Goal: Task Accomplishment & Management: Complete application form

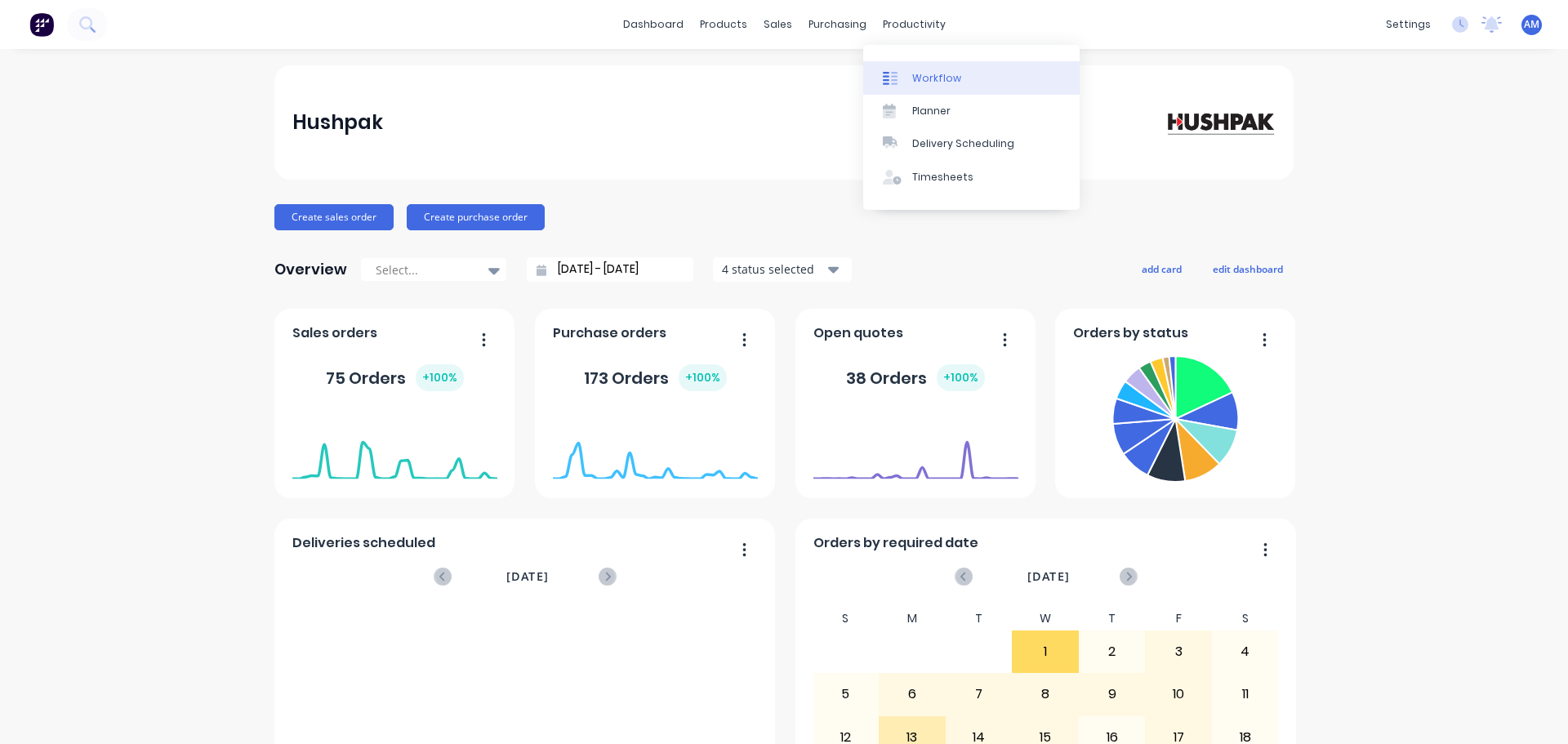
click at [932, 74] on div "Workflow" at bounding box center [936, 78] width 49 height 15
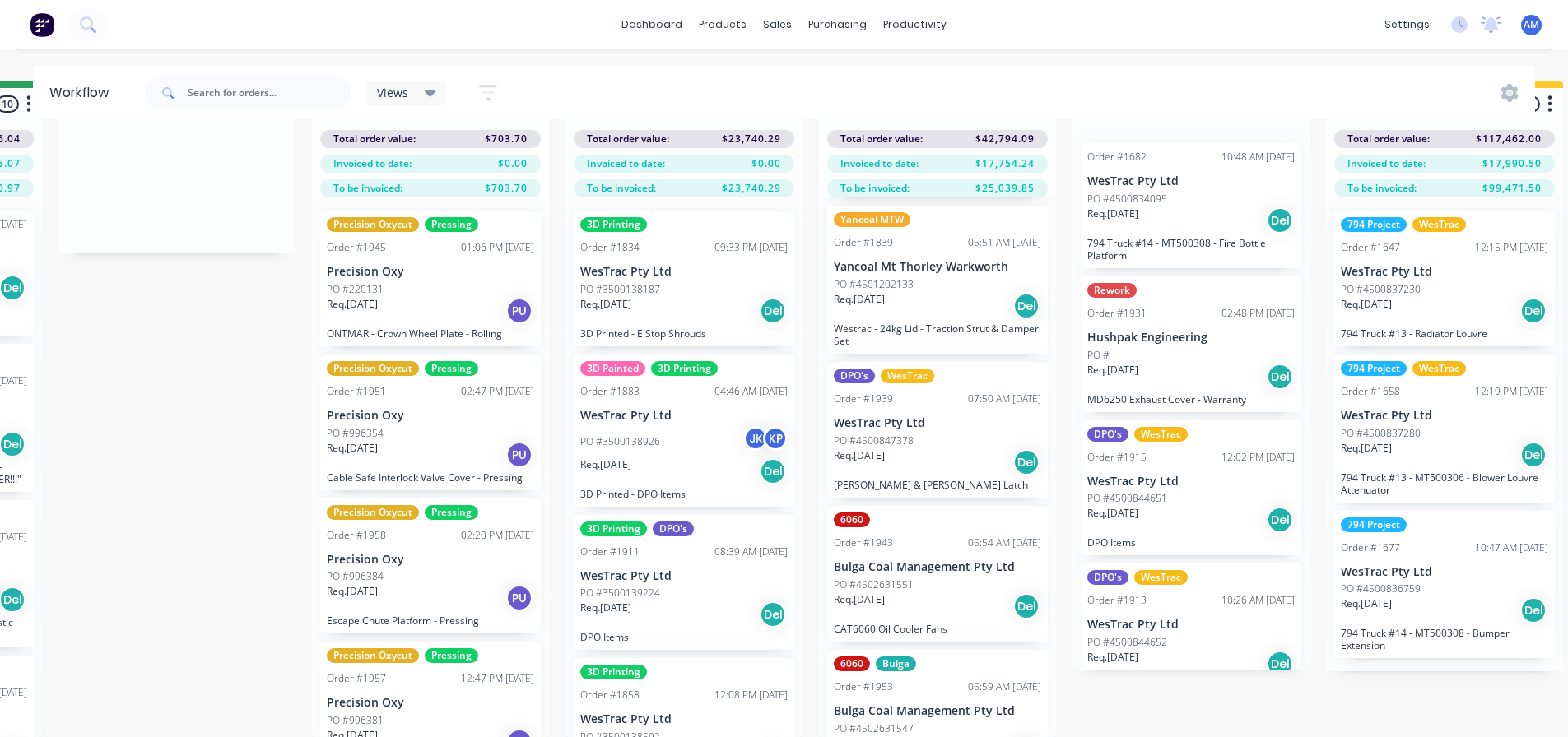
scroll to position [493, 0]
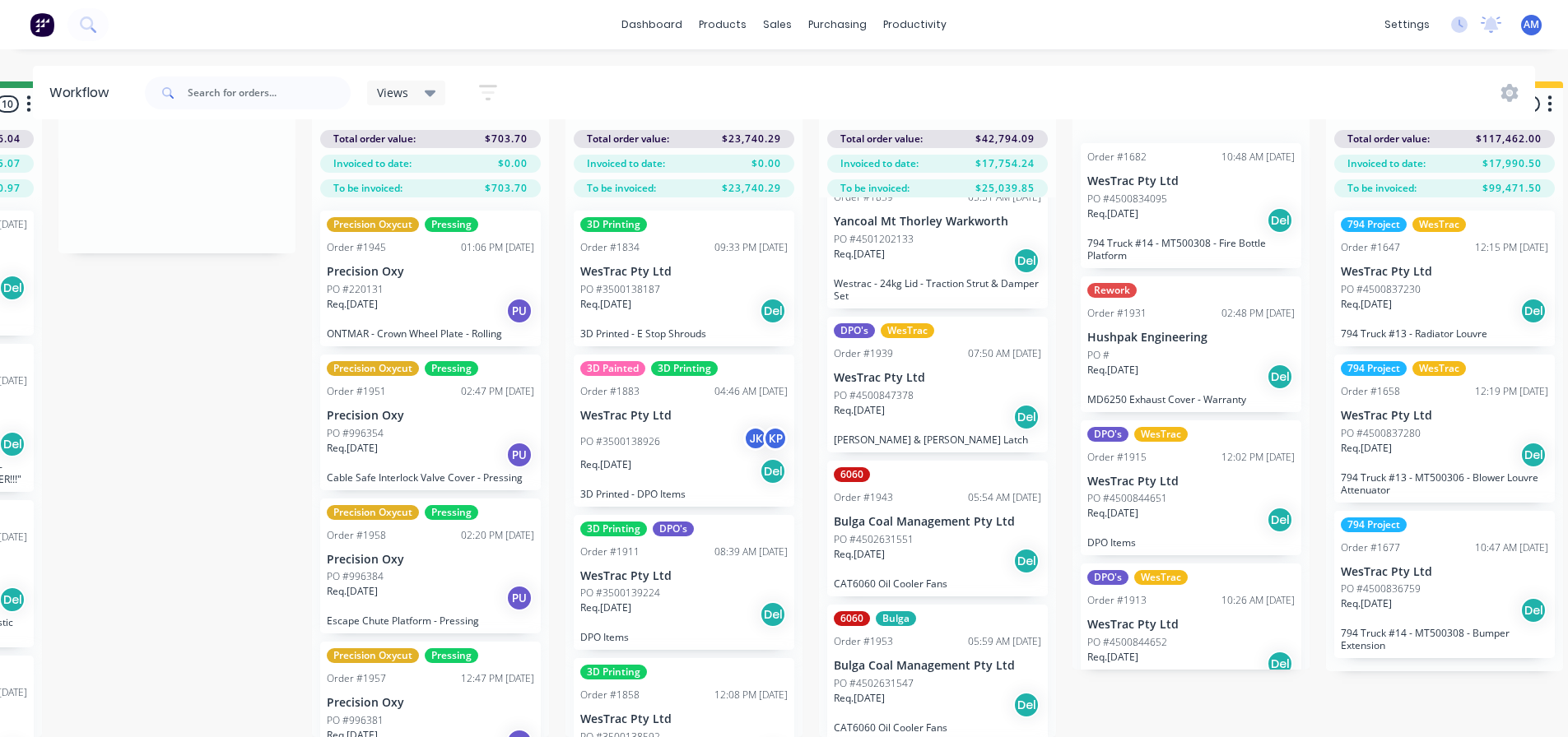
click at [934, 277] on p "Westrac - 24kg Lid - Traction Strut & Damper Set" at bounding box center [937, 289] width 207 height 25
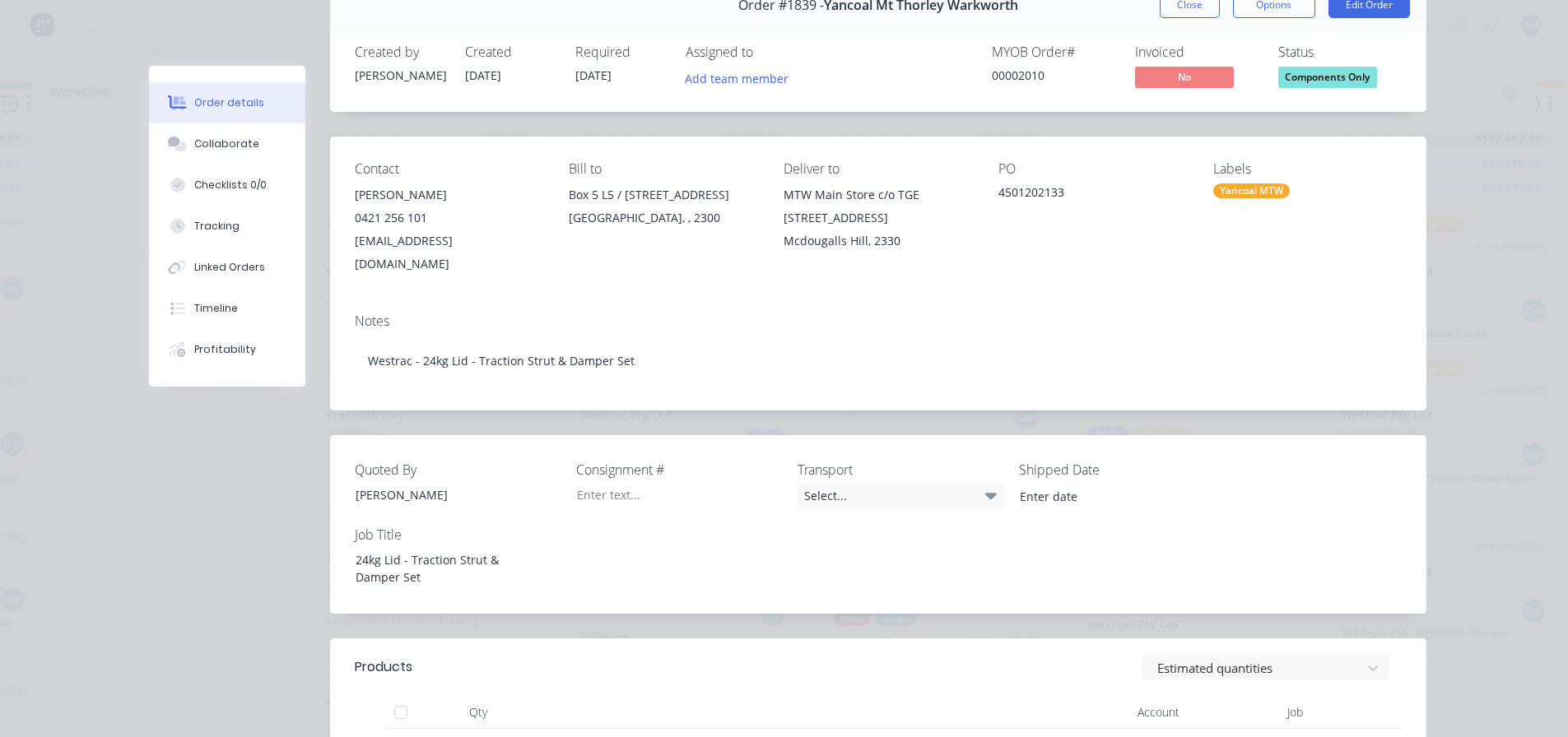
scroll to position [83, 0]
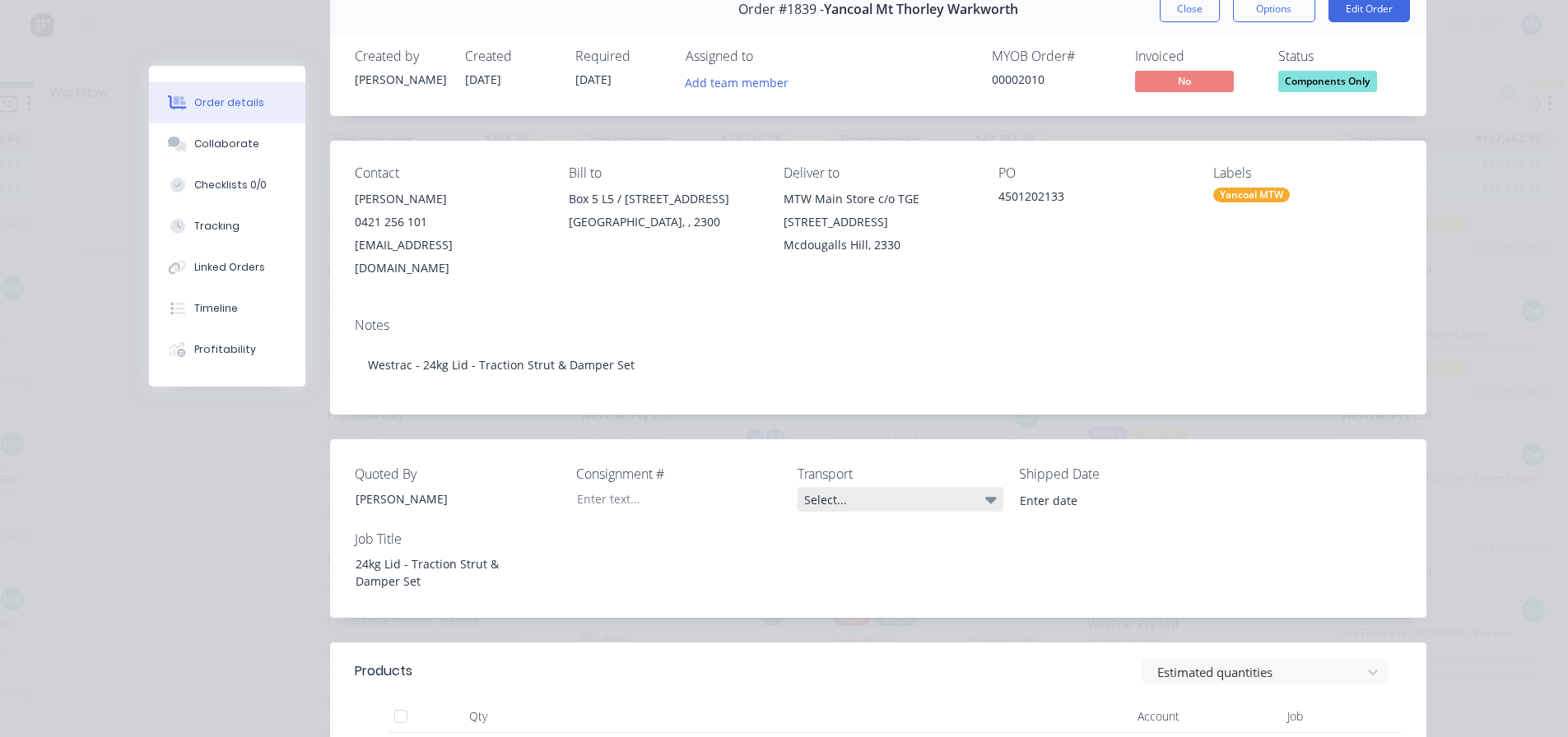
click at [821, 487] on div "Select..." at bounding box center [900, 499] width 205 height 25
click at [827, 487] on div "Select..." at bounding box center [900, 499] width 205 height 25
click at [819, 487] on div "Select..." at bounding box center [900, 499] width 205 height 25
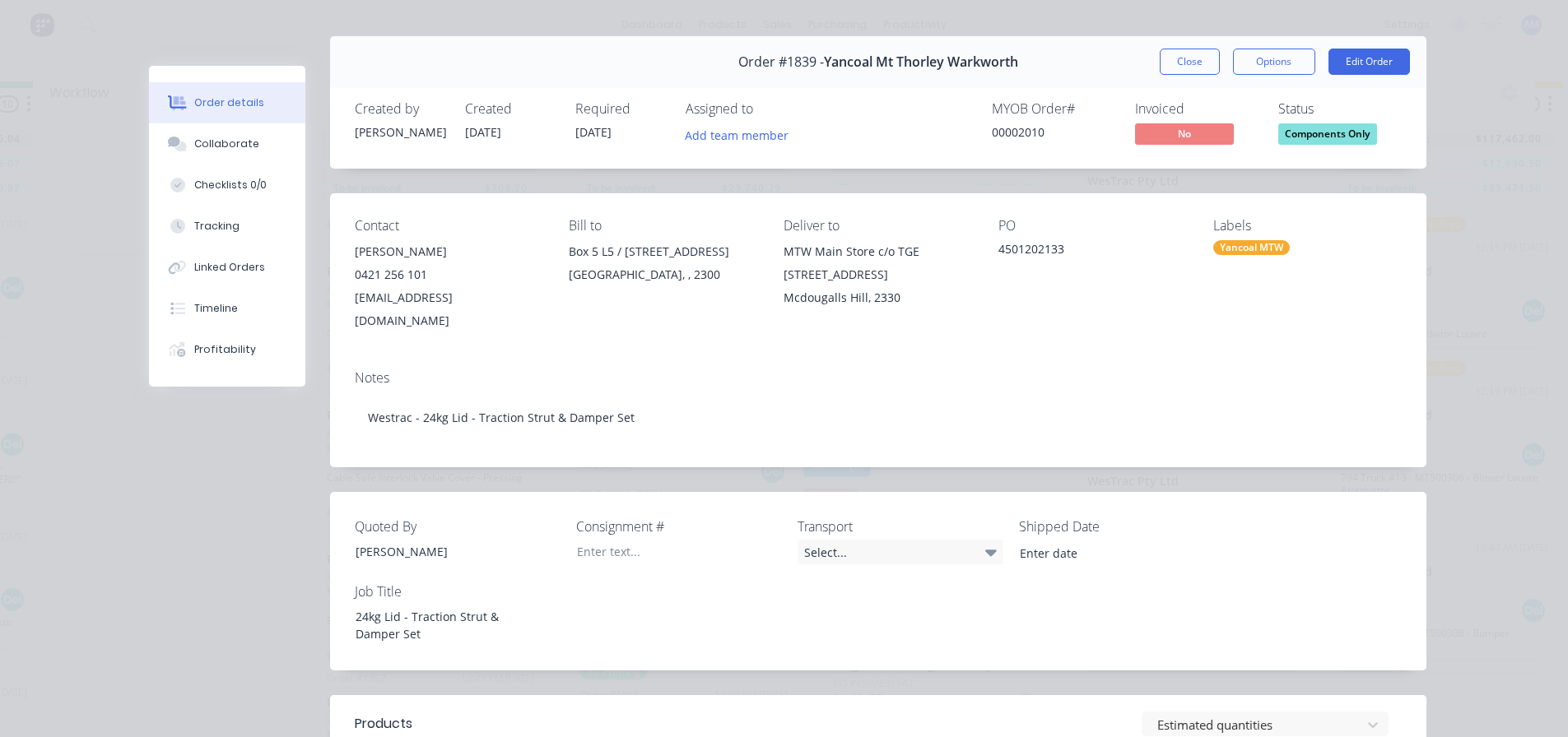
scroll to position [0, 0]
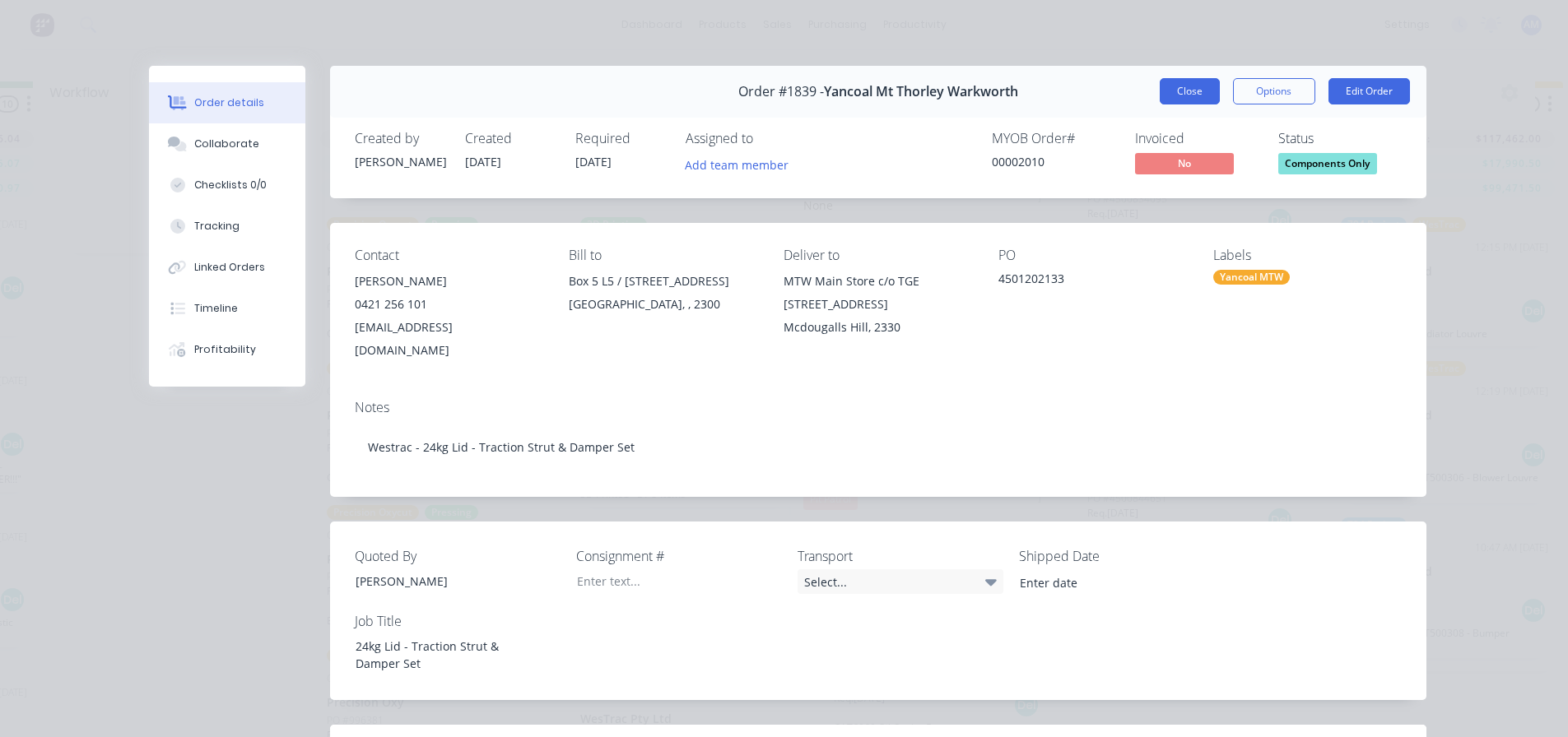
click at [1186, 93] on button "Close" at bounding box center [1190, 91] width 60 height 27
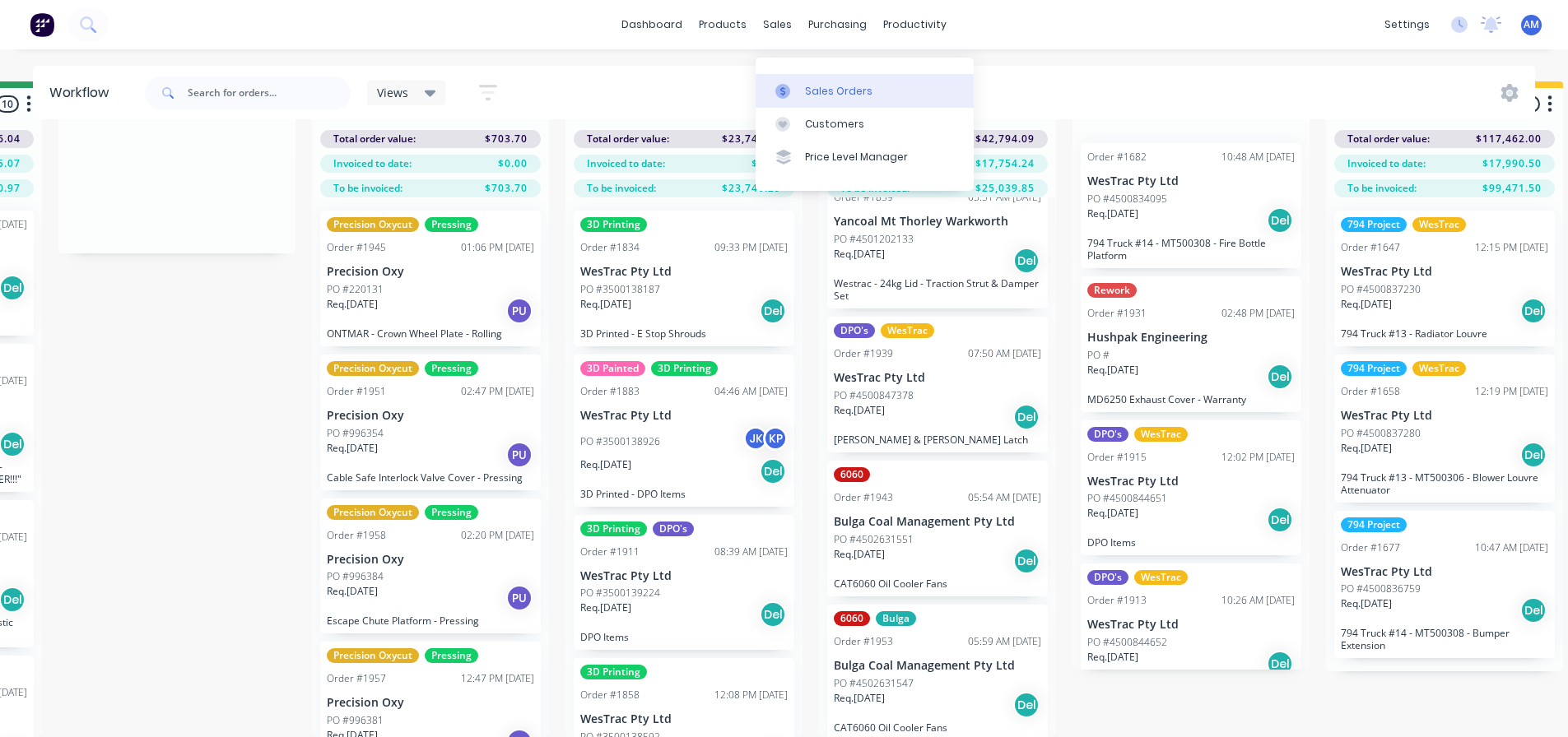
click at [822, 84] on div "Sales Orders" at bounding box center [839, 90] width 68 height 15
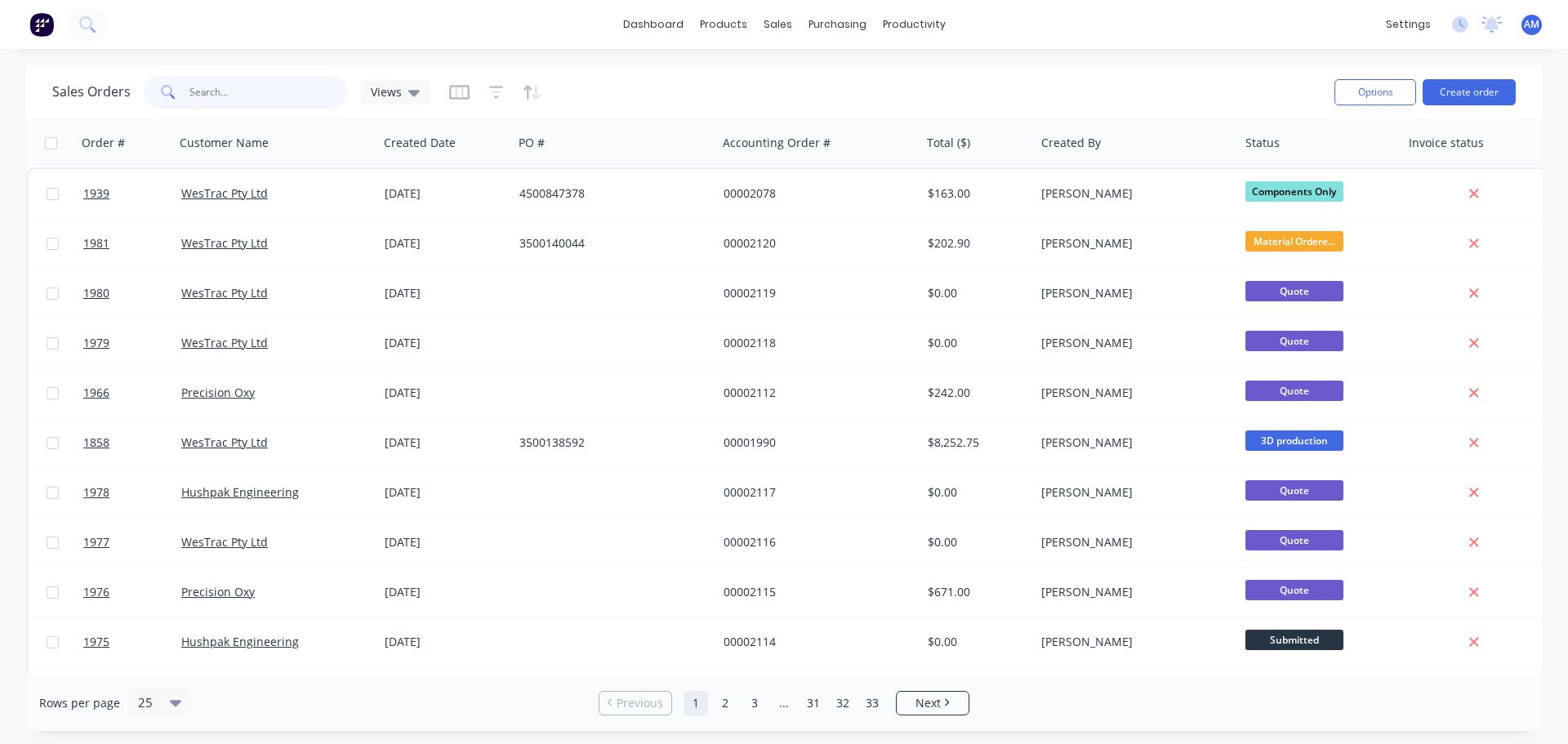
click at [260, 88] on input "text" at bounding box center [268, 92] width 159 height 32
type input "1839"
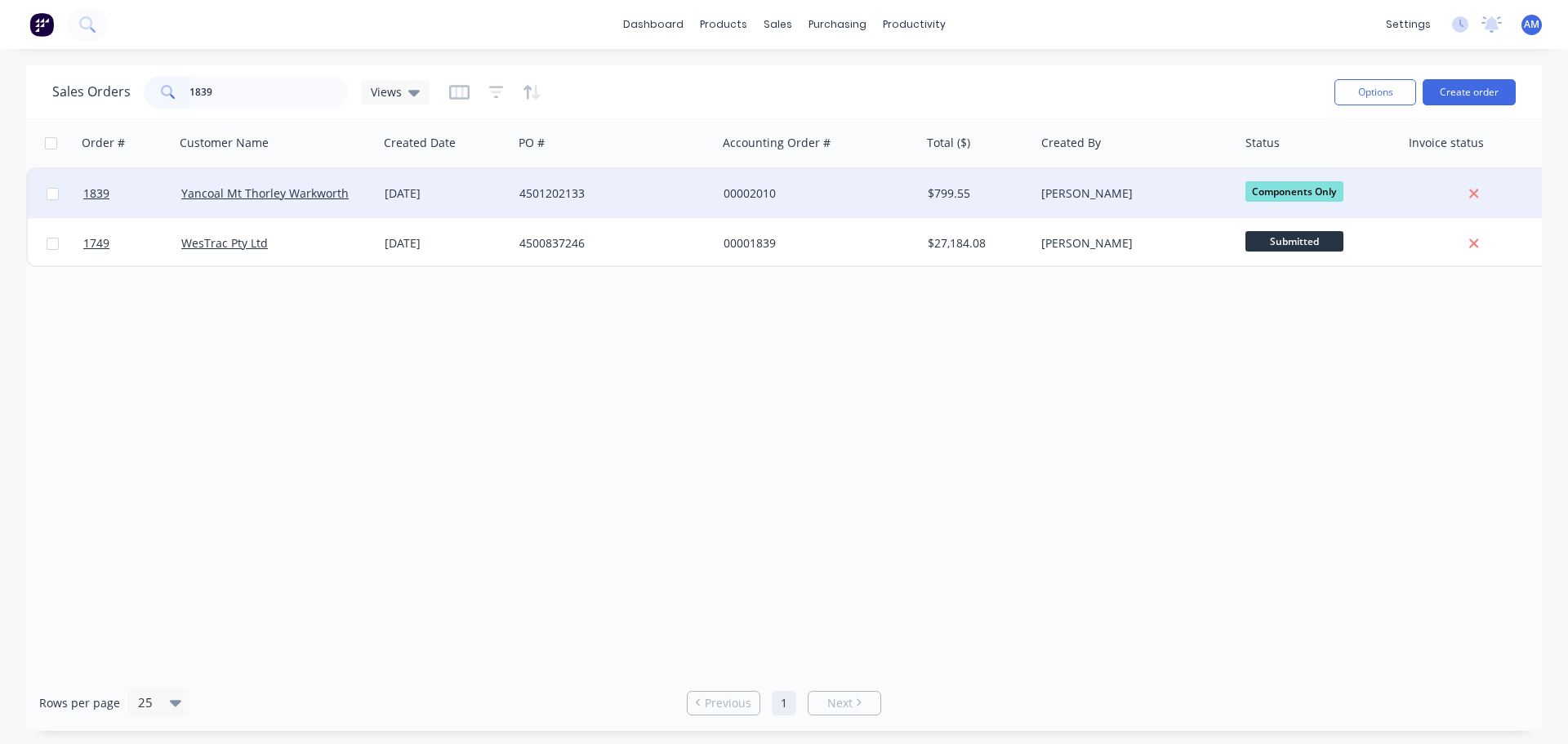
click at [765, 188] on div "00002010" at bounding box center [814, 193] width 181 height 17
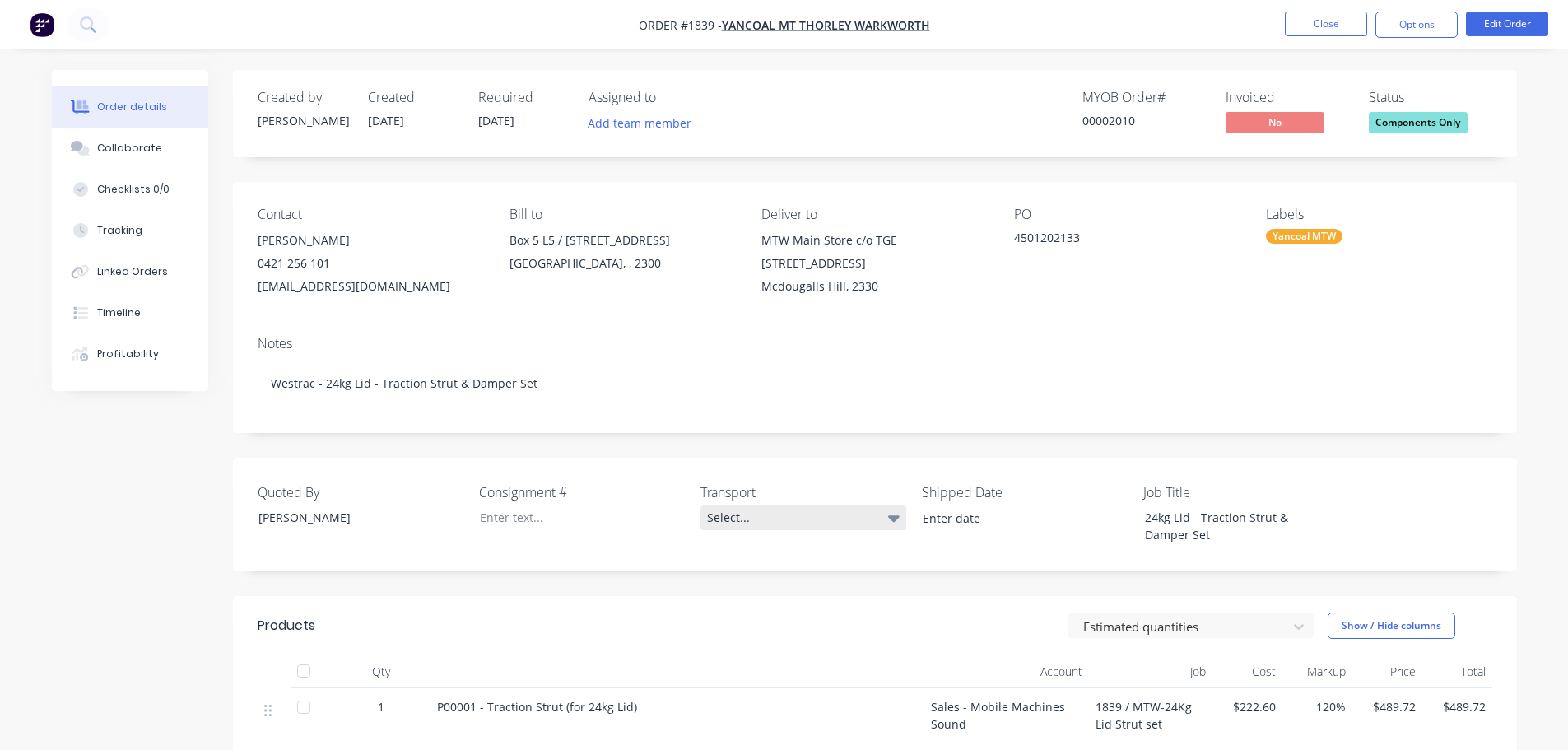
click at [738, 517] on div "Select..." at bounding box center [803, 517] width 205 height 25
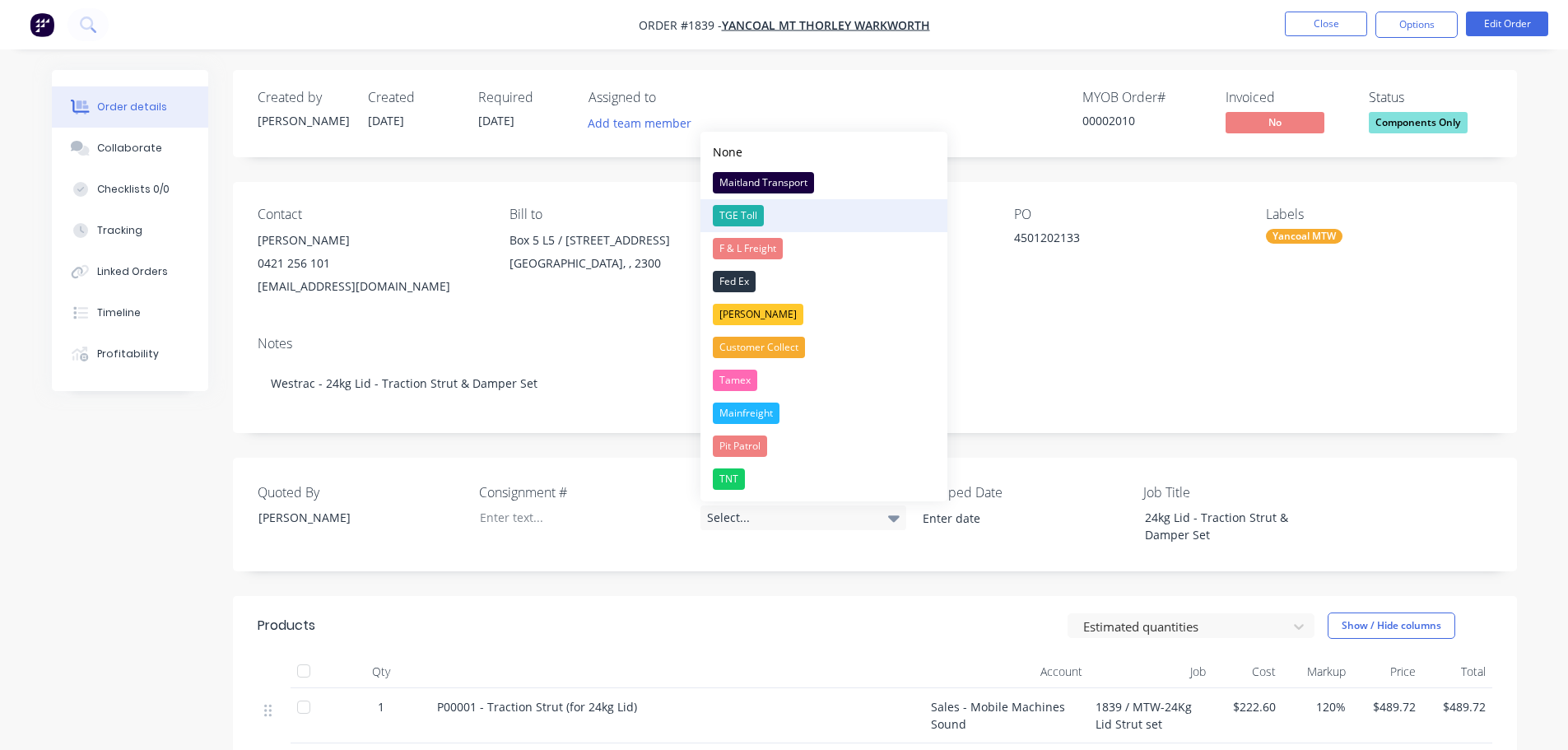
click at [739, 212] on div "TGE Toll" at bounding box center [738, 216] width 51 height 22
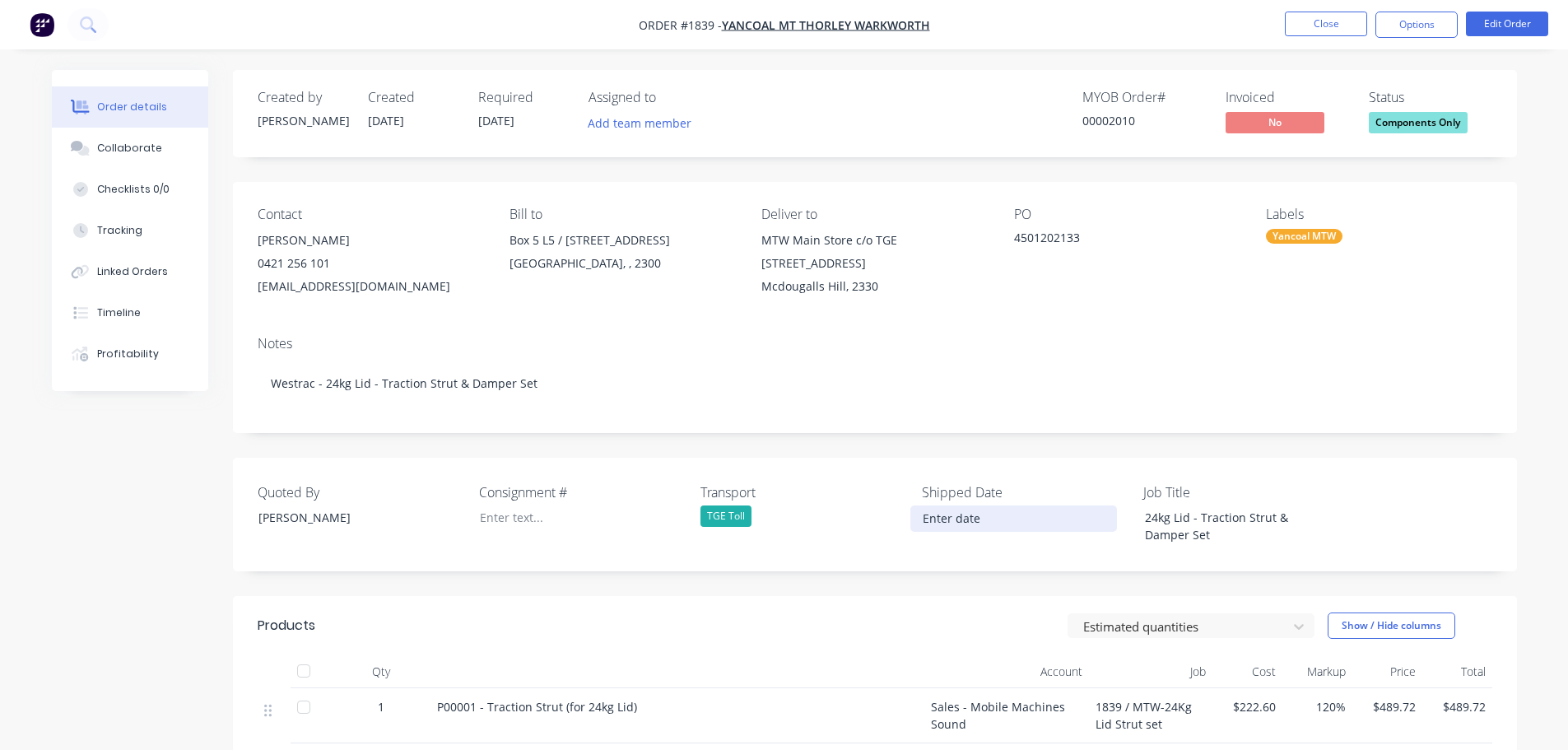
click at [974, 517] on input at bounding box center [1014, 518] width 205 height 25
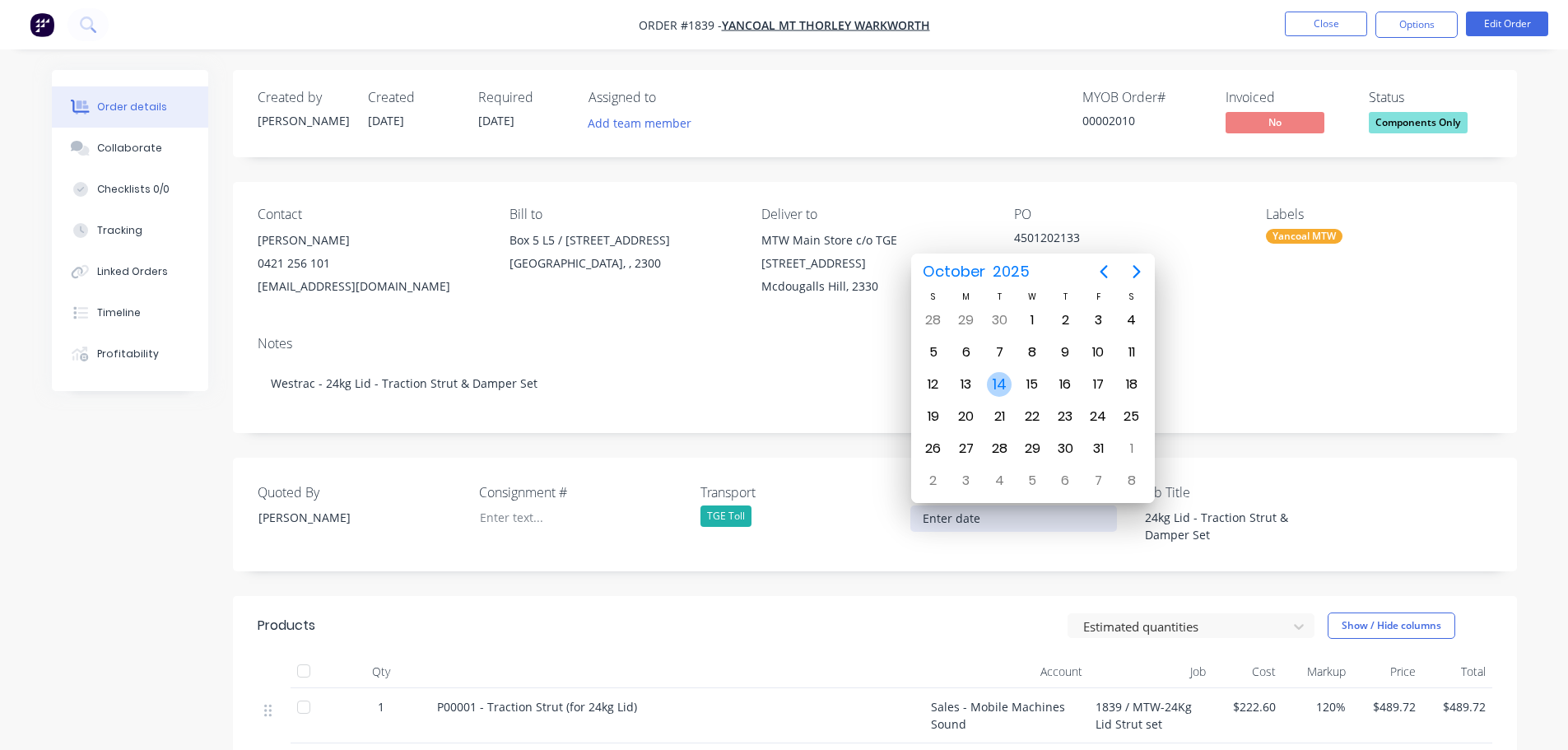
click at [1002, 376] on div "14" at bounding box center [999, 383] width 25 height 25
type input "[DATE]"
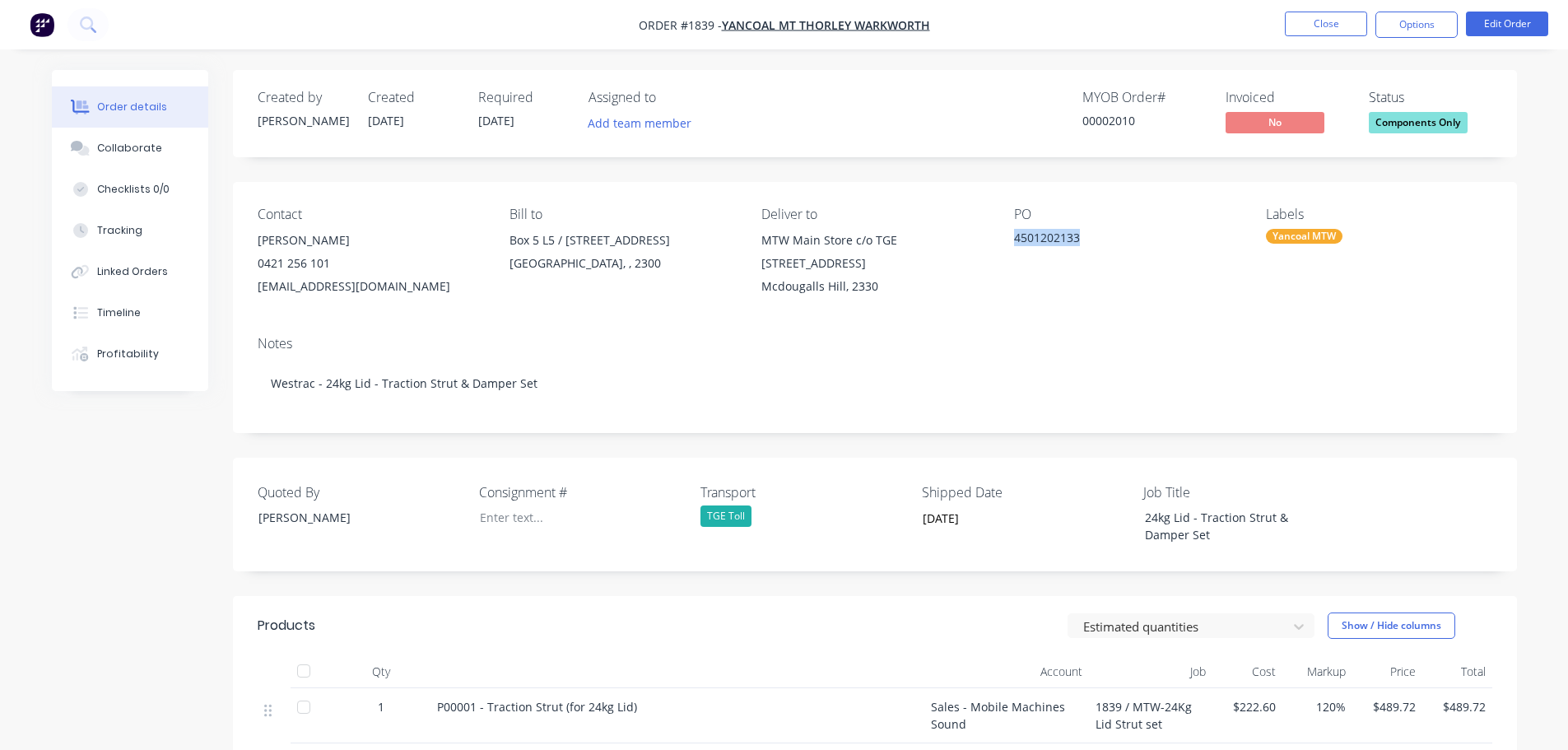
drag, startPoint x: 1084, startPoint y: 240, endPoint x: 1012, endPoint y: 236, distance: 72.1
click at [1012, 236] on div "Contact Lachlan Peacock 0421 256 101 lachlan.peacock@yancoal.com.au Bill to Box…" at bounding box center [875, 252] width 1284 height 141
copy div "4501202133"
click at [525, 518] on div at bounding box center [569, 517] width 205 height 24
paste div
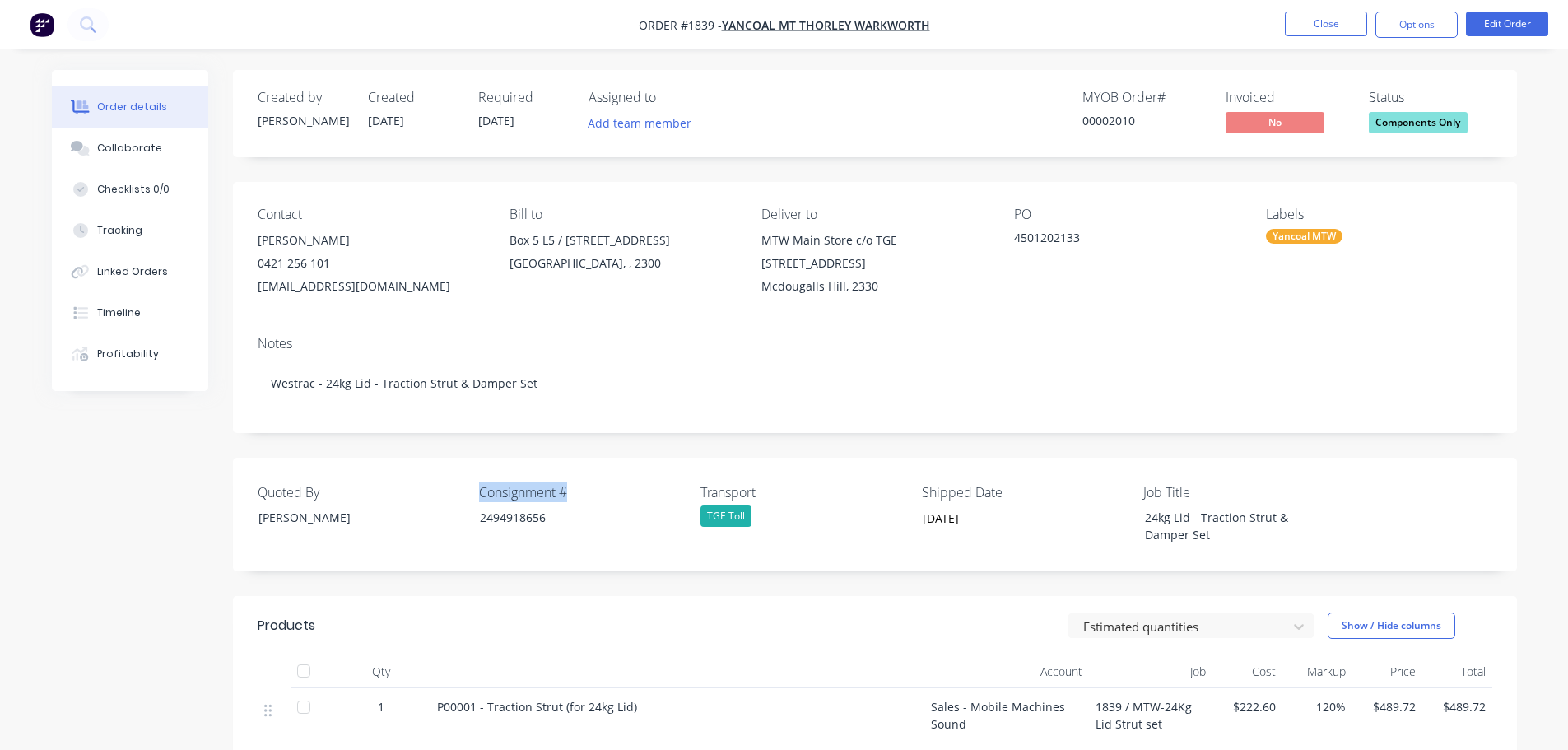
drag, startPoint x: 589, startPoint y: 496, endPoint x: 477, endPoint y: 489, distance: 112.2
click at [477, 489] on div "Quoted By Greg Rawe Consignment # 2494918656 Transport TGE Toll Shipped Date 14…" at bounding box center [875, 515] width 1284 height 114
copy label "Consignment #"
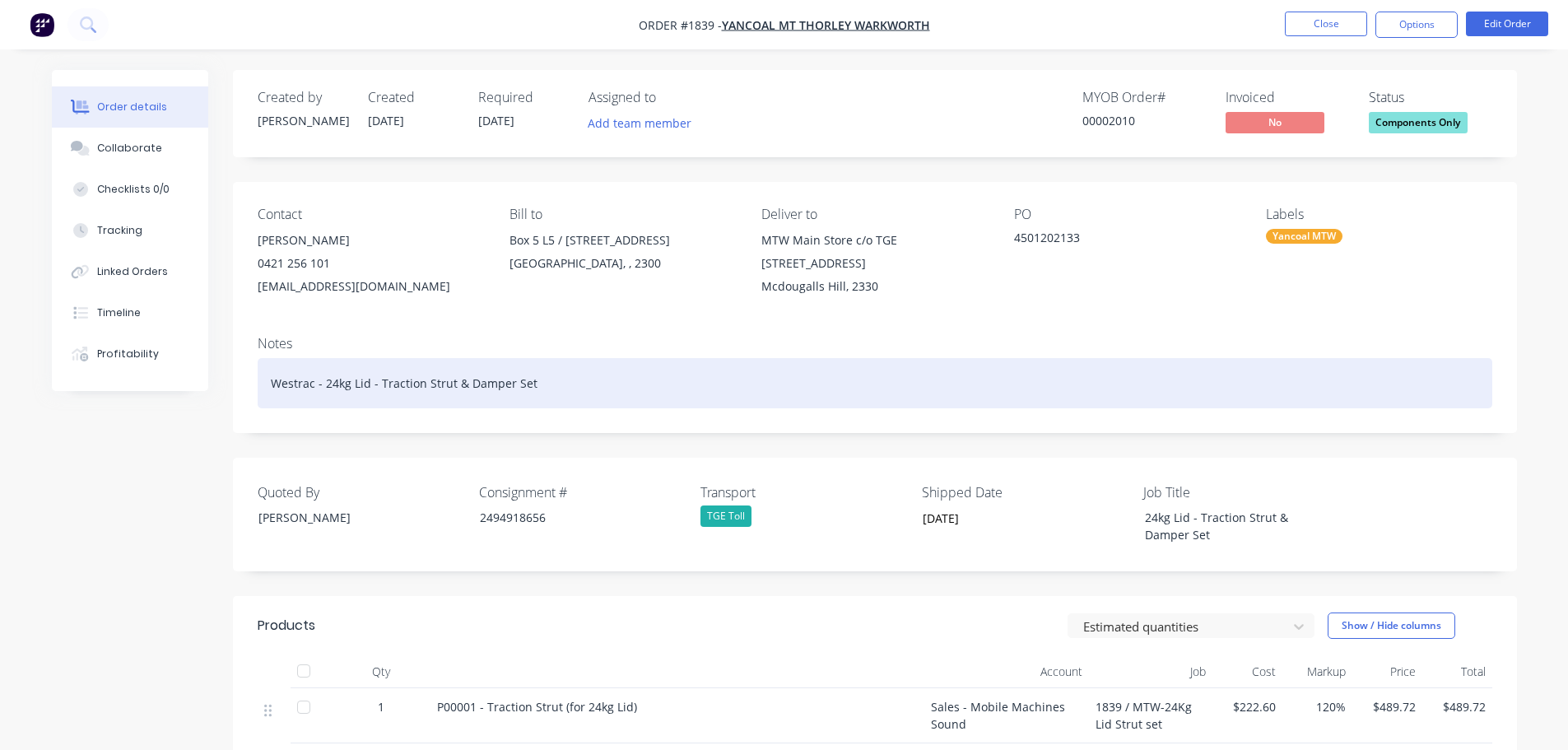
click at [563, 392] on div "Westrac - 24kg Lid - Traction Strut & Damper Set" at bounding box center [875, 382] width 1235 height 50
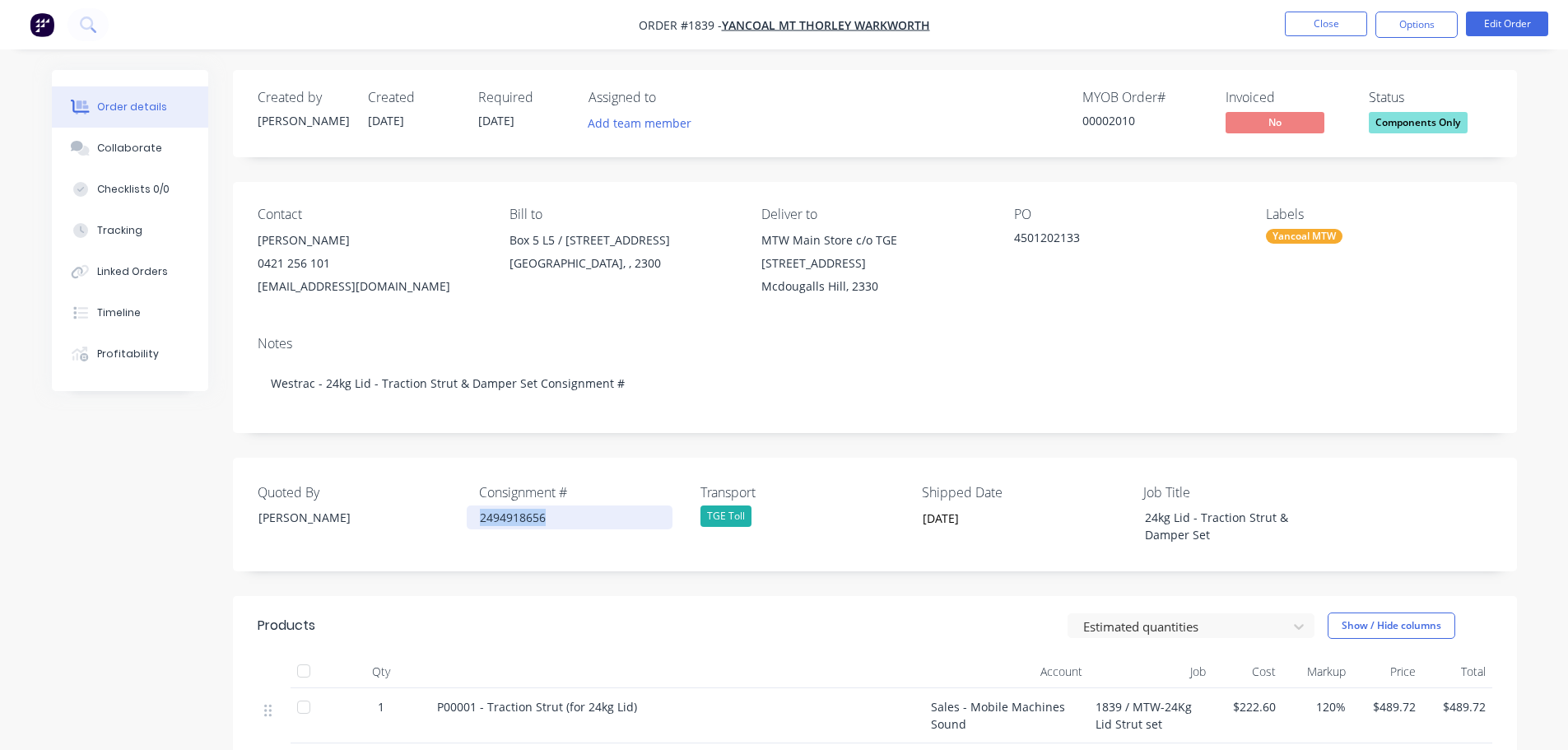
drag, startPoint x: 567, startPoint y: 519, endPoint x: 476, endPoint y: 522, distance: 91.0
click at [476, 522] on div "2494918656" at bounding box center [569, 517] width 205 height 24
copy div "2494918656"
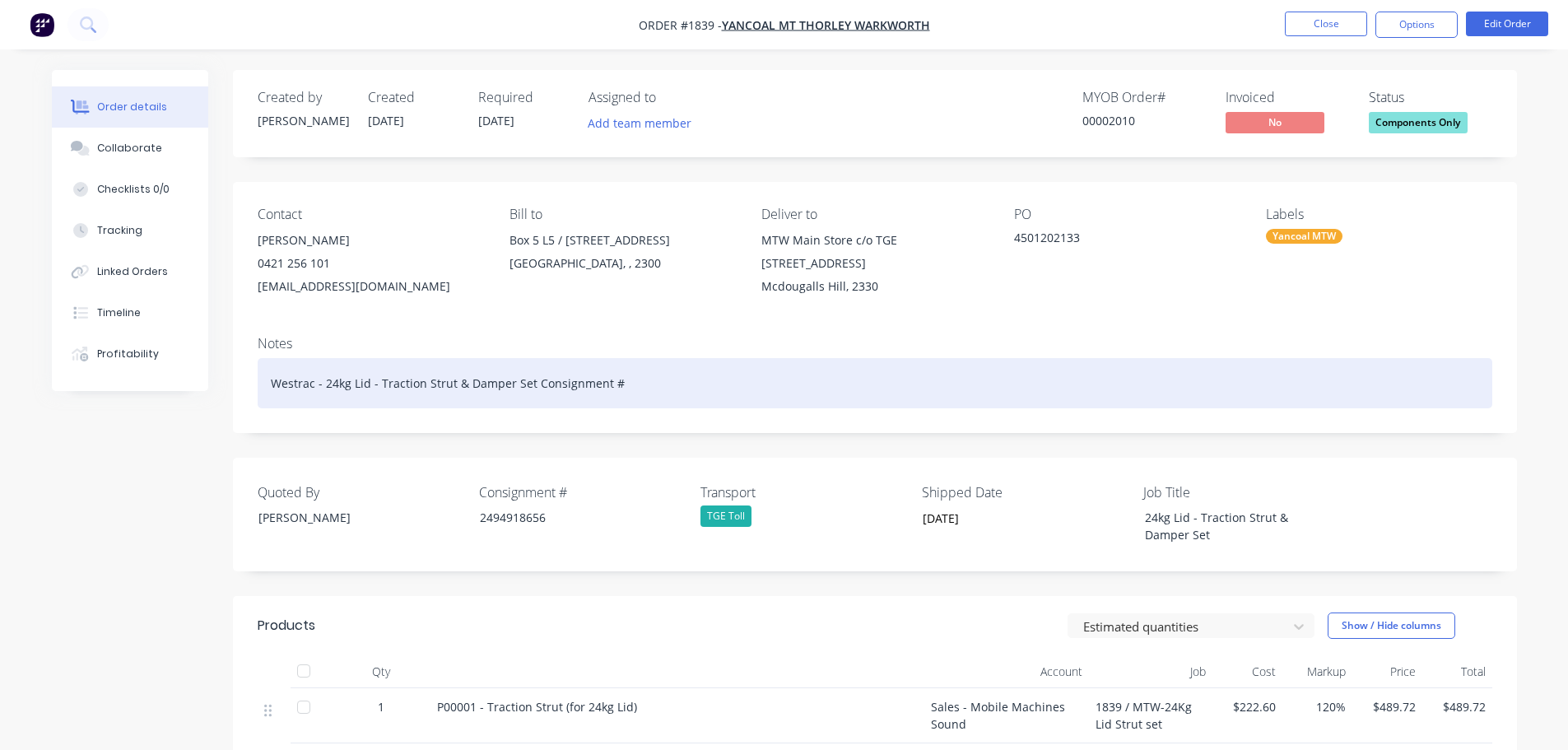
click at [630, 389] on div "Westrac - 24kg Lid - Traction Strut & Damper Set Consignment #" at bounding box center [875, 382] width 1235 height 50
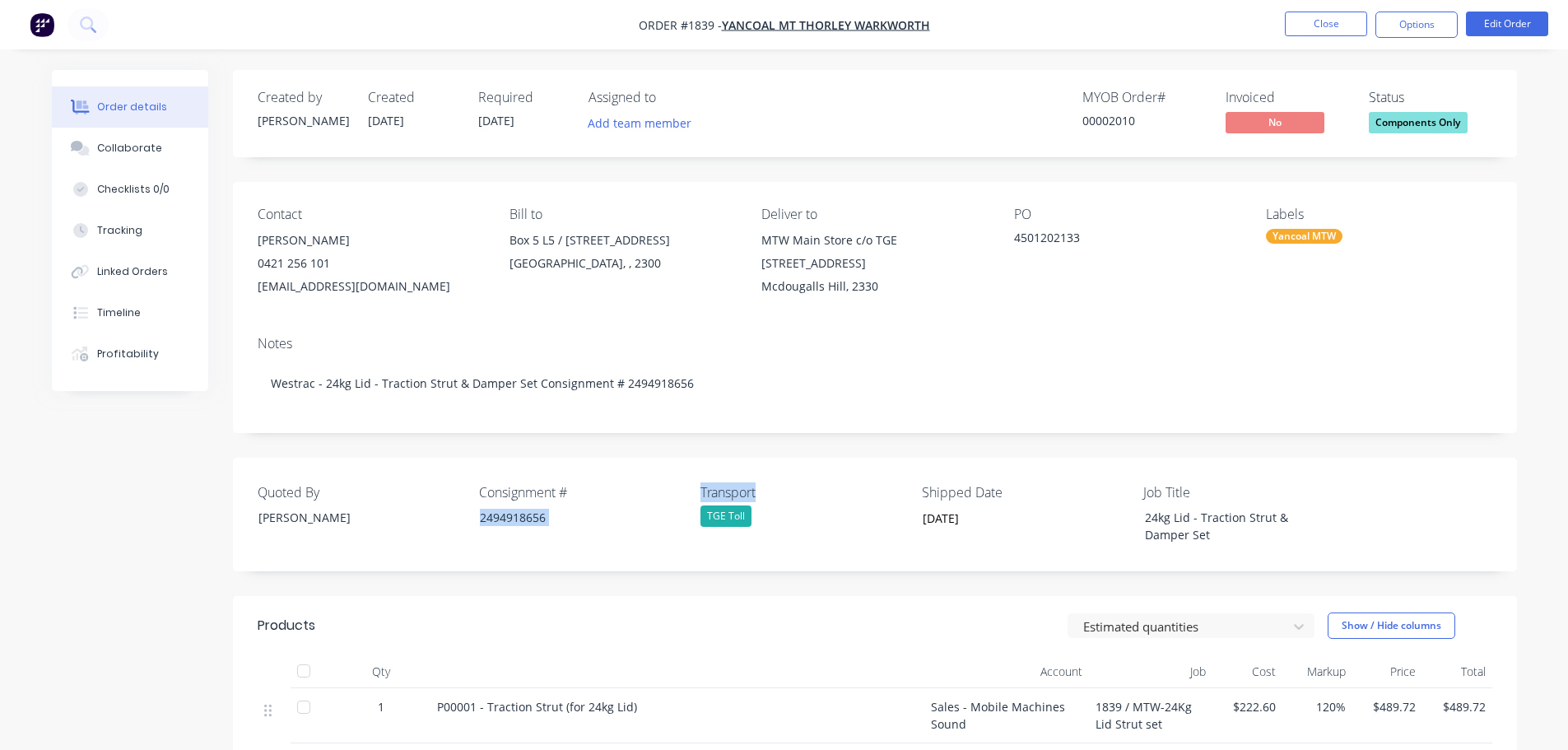
drag, startPoint x: 761, startPoint y: 489, endPoint x: 691, endPoint y: 490, distance: 70.0
click at [691, 490] on div "Quoted By Greg Rawe Consignment # 2494918656 Transport TGE Toll Shipped Date 14…" at bounding box center [875, 515] width 1284 height 114
click at [693, 490] on div "Quoted By Greg Rawe Consignment # 2494918656 Transport TGE Toll Shipped Date 14…" at bounding box center [875, 515] width 1284 height 114
click at [705, 489] on label "Transport" at bounding box center [803, 492] width 205 height 20
drag, startPoint x: 693, startPoint y: 488, endPoint x: 764, endPoint y: 489, distance: 71.0
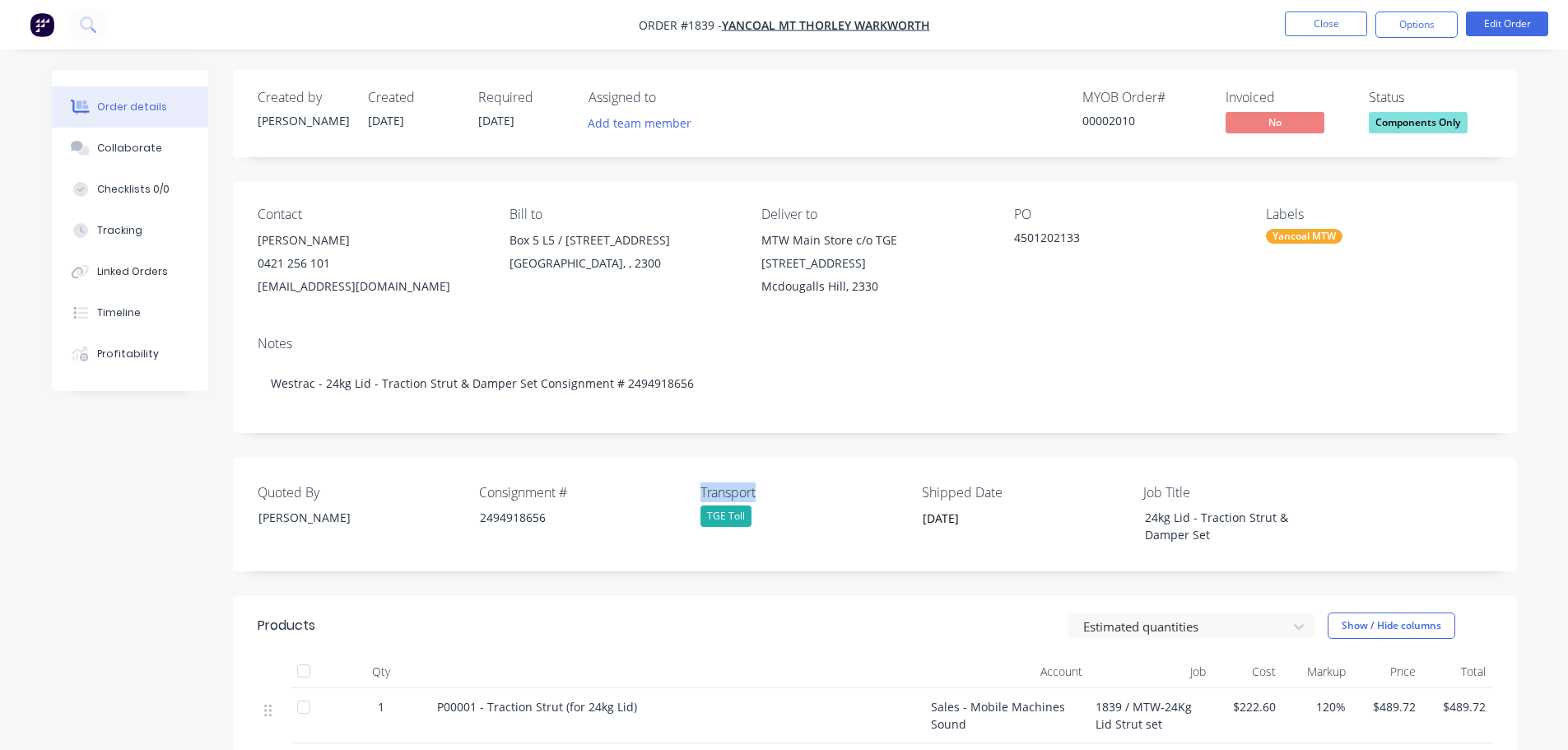
click at [764, 489] on div "Quoted By Greg Rawe Consignment # 2494918656 Transport TGE Toll Shipped Date 14…" at bounding box center [875, 515] width 1284 height 114
copy label "Transport"
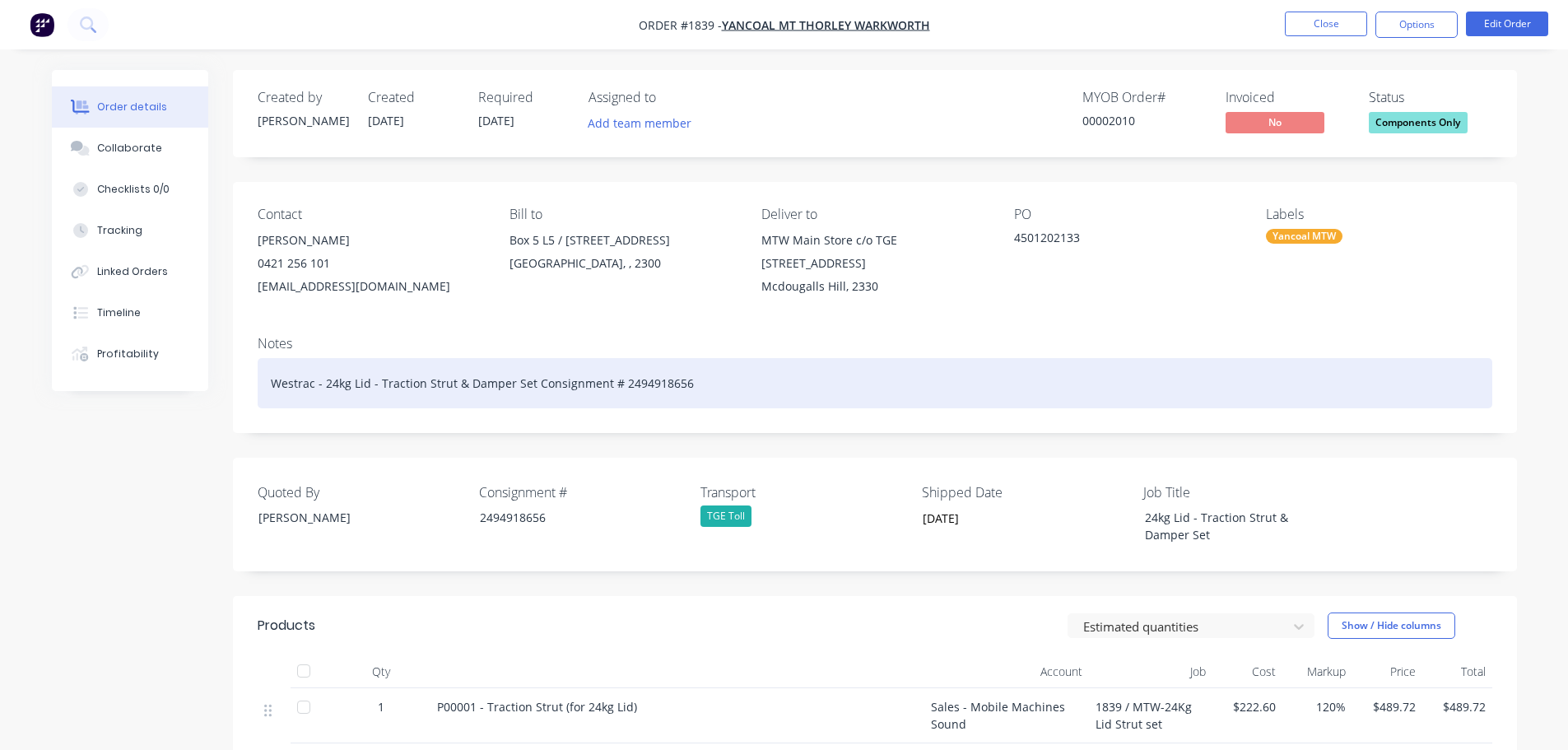
click at [716, 384] on div "Westrac - 24kg Lid - Traction Strut & Damper Set Consignment # 2494918656" at bounding box center [875, 382] width 1235 height 50
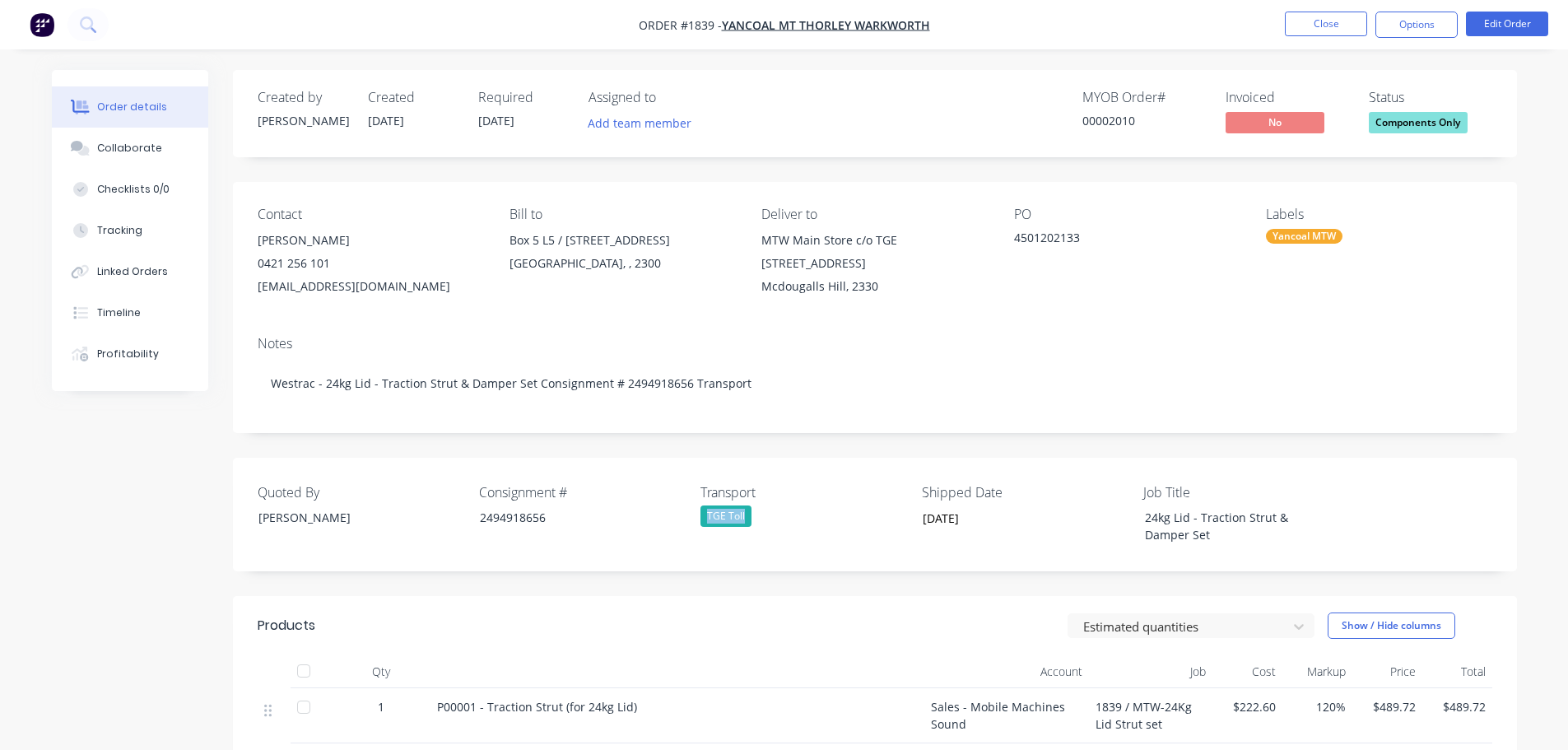
drag, startPoint x: 762, startPoint y: 515, endPoint x: 700, endPoint y: 512, distance: 62.1
click at [701, 513] on div "TGE Toll" at bounding box center [803, 516] width 205 height 22
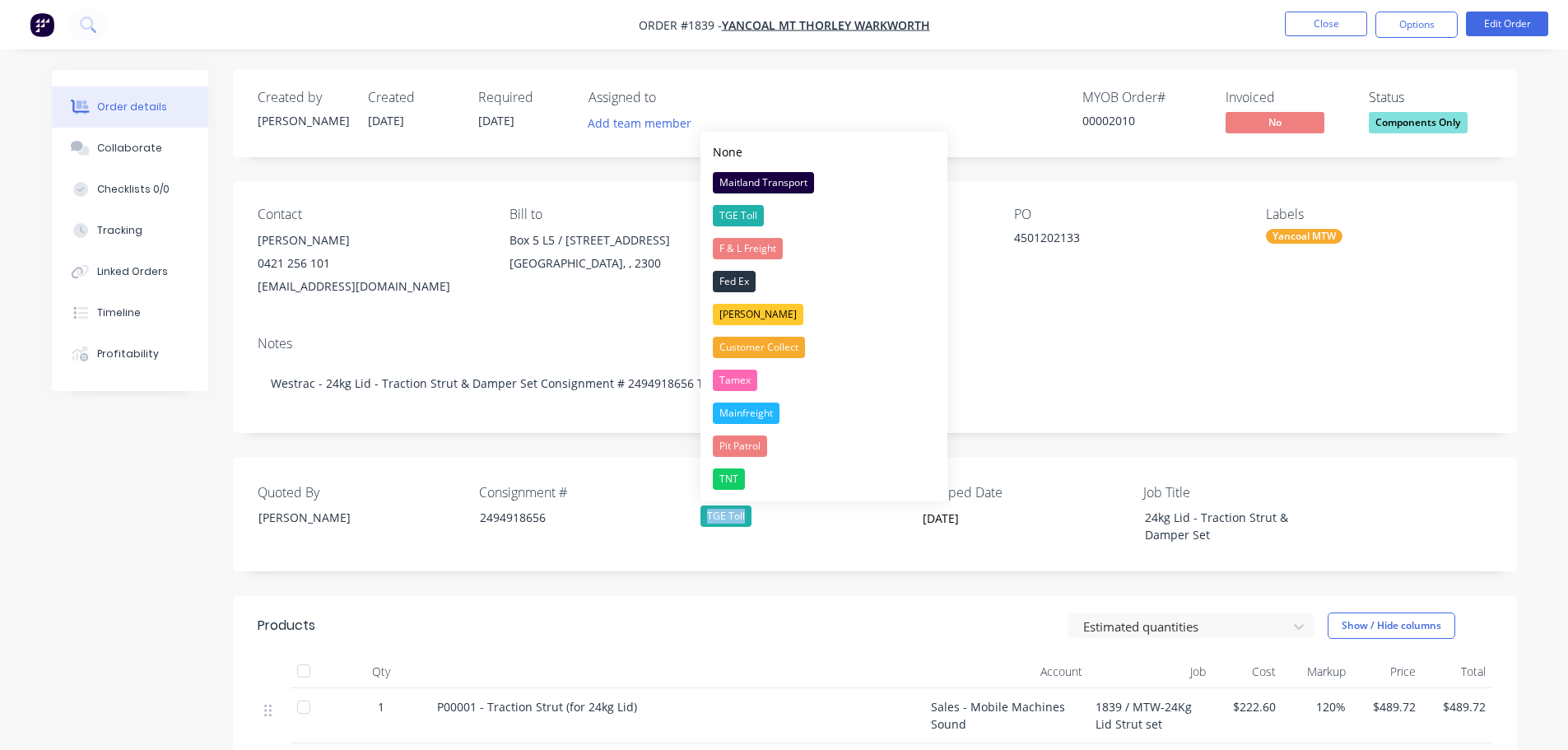
copy div "TGE Toll"
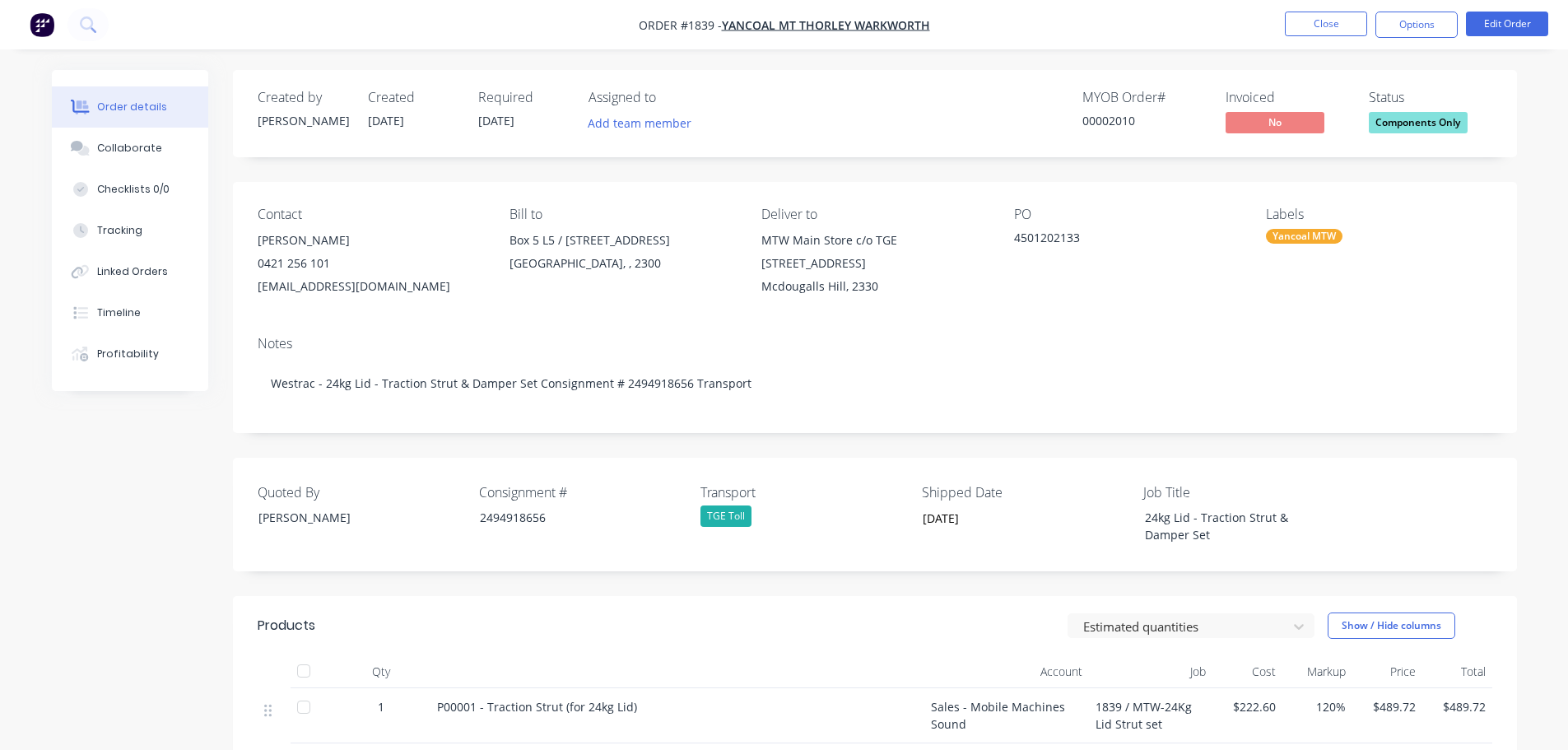
click at [670, 438] on div "Created by Greg Created 15/09/25 Required 17/10/25 Assigned to Add team member …" at bounding box center [875, 616] width 1284 height 1093
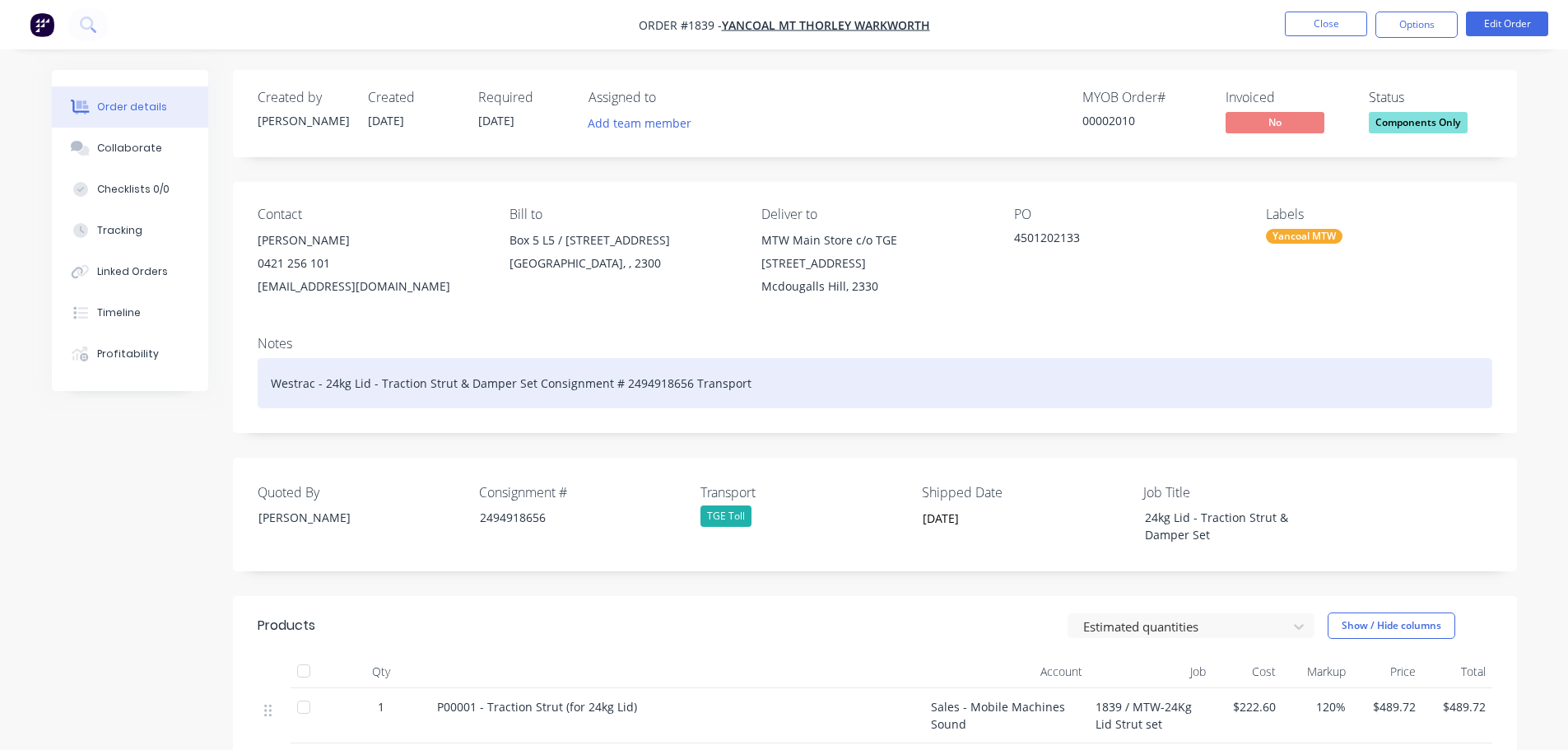
click at [757, 379] on div "Westrac - 24kg Lid - Traction Strut & Damper Set Consignment # 2494918656 Trans…" at bounding box center [875, 382] width 1235 height 50
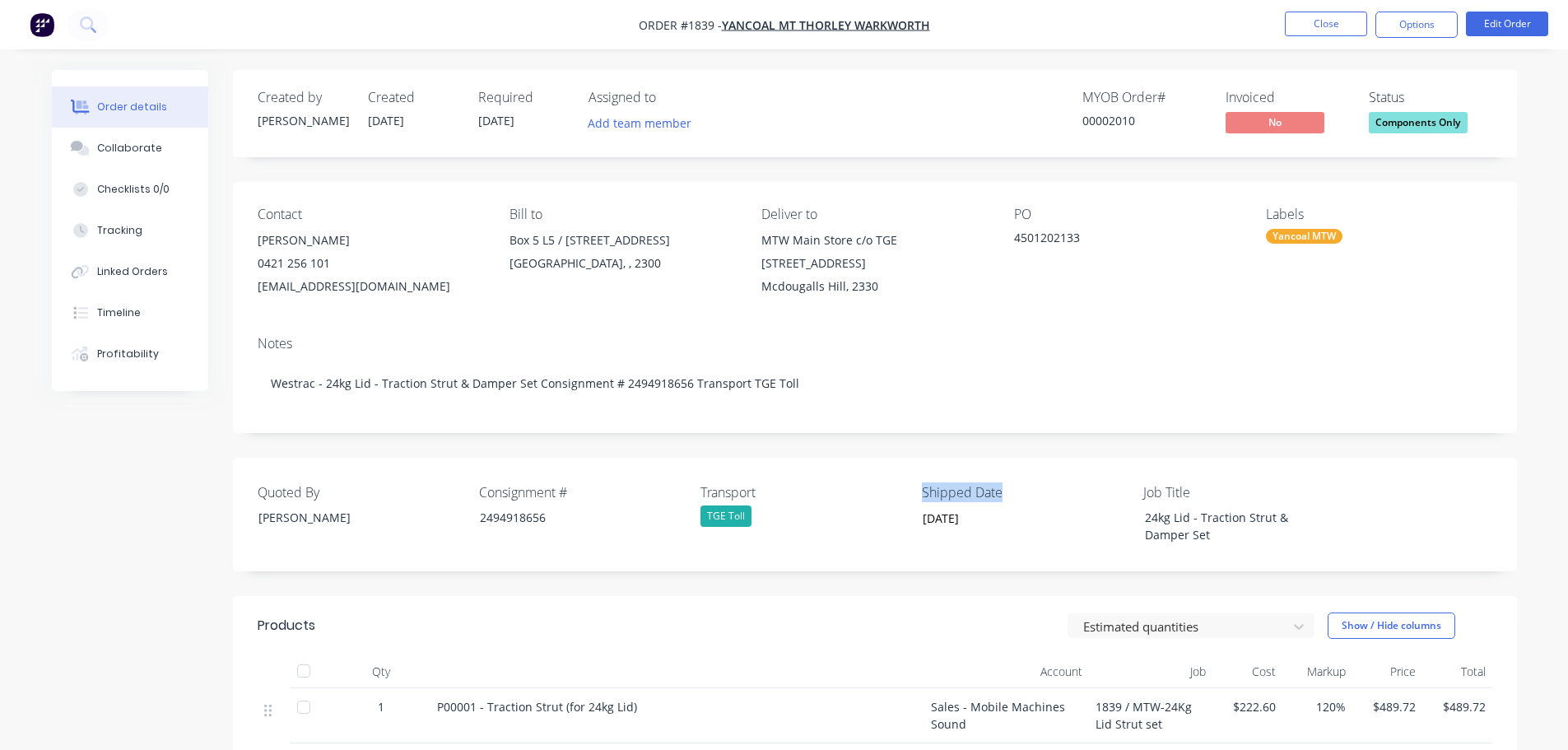
drag, startPoint x: 1008, startPoint y: 490, endPoint x: 924, endPoint y: 491, distance: 84.0
click at [924, 491] on label "Shipped Date" at bounding box center [1024, 492] width 205 height 20
copy label "Shipped Date"
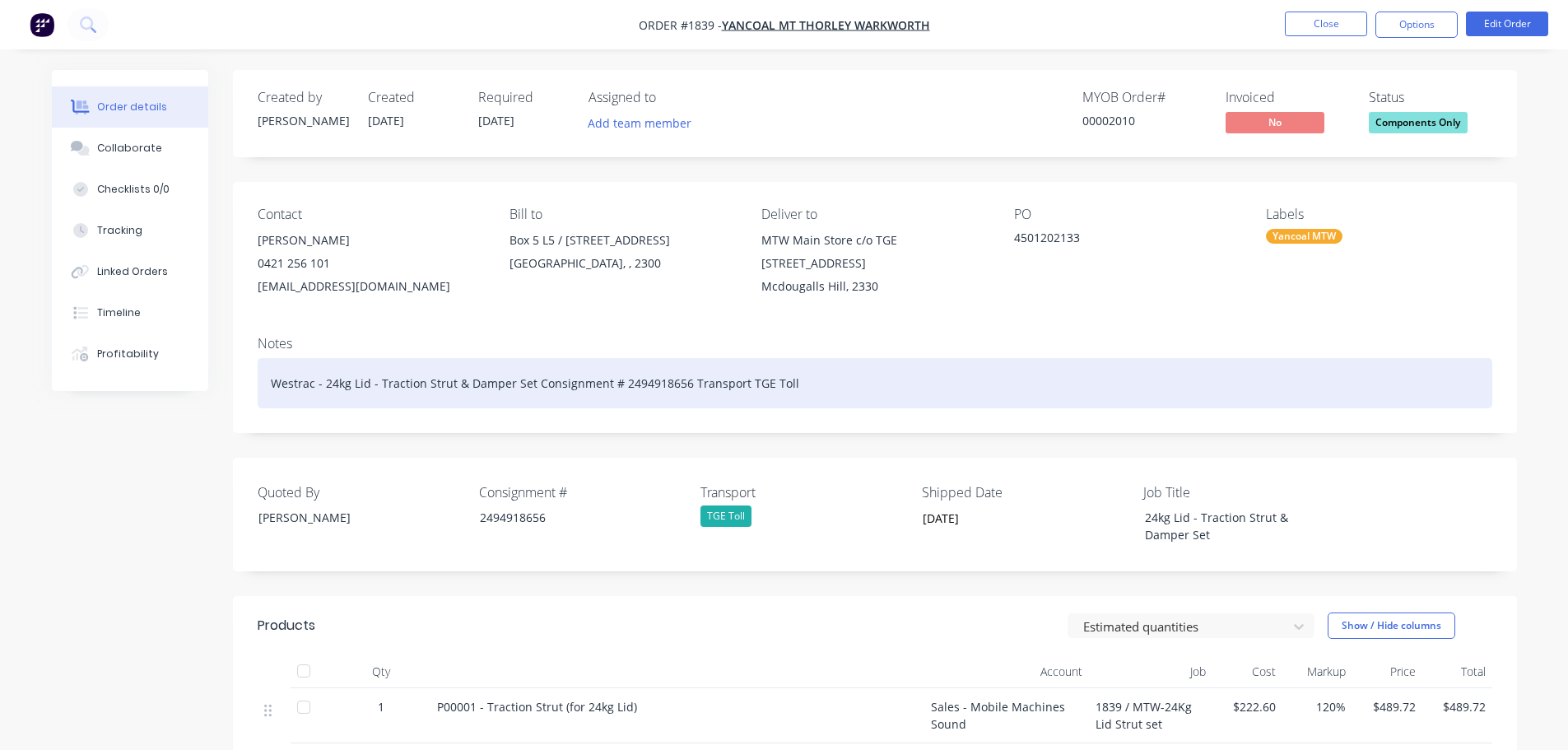
click at [804, 387] on div "Westrac - 24kg Lid - Traction Strut & Damper Set Consignment # 2494918656 Trans…" at bounding box center [875, 382] width 1235 height 50
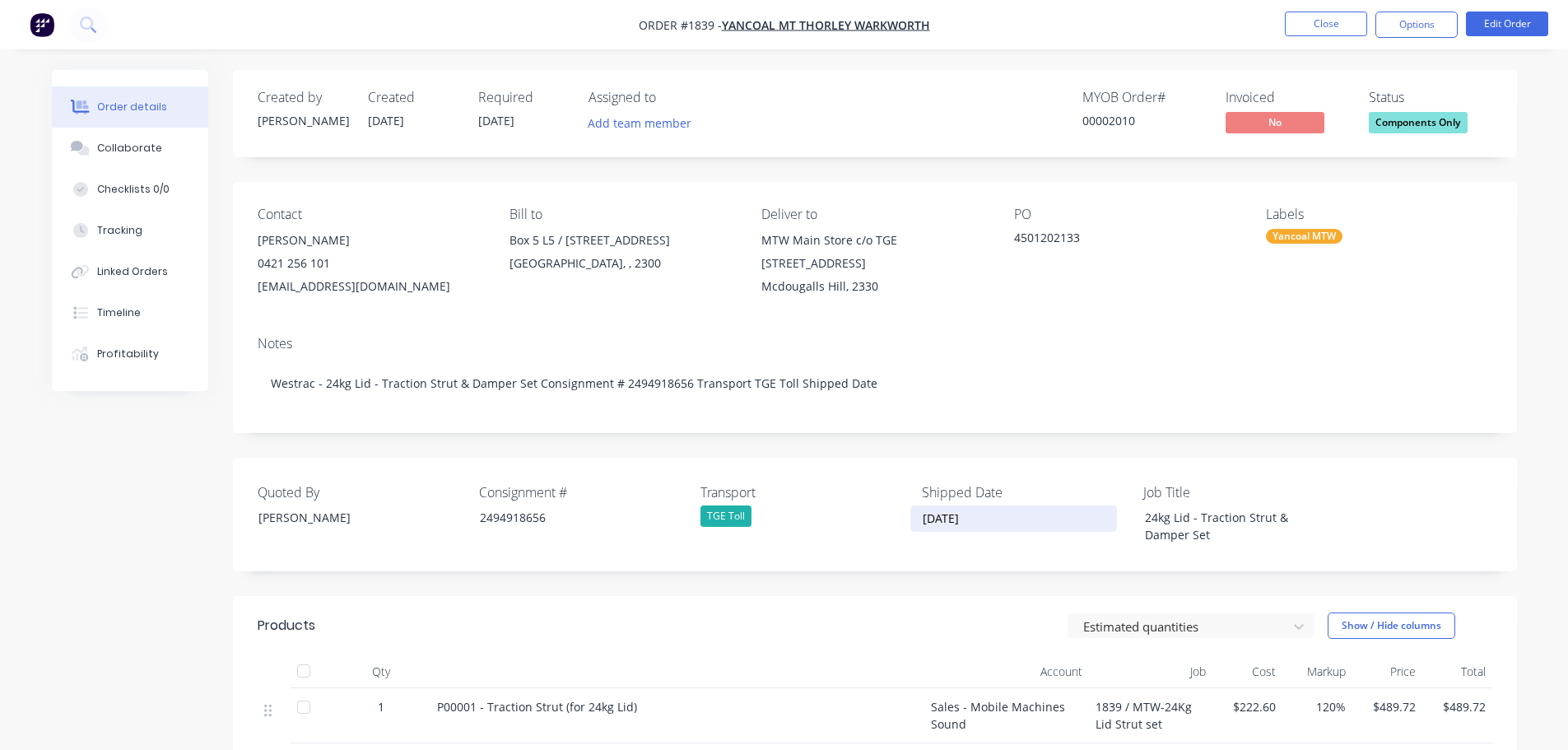
drag, startPoint x: 1000, startPoint y: 518, endPoint x: 923, endPoint y: 519, distance: 77.0
click at [924, 519] on input "[DATE]" at bounding box center [1014, 518] width 205 height 25
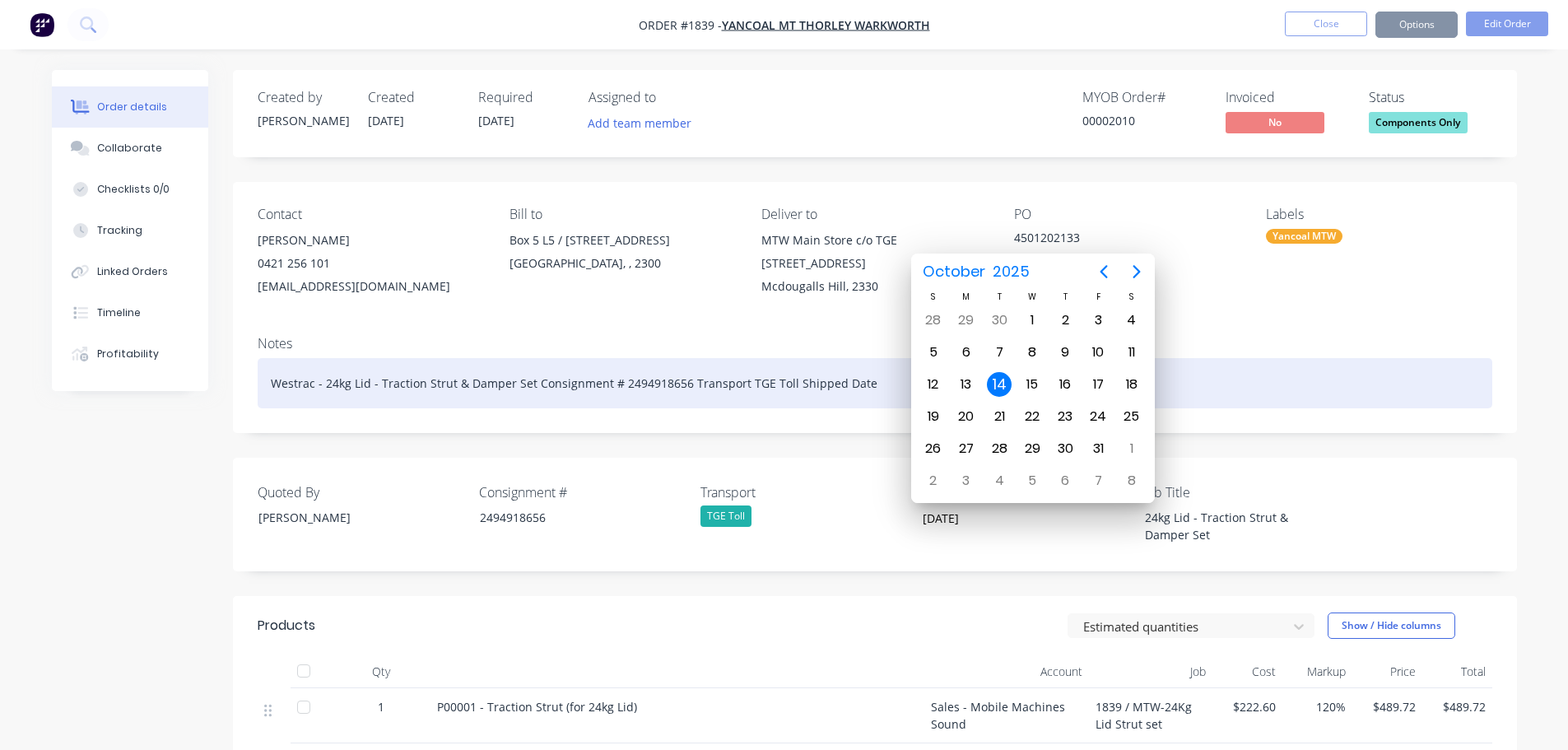
click at [872, 389] on div "Westrac - 24kg Lid - Traction Strut & Damper Set Consignment # 2494918656 Trans…" at bounding box center [875, 382] width 1235 height 50
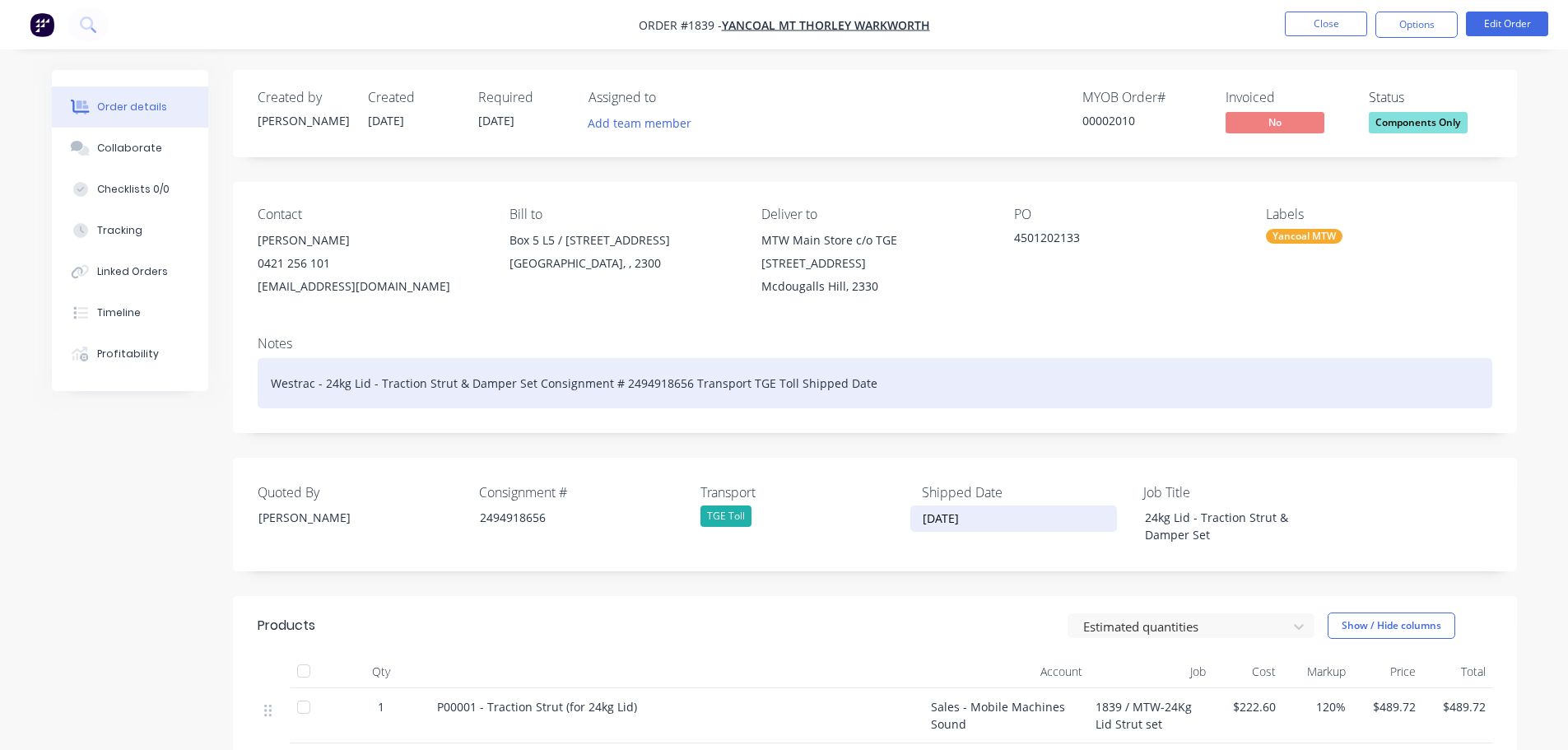
click at [870, 383] on div "Westrac - 24kg Lid - Traction Strut & Damper Set Consignment # 2494918656 Trans…" at bounding box center [875, 382] width 1235 height 50
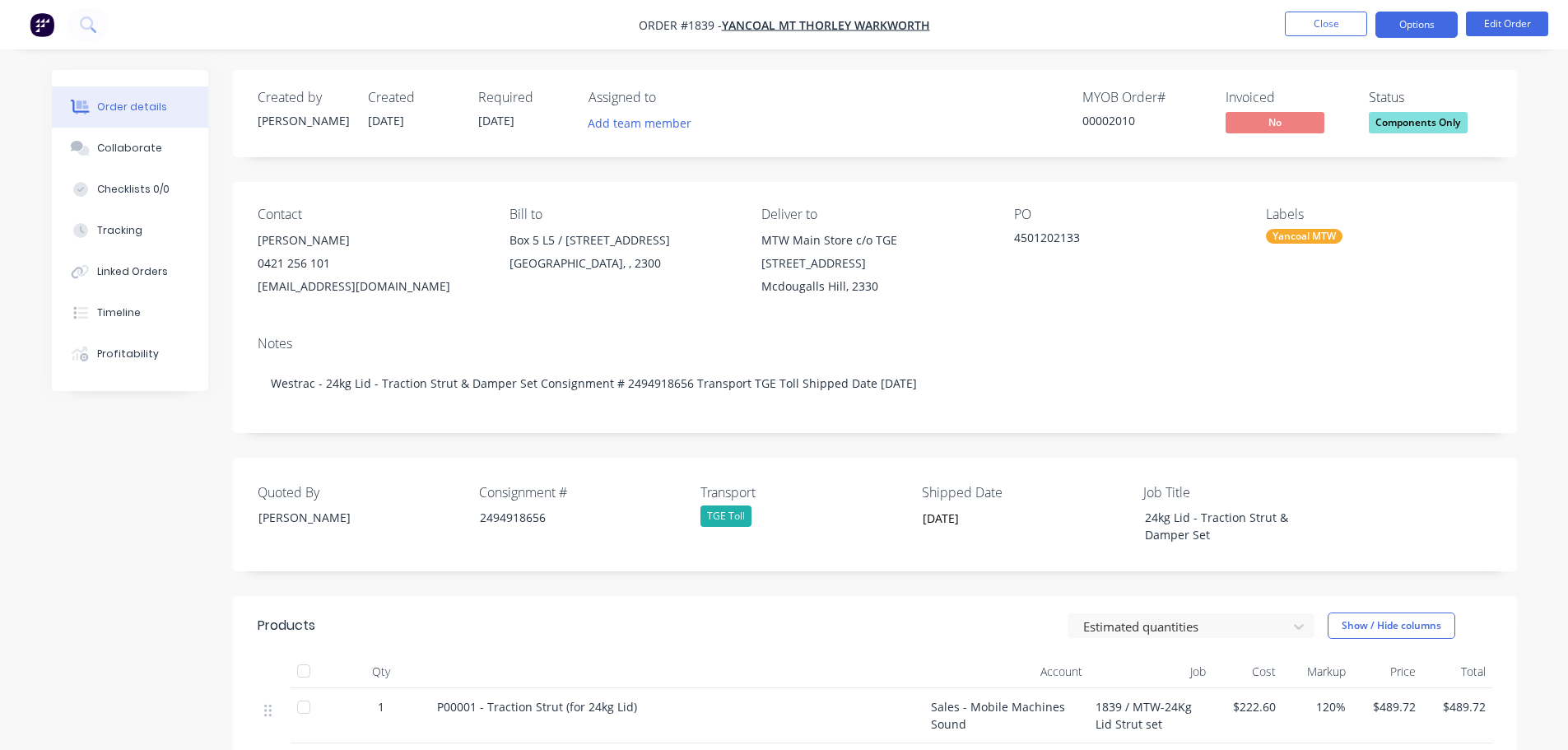
click at [1414, 30] on button "Options" at bounding box center [1417, 25] width 83 height 27
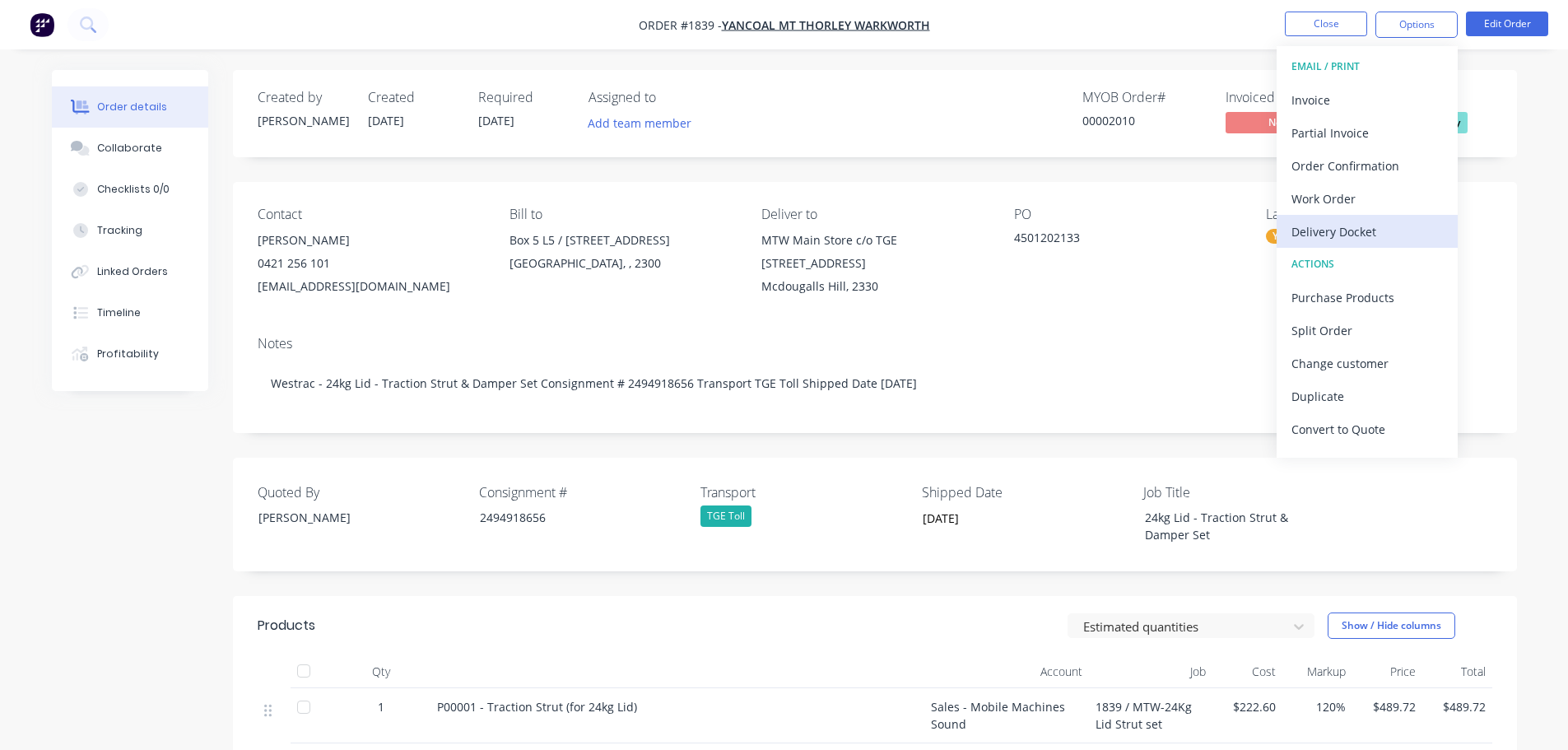
click at [1348, 229] on div "Delivery Docket" at bounding box center [1367, 232] width 151 height 24
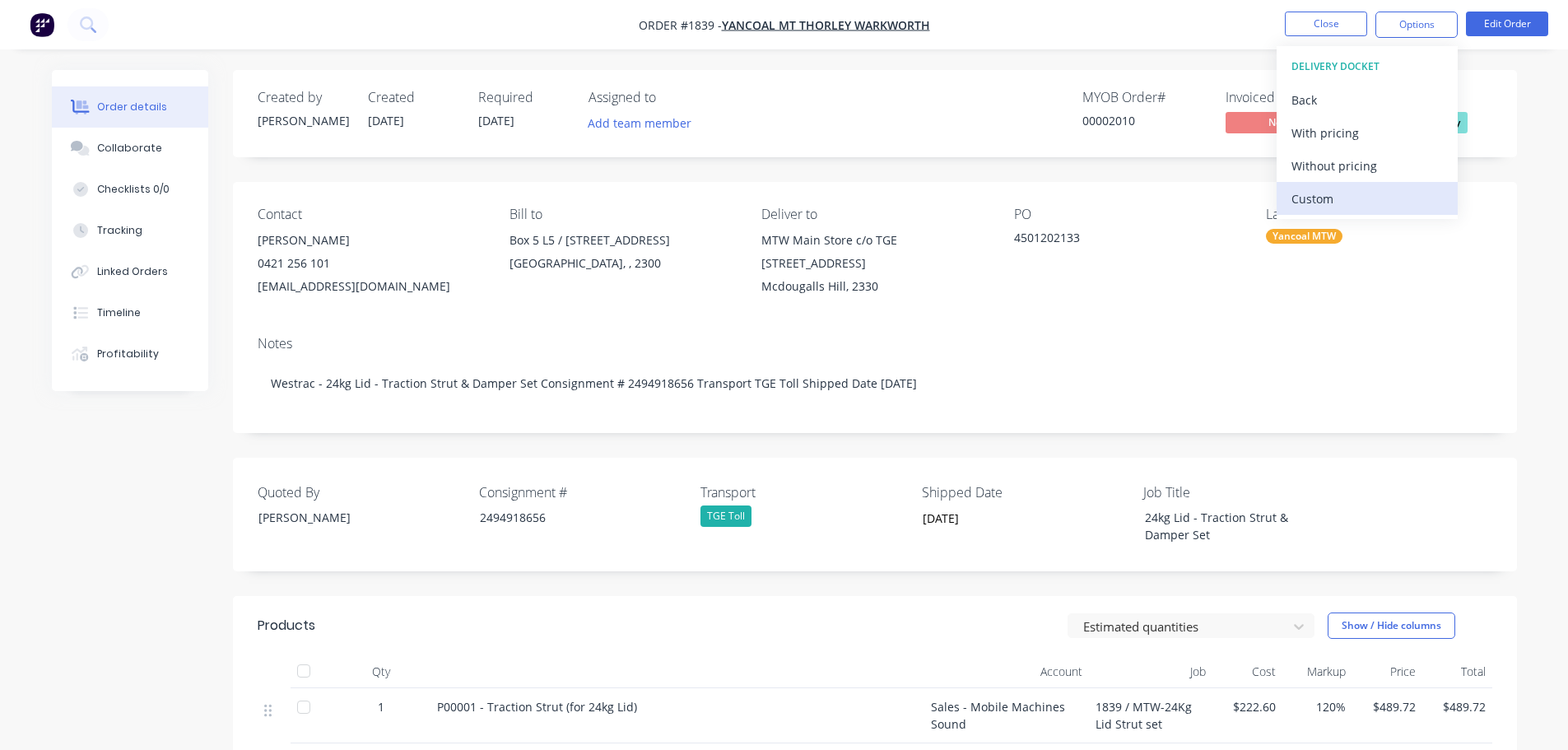
click at [1343, 197] on div "Custom" at bounding box center [1367, 199] width 151 height 24
click at [1343, 171] on div "Without pricing" at bounding box center [1367, 166] width 151 height 24
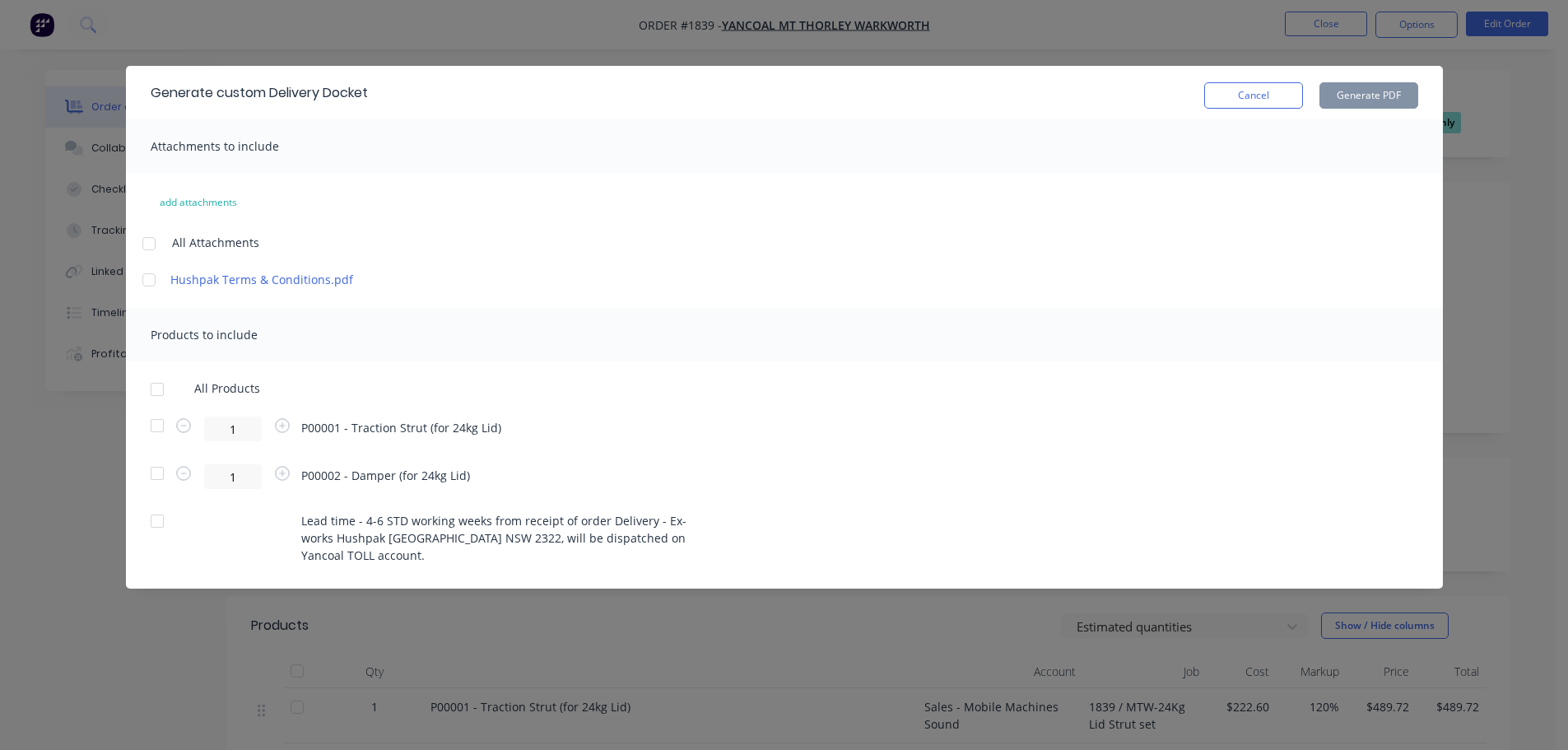
click at [166, 389] on div at bounding box center [156, 388] width 32 height 32
click at [1353, 91] on button "Generate PDF" at bounding box center [1368, 95] width 98 height 27
click at [1263, 93] on button "Cancel" at bounding box center [1253, 95] width 98 height 27
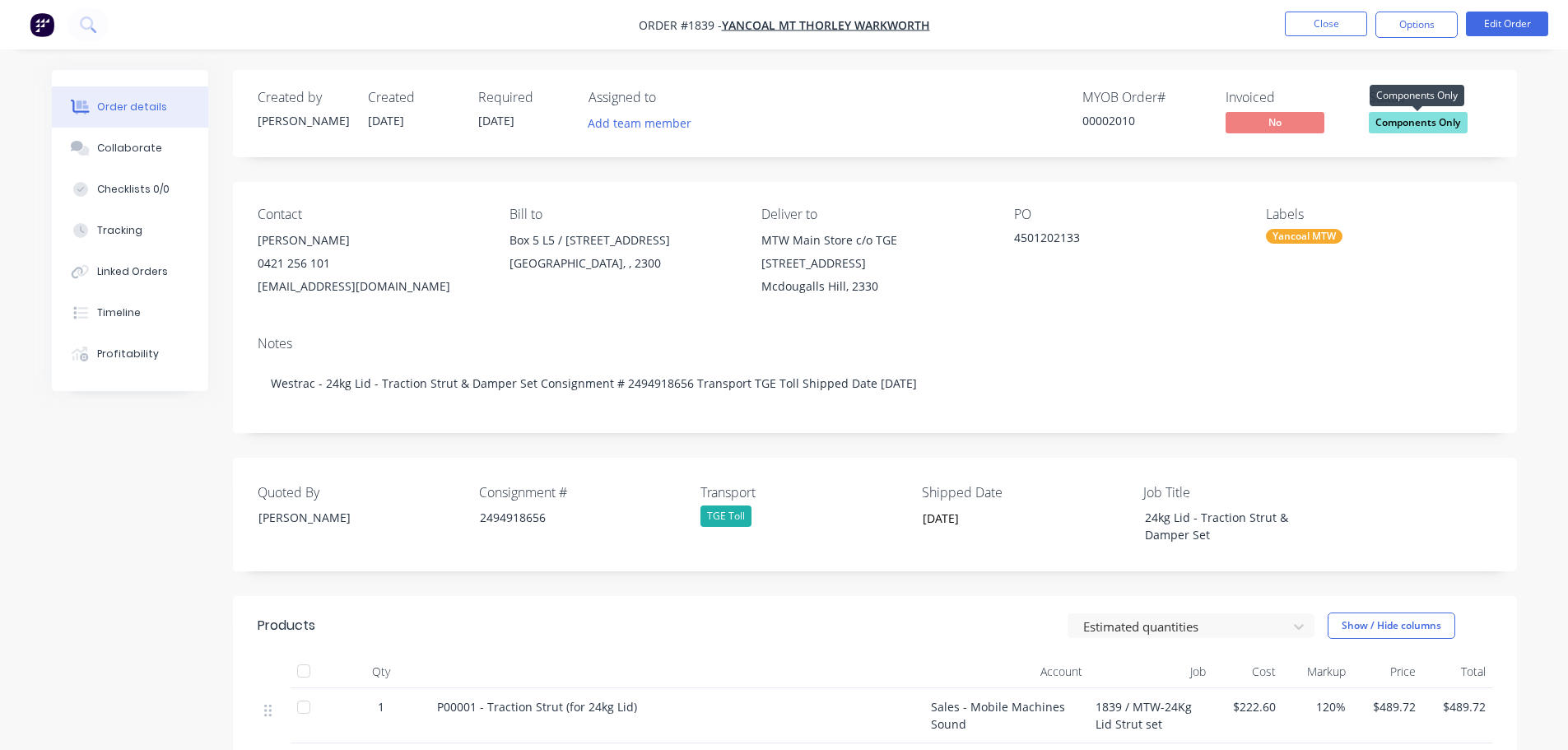
click at [1423, 129] on span "Components Only" at bounding box center [1419, 122] width 98 height 21
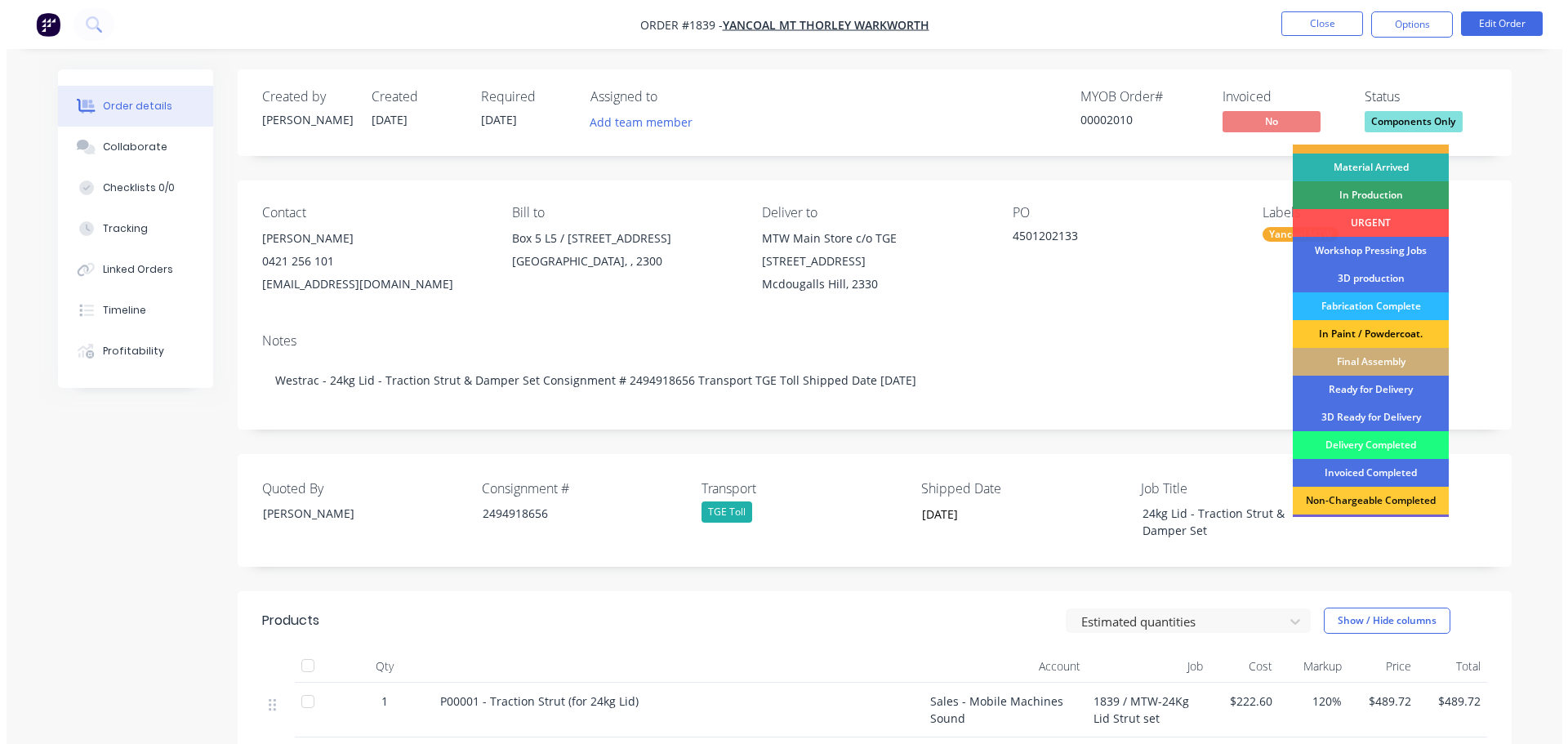
scroll to position [163, 0]
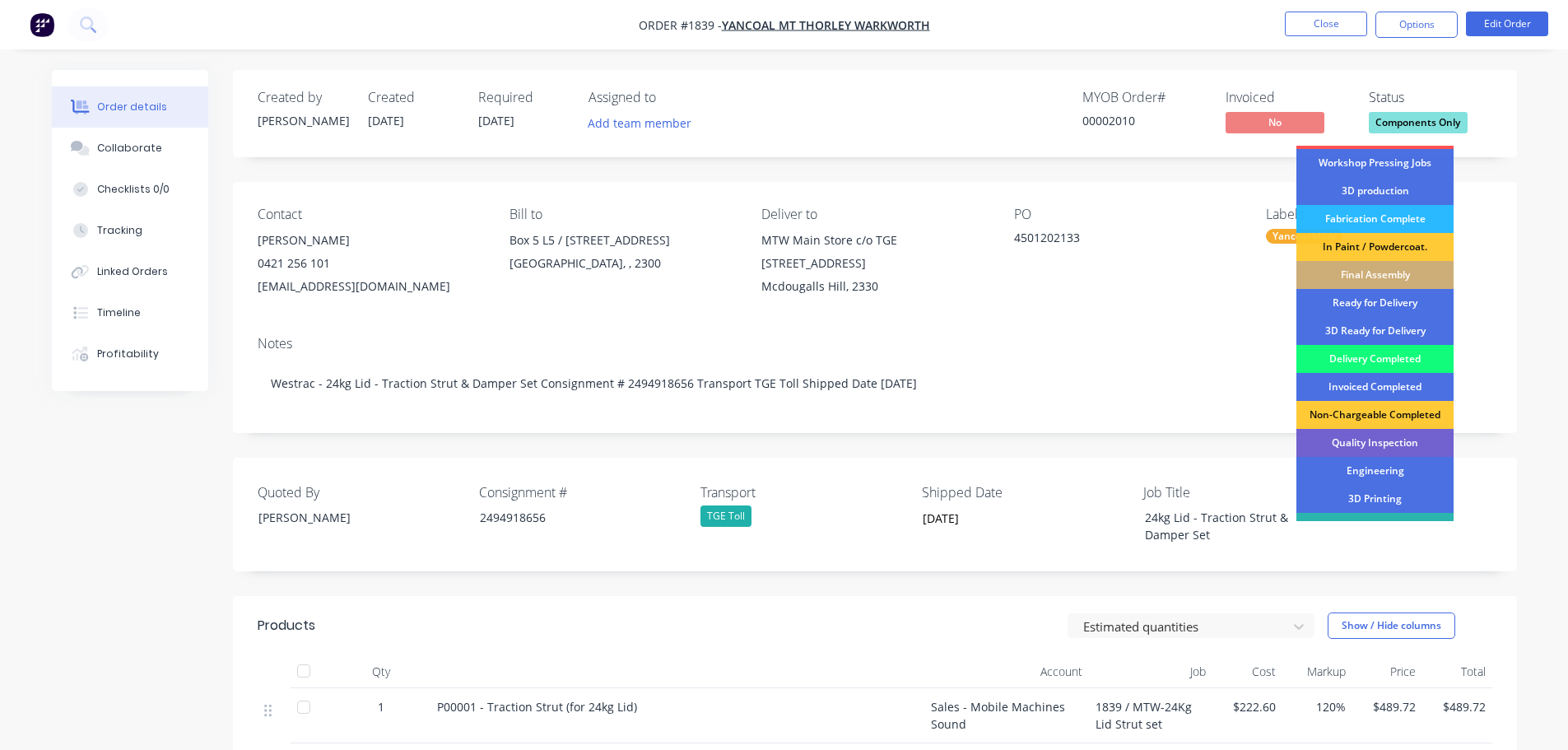
click at [1388, 357] on div "Delivery Completed" at bounding box center [1375, 359] width 157 height 28
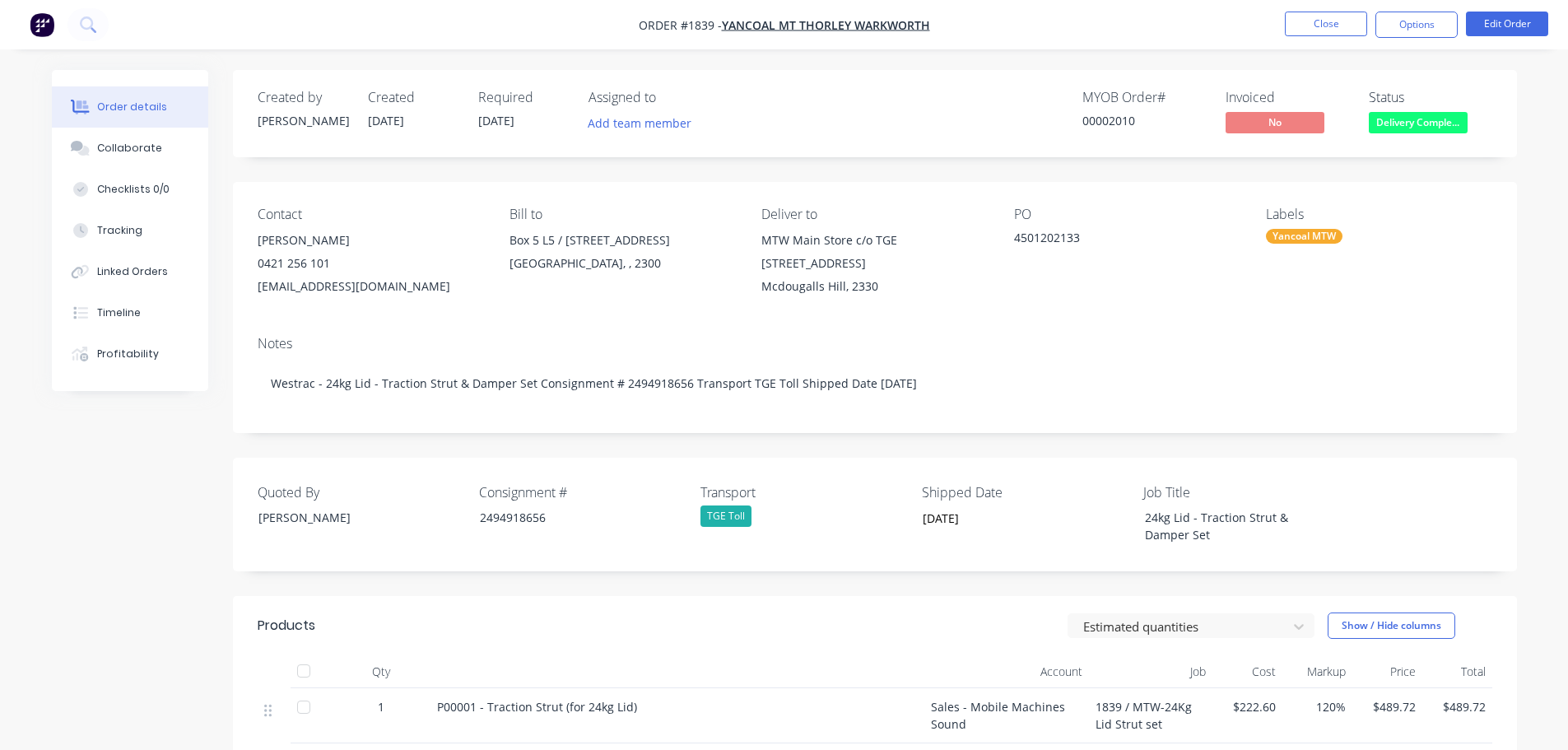
click at [312, 675] on div at bounding box center [303, 670] width 32 height 32
click at [1351, 28] on button "Close" at bounding box center [1326, 24] width 83 height 25
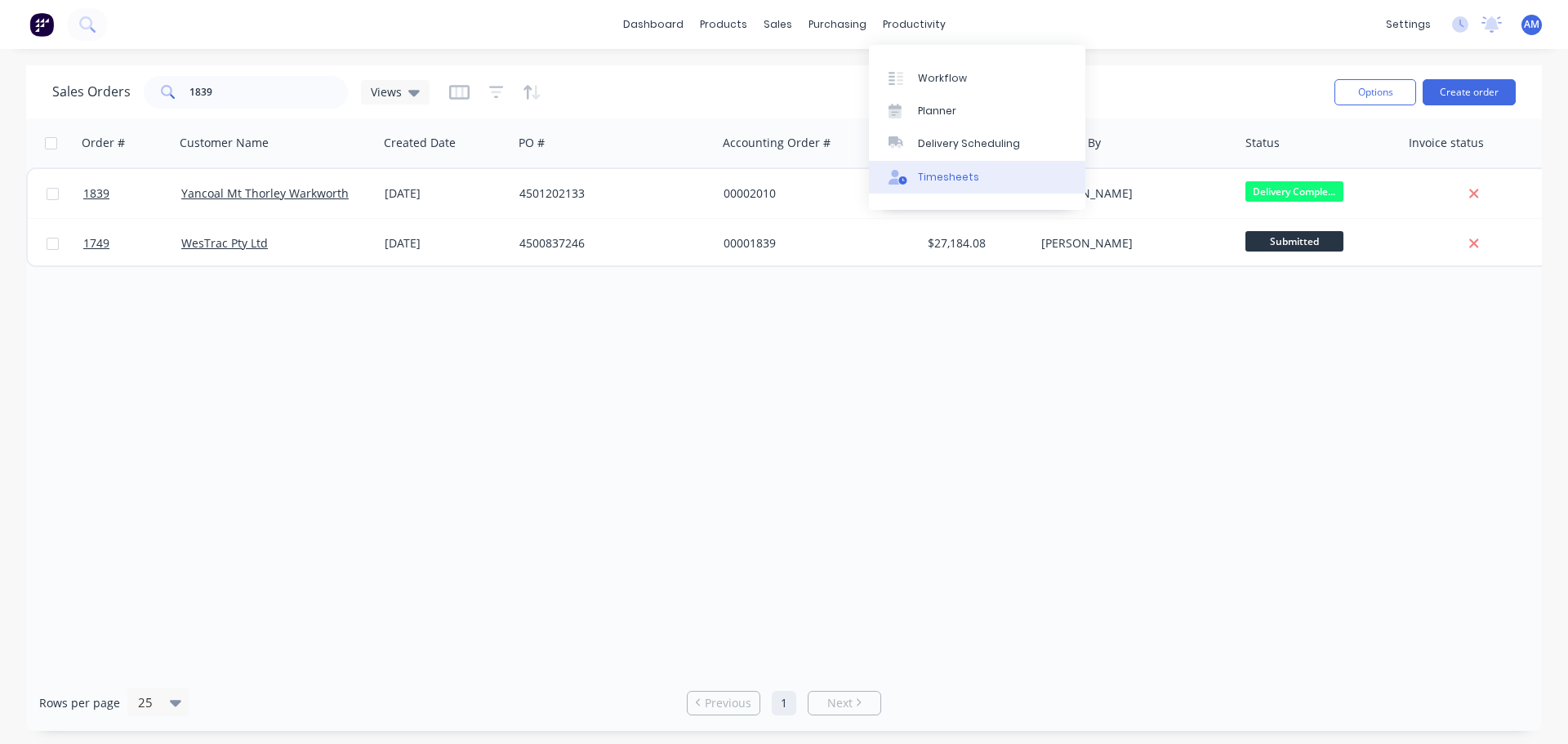
click at [933, 176] on div "Timesheets" at bounding box center [948, 176] width 61 height 15
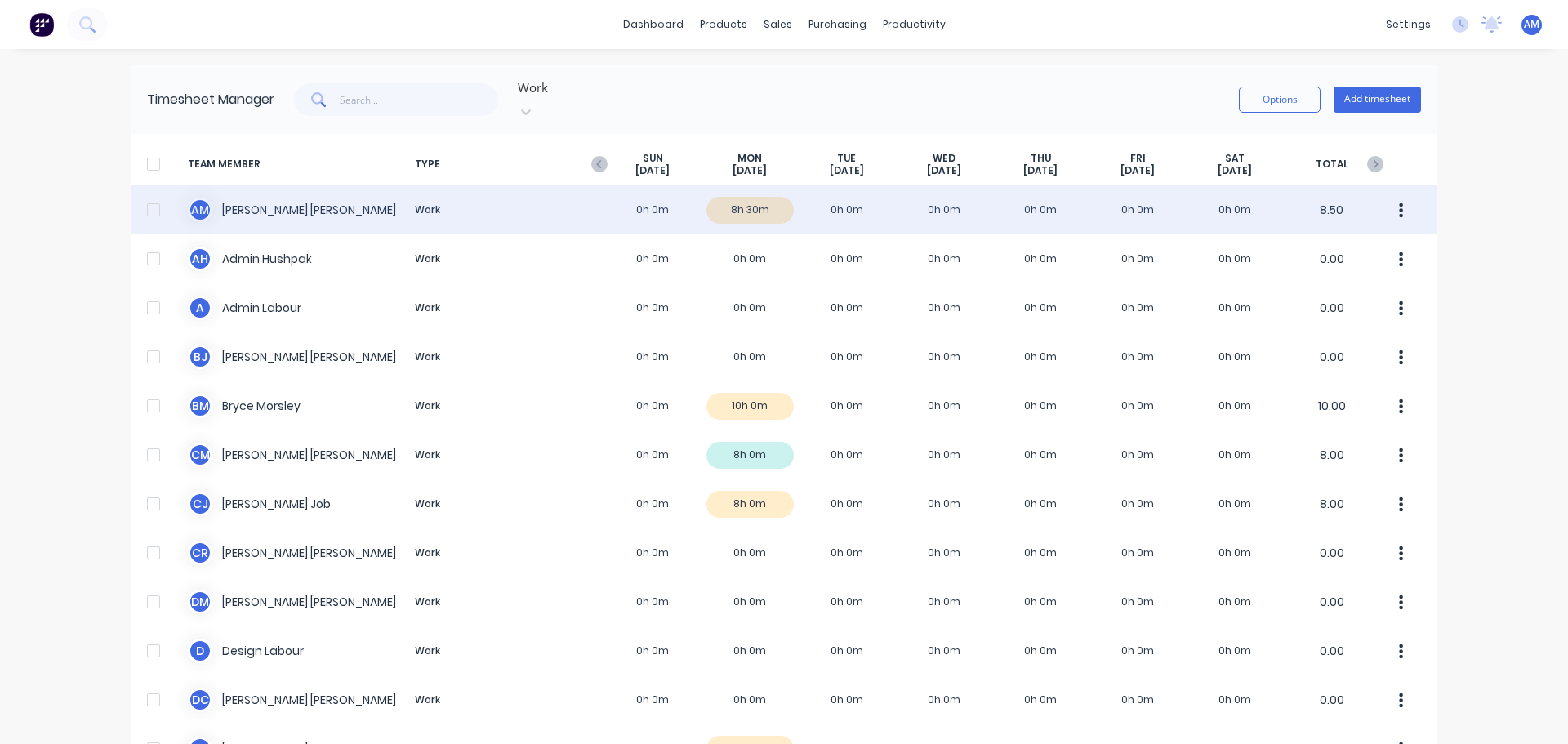
click at [747, 193] on div "A M Aaron MacDonell Work 0h 0m 8h 30m 0h 0m 0h 0m 0h 0m 0h 0m 0h 0m 8.50" at bounding box center [784, 210] width 1307 height 49
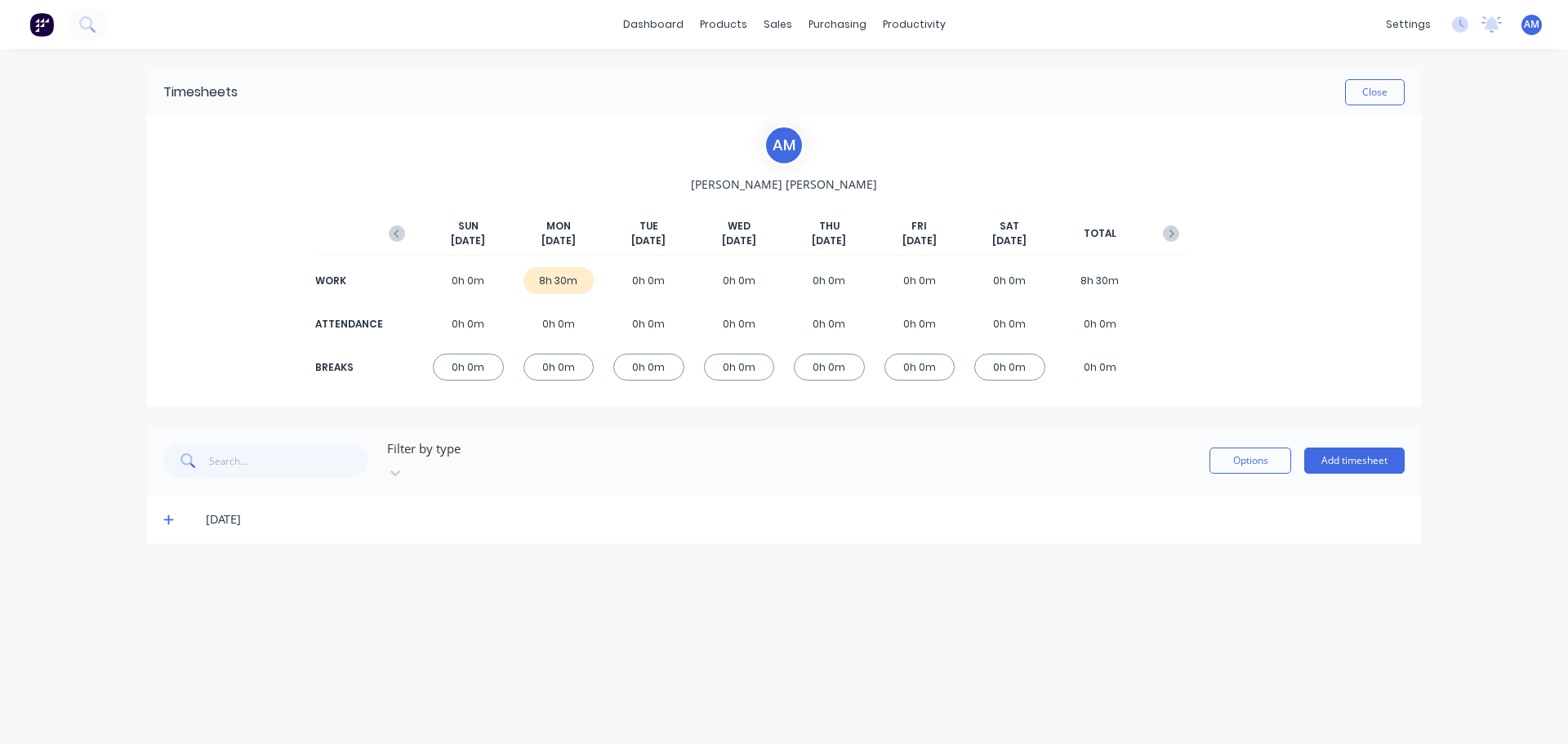
click at [170, 514] on icon at bounding box center [168, 520] width 11 height 12
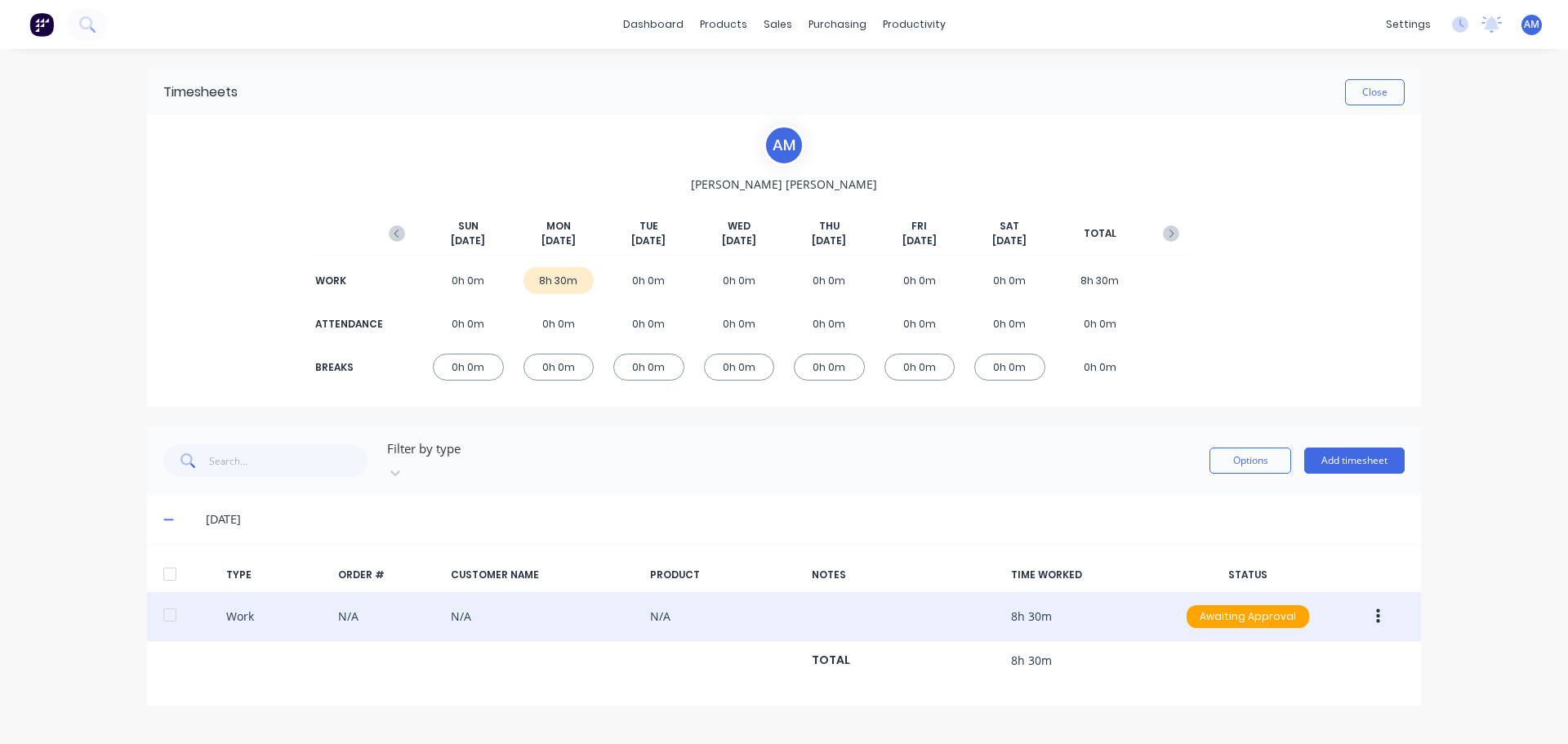
click at [449, 600] on div "Work N/A N/A N/A 8h 30m Awaiting Approval" at bounding box center [784, 616] width 1274 height 50
click at [1020, 601] on div "Work N/A N/A N/A 8h 30m Awaiting Approval" at bounding box center [784, 616] width 1274 height 50
click at [1378, 607] on icon "button" at bounding box center [1378, 616] width 4 height 18
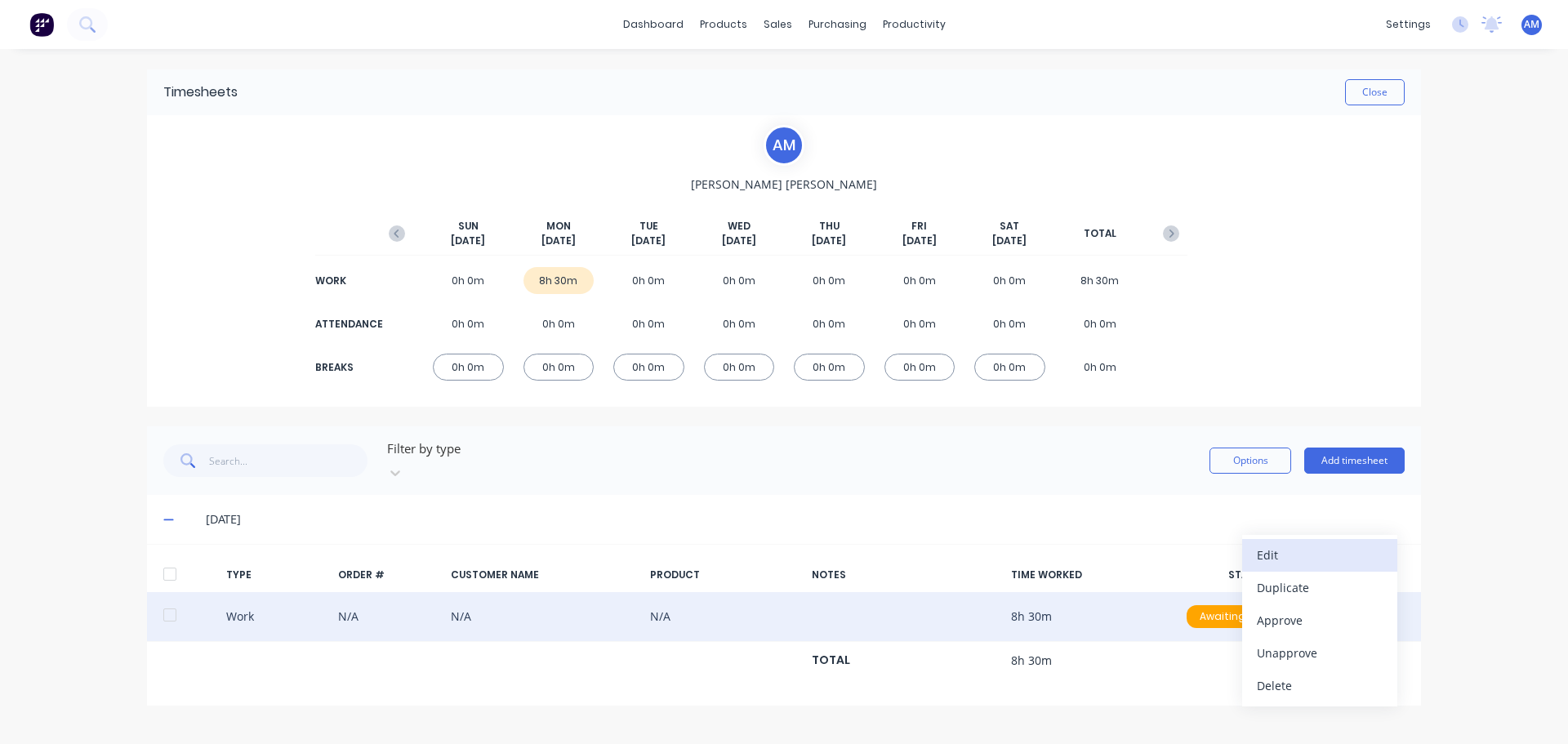
click at [1271, 543] on div "Edit" at bounding box center [1319, 555] width 126 height 23
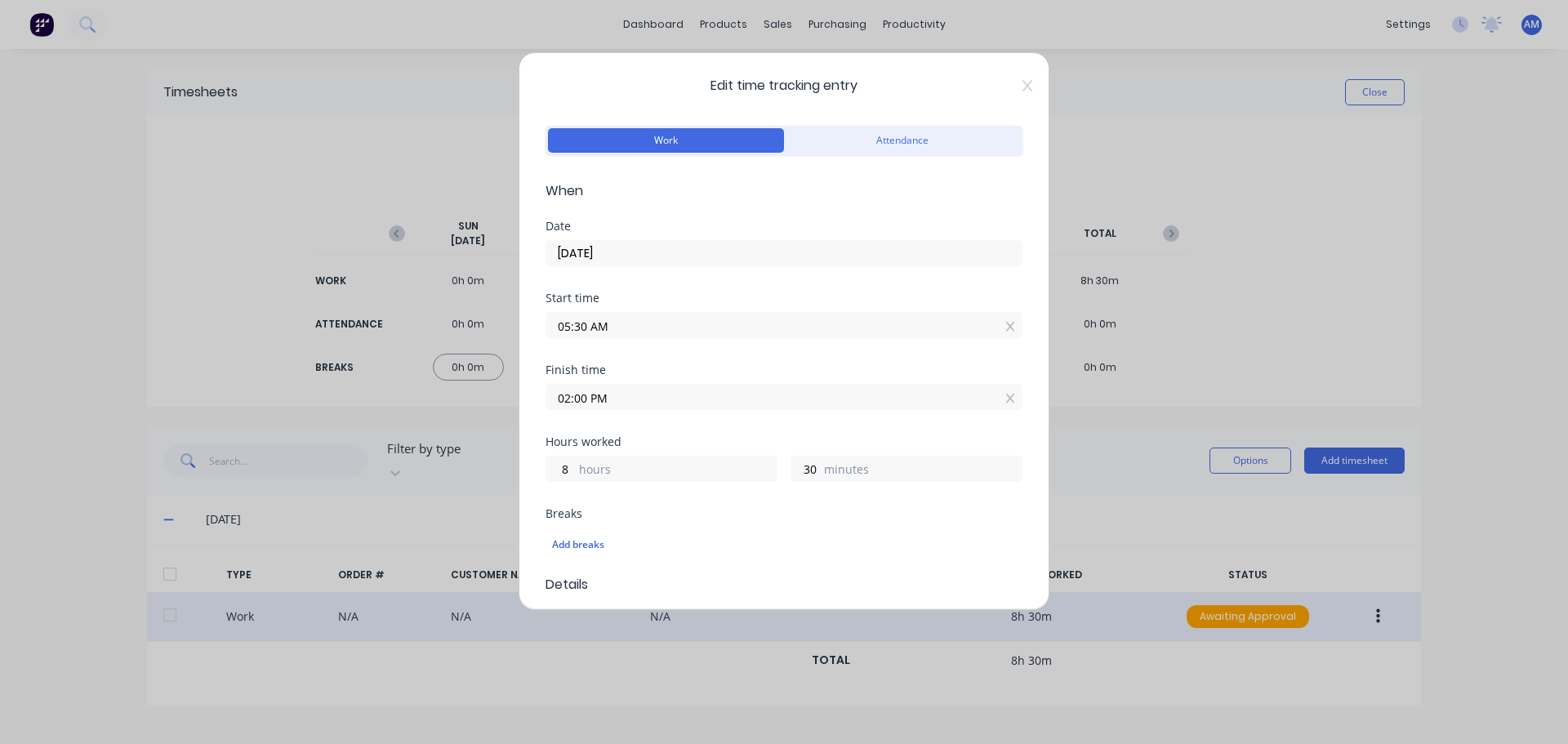
click at [1349, 447] on div "Edit time tracking entry Work Attendance When Date 13/10/2025 Start time 05:30 …" at bounding box center [784, 372] width 1568 height 744
click at [1022, 88] on icon at bounding box center [1027, 85] width 10 height 13
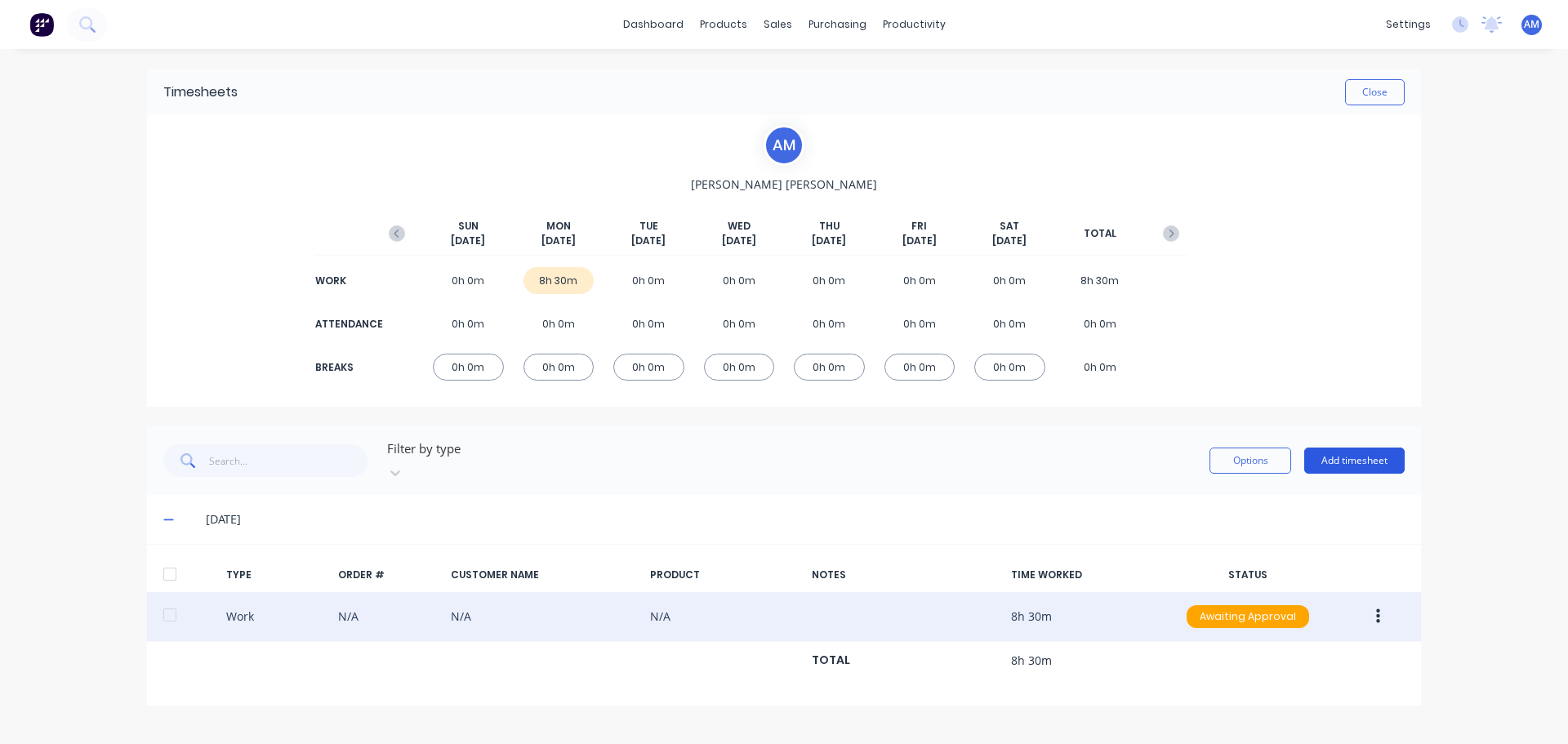
click at [1353, 454] on button "Add timesheet" at bounding box center [1353, 460] width 100 height 26
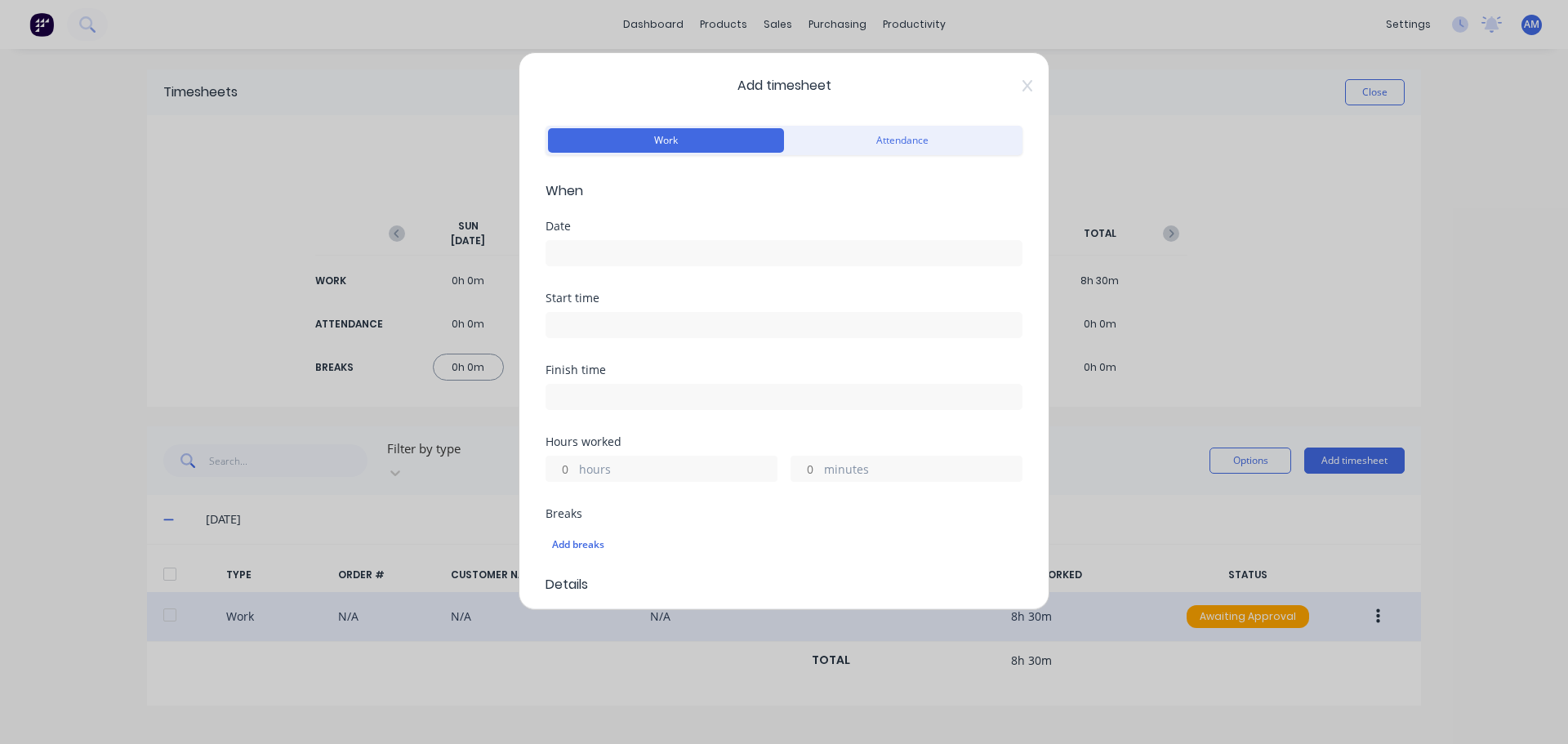
click at [580, 223] on div "Date" at bounding box center [783, 226] width 477 height 12
click at [581, 241] on label at bounding box center [783, 253] width 477 height 26
click at [581, 241] on input at bounding box center [783, 253] width 475 height 24
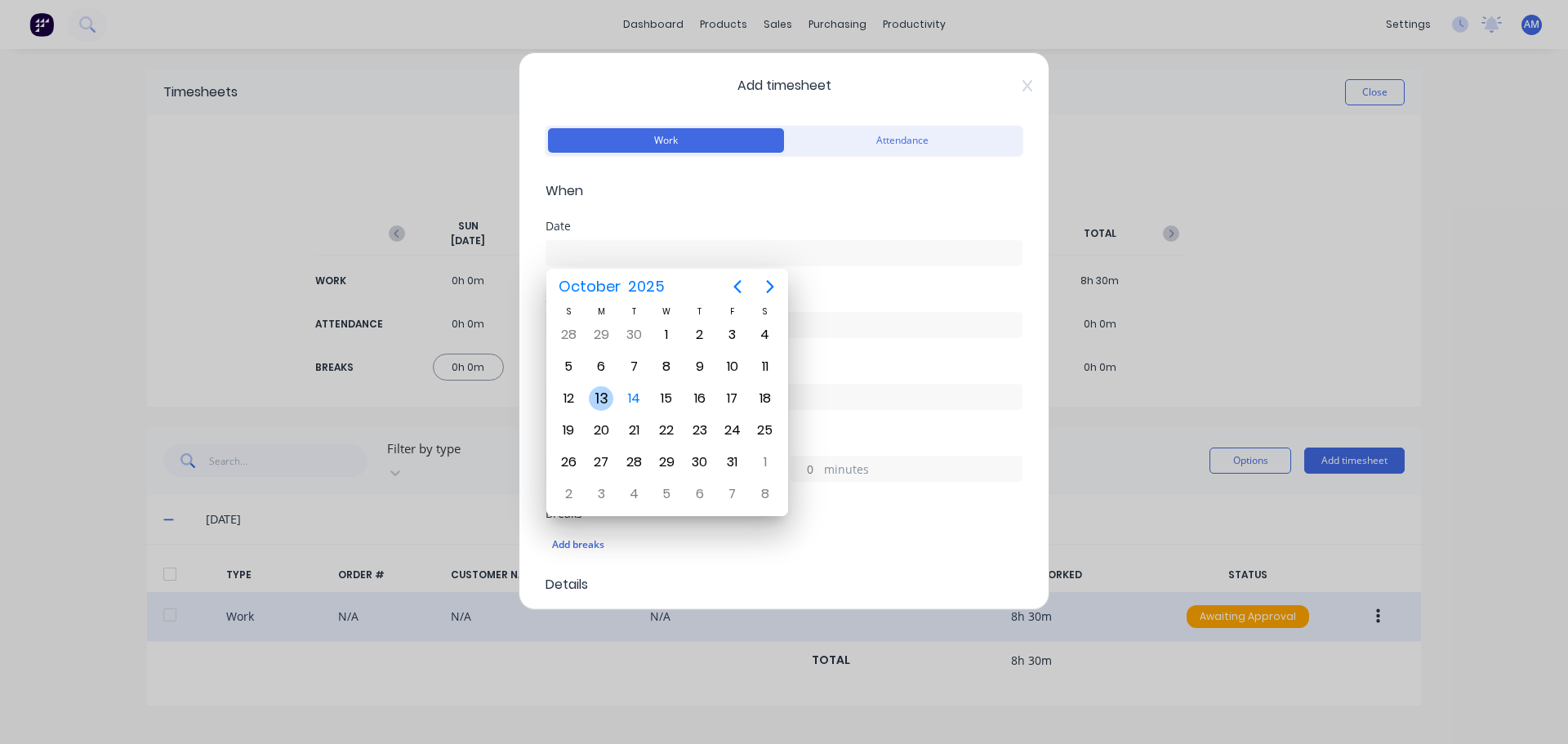
click at [600, 406] on div "13" at bounding box center [601, 398] width 24 height 24
type input "[DATE]"
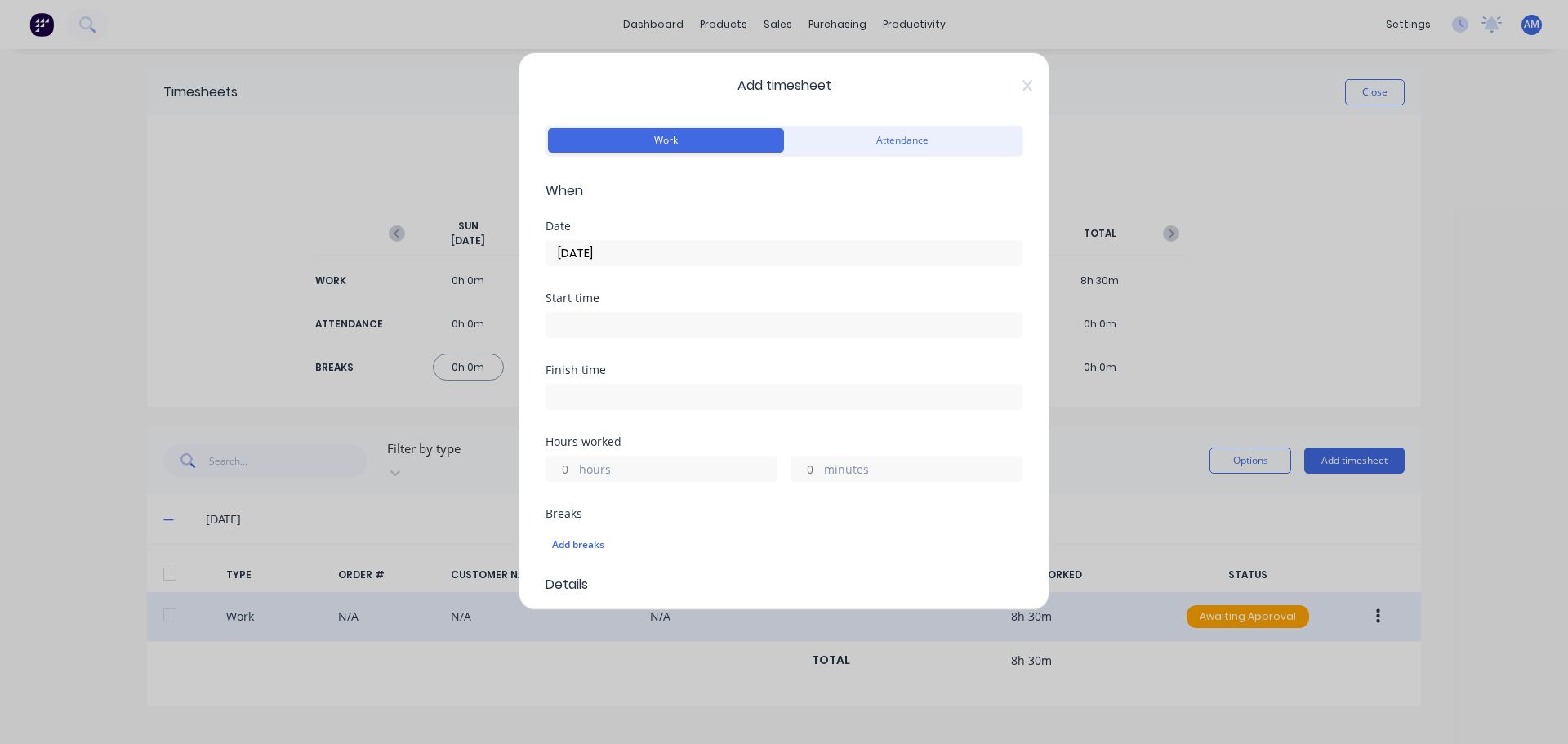
click at [580, 322] on input at bounding box center [783, 325] width 475 height 24
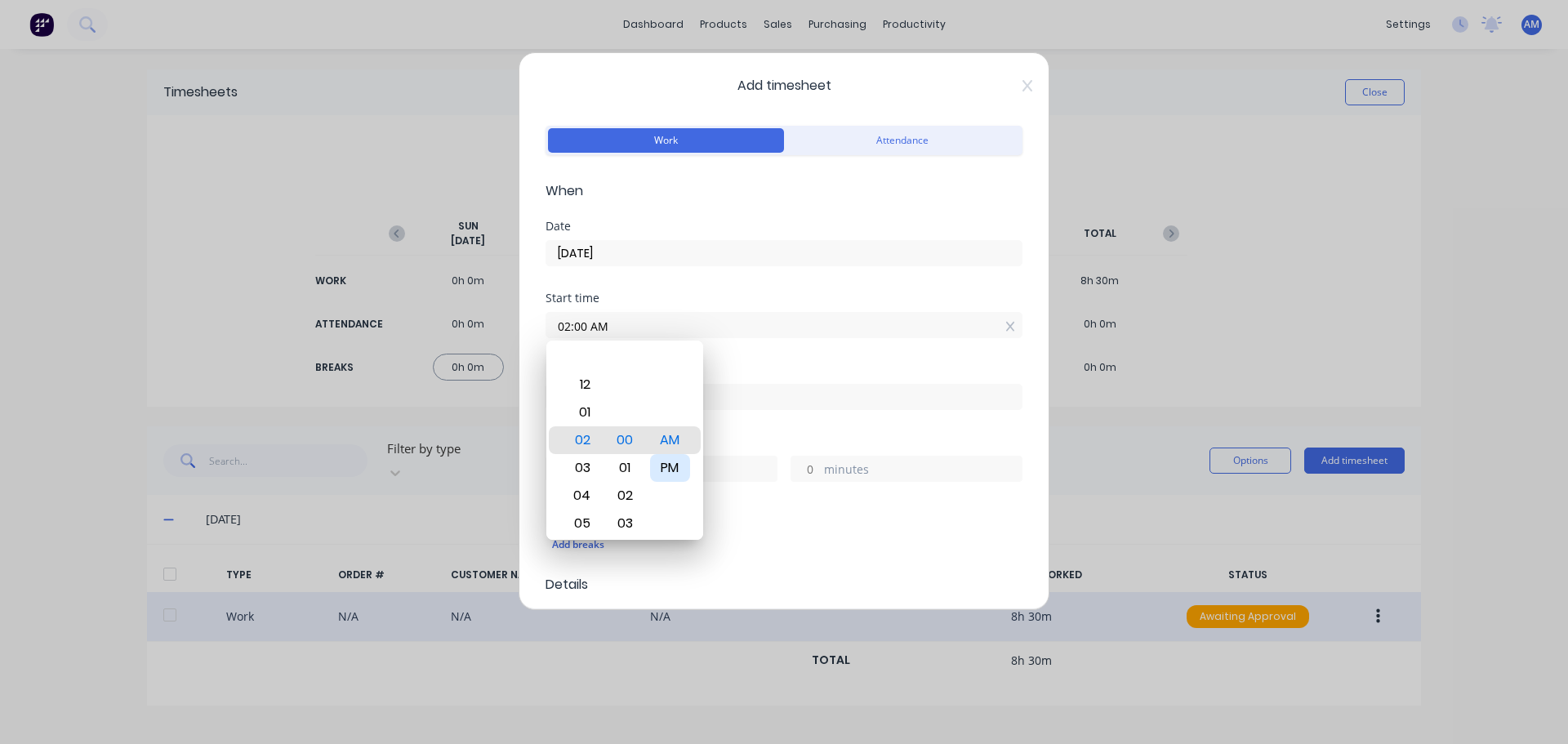
click at [671, 469] on div "PM" at bounding box center [670, 468] width 40 height 27
type input "02:00 PM"
click at [721, 335] on label "02:00 PM" at bounding box center [783, 325] width 477 height 26
click at [721, 335] on input "02:00 PM" at bounding box center [783, 325] width 475 height 24
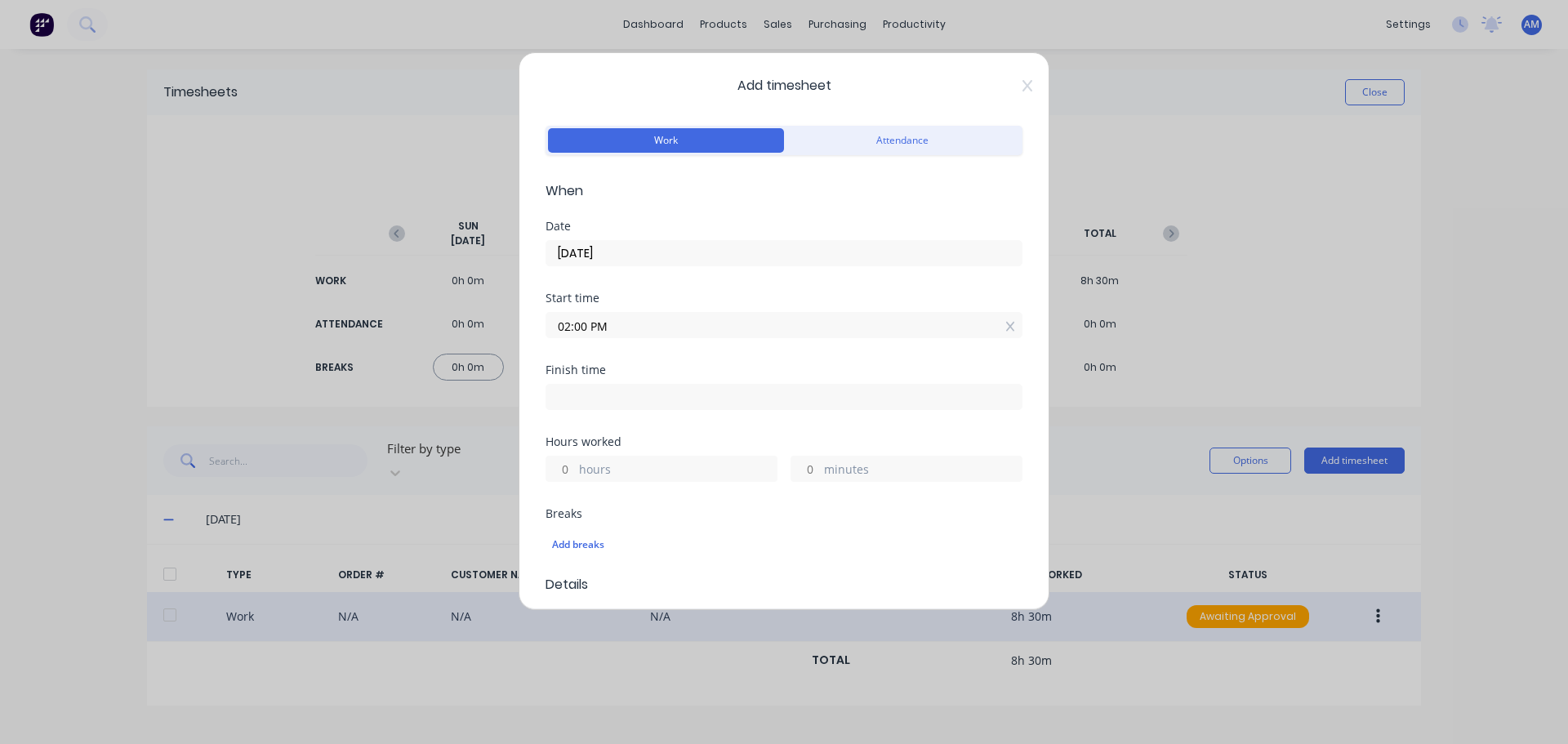
click at [603, 401] on input at bounding box center [783, 396] width 475 height 24
type input "06:47 AM"
type input "16"
type input "47"
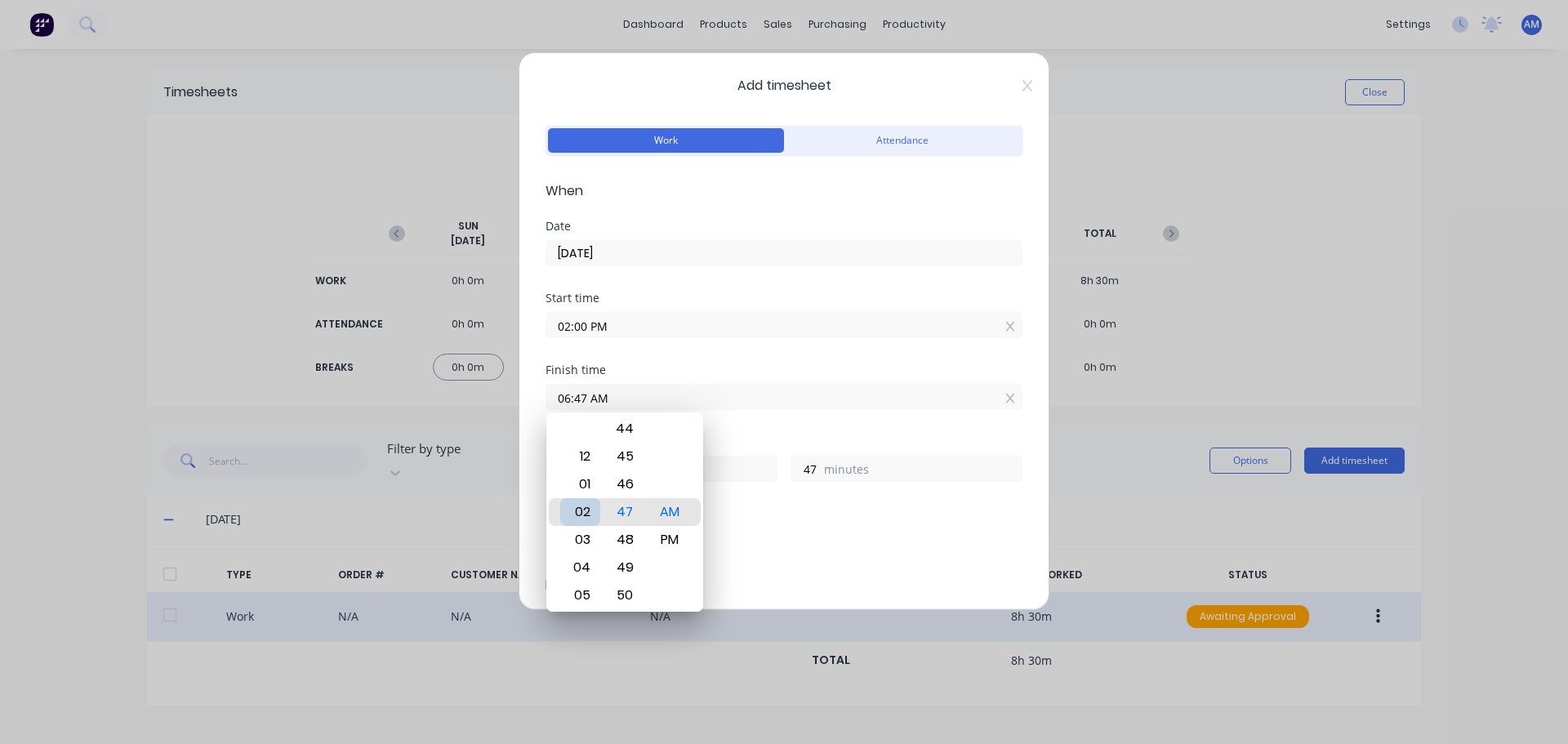
type input "02:47 AM"
type input "12"
type input "02:51 AM"
type input "51"
type input "02:56 AM"
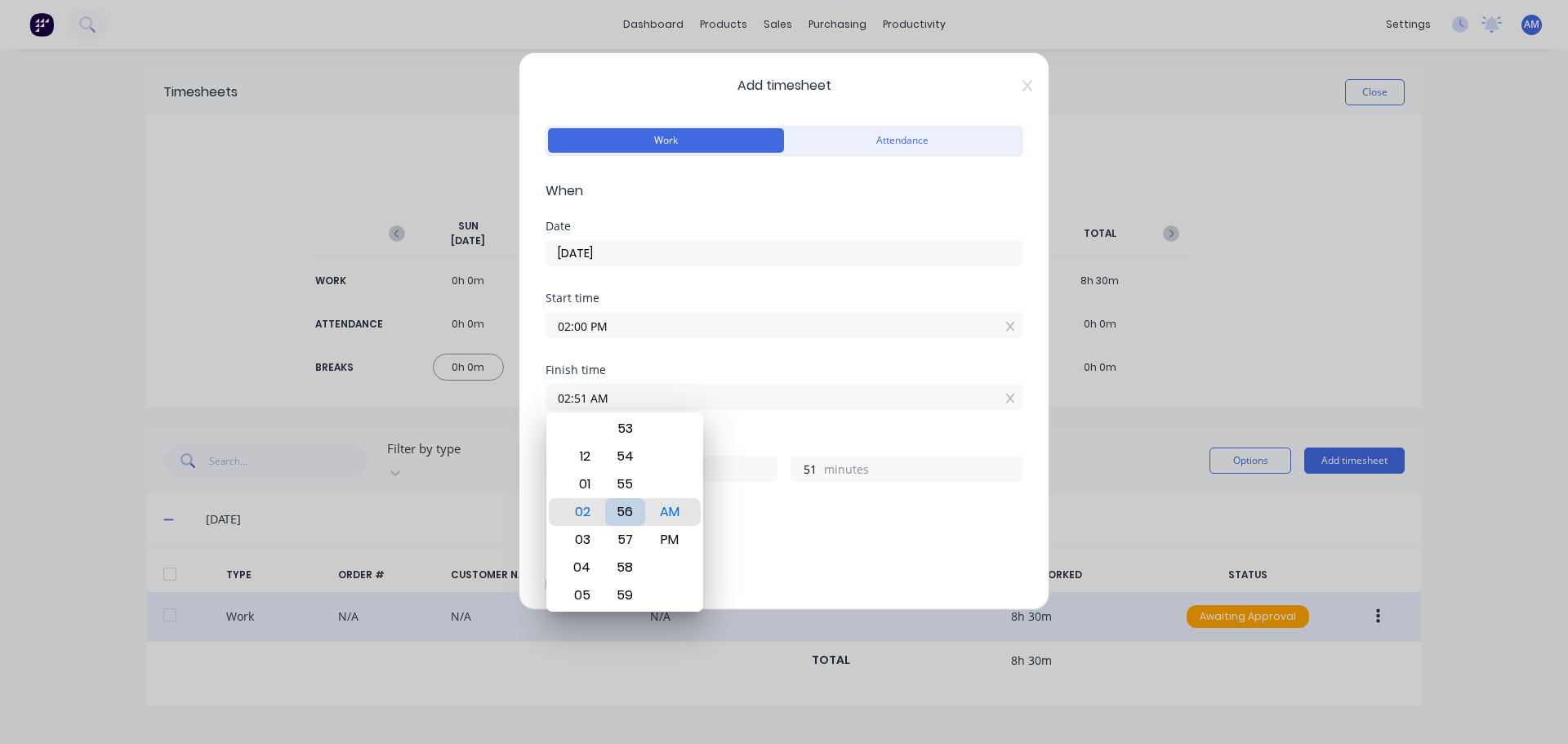
type input "56"
type input "02:51 AM"
type input "51"
type input "02:46 AM"
type input "46"
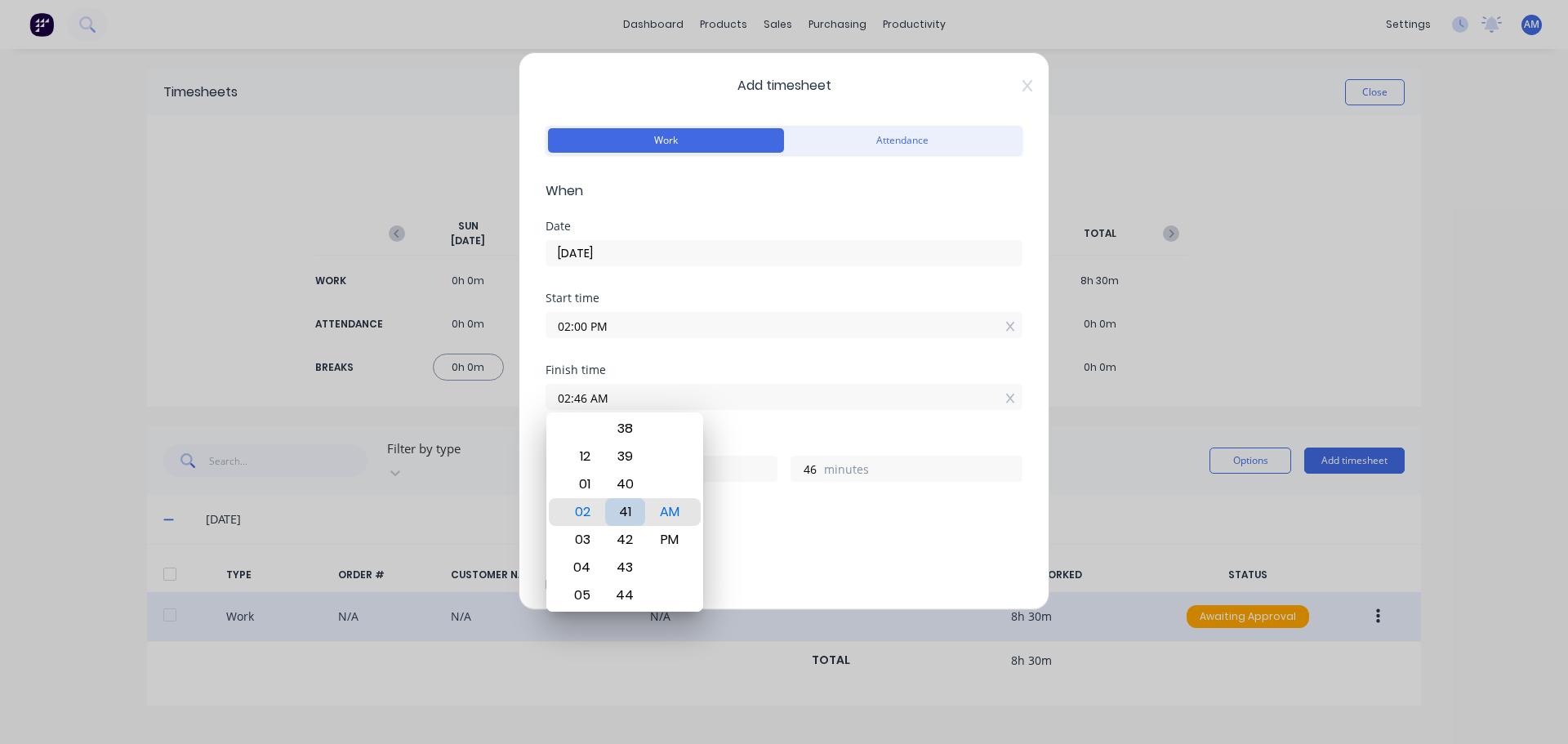
type input "02:41 AM"
type input "41"
type input "02:36 AM"
type input "36"
type input "02:31 AM"
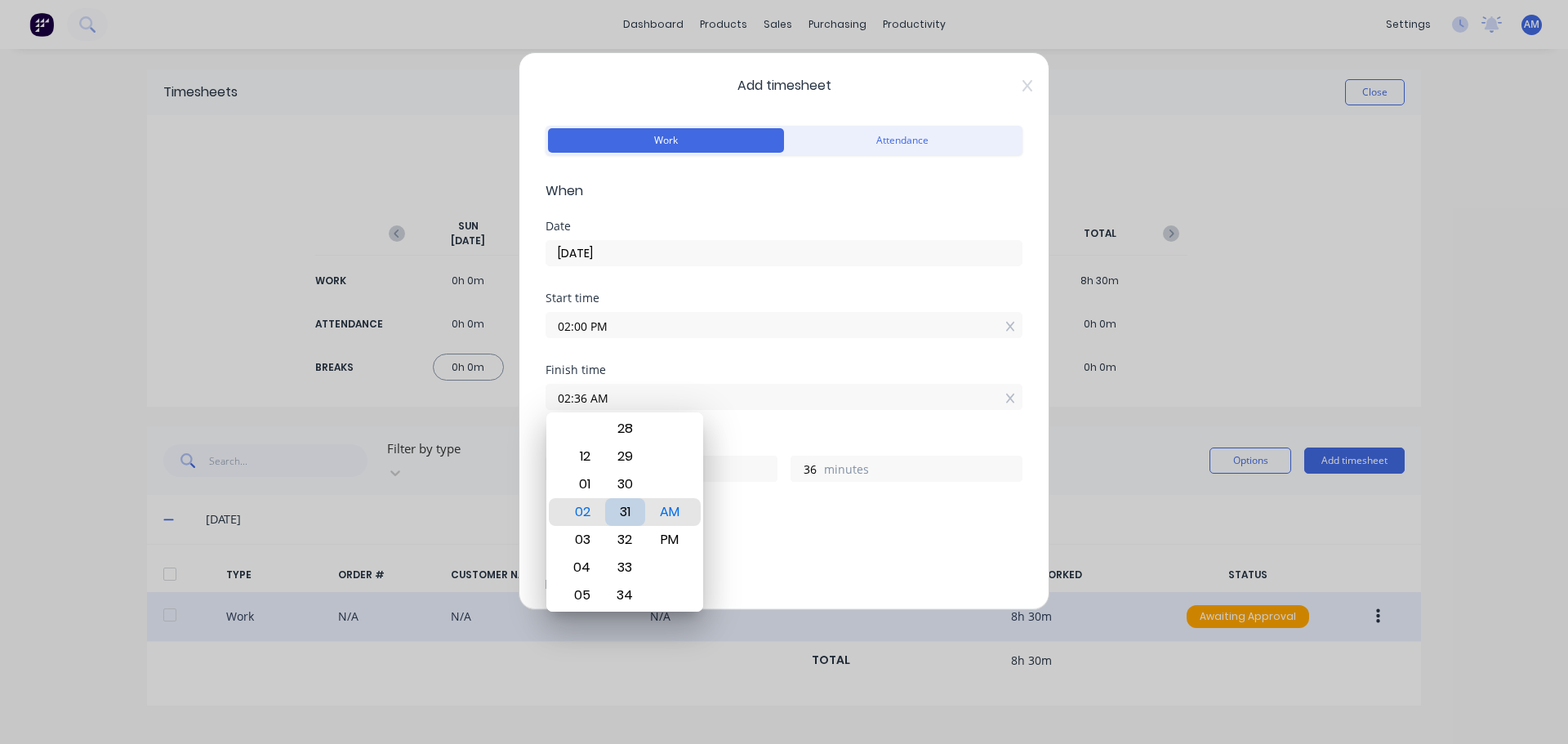
type input "31"
type input "02:32 AM"
type input "32"
type input "02:31 AM"
type input "31"
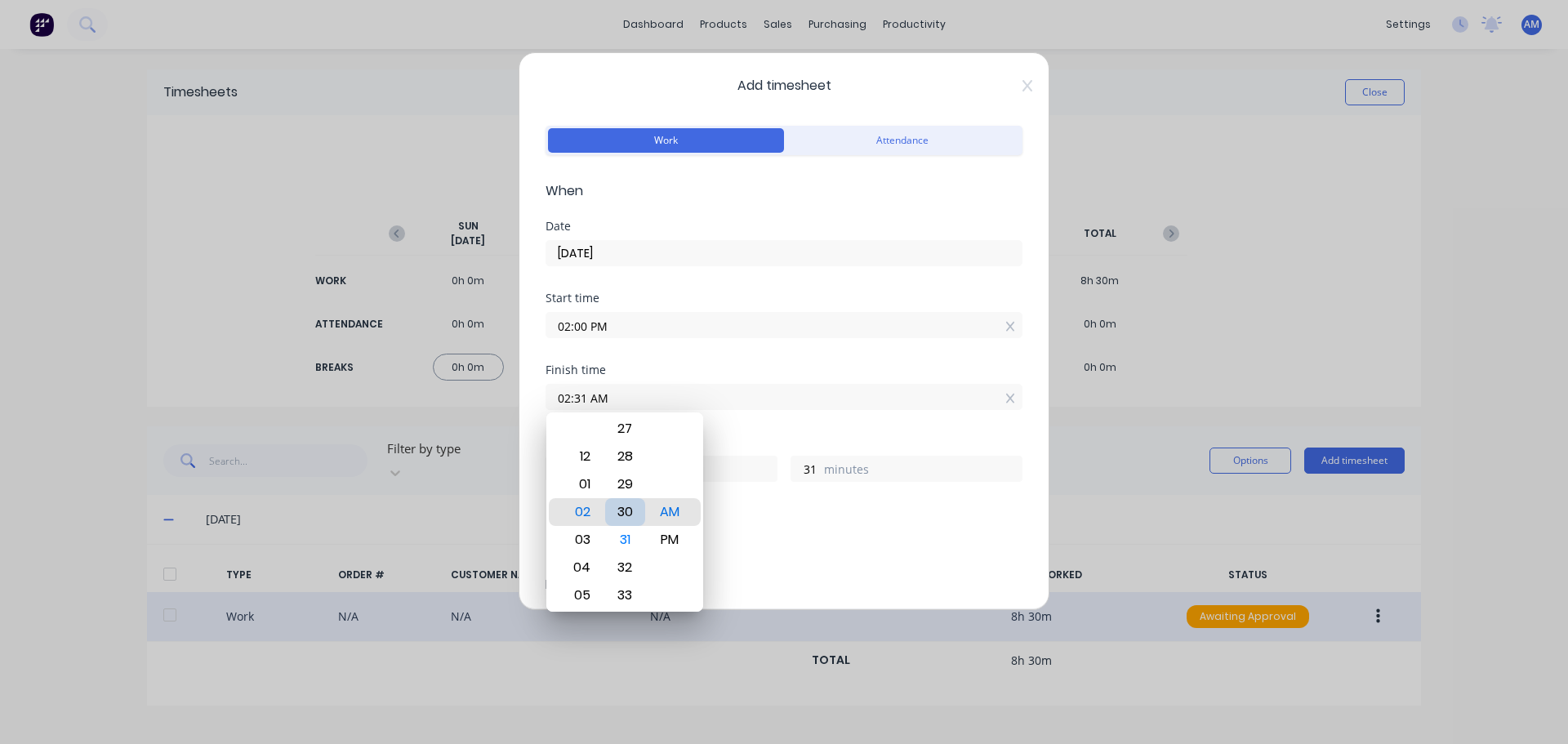
type input "02:30 AM"
type input "30"
click at [674, 541] on div "PM" at bounding box center [670, 539] width 40 height 27
type input "02:30 PM"
type input "0"
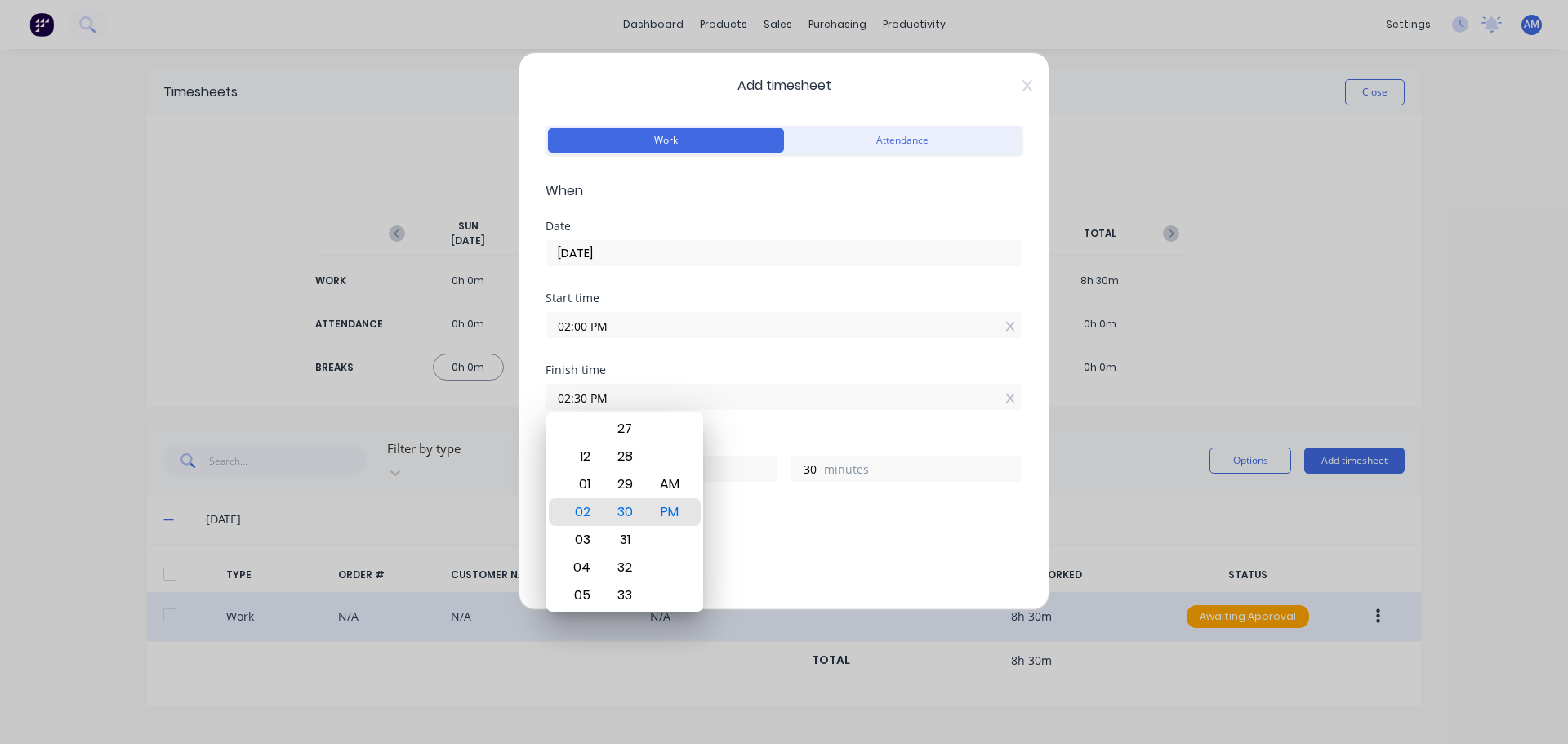
click at [801, 379] on div "Finish time 02:30 PM" at bounding box center [783, 386] width 477 height 46
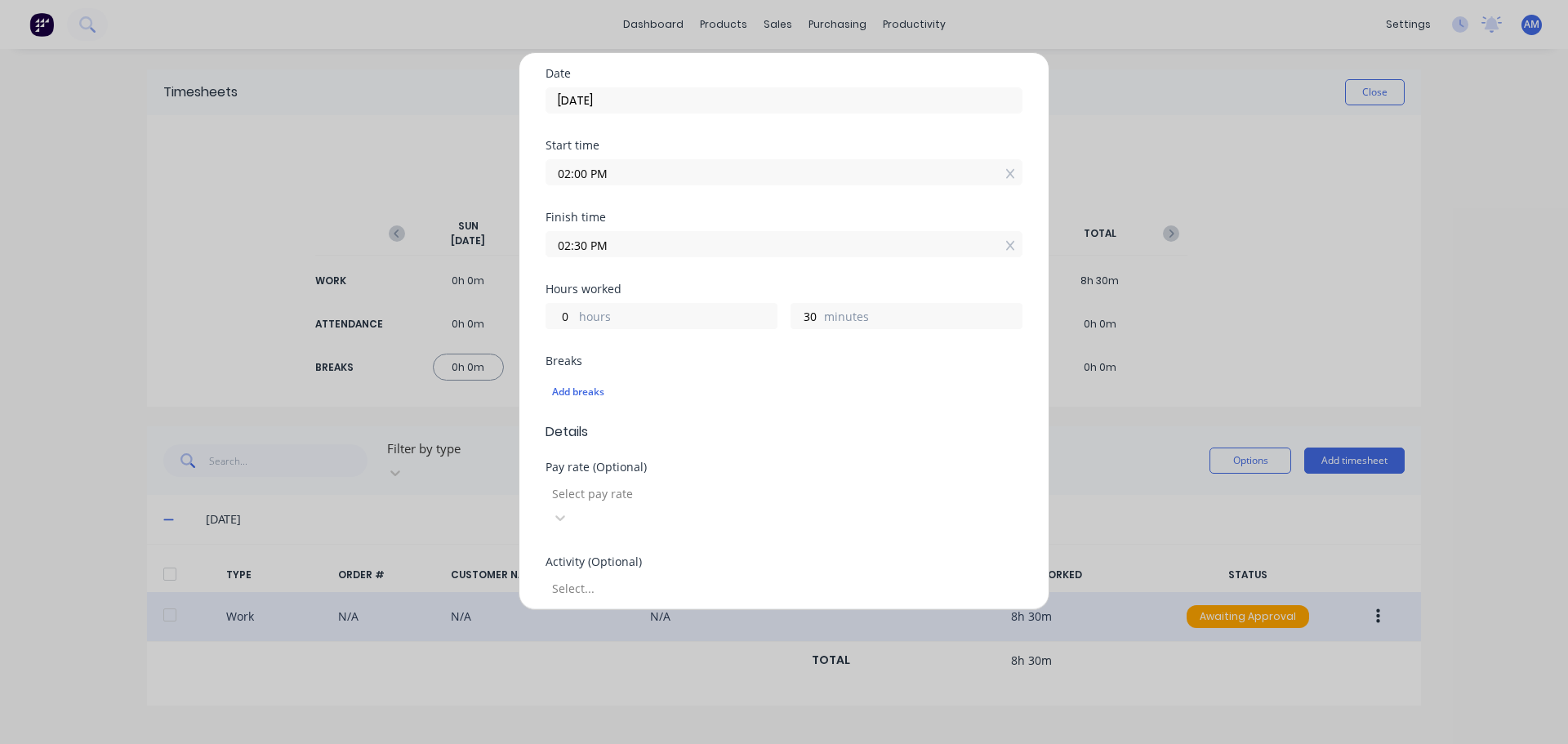
scroll to position [163, 0]
click at [654, 489] on div at bounding box center [667, 483] width 235 height 20
click at [687, 575] on div "Activity (Optional) Select..." at bounding box center [783, 592] width 477 height 95
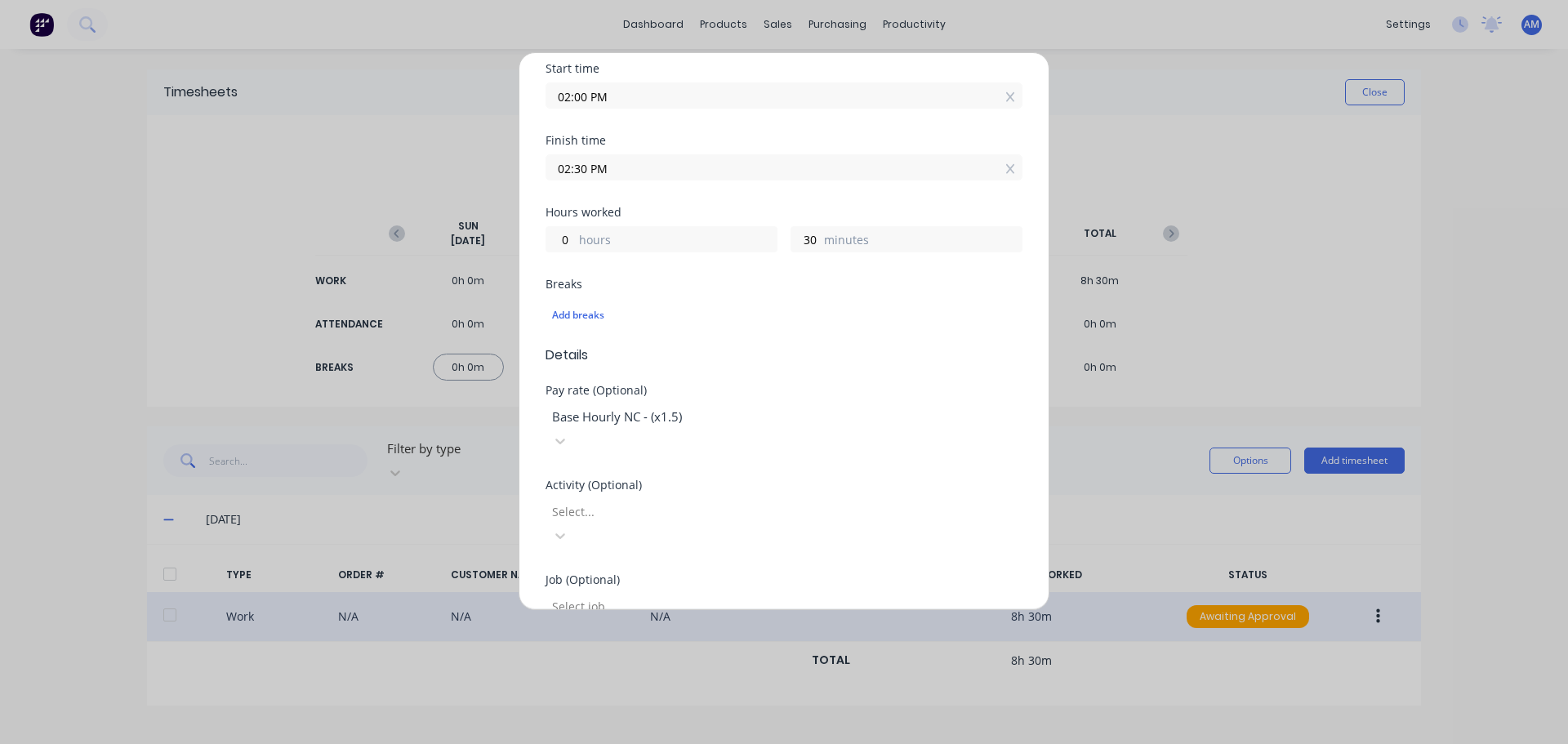
scroll to position [327, 0]
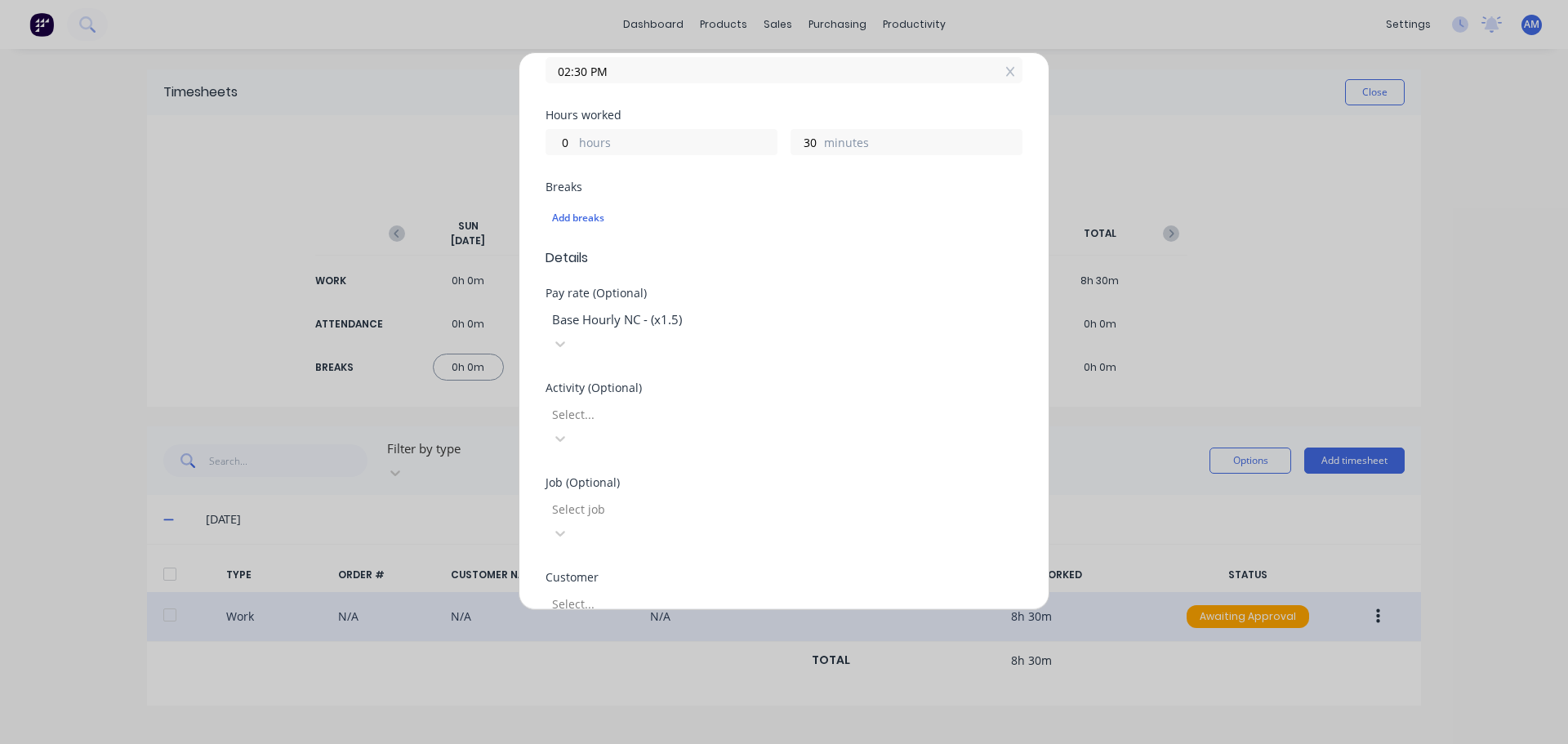
click at [662, 499] on div at bounding box center [667, 509] width 235 height 20
click at [682, 405] on div at bounding box center [667, 414] width 235 height 20
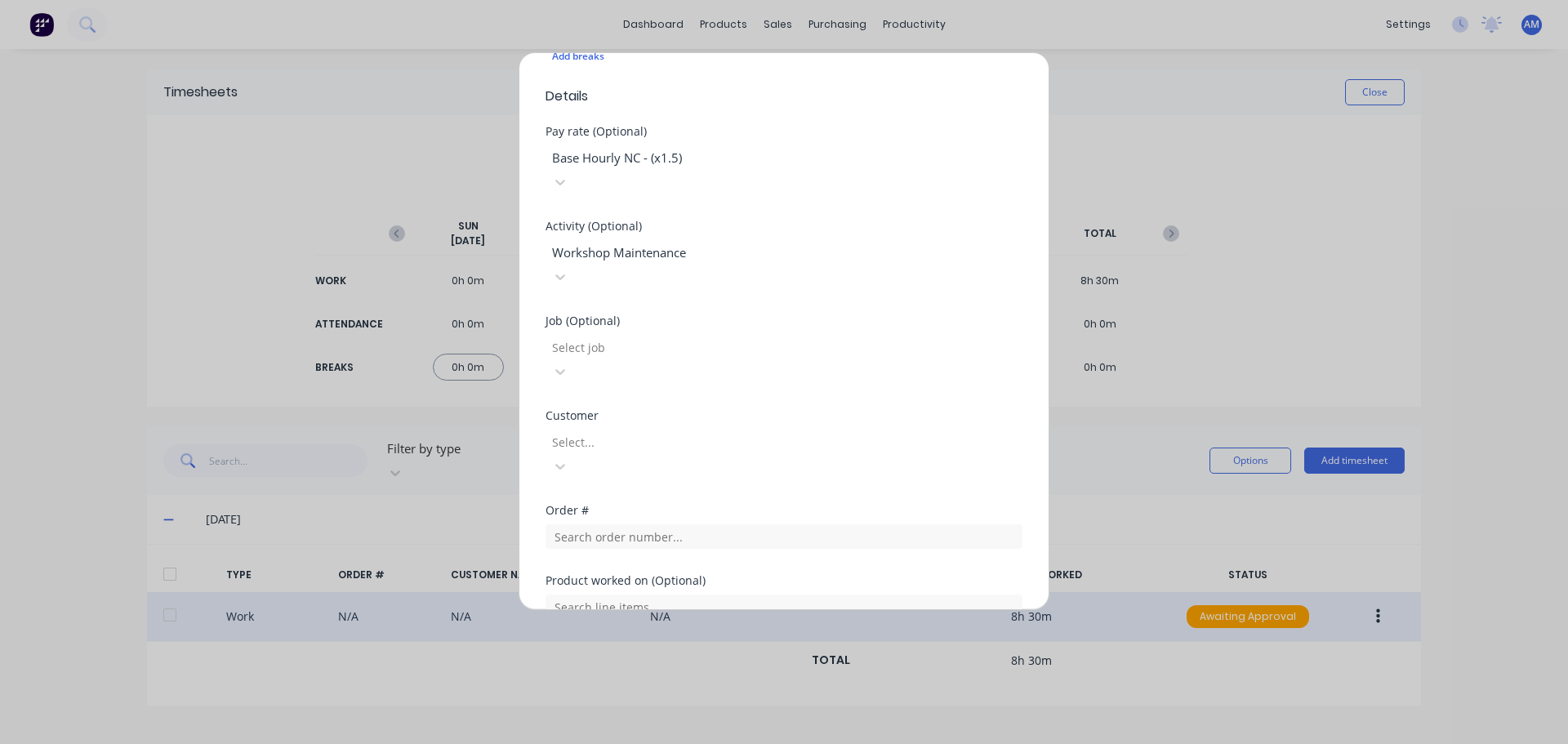
scroll to position [489, 0]
click at [646, 430] on div at bounding box center [667, 440] width 235 height 20
type input "hush"
click at [645, 743] on div "Hushpak" at bounding box center [784, 753] width 1568 height 18
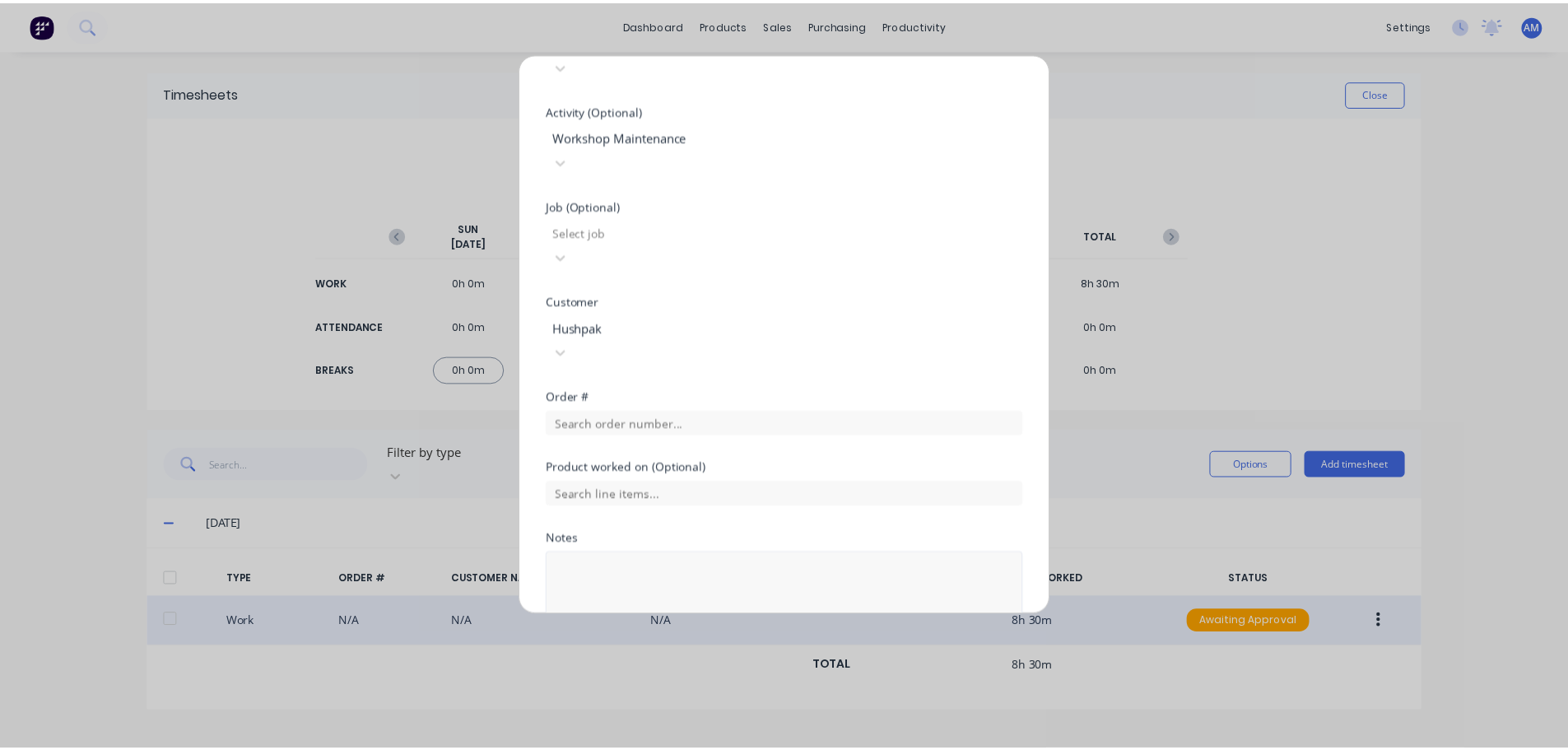
scroll to position [612, 0]
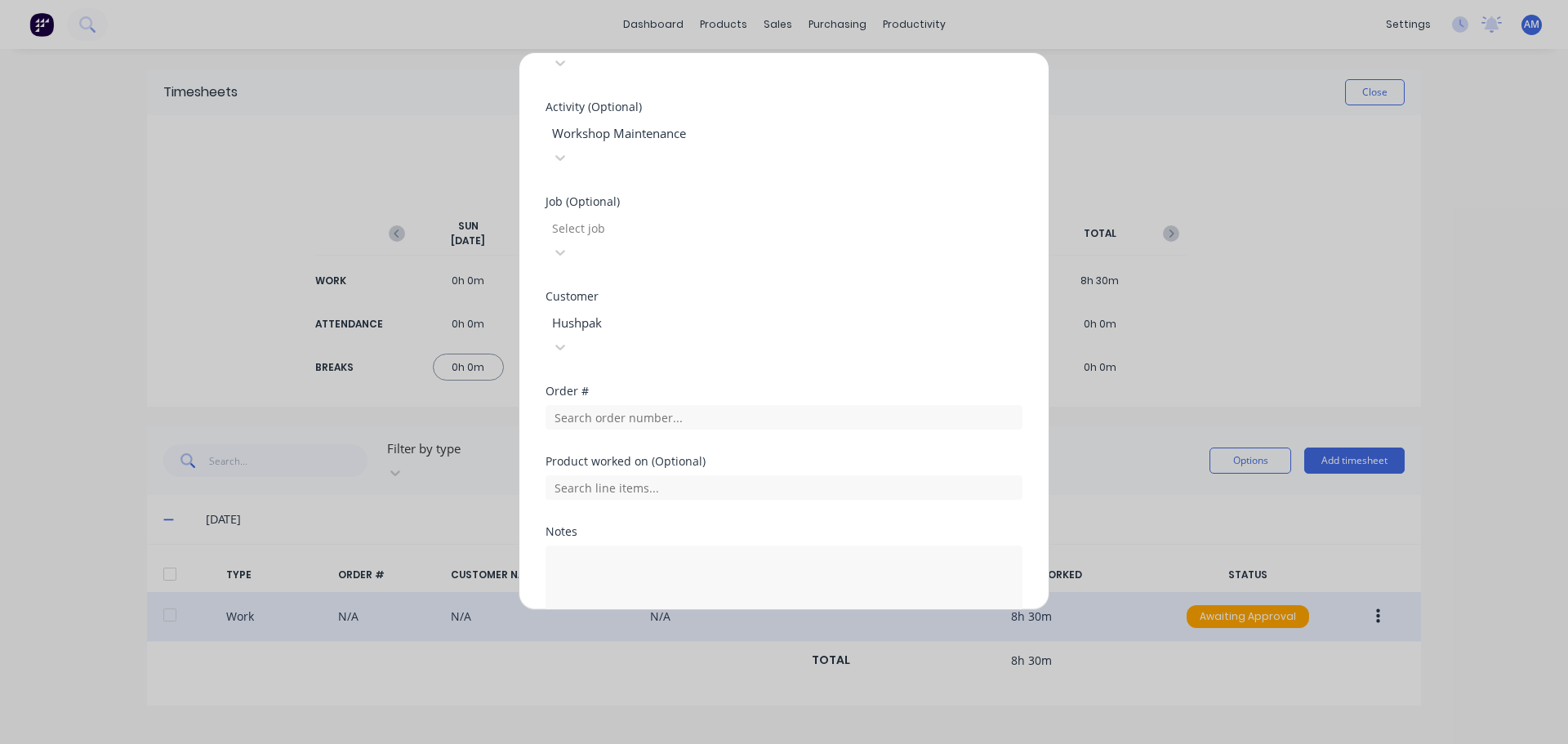
click at [725, 658] on button "Add manual time entry" at bounding box center [745, 671] width 138 height 26
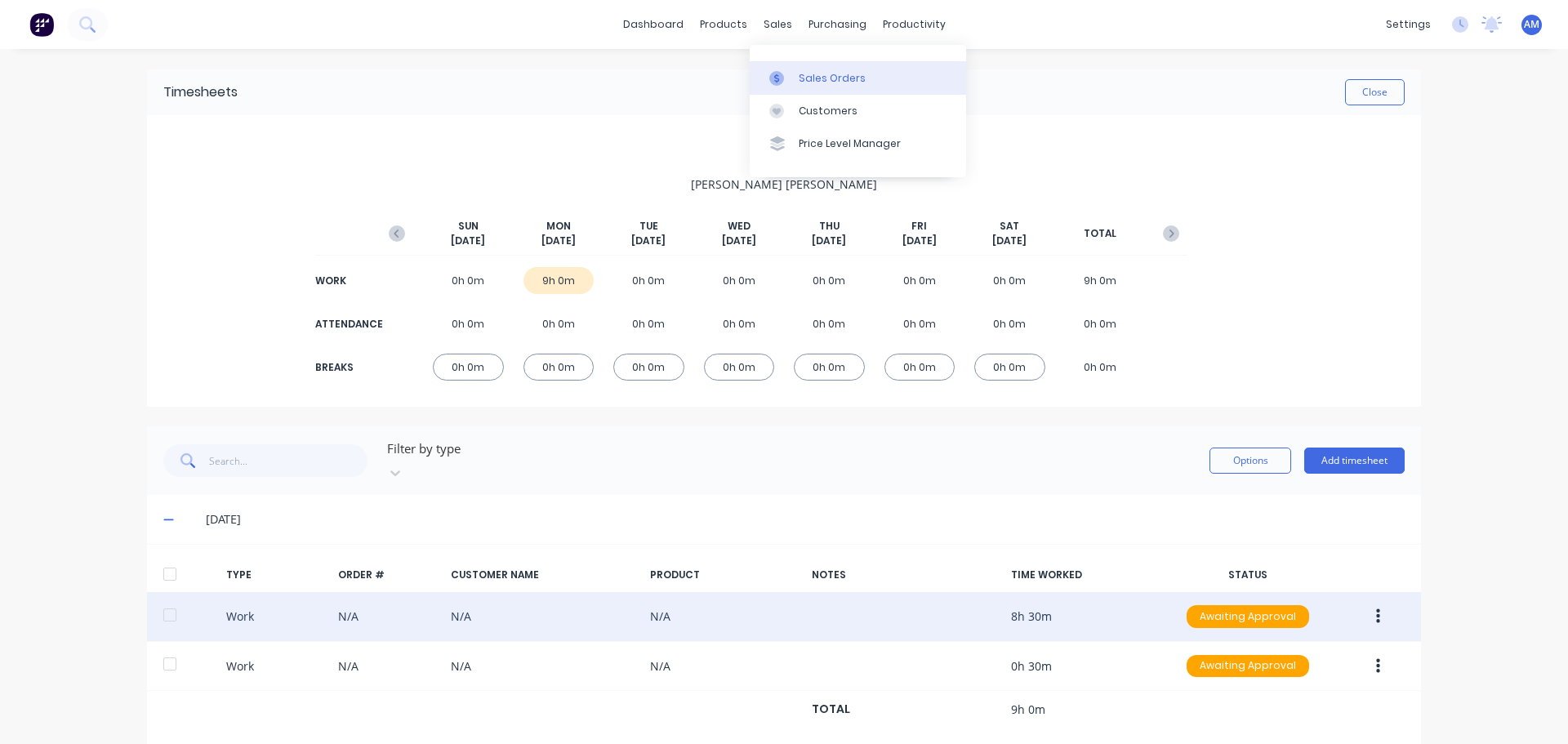
click at [812, 80] on div "Sales Orders" at bounding box center [832, 78] width 67 height 15
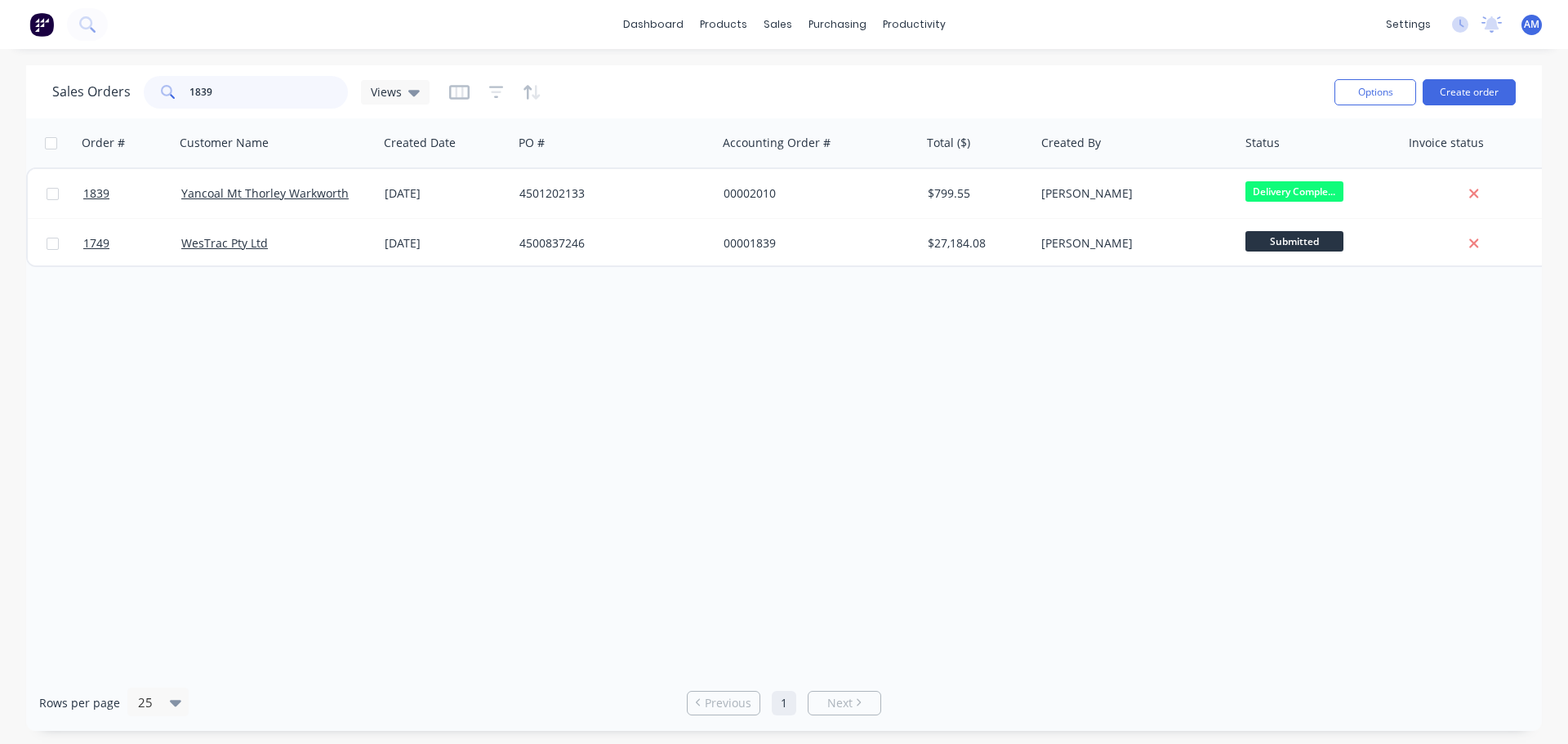
drag, startPoint x: 254, startPoint y: 91, endPoint x: 177, endPoint y: 91, distance: 77.0
click at [176, 89] on div "1839" at bounding box center [245, 92] width 204 height 32
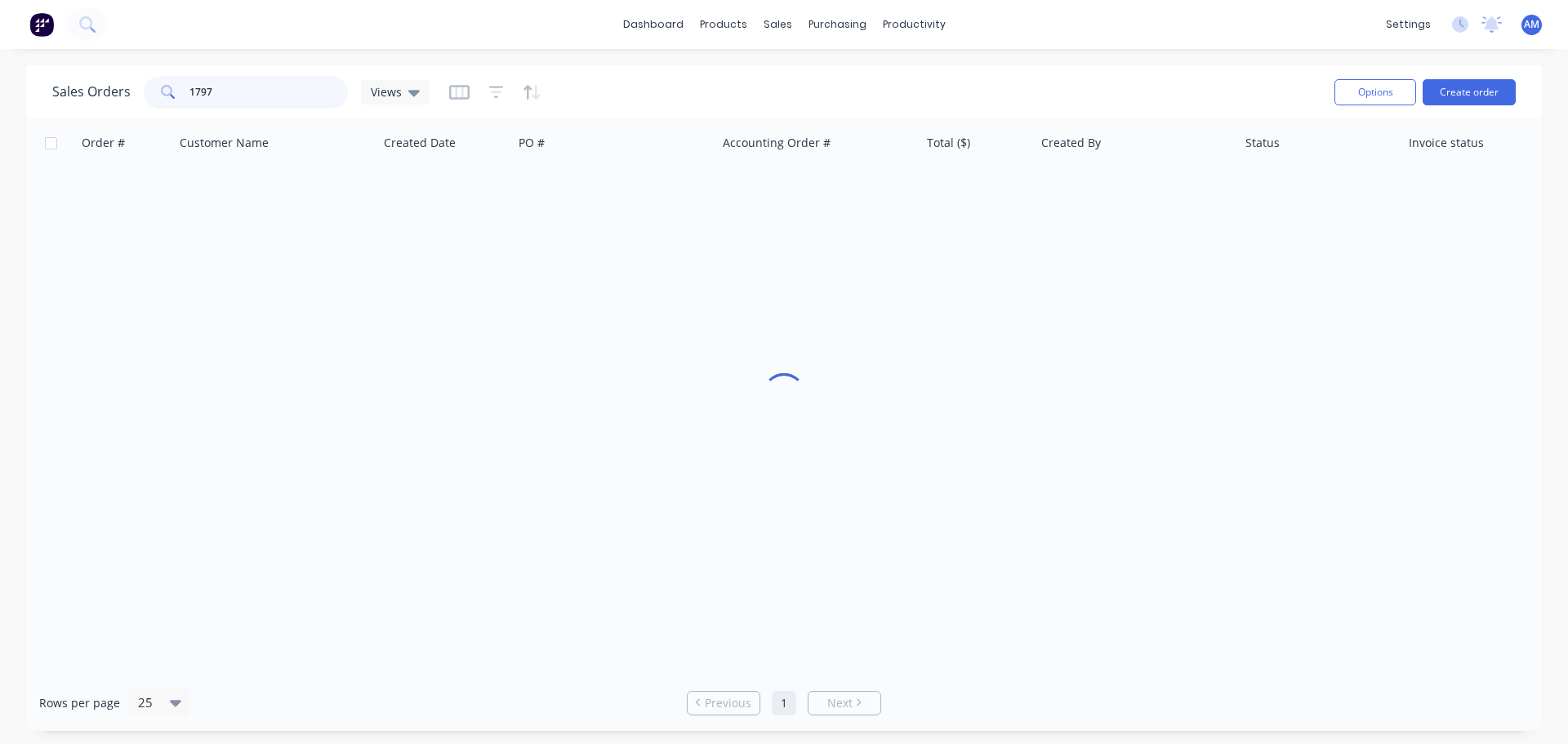
type input "1797"
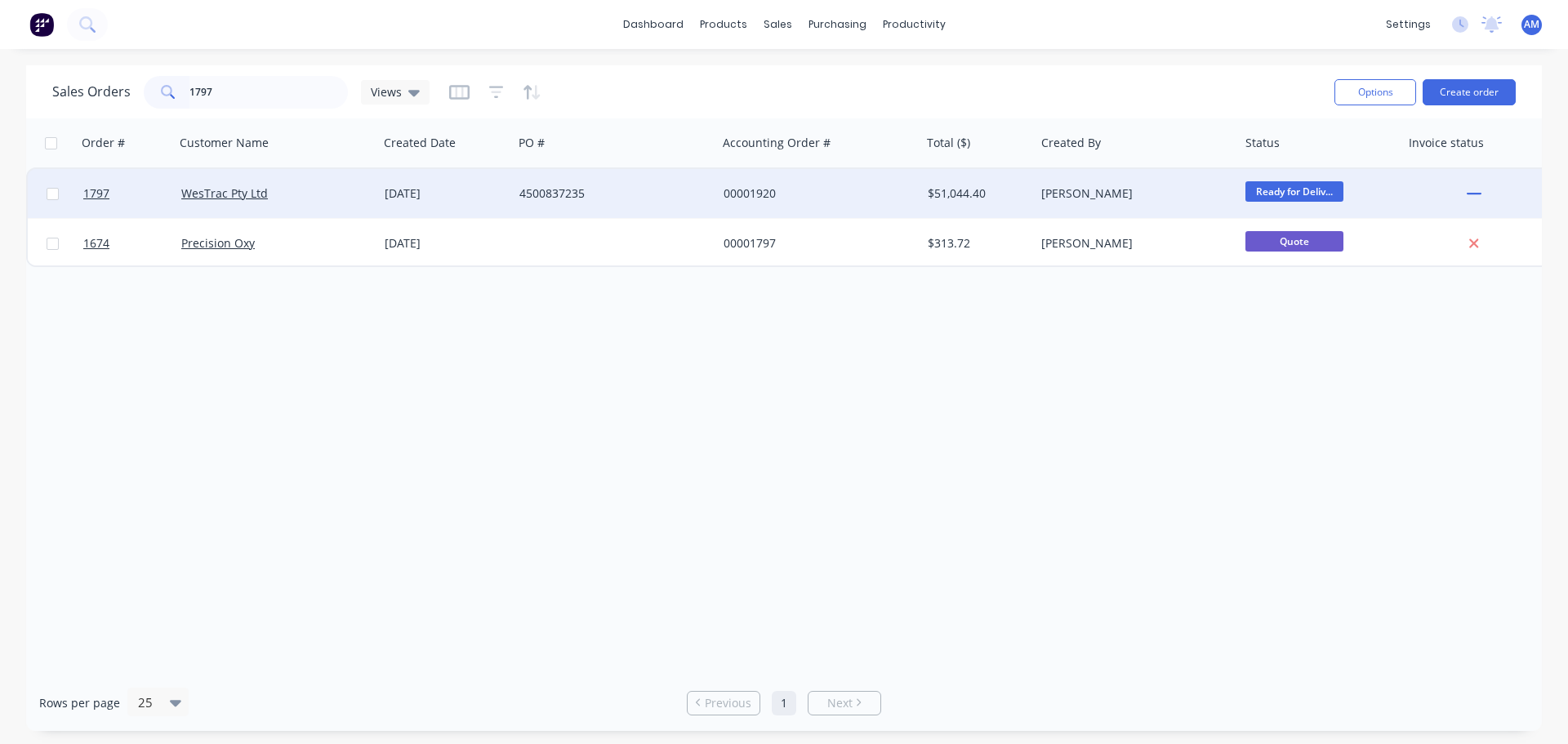
click at [554, 183] on div "4500837235" at bounding box center [614, 193] width 204 height 49
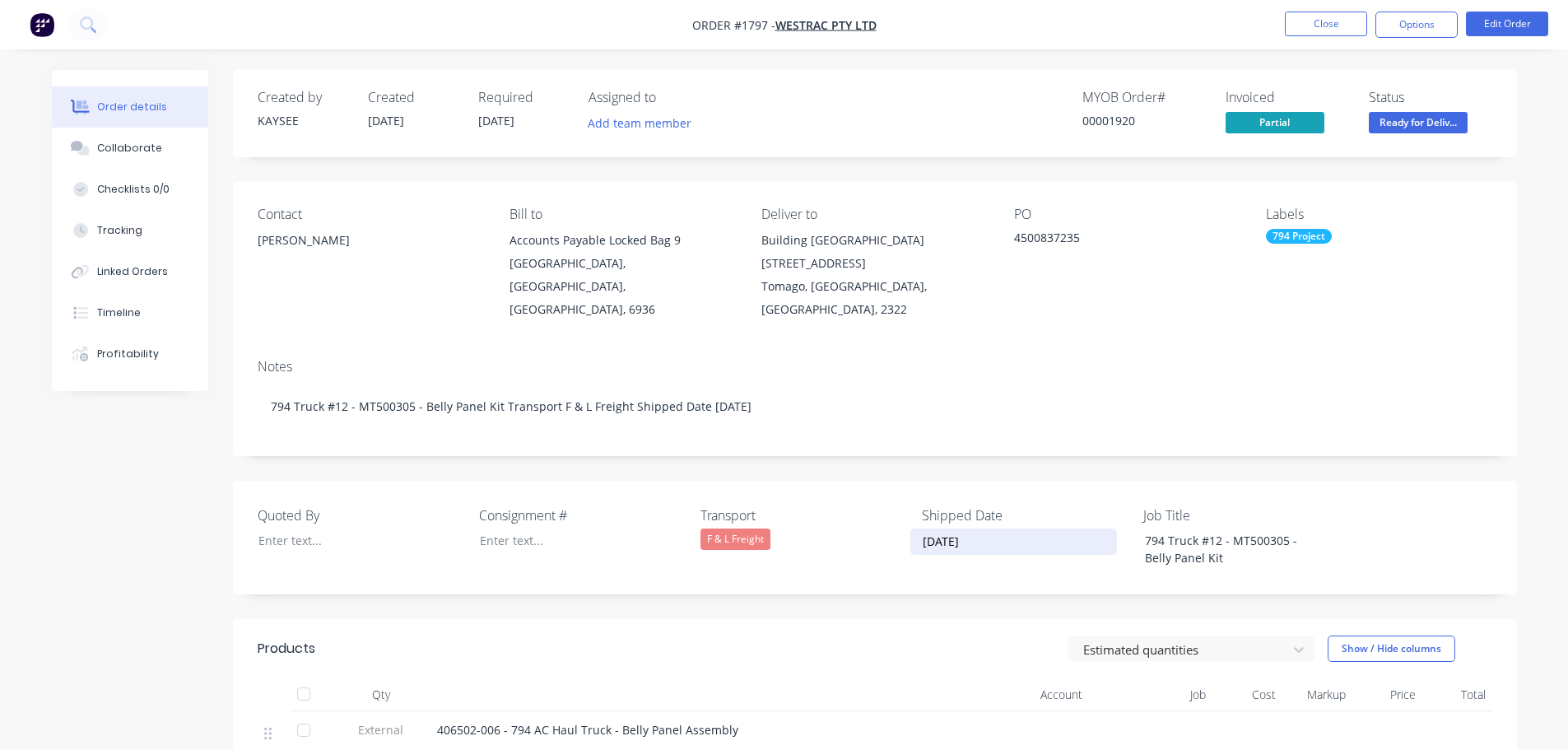
click at [950, 529] on input "[DATE]" at bounding box center [1014, 541] width 205 height 25
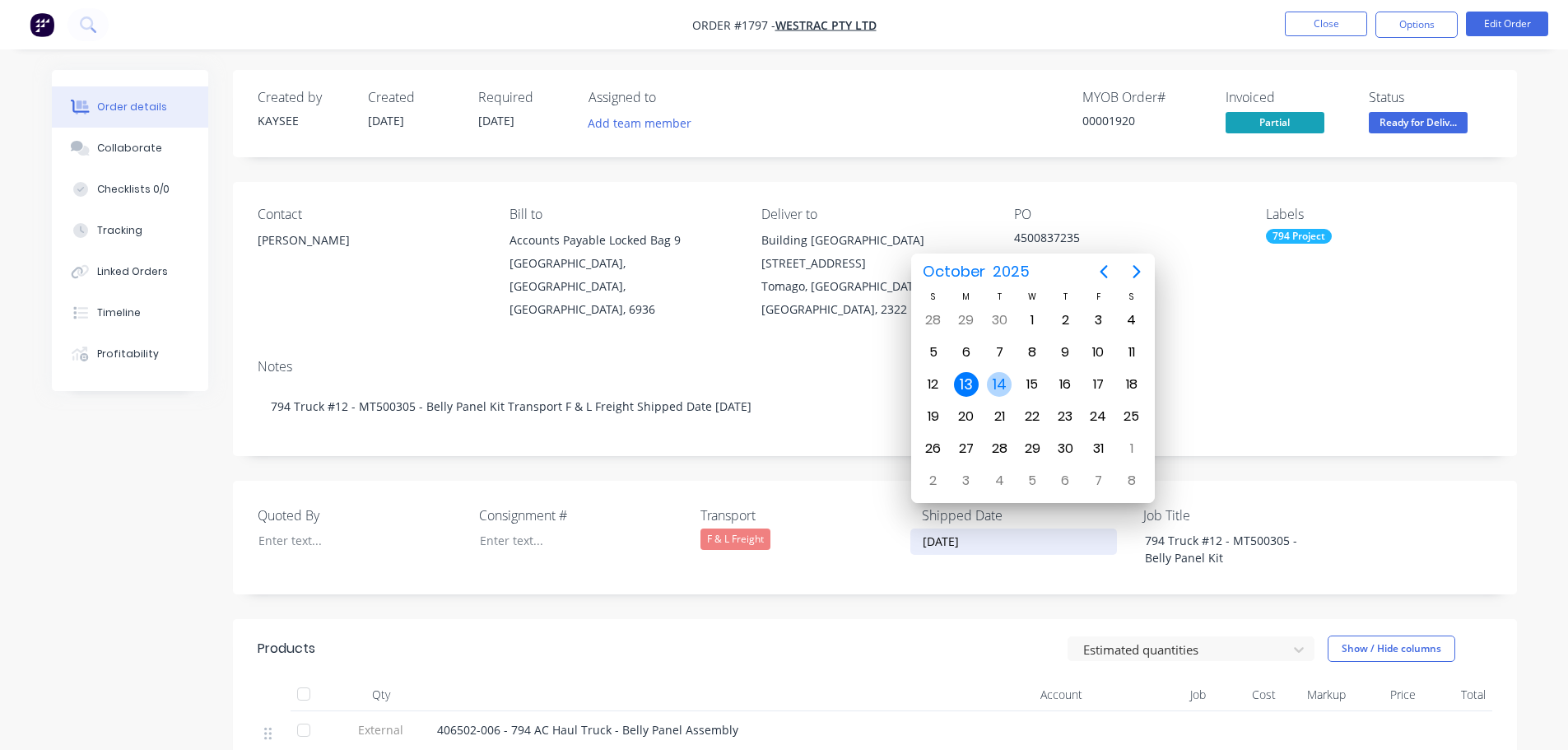
click at [1003, 381] on div "14" at bounding box center [999, 383] width 25 height 25
type input "[DATE]"
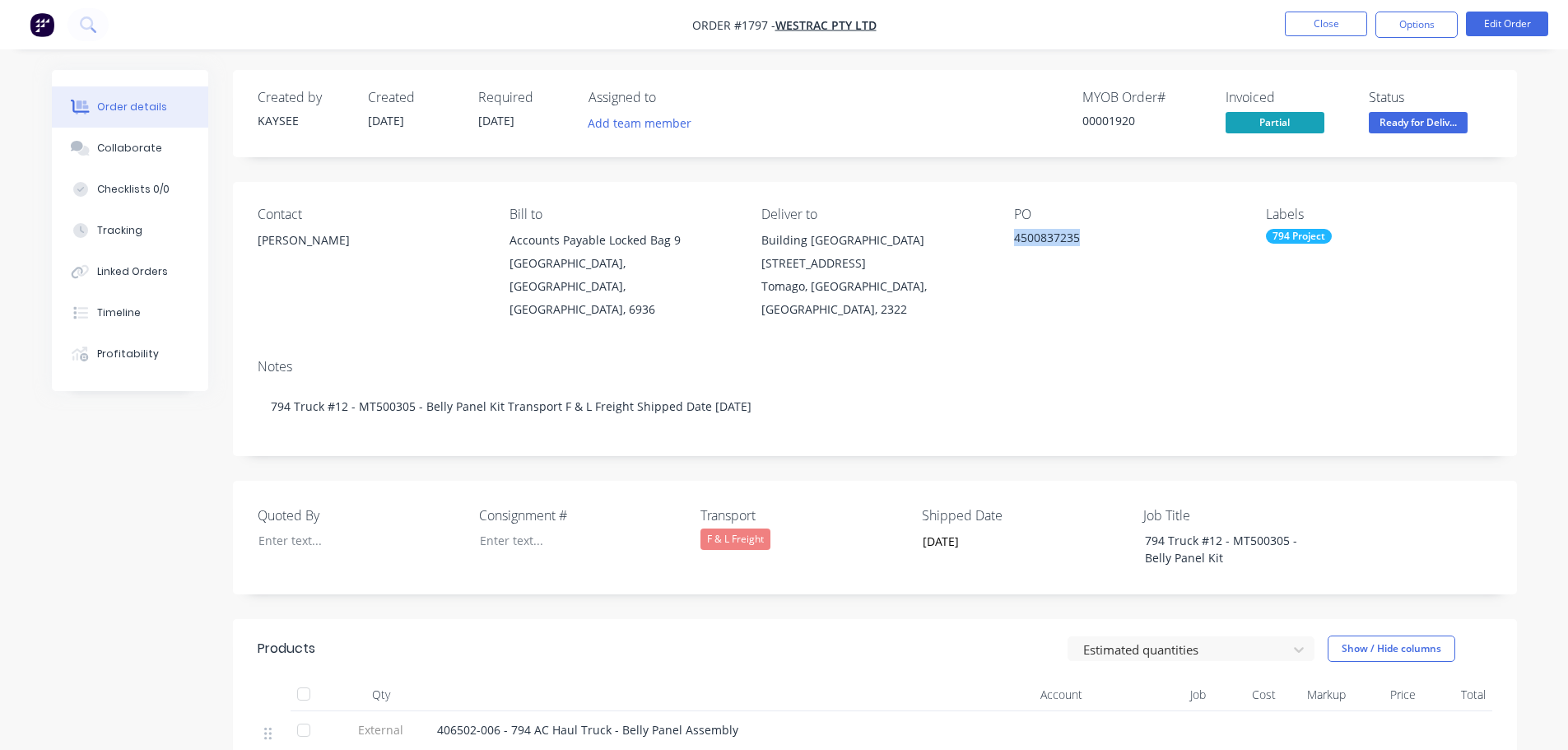
drag, startPoint x: 1088, startPoint y: 238, endPoint x: 1015, endPoint y: 237, distance: 73.0
click at [1015, 237] on div "4500837235" at bounding box center [1117, 240] width 205 height 23
copy div "4500837235"
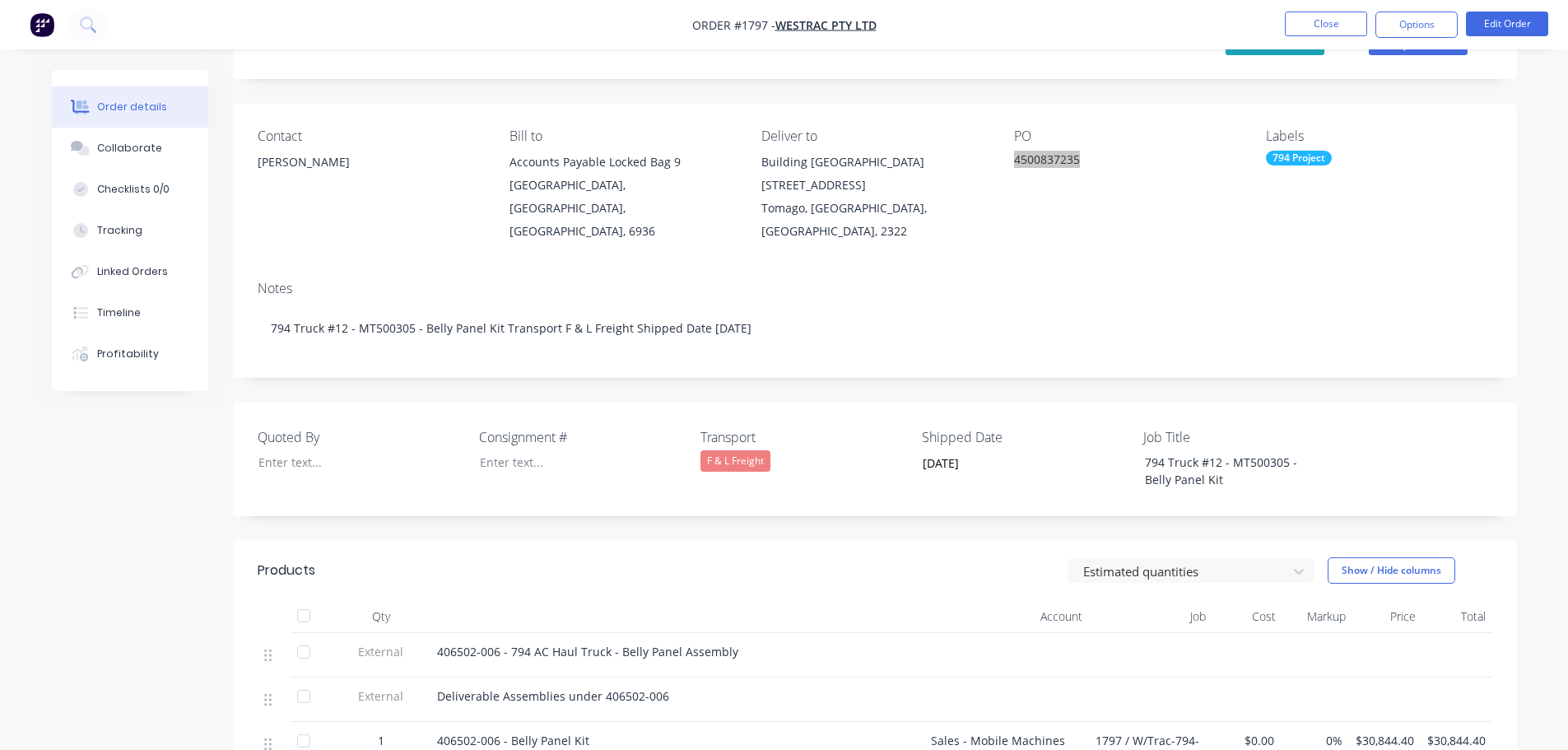
scroll to position [83, 0]
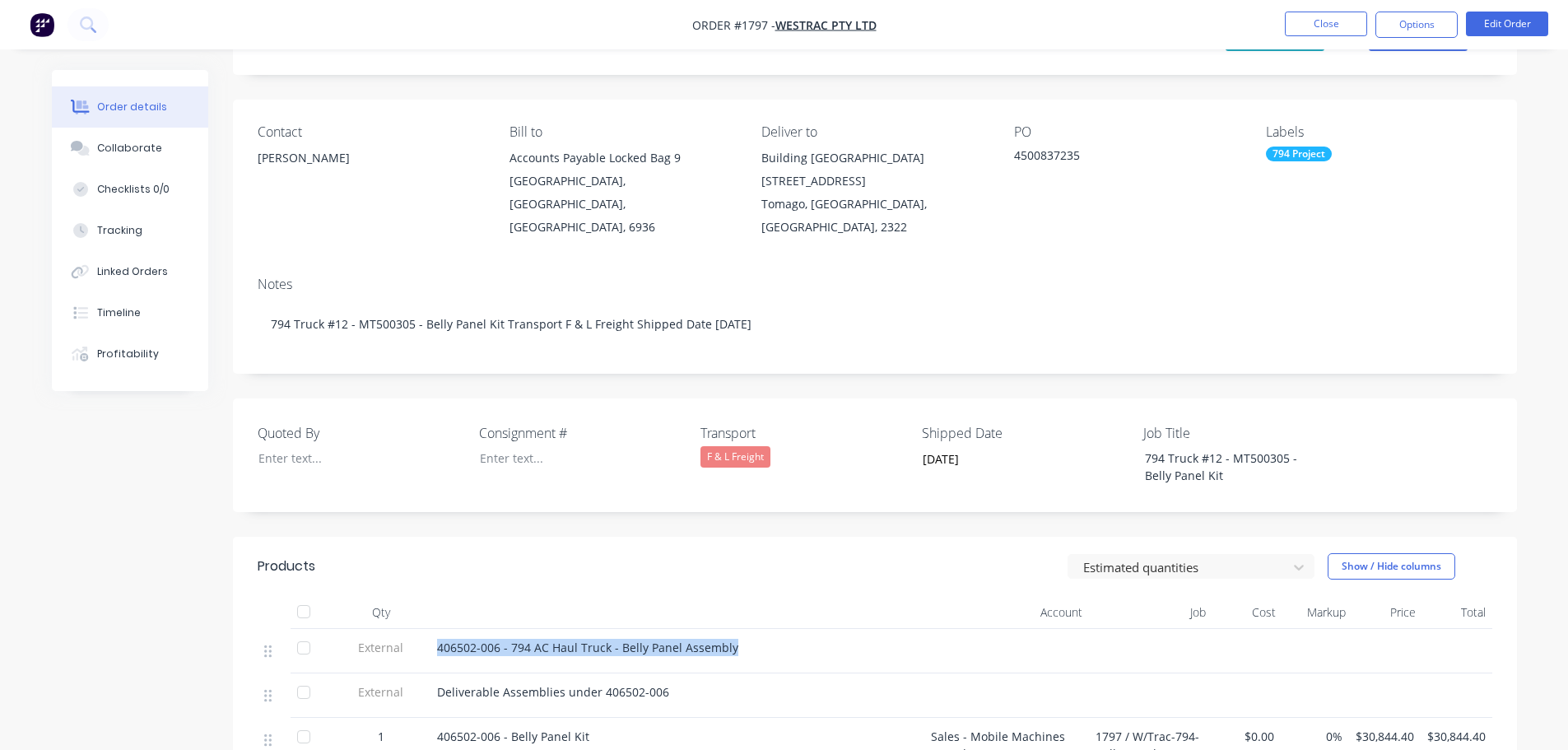
drag, startPoint x: 737, startPoint y: 626, endPoint x: 432, endPoint y: 625, distance: 305.0
click at [435, 629] on div "406502-006 - 794 AC Haul Truck - Belly Panel Assembly" at bounding box center [677, 651] width 494 height 44
copy span "406502-006 - 794 AC Haul Truck - Belly Panel Assembly"
click at [1313, 25] on button "Close" at bounding box center [1326, 24] width 83 height 25
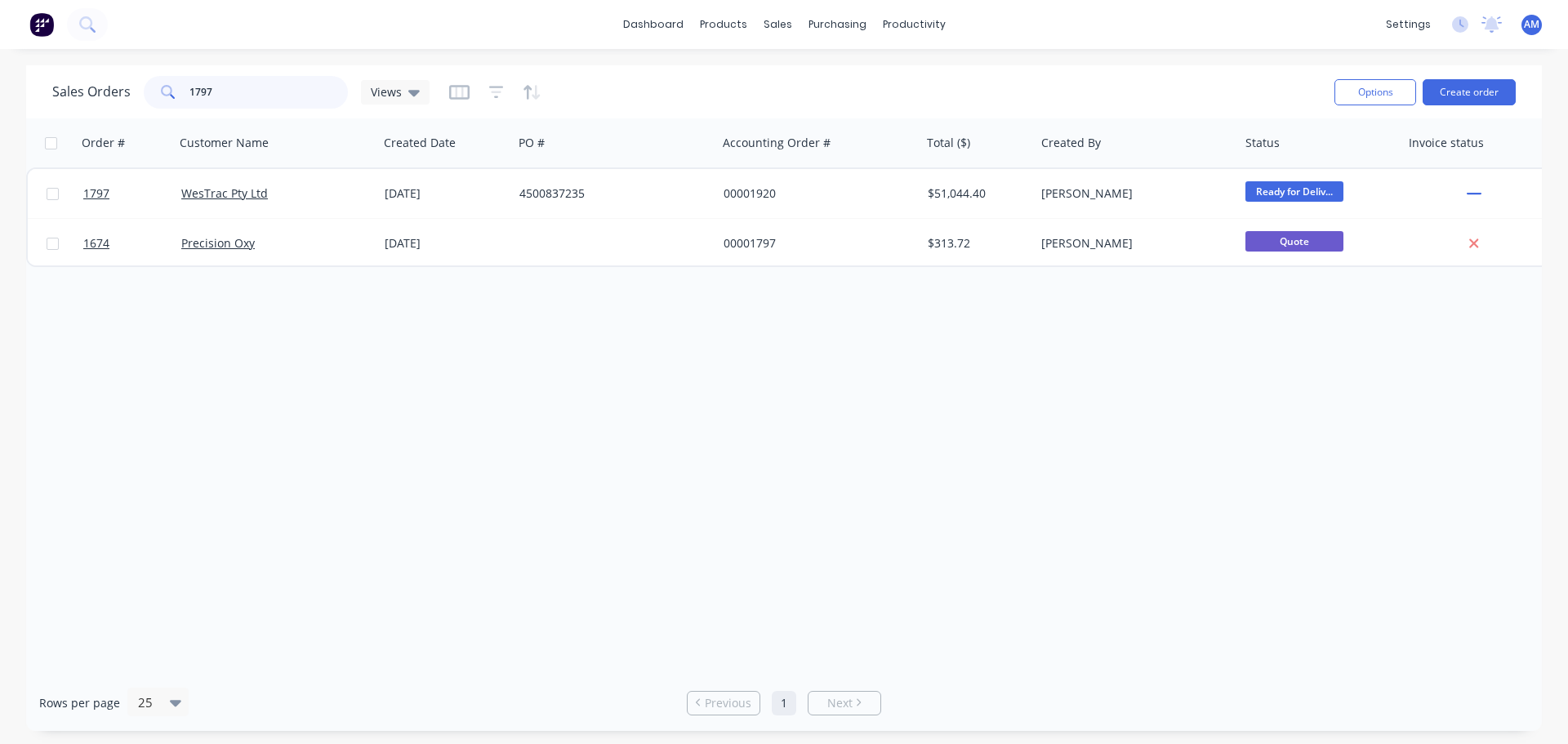
drag, startPoint x: 236, startPoint y: 86, endPoint x: 171, endPoint y: 85, distance: 65.0
click at [171, 85] on div "1797" at bounding box center [245, 92] width 204 height 32
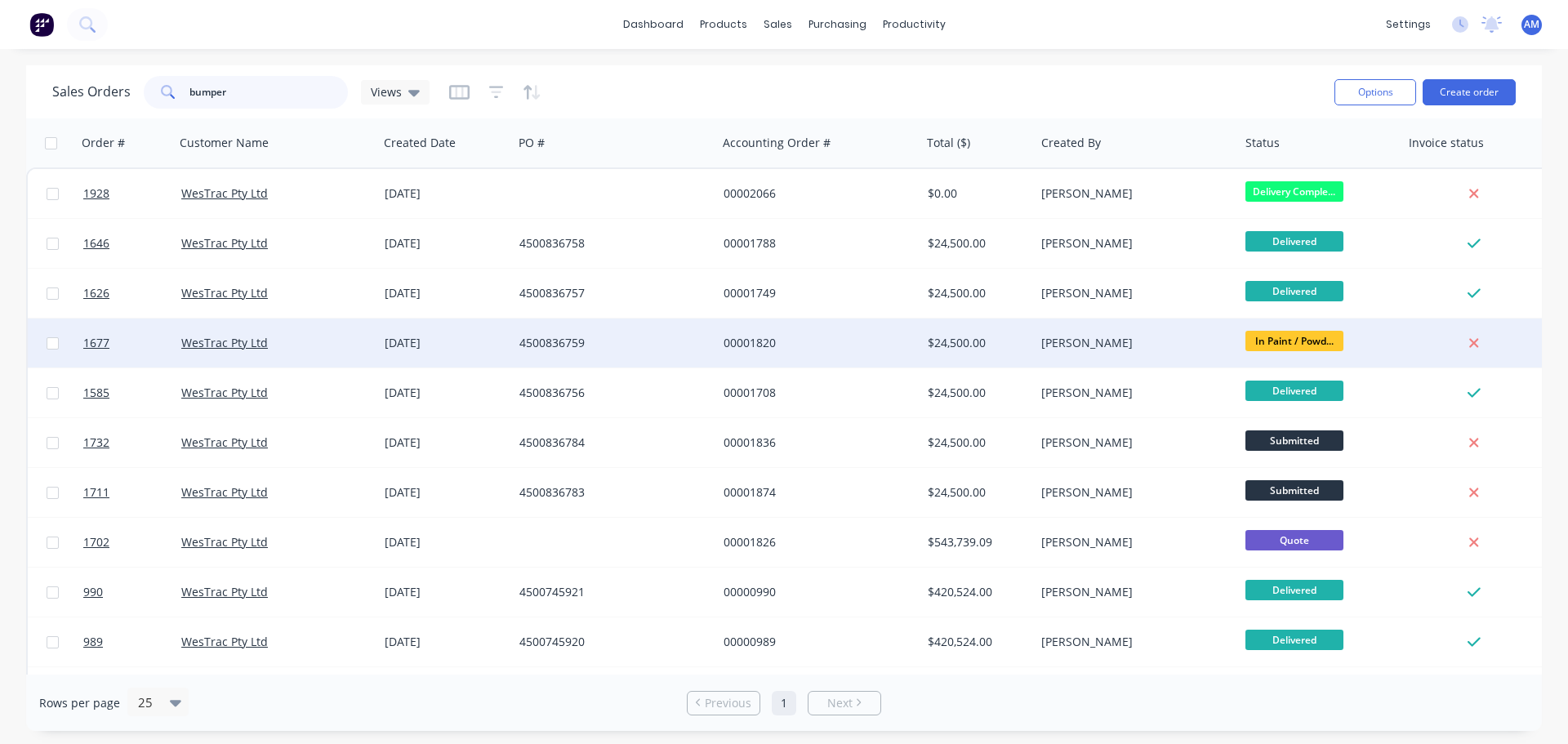
type input "bumper"
click at [948, 337] on div "$24,500.00" at bounding box center [975, 342] width 97 height 17
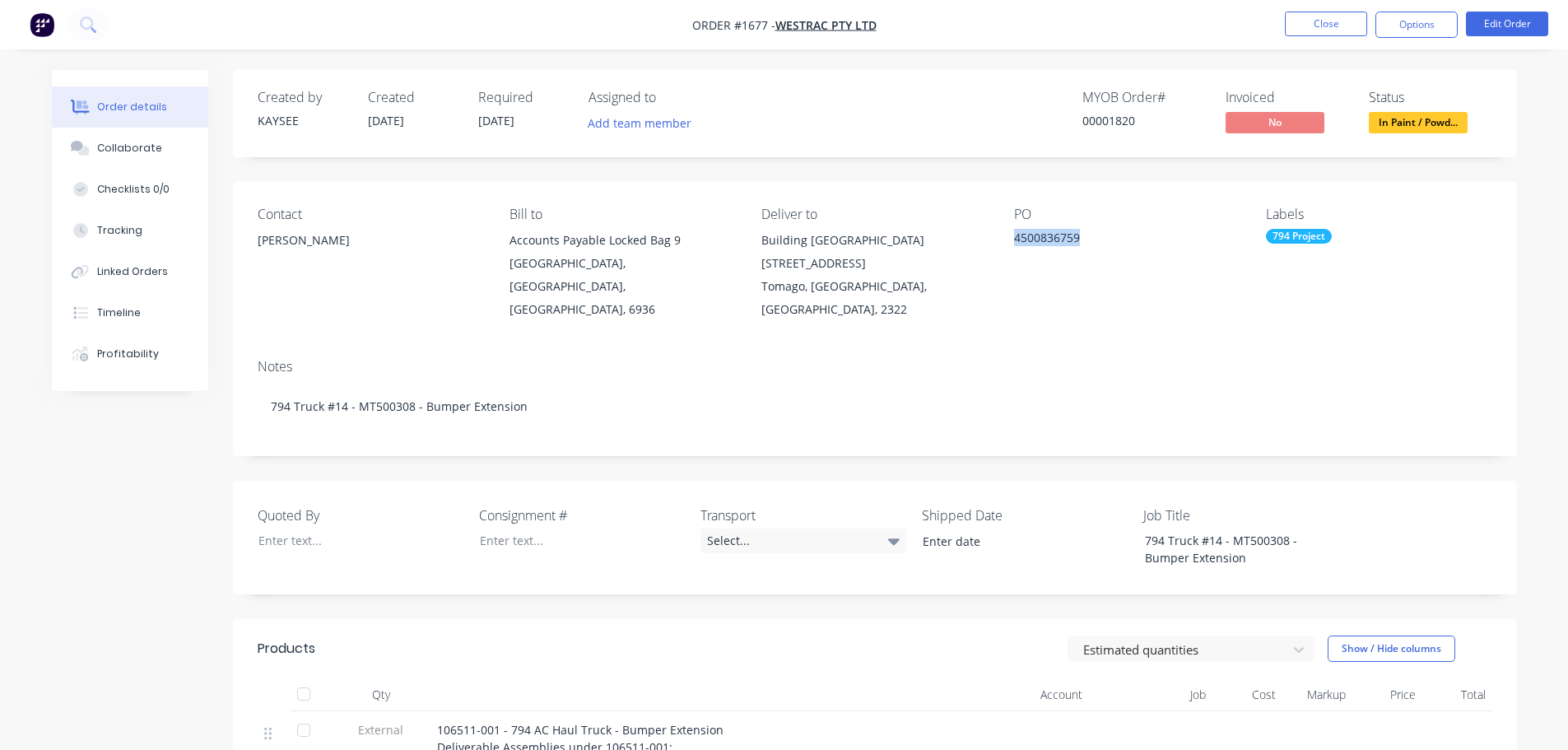
drag, startPoint x: 1090, startPoint y: 239, endPoint x: 1008, endPoint y: 240, distance: 82.0
click at [1008, 240] on div "Contact Richard Lofberg Bill to Accounts Payable Locked Bag 9 MIDLAND, Western …" at bounding box center [875, 263] width 1284 height 164
copy div "4500836759"
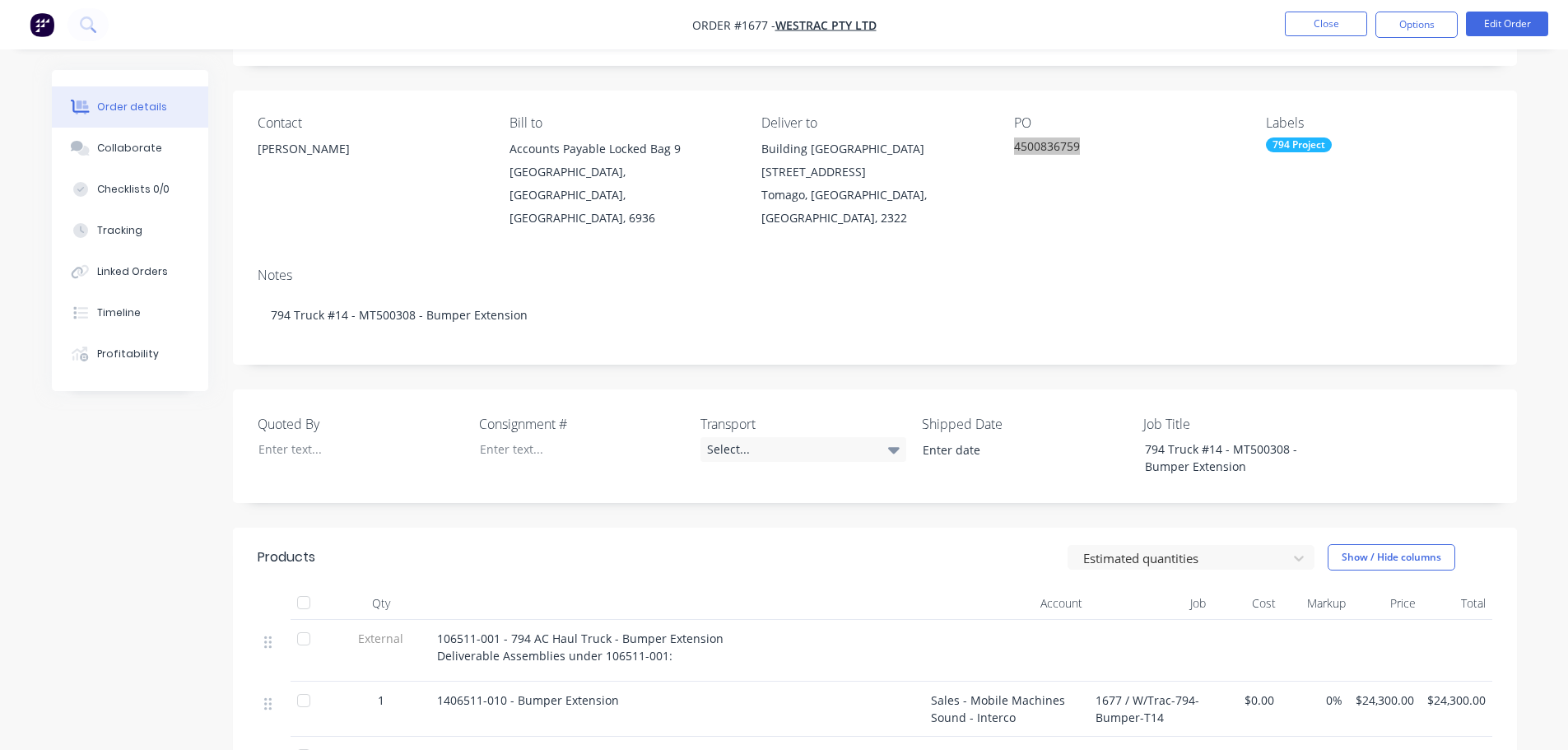
scroll to position [83, 0]
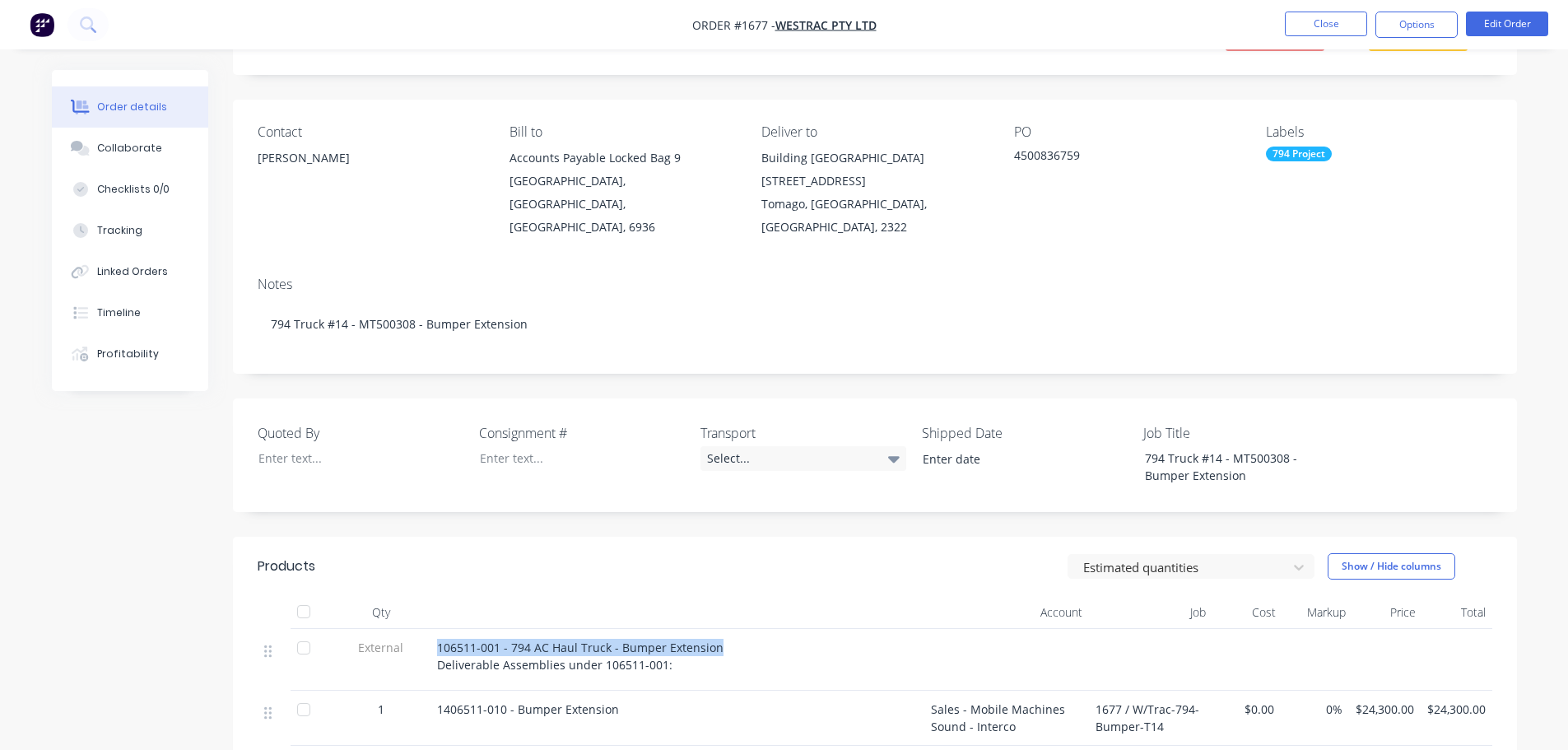
drag, startPoint x: 731, startPoint y: 640, endPoint x: 430, endPoint y: 644, distance: 301.0
click at [431, 644] on div "106511-001 - 794 AC Haul Truck - Bumper Extension Deliverable Assemblies under …" at bounding box center [677, 660] width 494 height 62
copy span "106511-001 - 794 AC Haul Truck - Bumper Extension"
click at [725, 448] on div "Select..." at bounding box center [803, 458] width 205 height 25
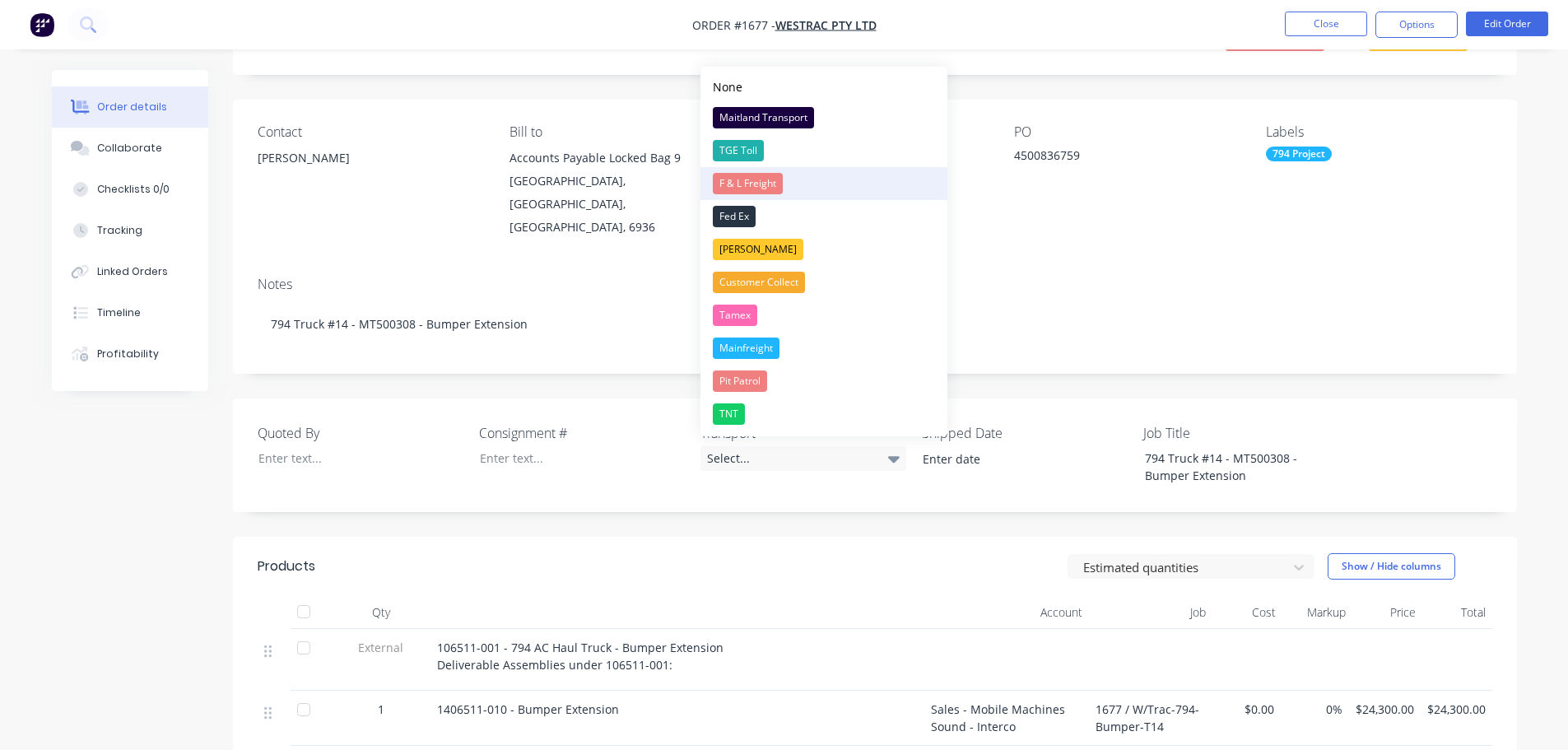
click at [757, 177] on div "F & L Freight" at bounding box center [747, 184] width 70 height 22
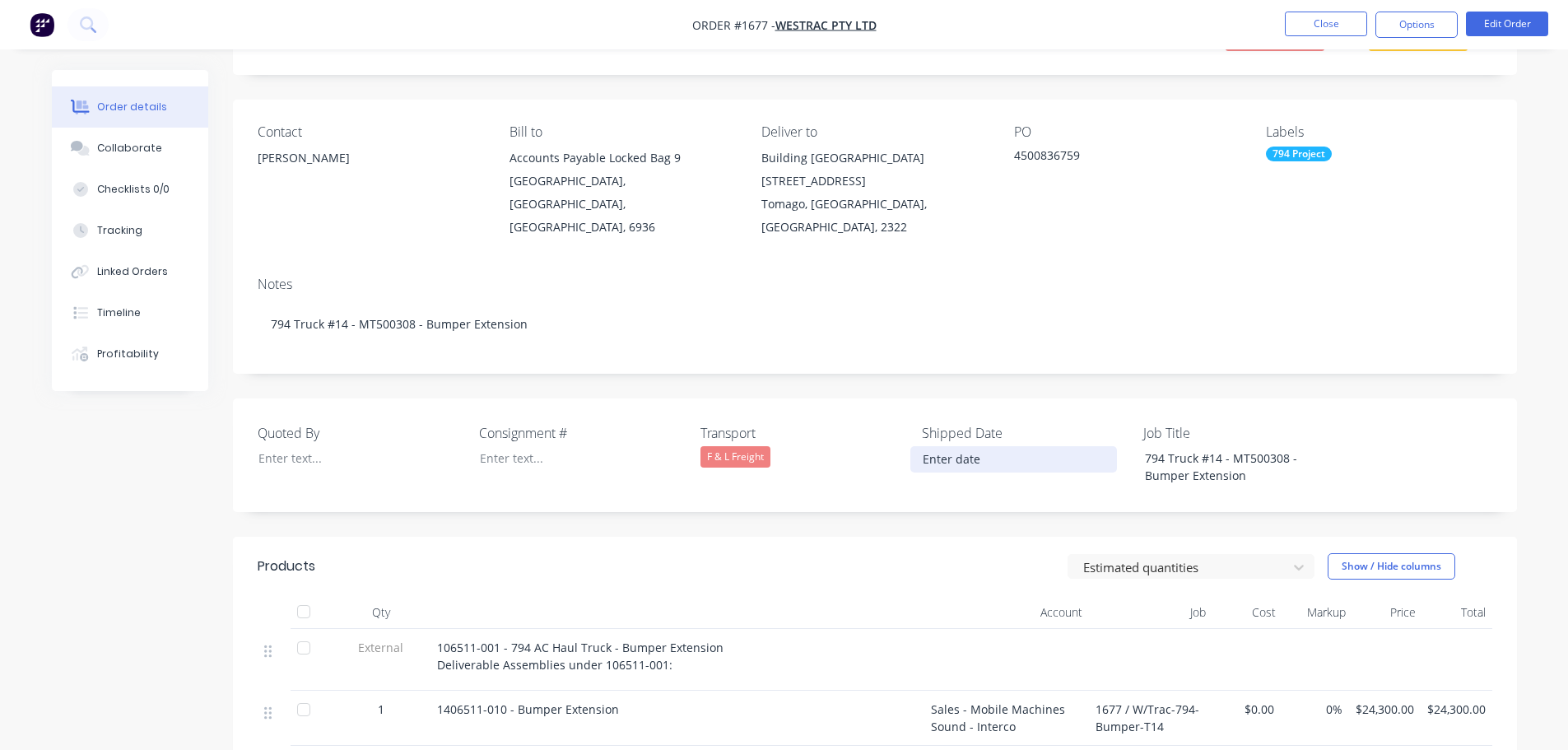
click at [963, 447] on input at bounding box center [1014, 459] width 205 height 25
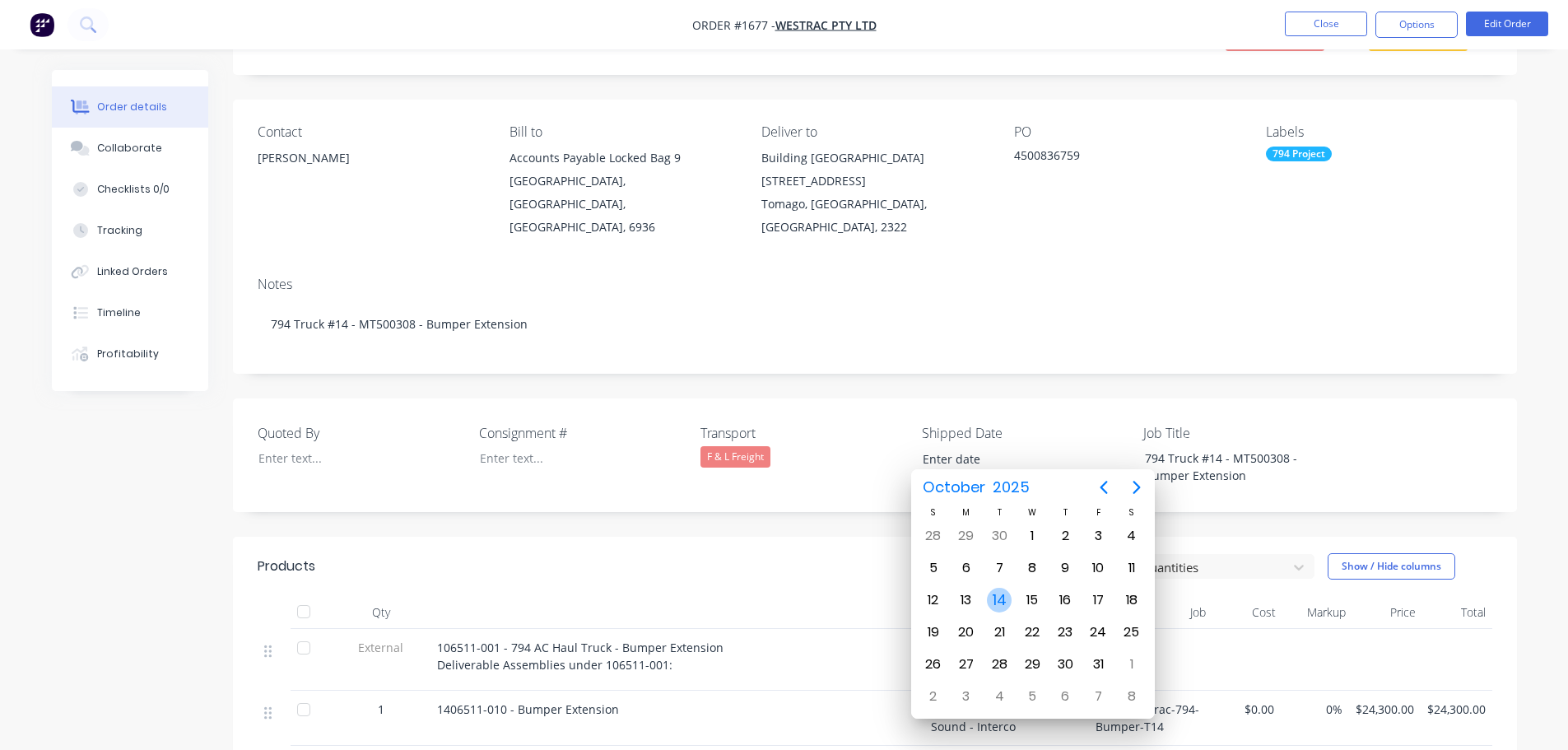
click at [1000, 600] on div "14" at bounding box center [999, 600] width 25 height 25
type input "[DATE]"
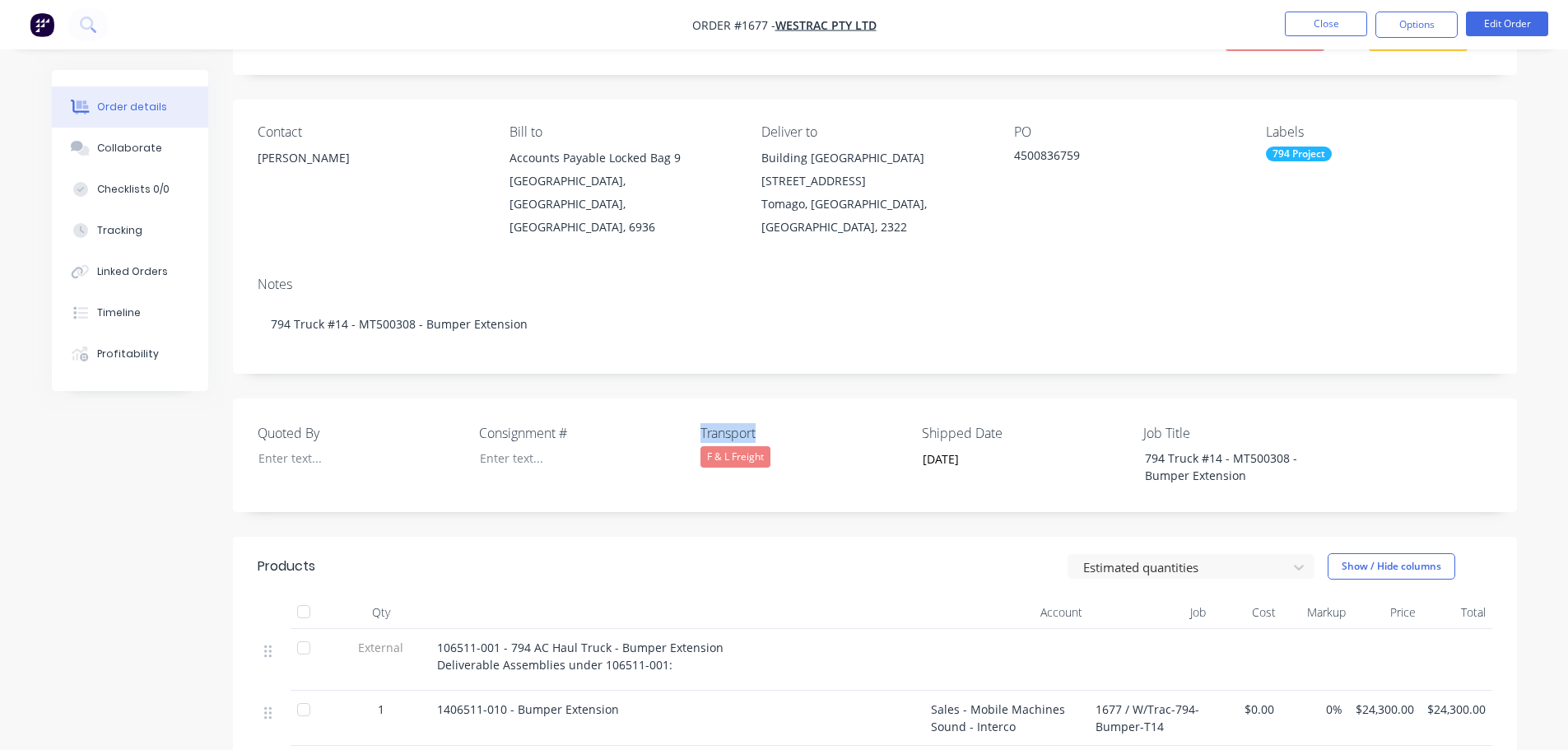
drag, startPoint x: 765, startPoint y: 428, endPoint x: 697, endPoint y: 423, distance: 68.2
click at [697, 423] on div "Quoted By Consignment # Transport F & L Freight Shipped Date 14/10/2025 Job Tit…" at bounding box center [875, 455] width 1284 height 114
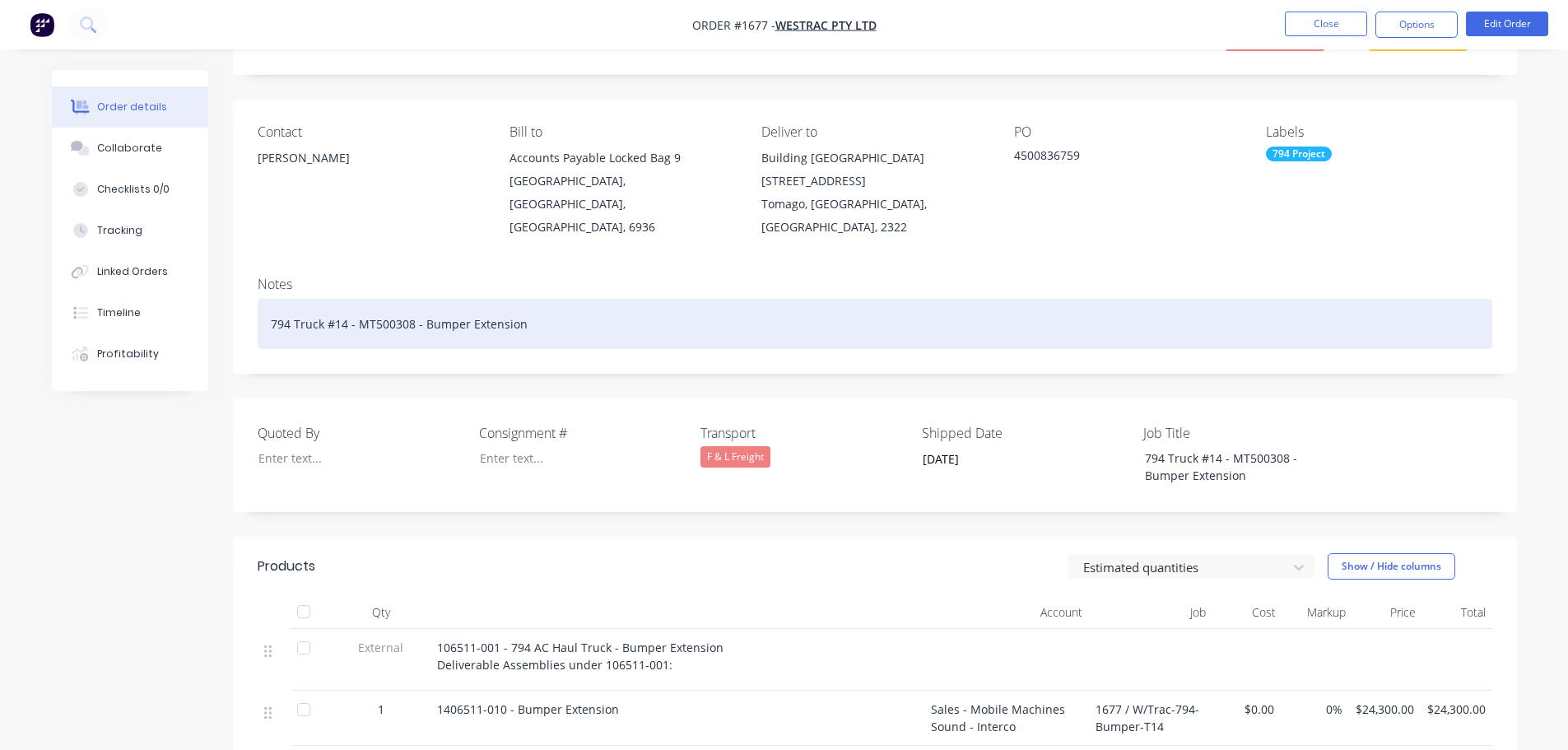
click at [571, 312] on div "794 Truck #14 - MT500308 - Bumper Extension" at bounding box center [875, 323] width 1235 height 50
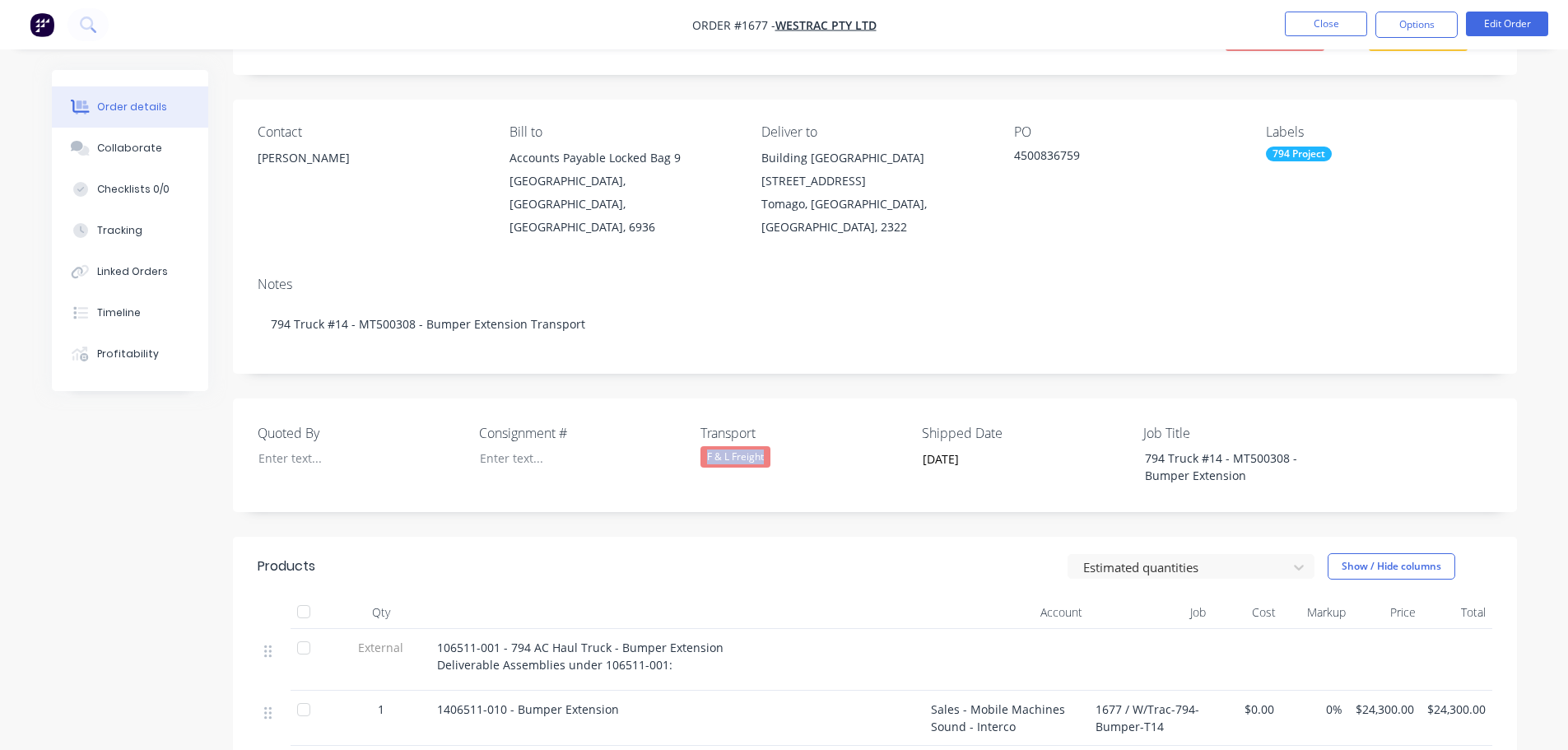
drag, startPoint x: 775, startPoint y: 448, endPoint x: 705, endPoint y: 448, distance: 70.0
click at [705, 448] on div "F & L Freight" at bounding box center [803, 457] width 205 height 22
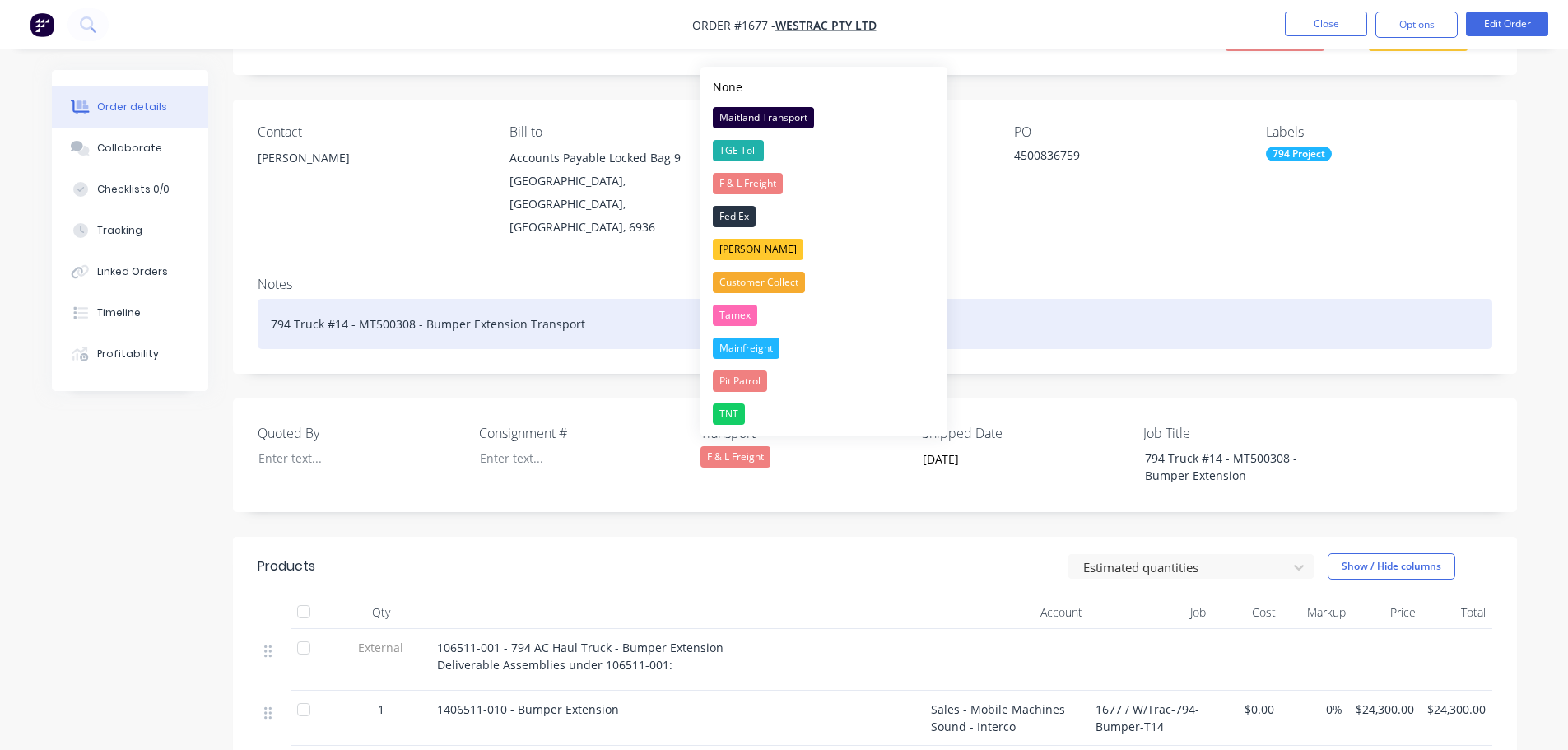
click at [600, 321] on div "794 Truck #14 - MT500308 - Bumper Extension Transport" at bounding box center [875, 323] width 1235 height 50
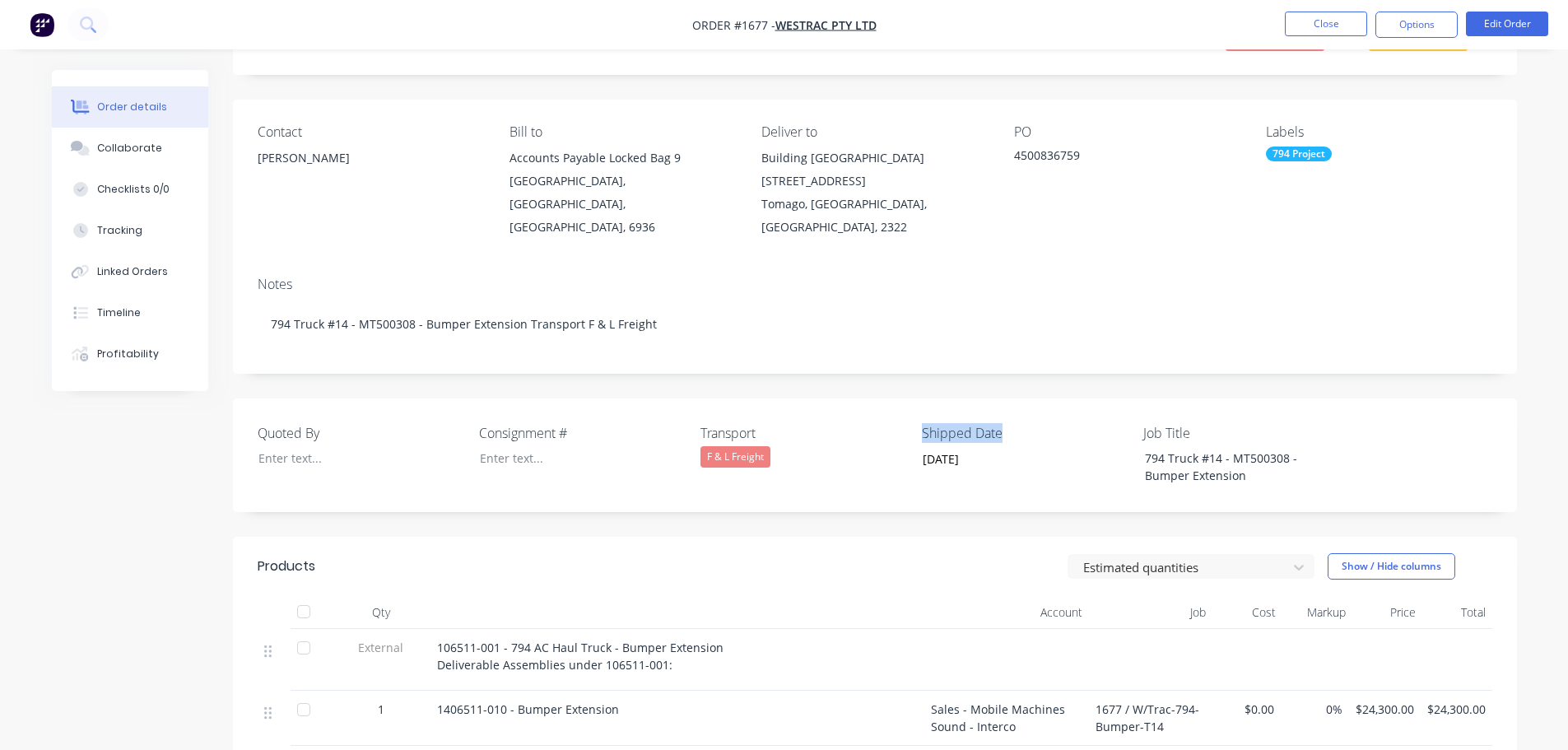
drag, startPoint x: 1005, startPoint y: 429, endPoint x: 923, endPoint y: 424, distance: 82.2
click at [923, 424] on label "Shipped Date" at bounding box center [1024, 433] width 205 height 20
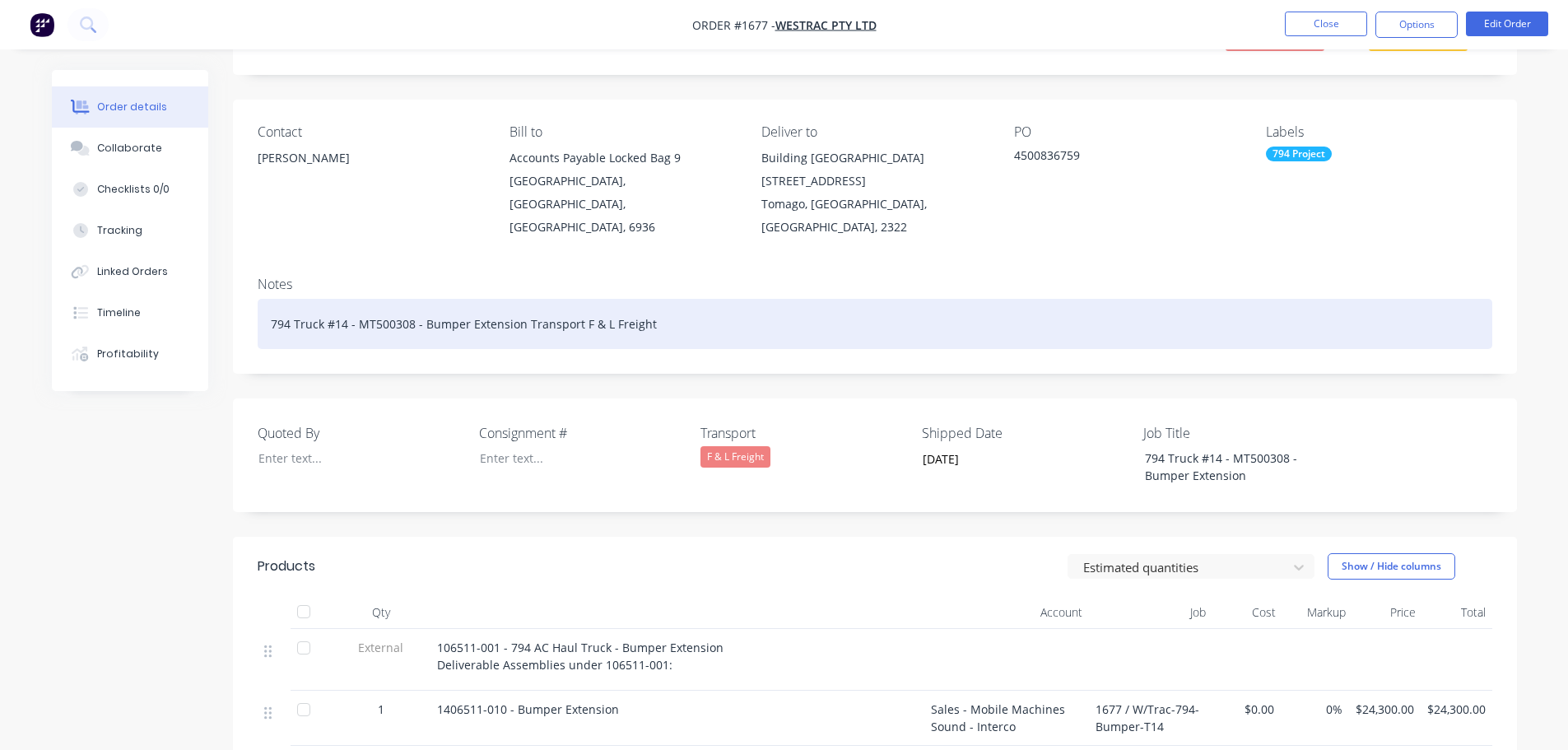
click at [700, 317] on div "794 Truck #14 - MT500308 - Bumper Extension Transport F & L Freight" at bounding box center [875, 323] width 1235 height 50
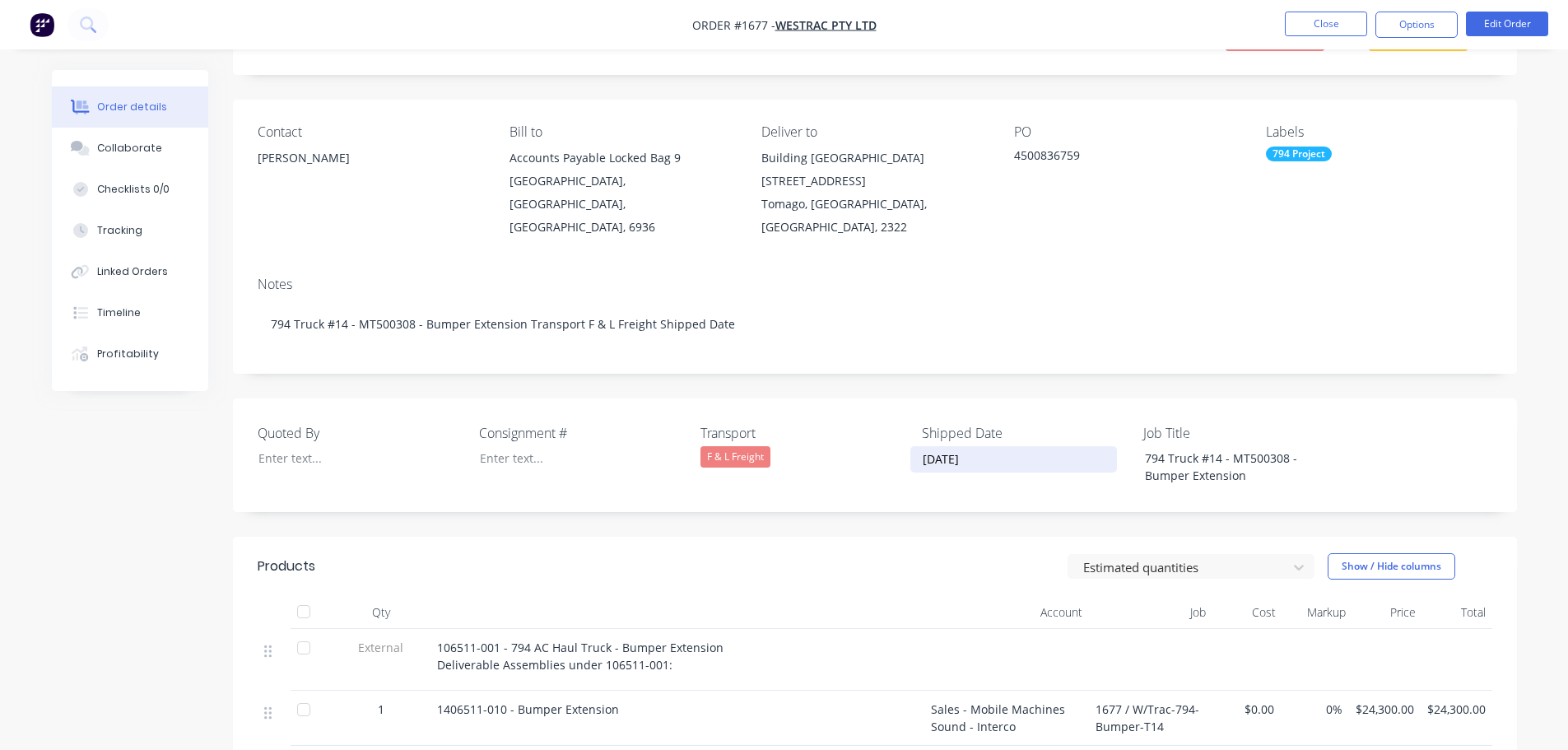
drag, startPoint x: 993, startPoint y: 455, endPoint x: 923, endPoint y: 460, distance: 70.2
click at [923, 460] on input "[DATE]" at bounding box center [1014, 459] width 205 height 25
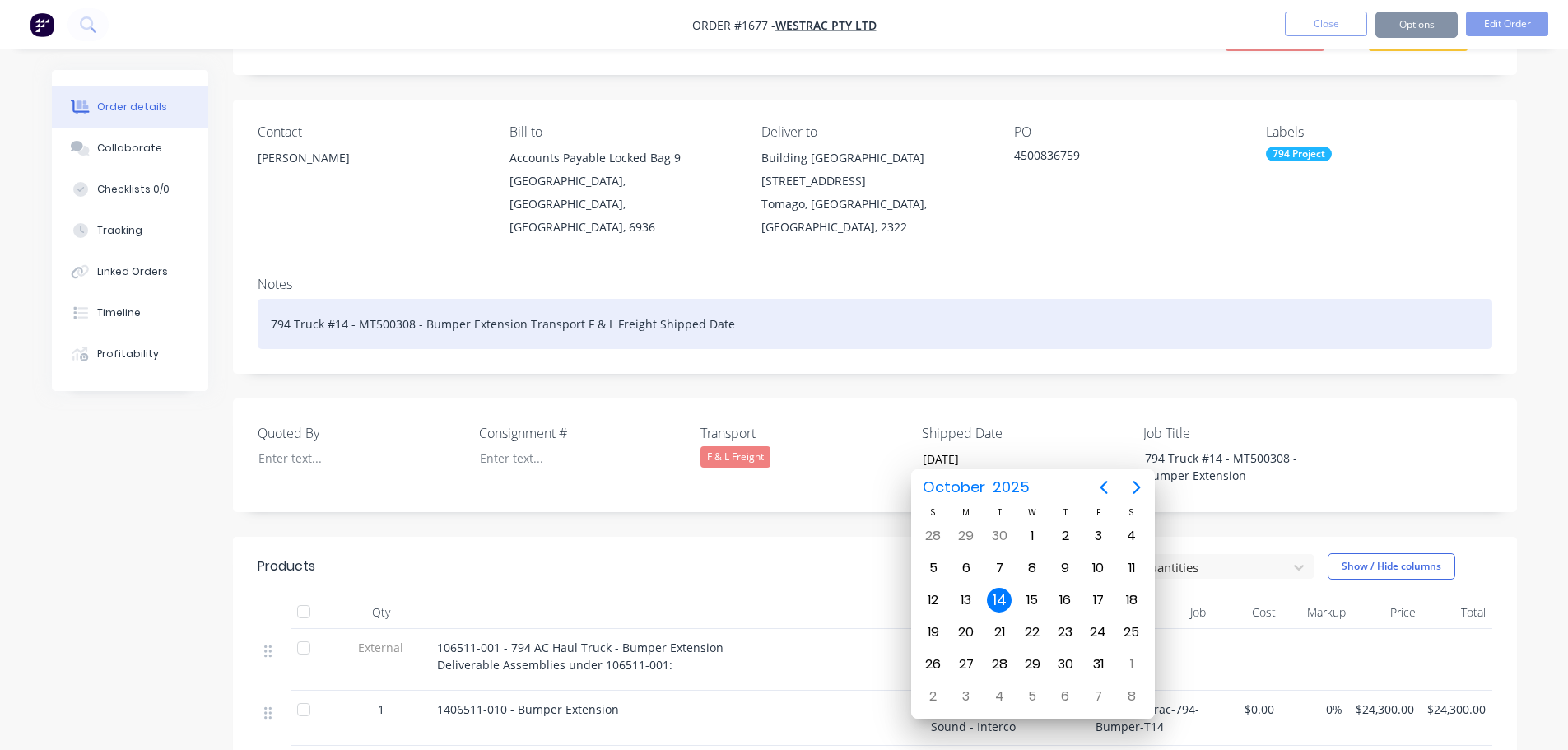
click at [749, 317] on div "794 Truck #14 - MT500308 - Bumper Extension Transport F & L Freight Shipped Date" at bounding box center [875, 323] width 1235 height 50
click at [742, 315] on div "794 Truck #14 - MT500308 - Bumper Extension Transport F & L Freight Shipped Date" at bounding box center [875, 323] width 1235 height 50
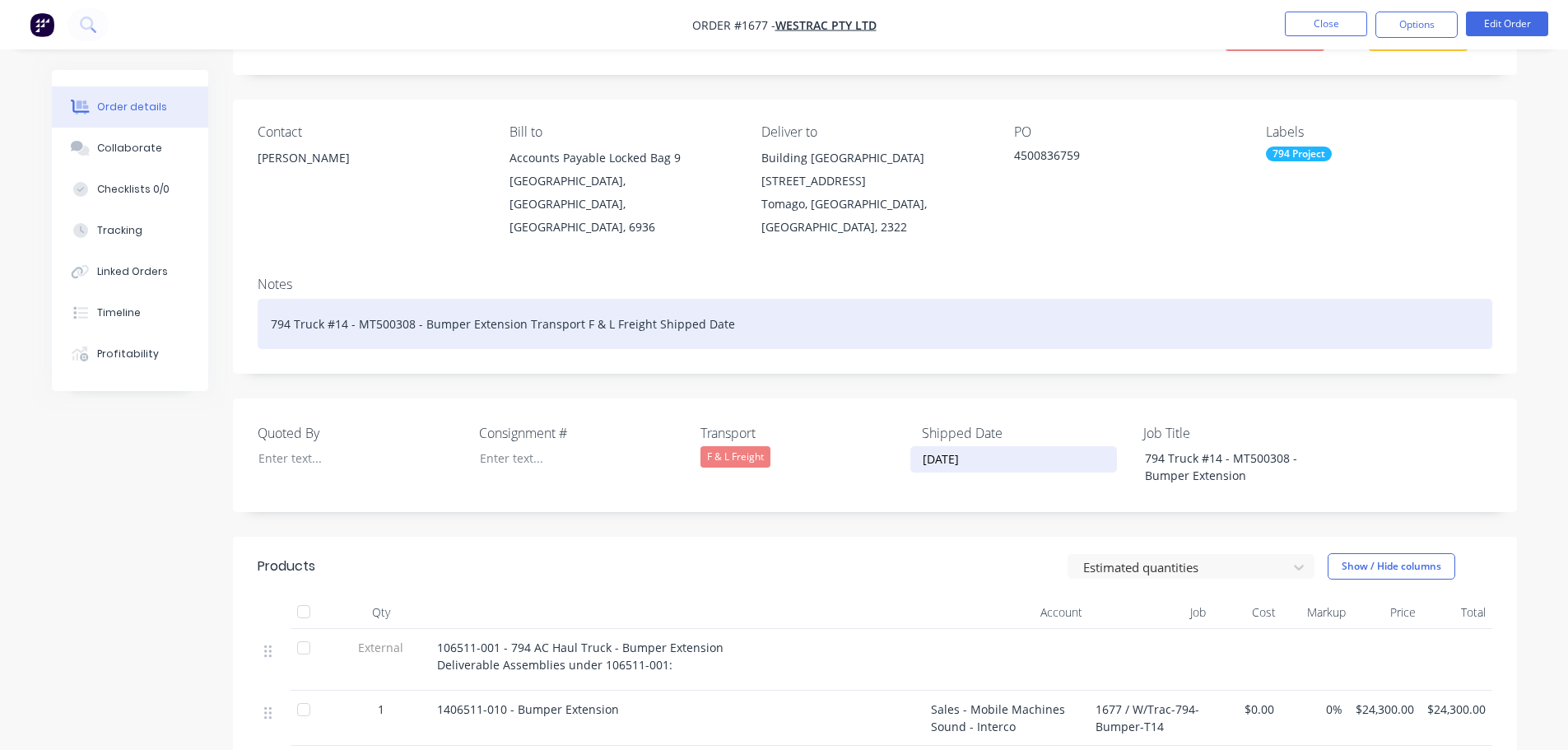
click at [742, 315] on div "794 Truck #14 - MT500308 - Bumper Extension Transport F & L Freight Shipped Date" at bounding box center [875, 323] width 1235 height 50
click at [734, 318] on div "794 Truck #14 - MT500308 - Bumper Extension Transport F & L Freight Shipped Date" at bounding box center [875, 323] width 1235 height 50
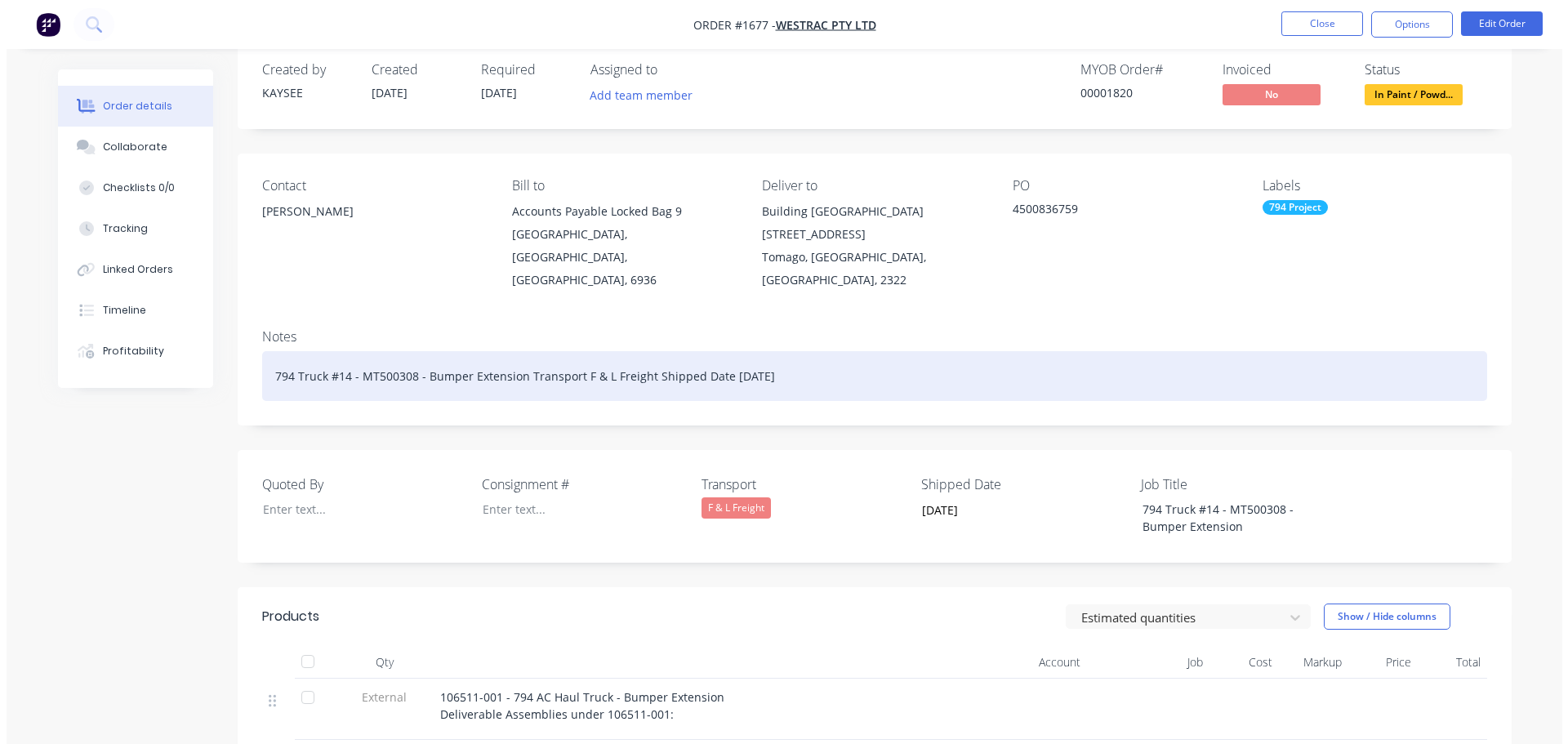
scroll to position [0, 0]
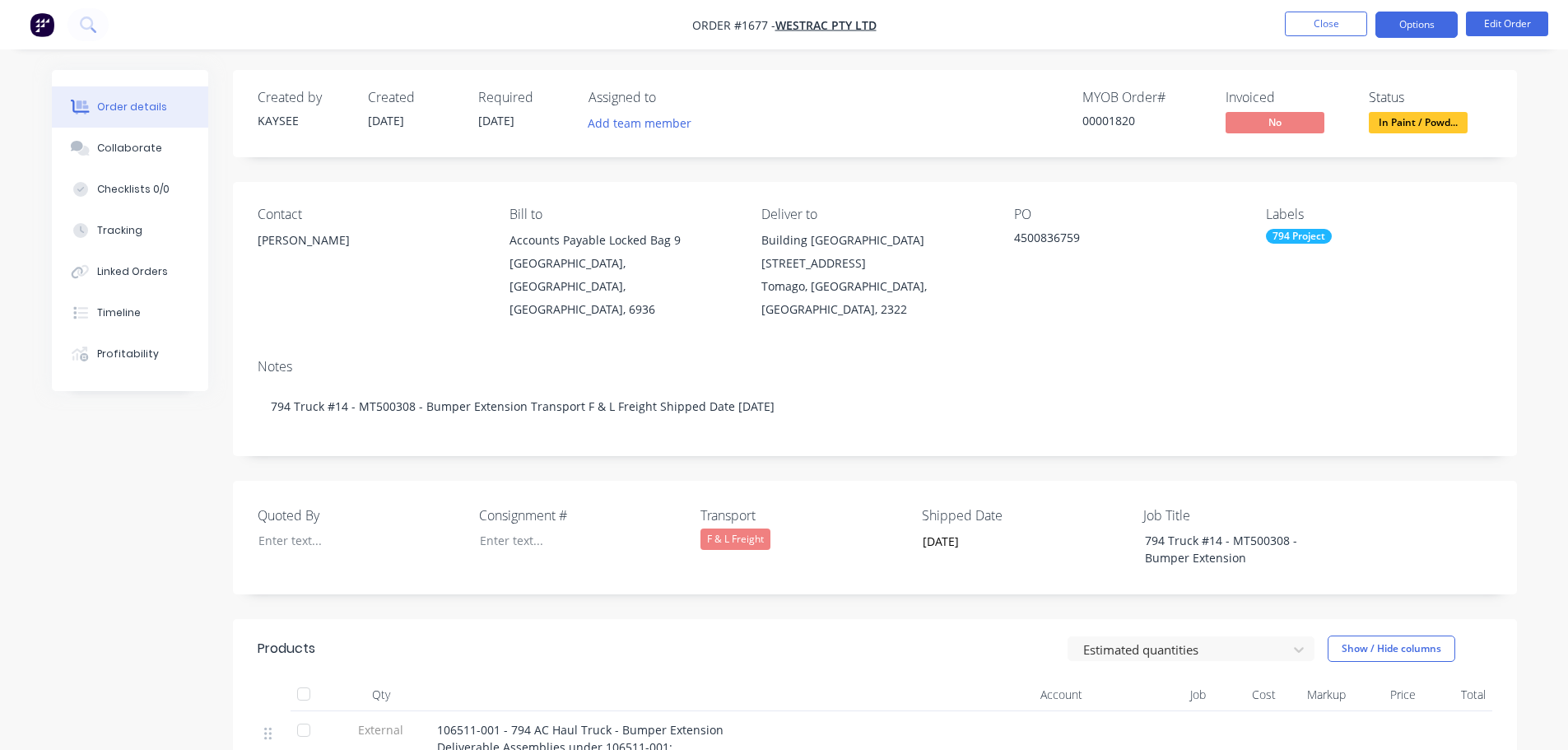
click at [1403, 30] on button "Options" at bounding box center [1417, 25] width 83 height 27
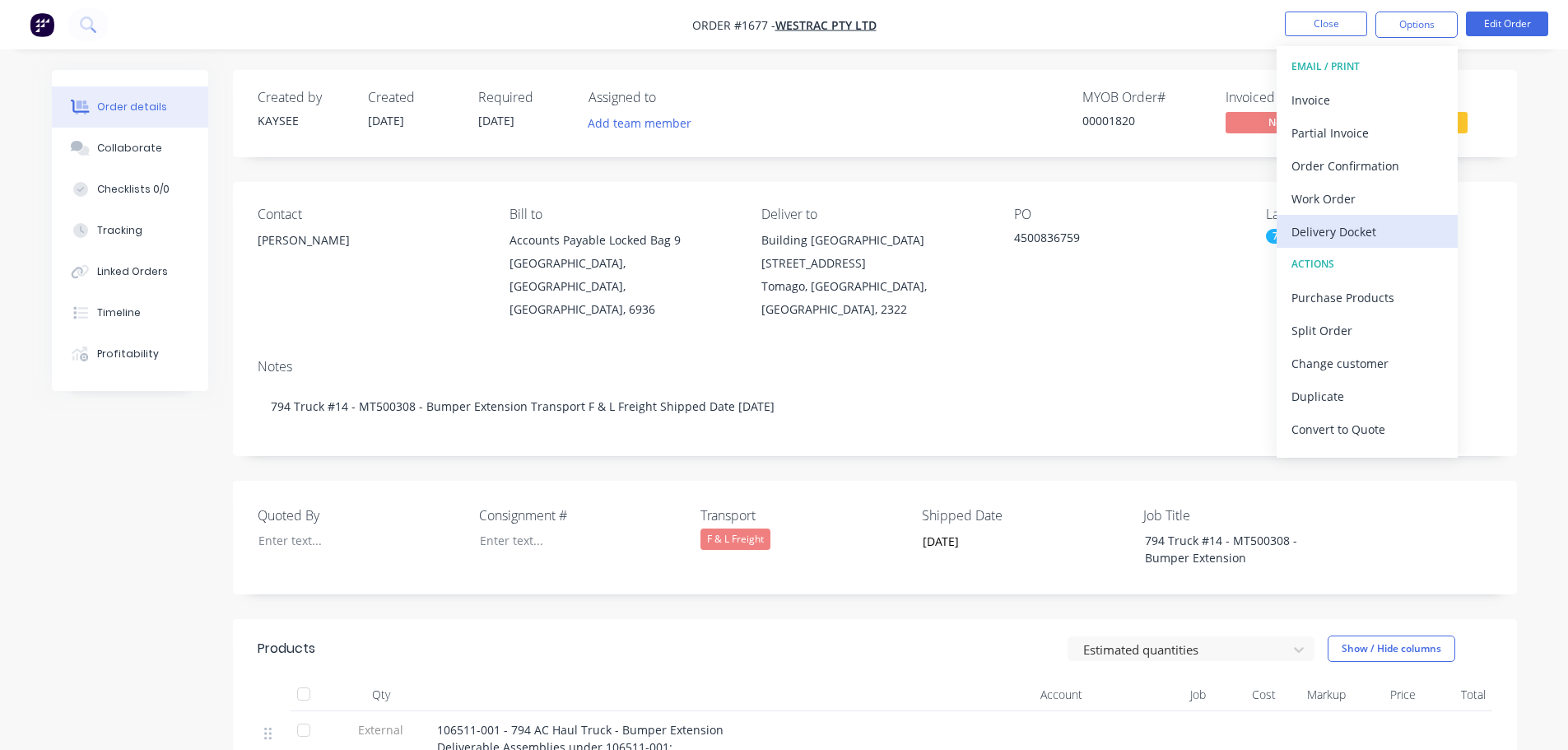
click at [1361, 231] on div "Delivery Docket" at bounding box center [1367, 232] width 151 height 24
click at [1349, 197] on div "Custom" at bounding box center [1367, 199] width 151 height 24
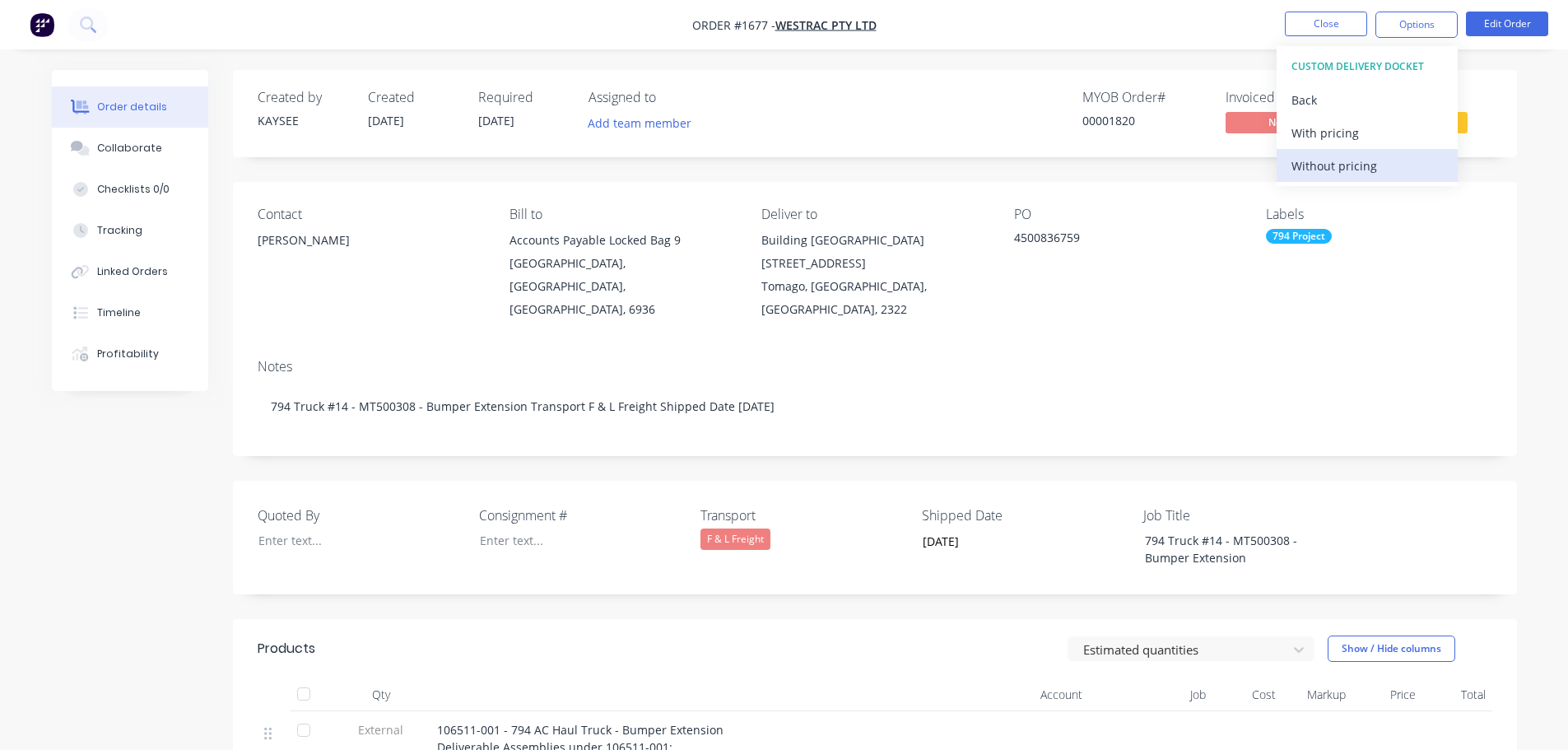
click at [1345, 167] on div "Without pricing" at bounding box center [1367, 166] width 151 height 24
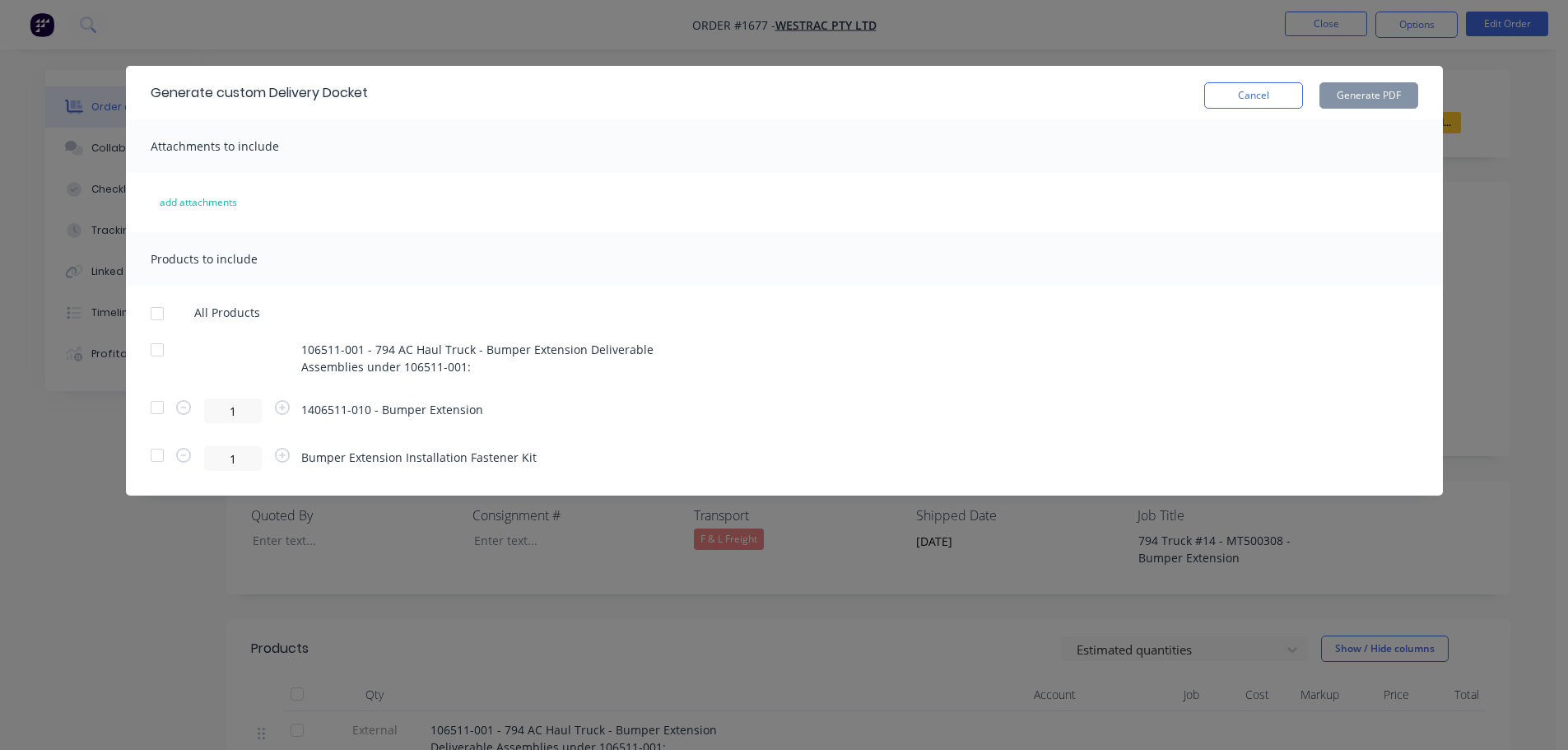
click at [157, 314] on div at bounding box center [156, 313] width 32 height 32
click at [1347, 96] on button "Generate PDF" at bounding box center [1368, 95] width 98 height 27
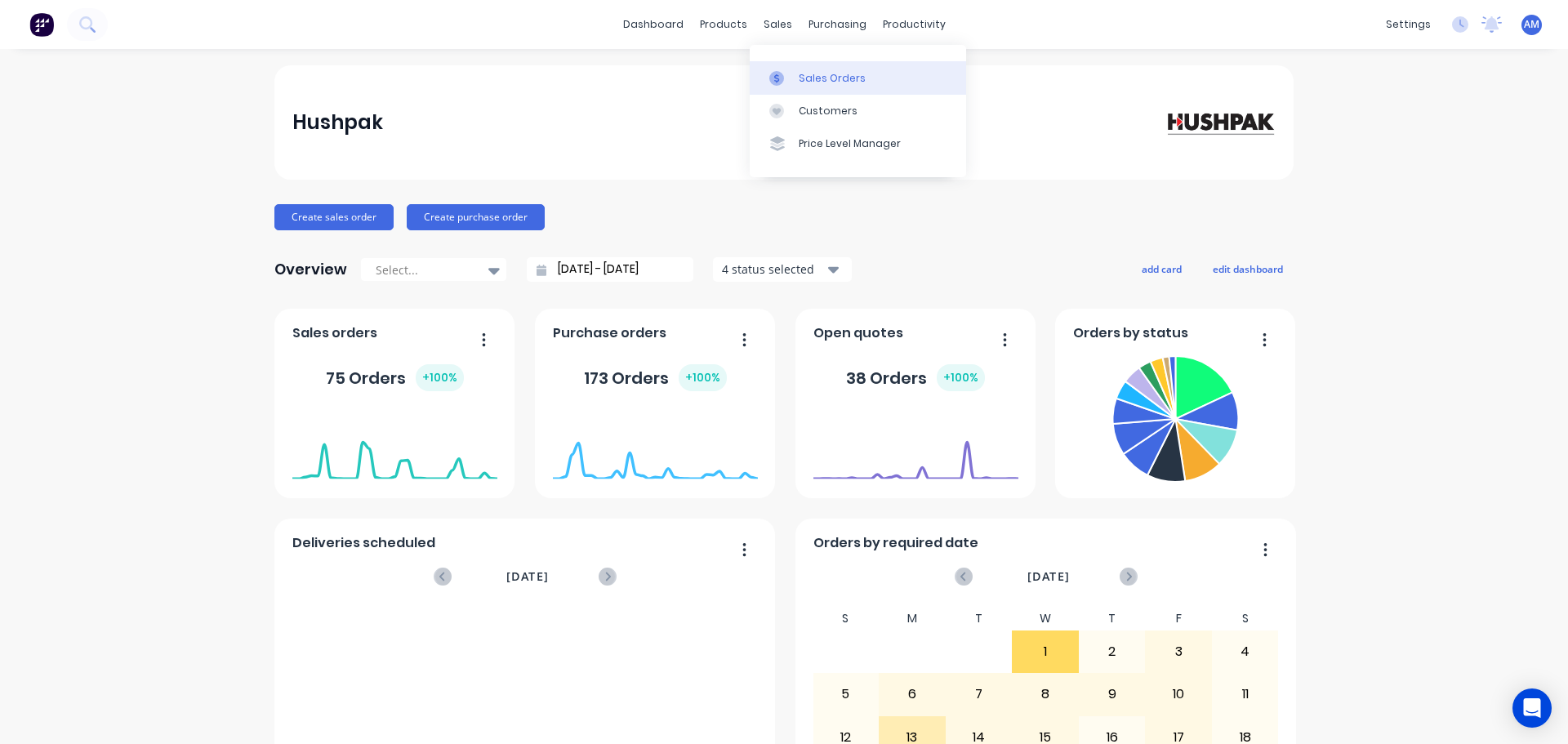
click at [820, 80] on div "Sales Orders" at bounding box center [832, 78] width 67 height 15
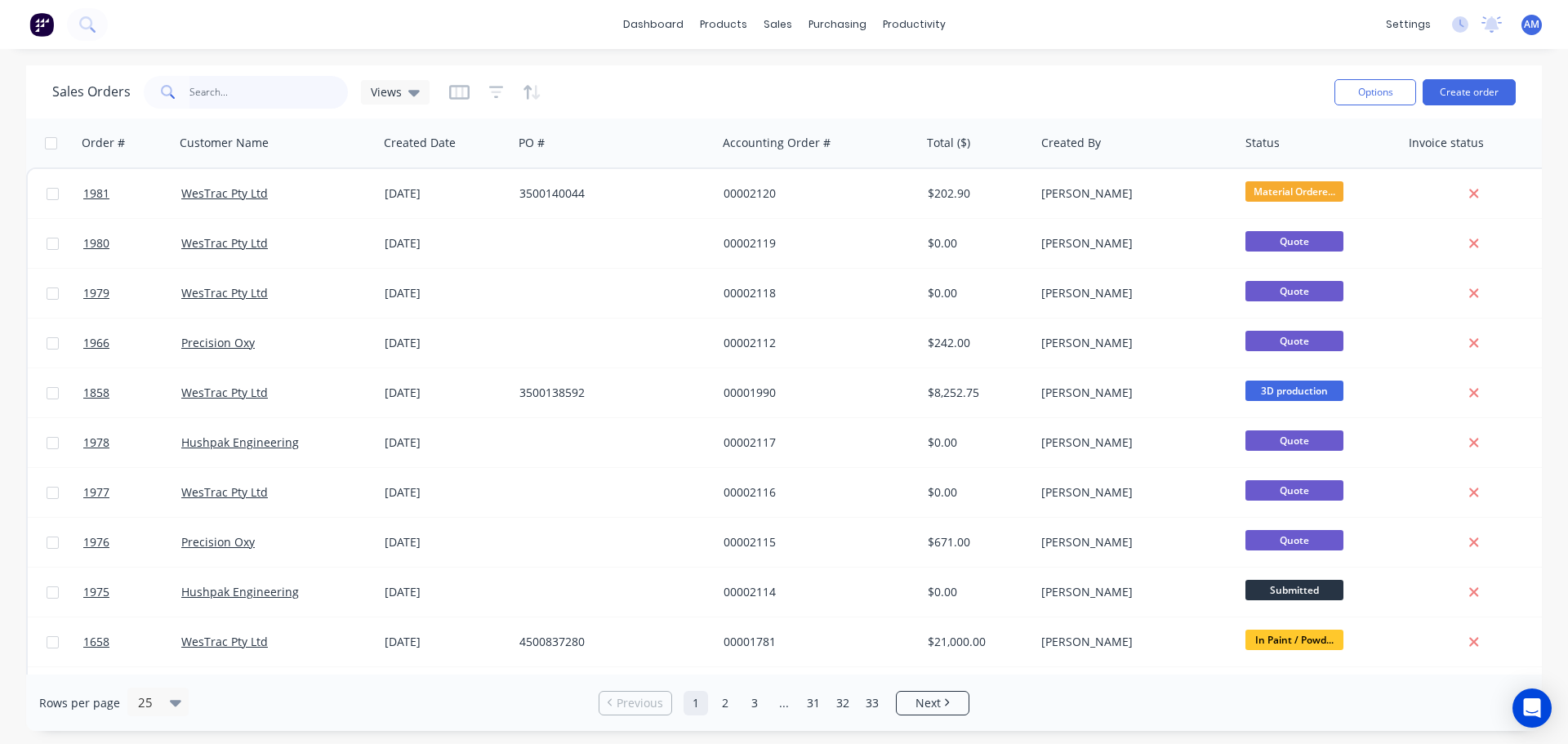
click at [212, 88] on input "text" at bounding box center [268, 92] width 159 height 32
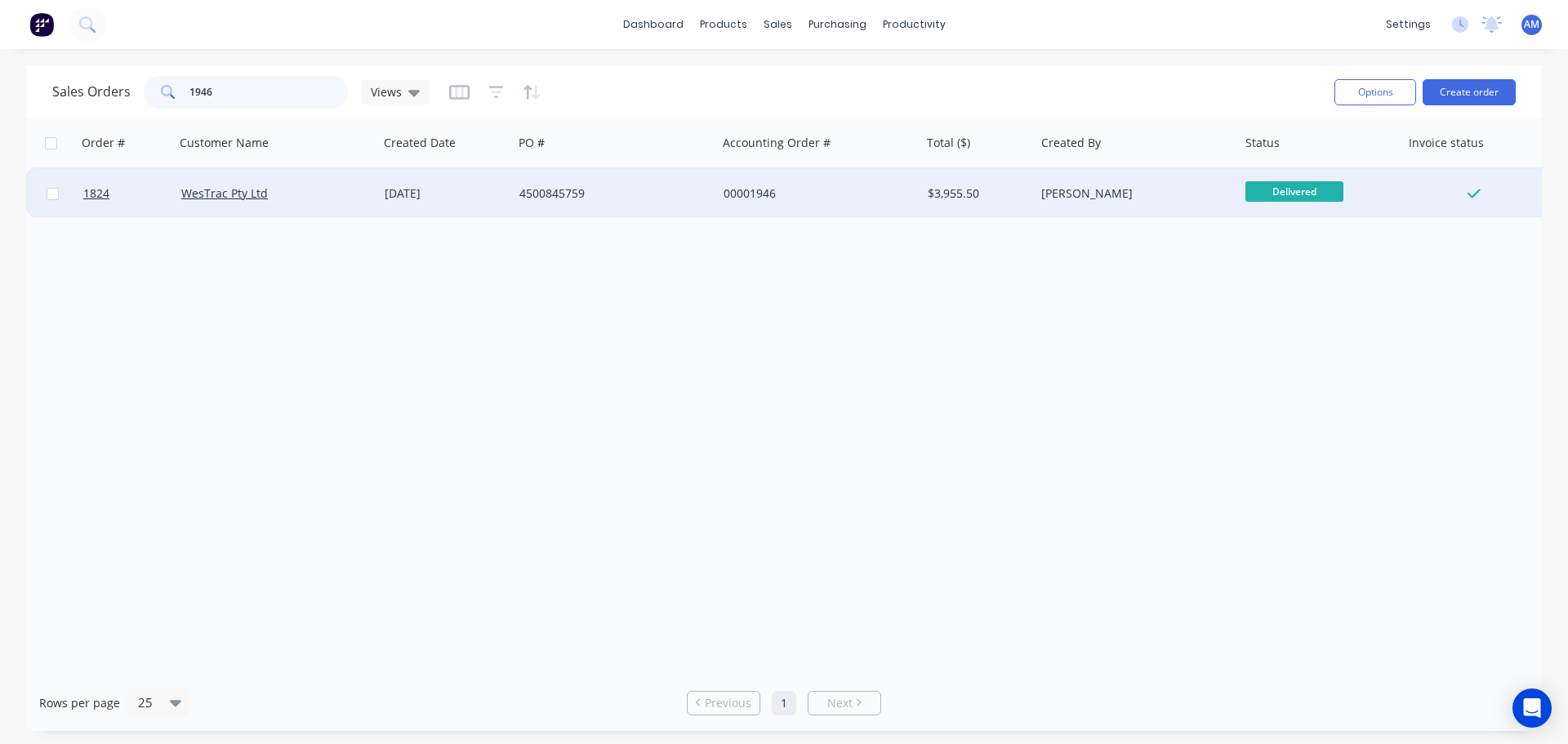
type input "1946"
click at [433, 184] on div "[DATE]" at bounding box center [446, 193] width 135 height 49
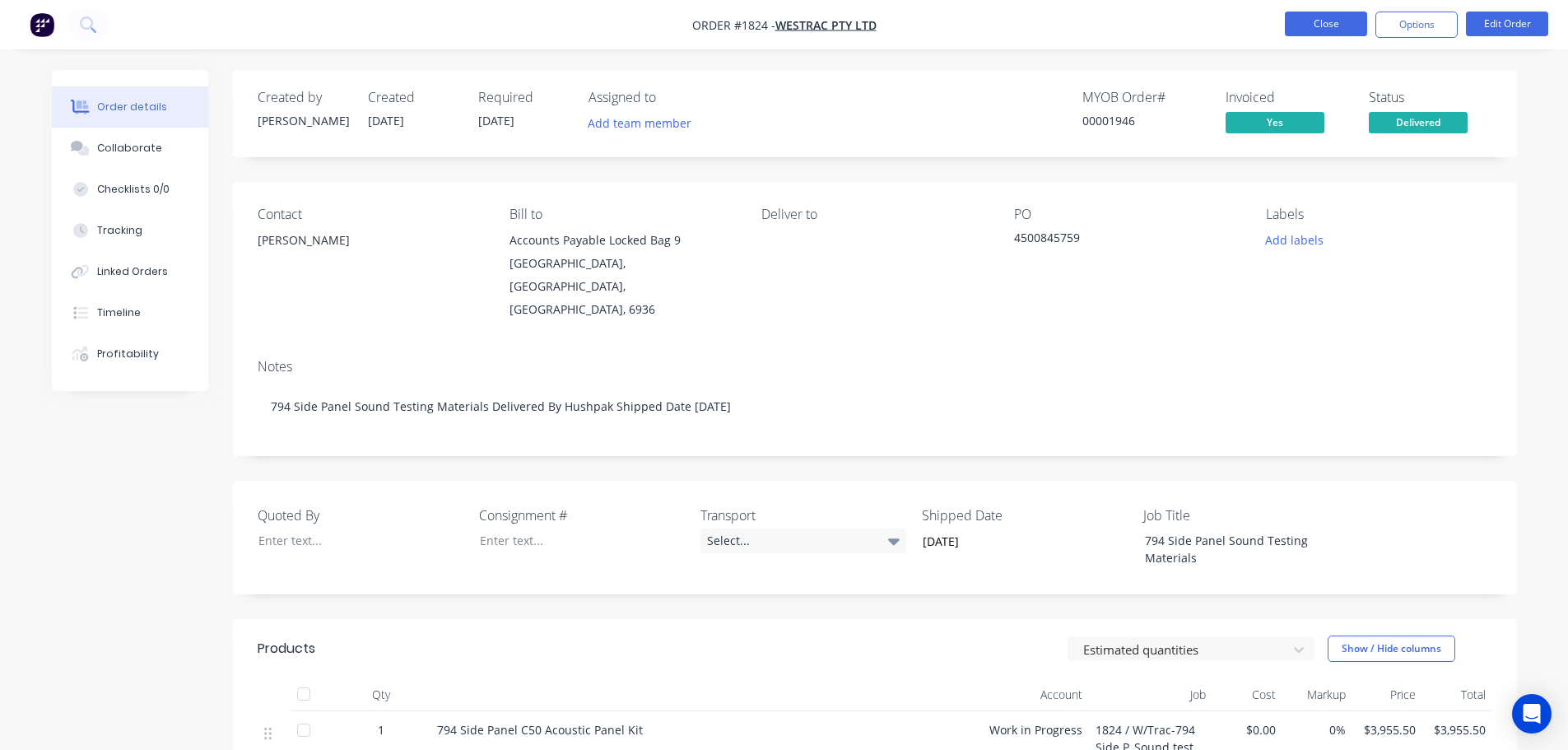
click at [1311, 30] on button "Close" at bounding box center [1326, 24] width 83 height 25
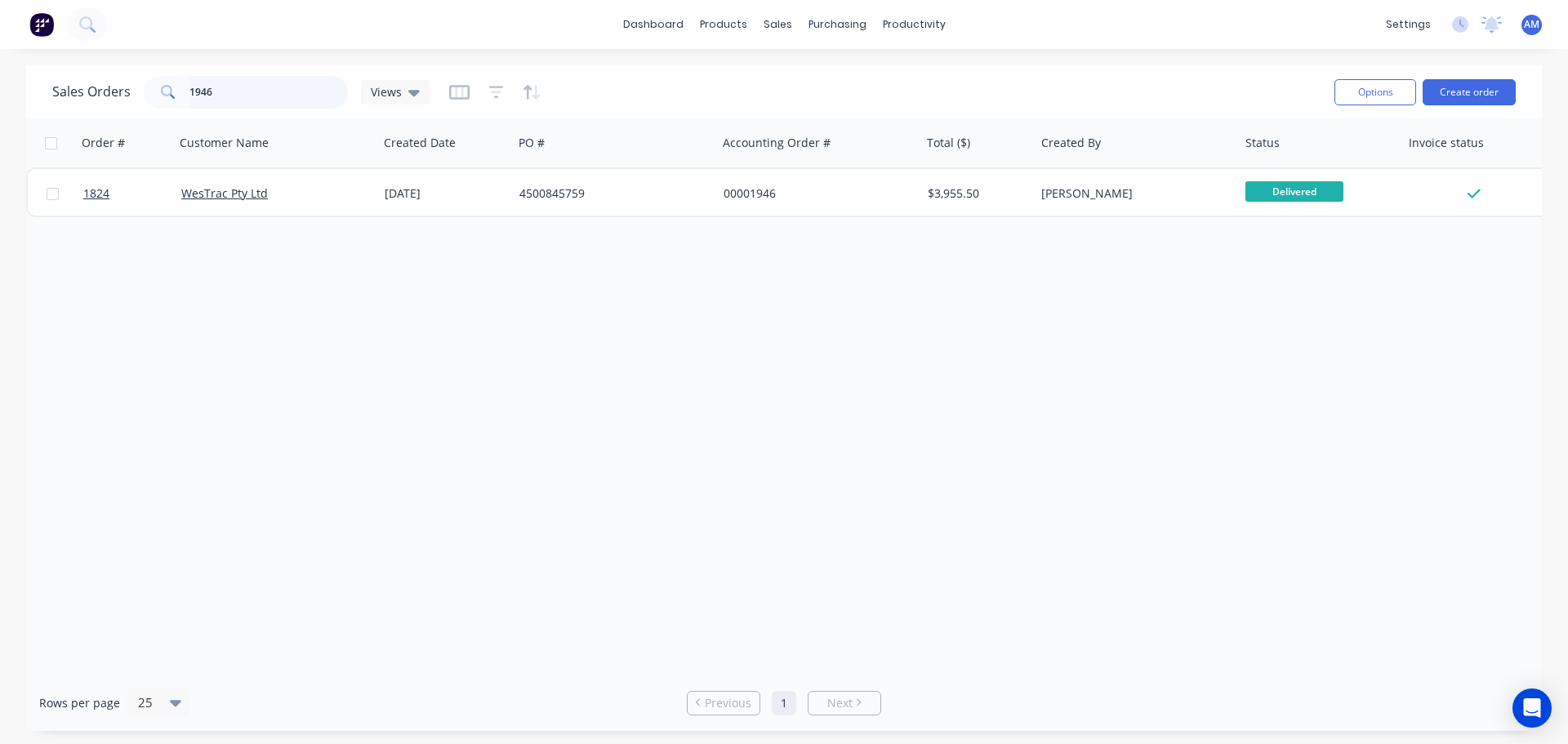
click at [197, 92] on input "1946" at bounding box center [268, 92] width 159 height 32
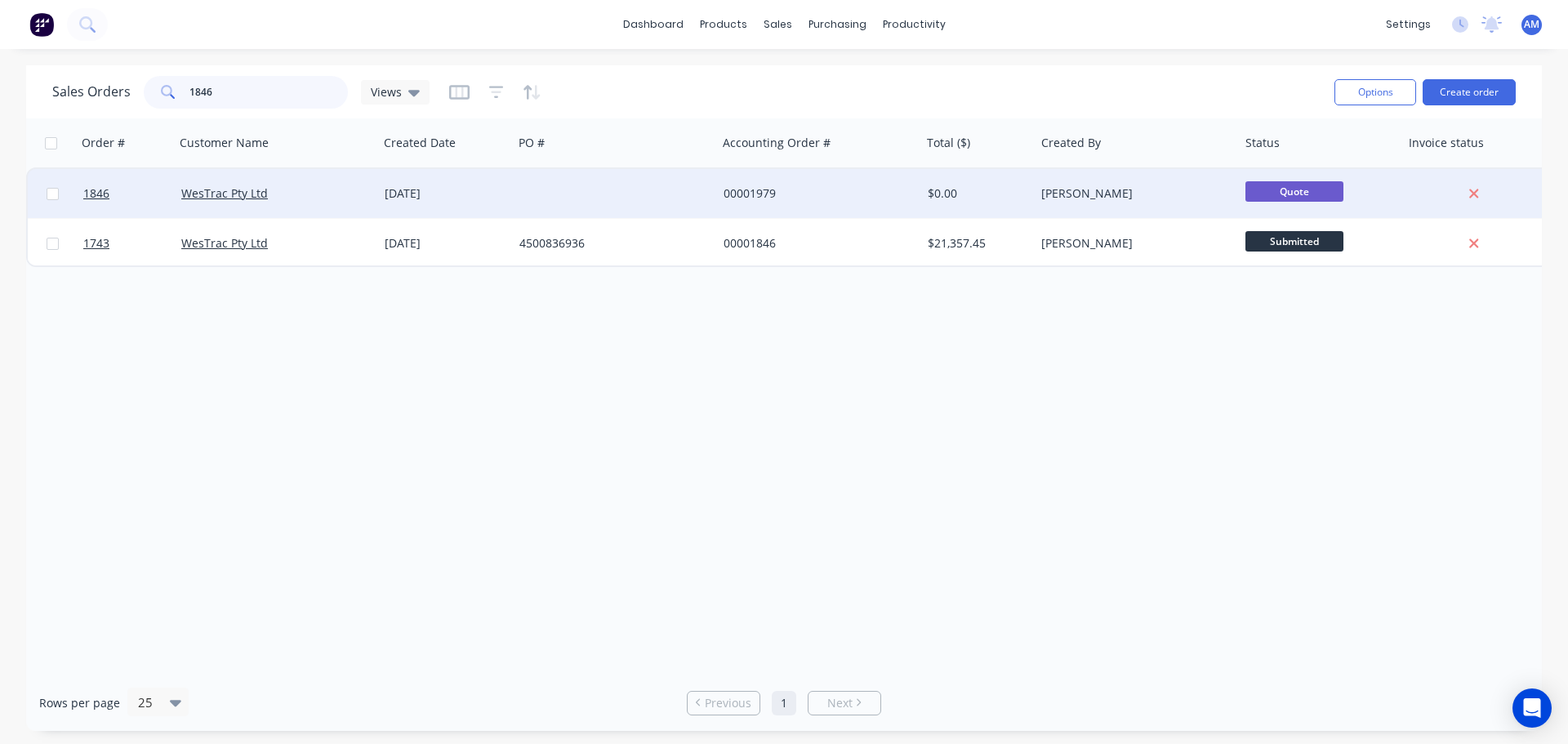
type input "1846"
click at [745, 197] on div "00001979" at bounding box center [814, 193] width 181 height 17
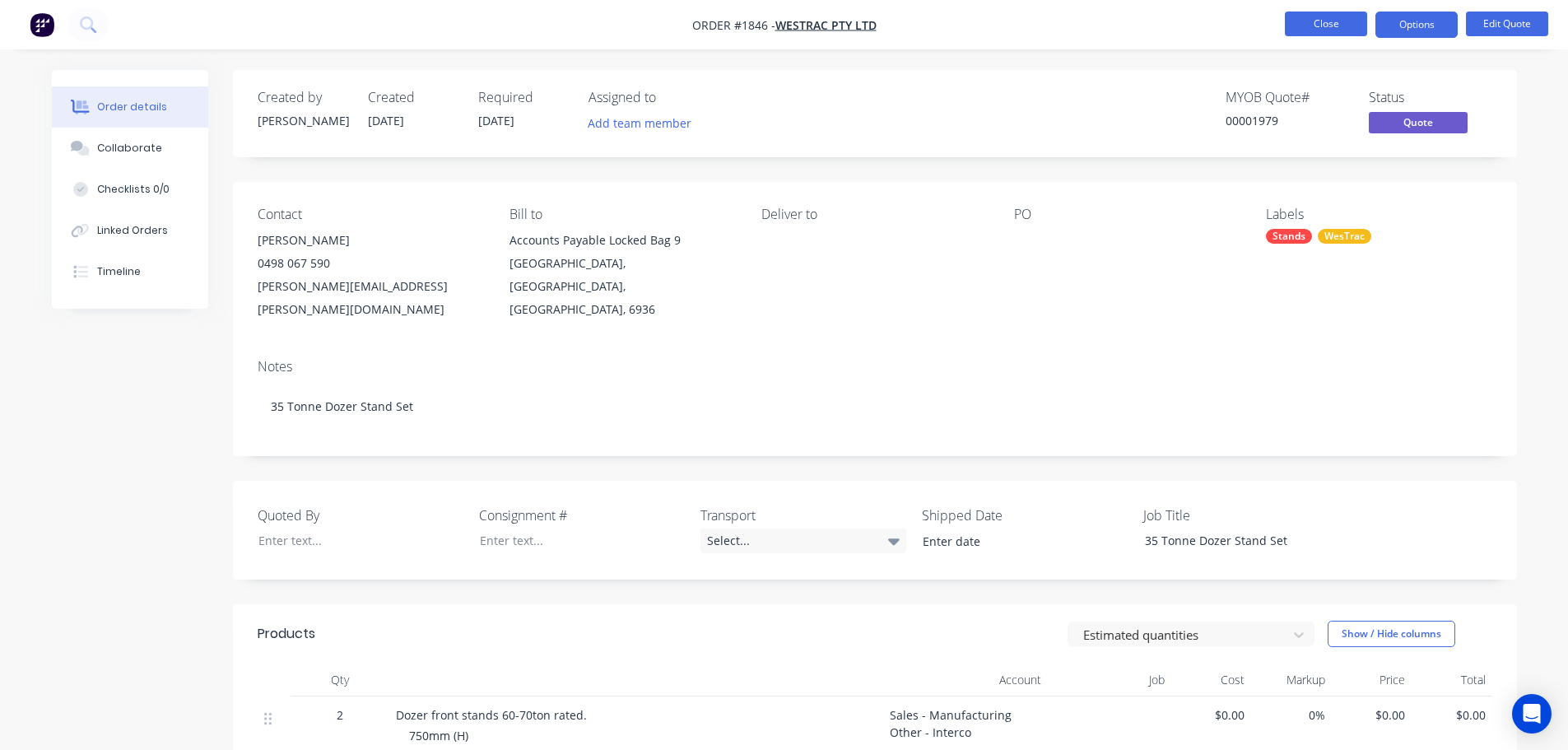
click at [1309, 28] on button "Close" at bounding box center [1326, 24] width 83 height 25
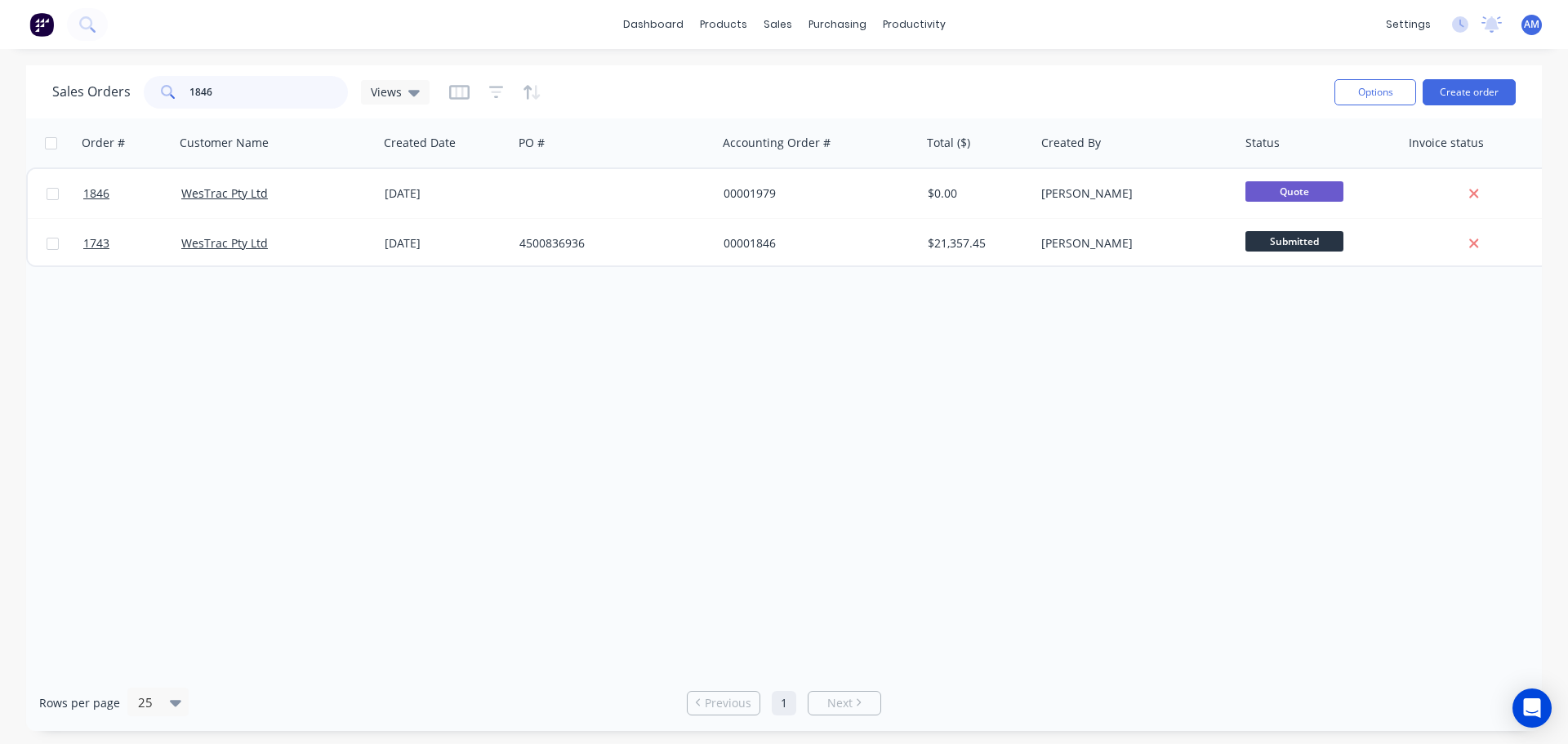
drag, startPoint x: 201, startPoint y: 92, endPoint x: 184, endPoint y: 92, distance: 17.0
click at [184, 92] on div "1846" at bounding box center [245, 92] width 204 height 32
type input "1946"
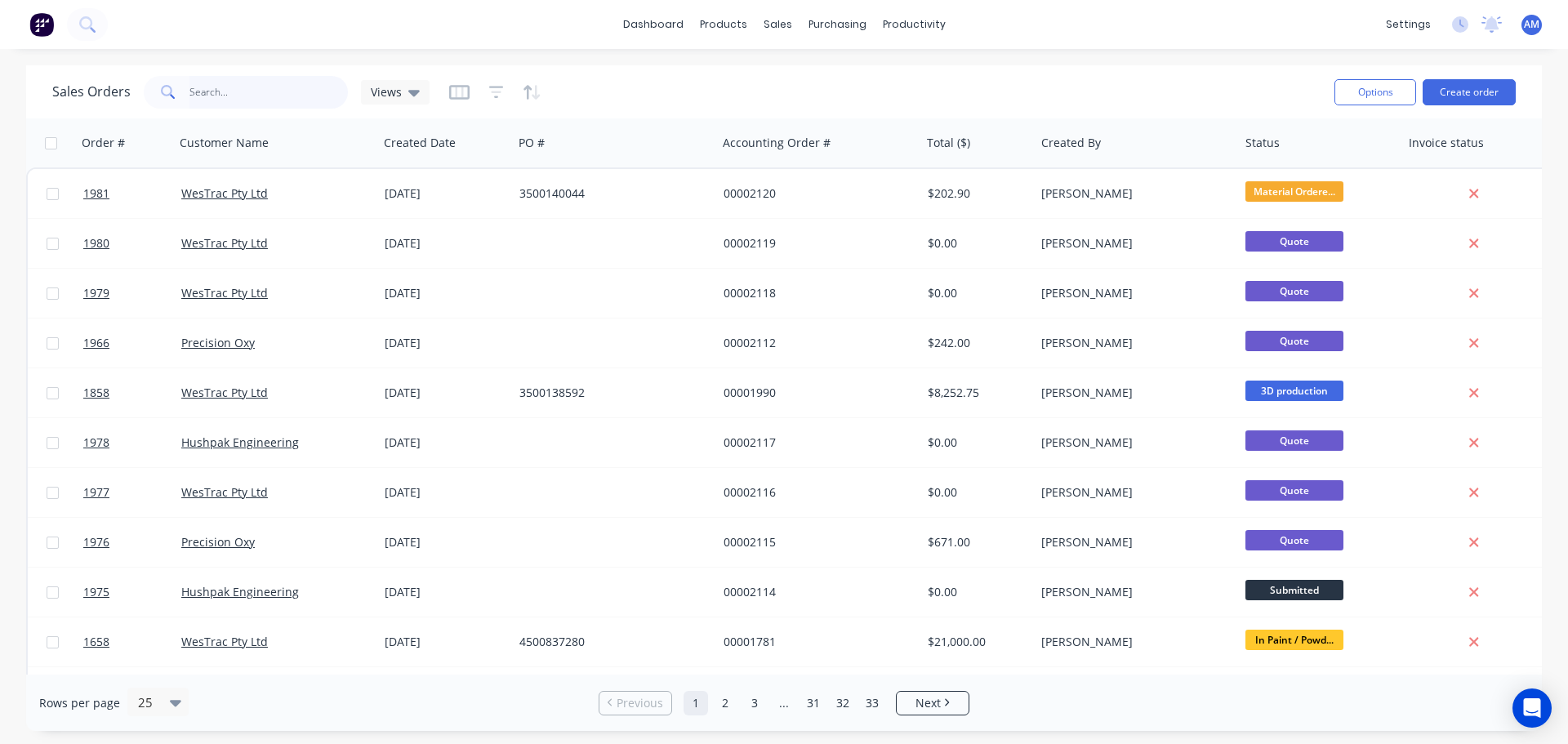
click at [207, 90] on input "text" at bounding box center [268, 92] width 159 height 32
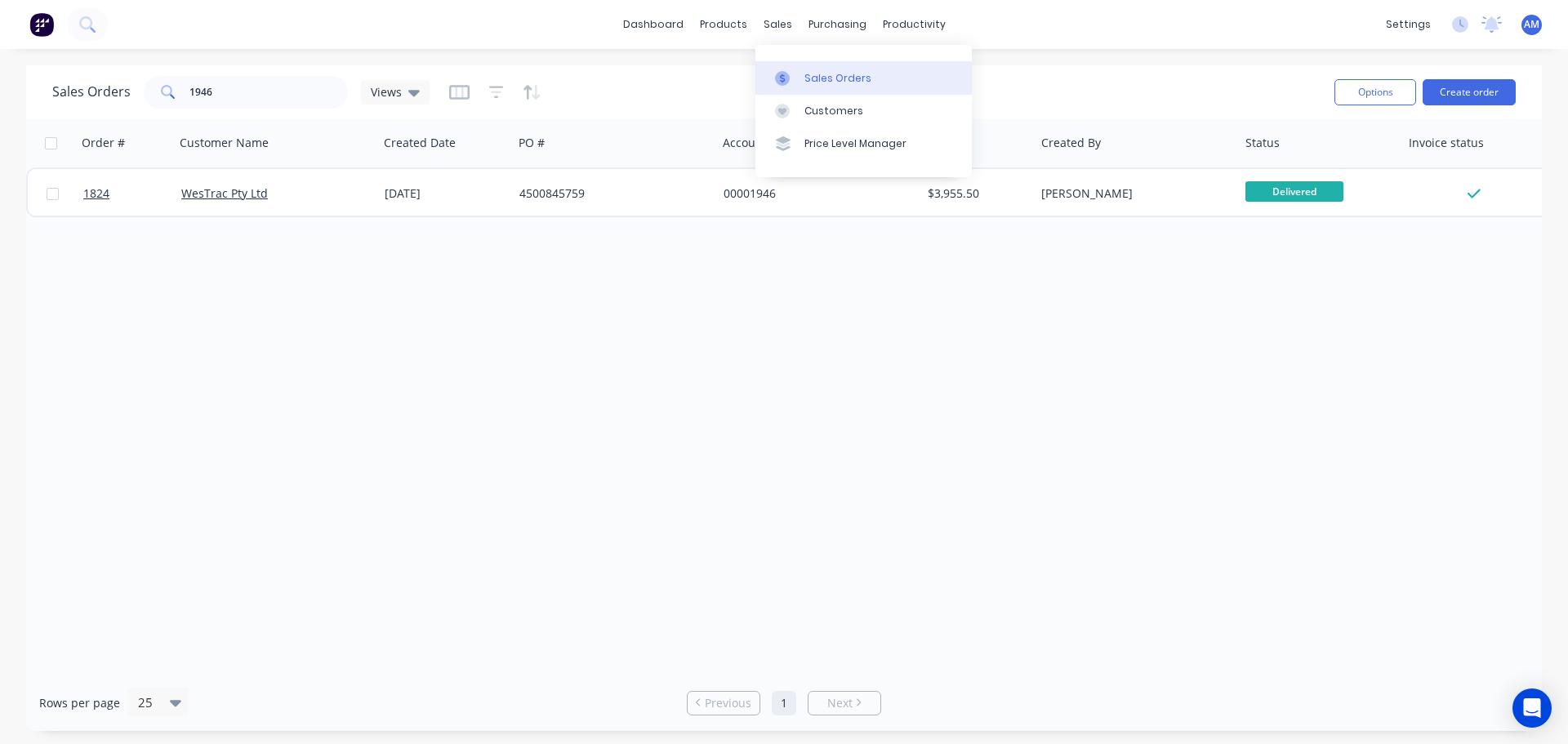
click at [830, 71] on div "Sales Orders" at bounding box center [838, 78] width 67 height 15
drag, startPoint x: 234, startPoint y: 87, endPoint x: 118, endPoint y: 83, distance: 116.1
click at [118, 83] on div "Sales Orders 1946 Views" at bounding box center [241, 92] width 377 height 32
type input "1946"
click at [831, 111] on div "Customers" at bounding box center [834, 110] width 59 height 15
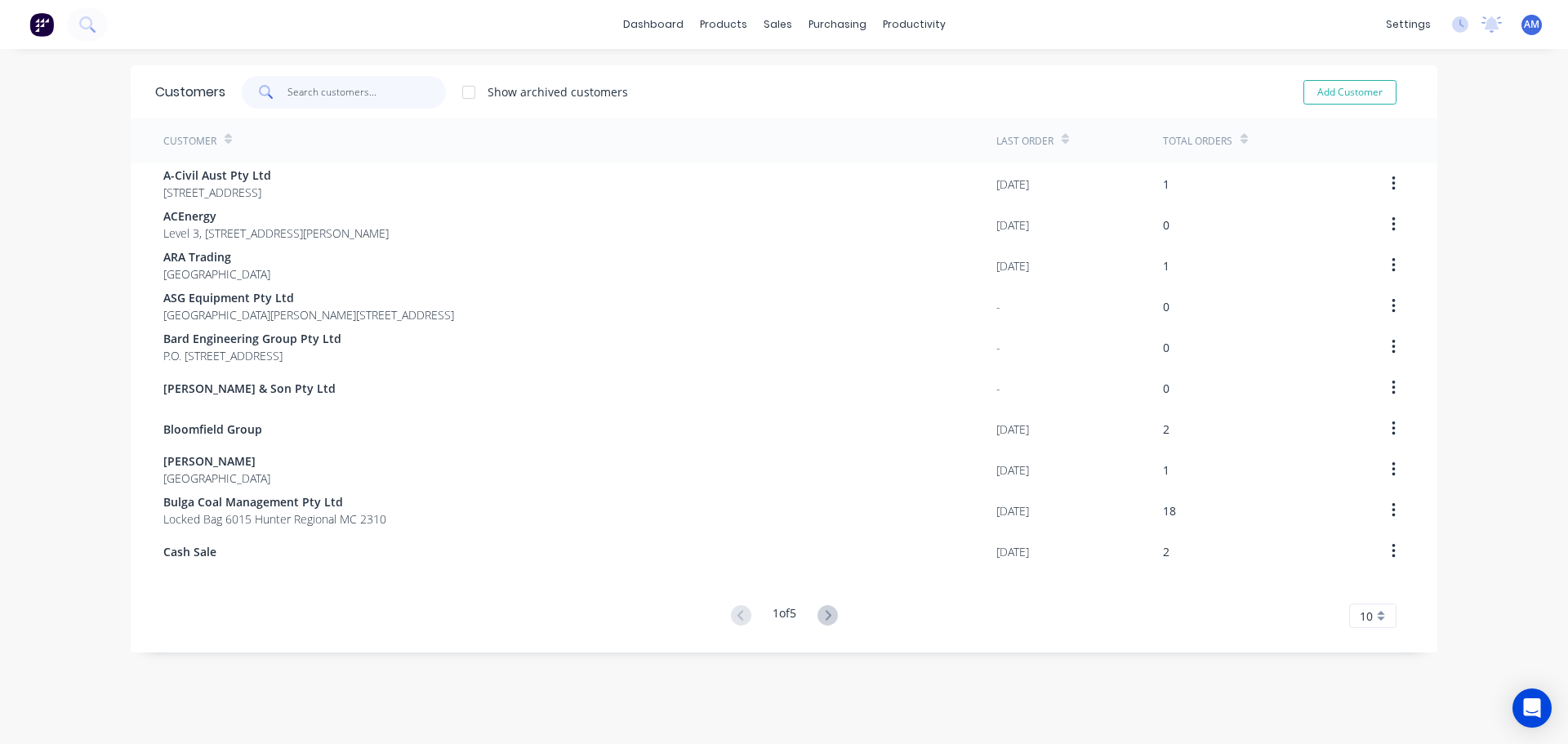
click at [354, 93] on input "text" at bounding box center [367, 92] width 159 height 32
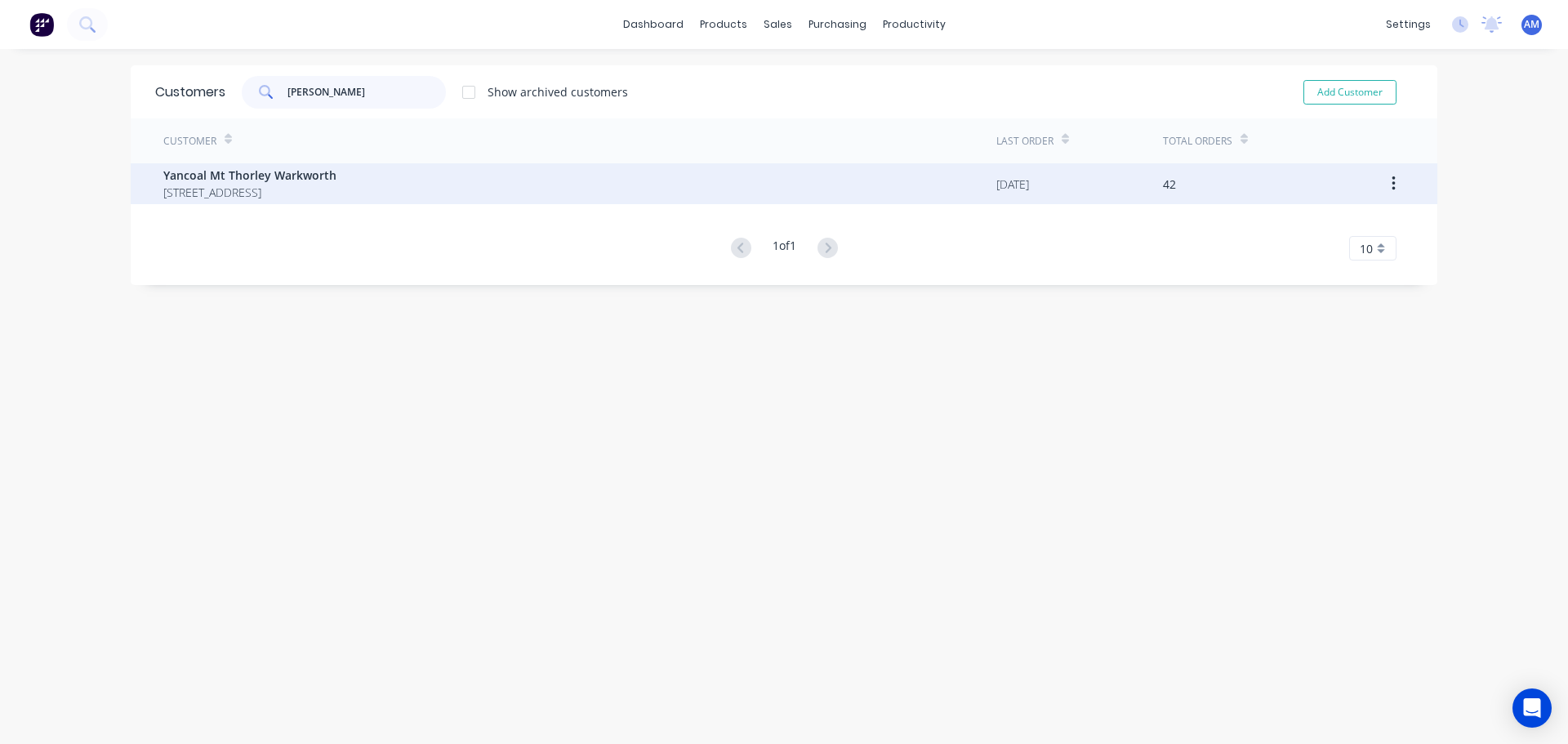
type input "yan"
click at [283, 176] on span "Yancoal Mt Thorley Warkworth" at bounding box center [250, 176] width 174 height 18
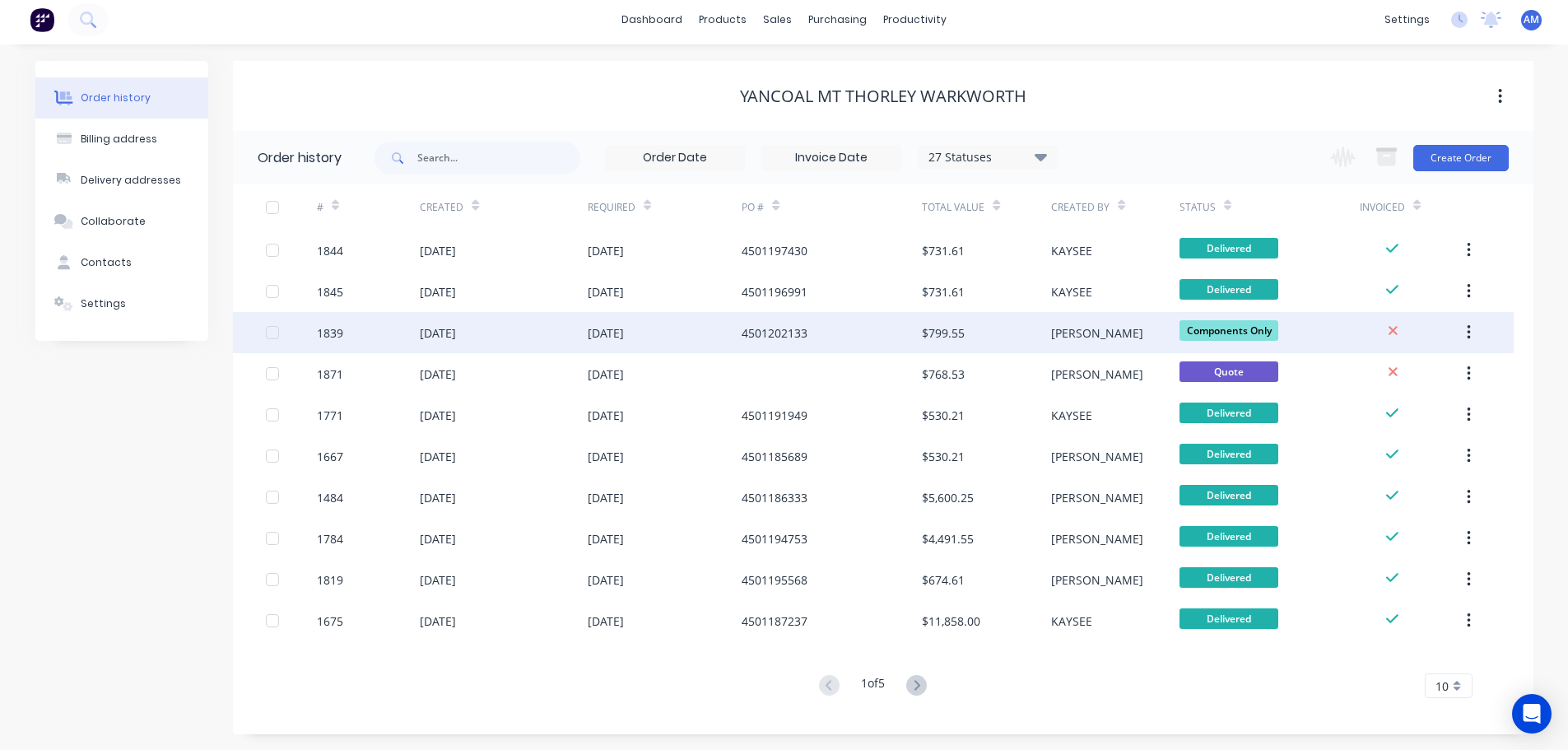
scroll to position [6, 0]
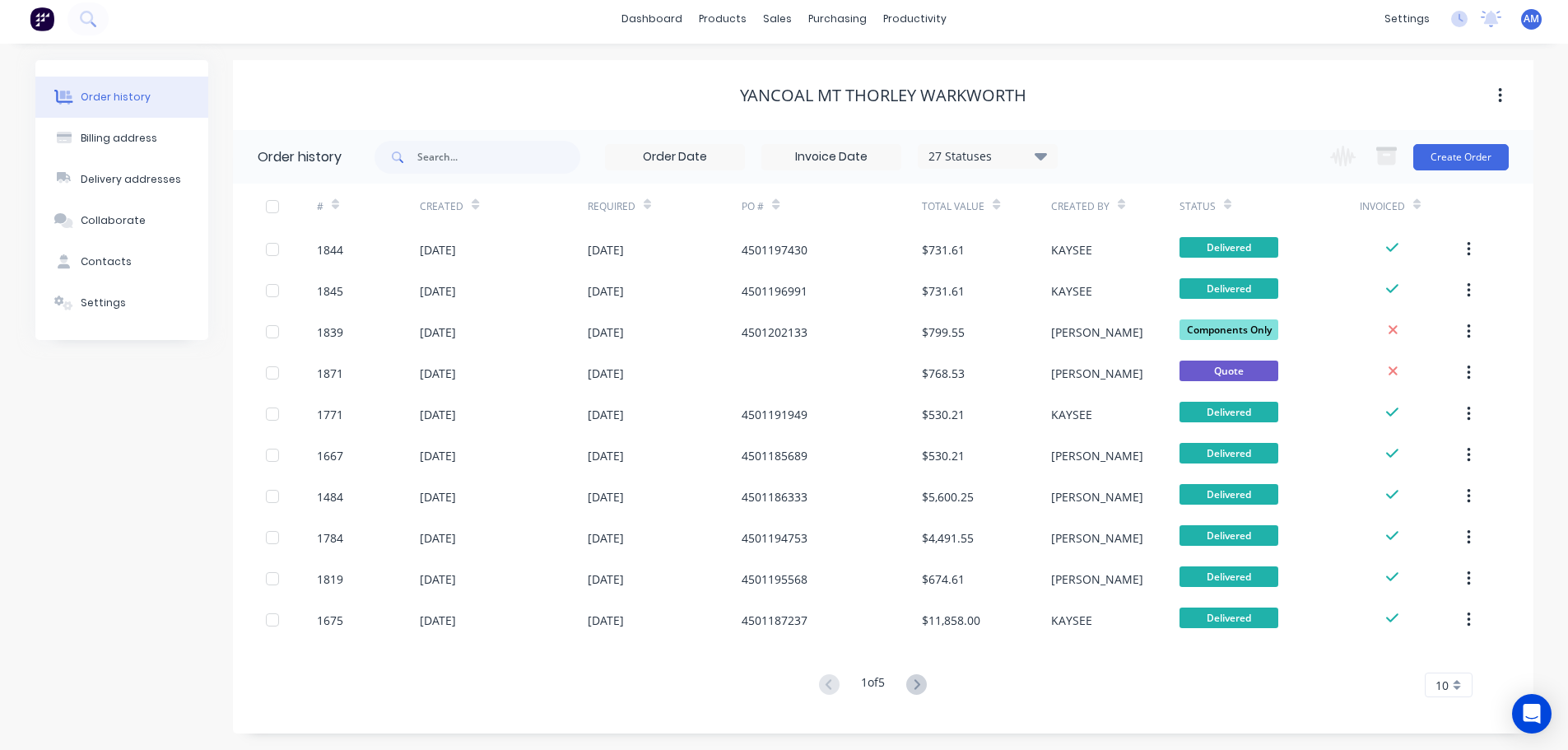
click at [1458, 690] on div "10" at bounding box center [1448, 684] width 48 height 25
click at [1448, 658] on div "35" at bounding box center [1448, 657] width 46 height 29
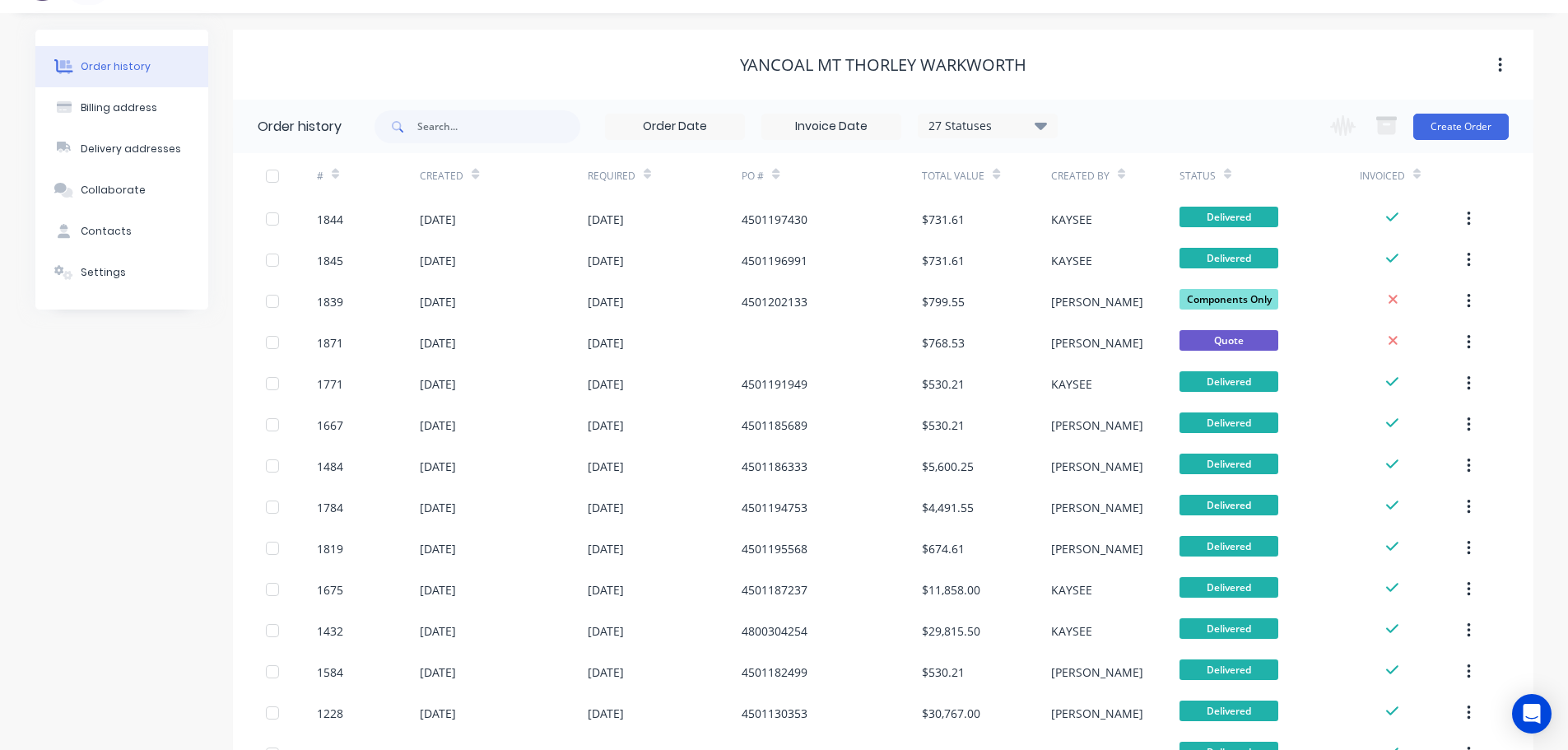
scroll to position [0, 0]
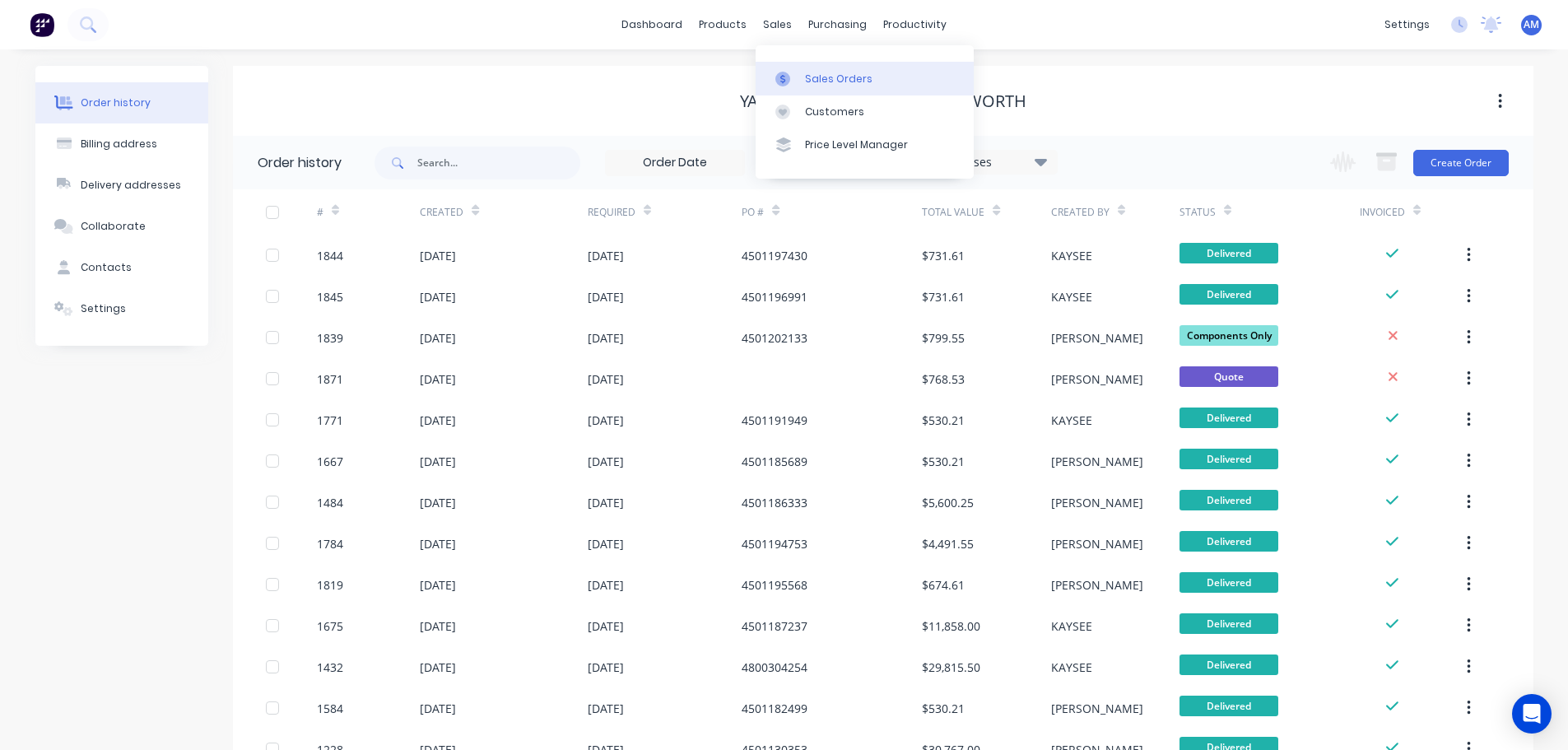
click at [822, 75] on div "Sales Orders" at bounding box center [839, 79] width 68 height 15
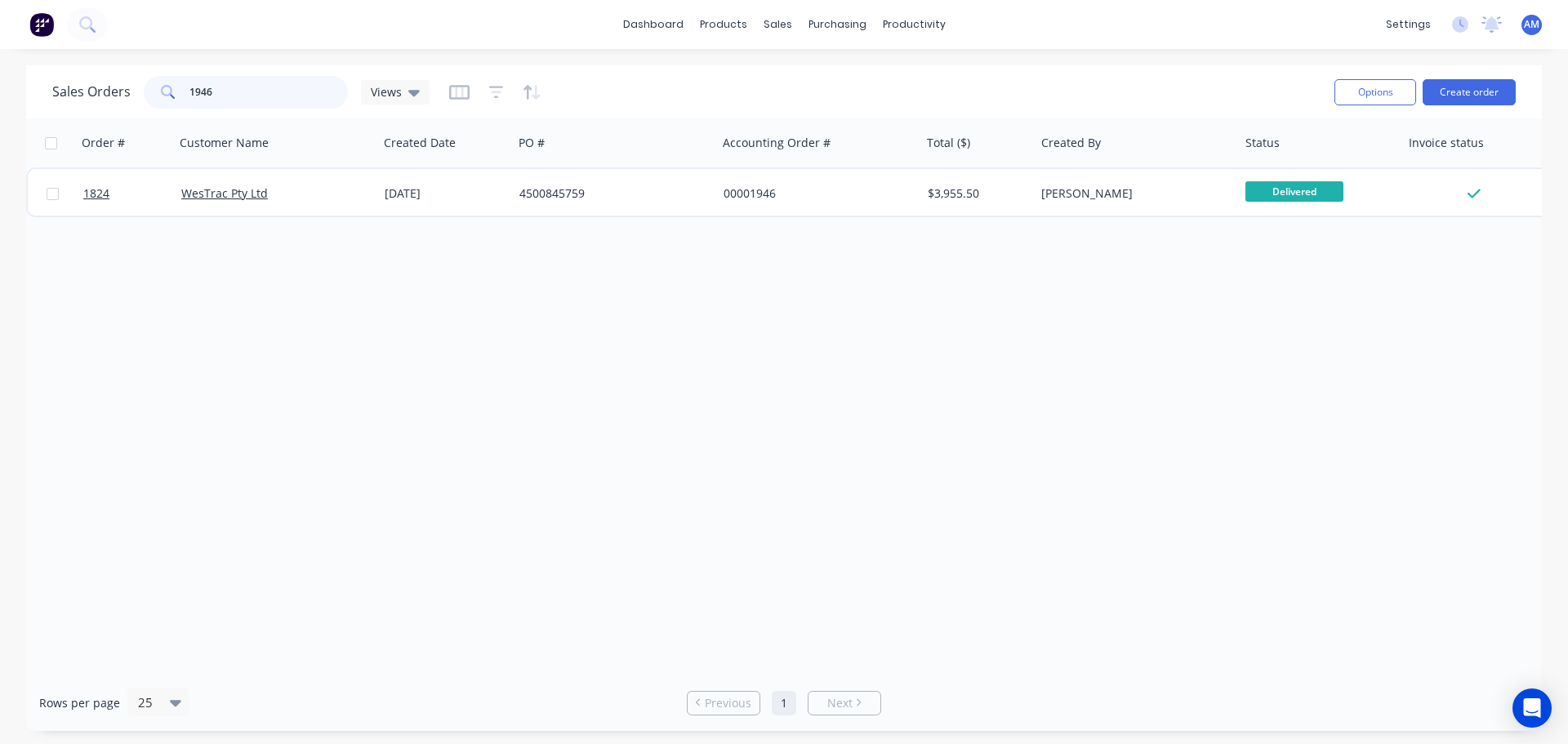
drag, startPoint x: 244, startPoint y: 97, endPoint x: 187, endPoint y: 93, distance: 57.1
click at [189, 93] on input "1946" at bounding box center [268, 92] width 159 height 32
type input "1939"
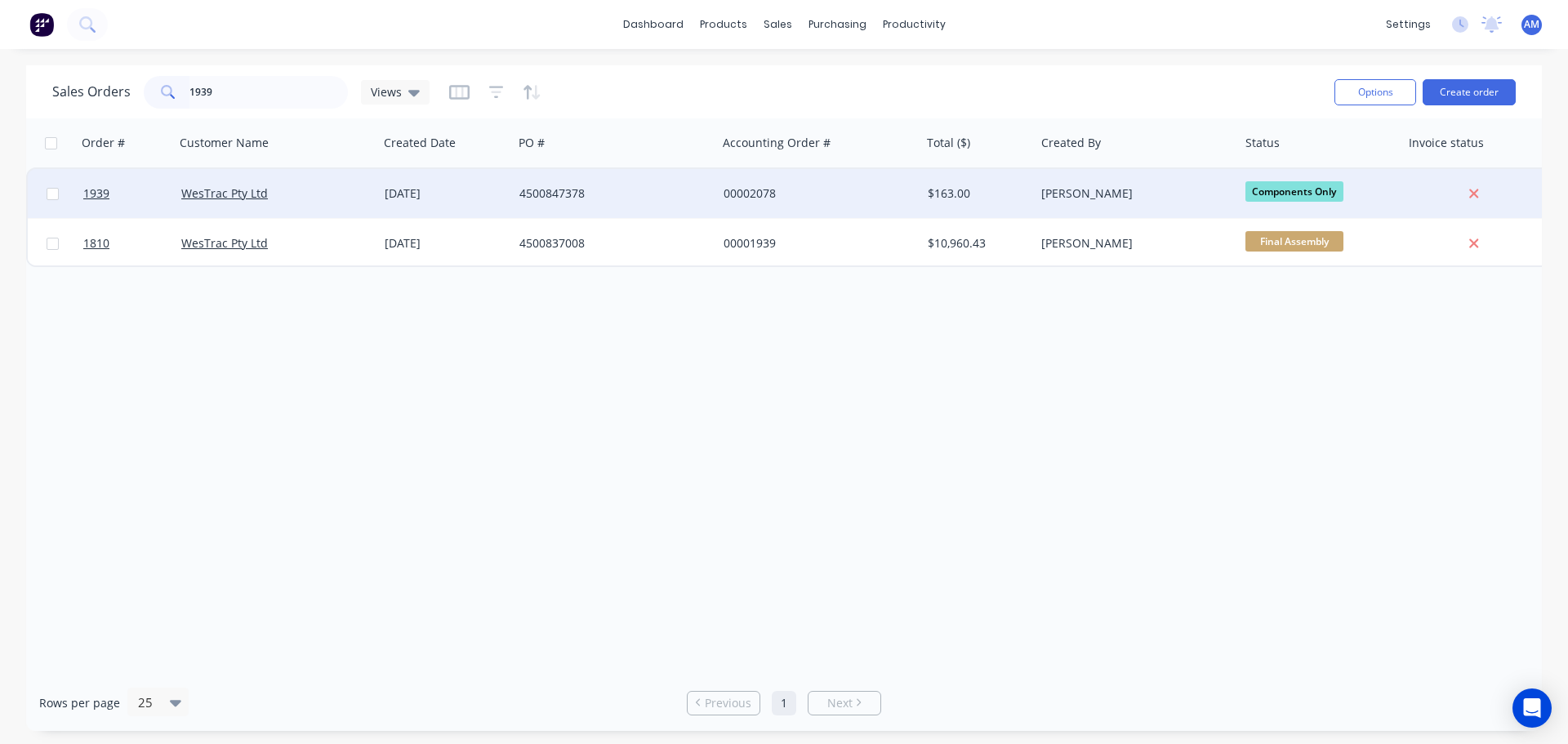
click at [762, 193] on div "00002078" at bounding box center [814, 193] width 181 height 17
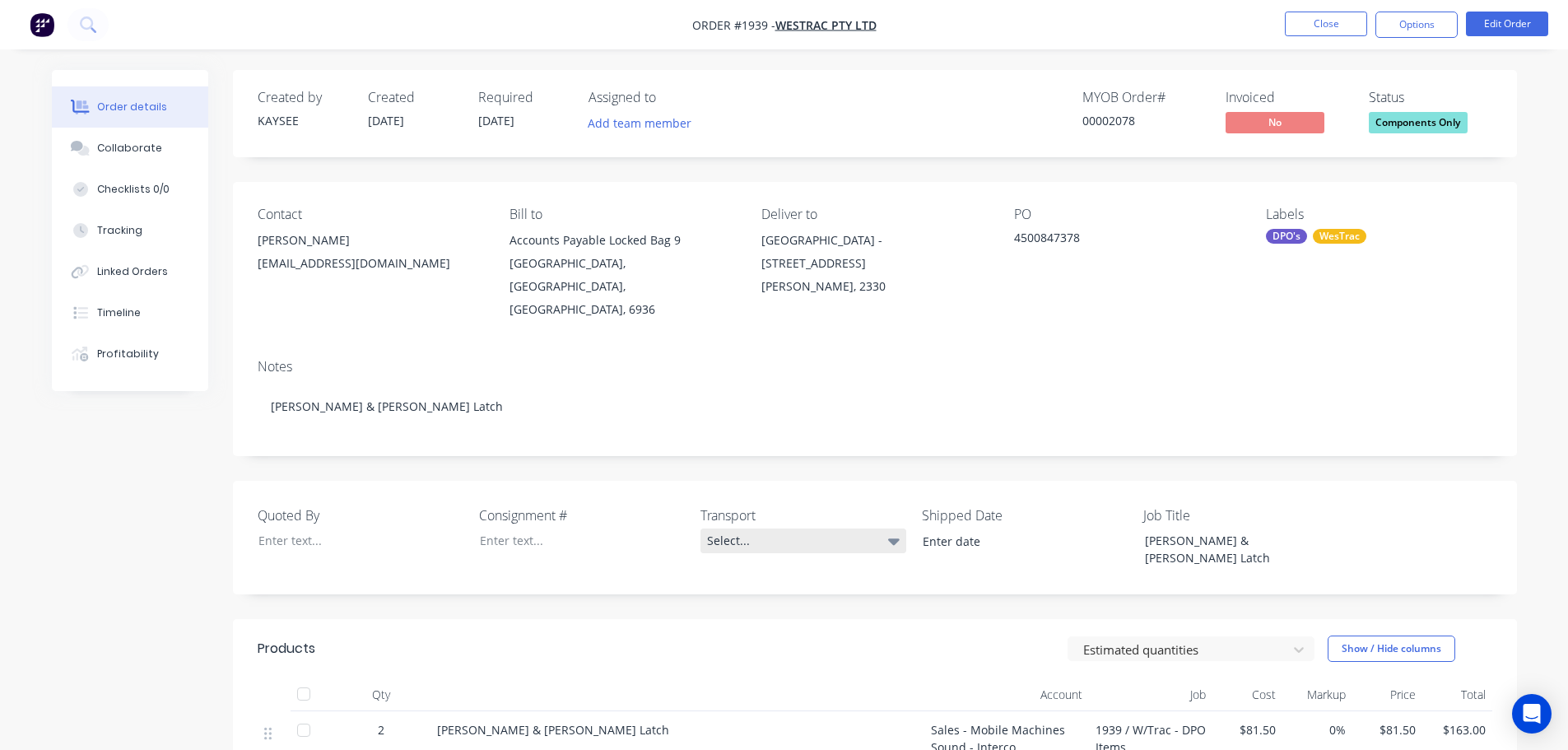
click at [732, 529] on div "Select..." at bounding box center [803, 541] width 205 height 25
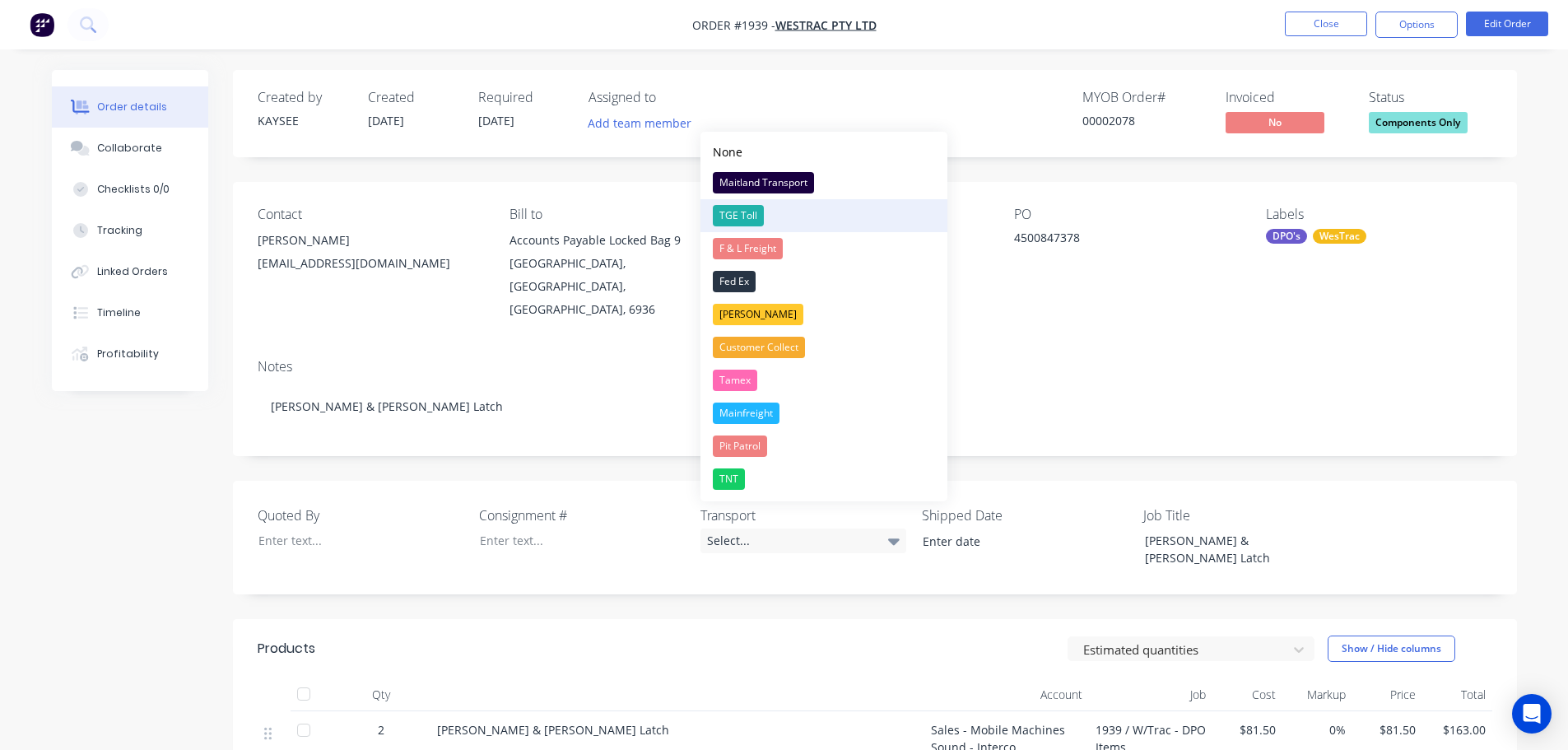
click at [752, 216] on div "TGE Toll" at bounding box center [738, 216] width 51 height 22
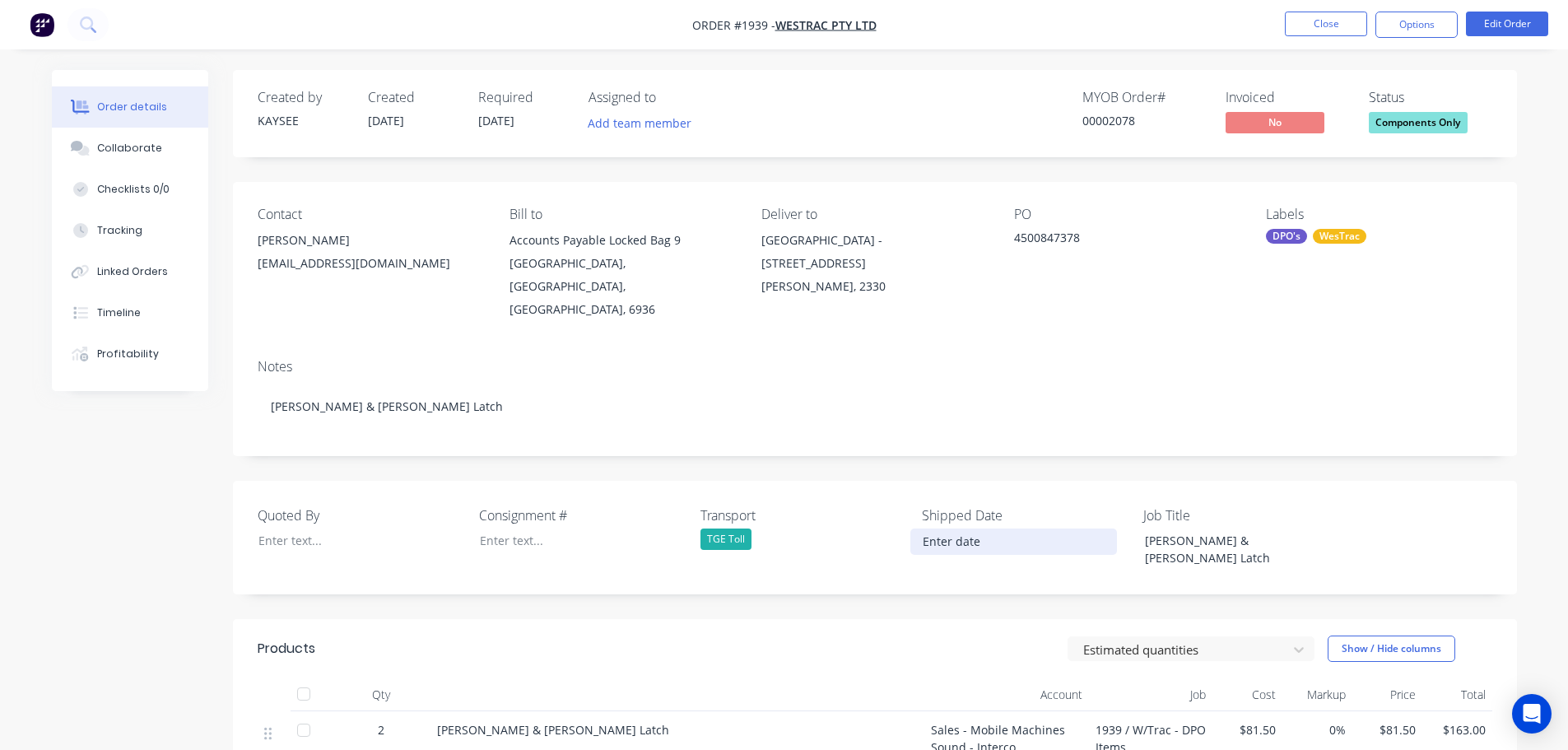
click at [946, 529] on input at bounding box center [1014, 541] width 205 height 25
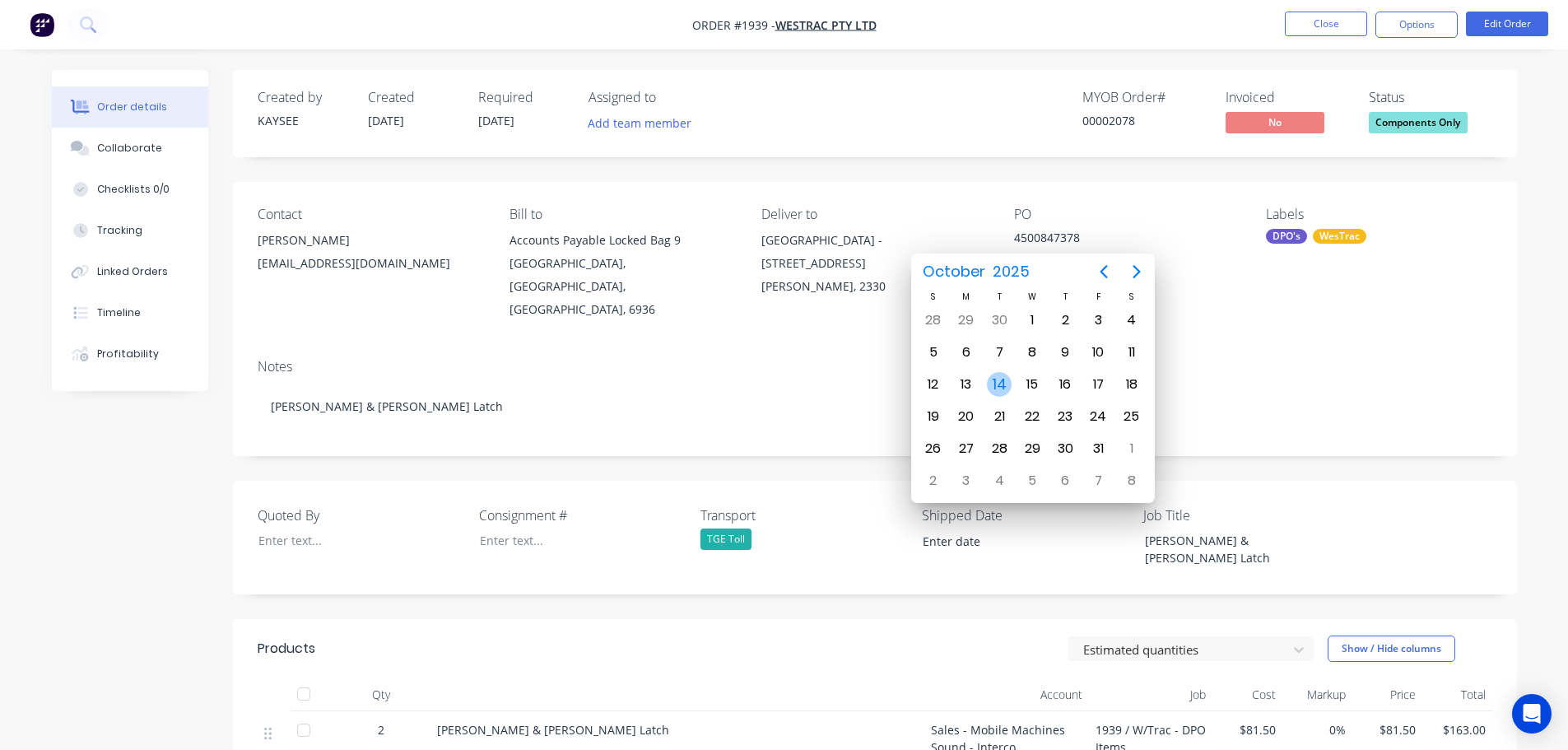
click at [1000, 383] on div "14" at bounding box center [999, 383] width 25 height 25
type input "[DATE]"
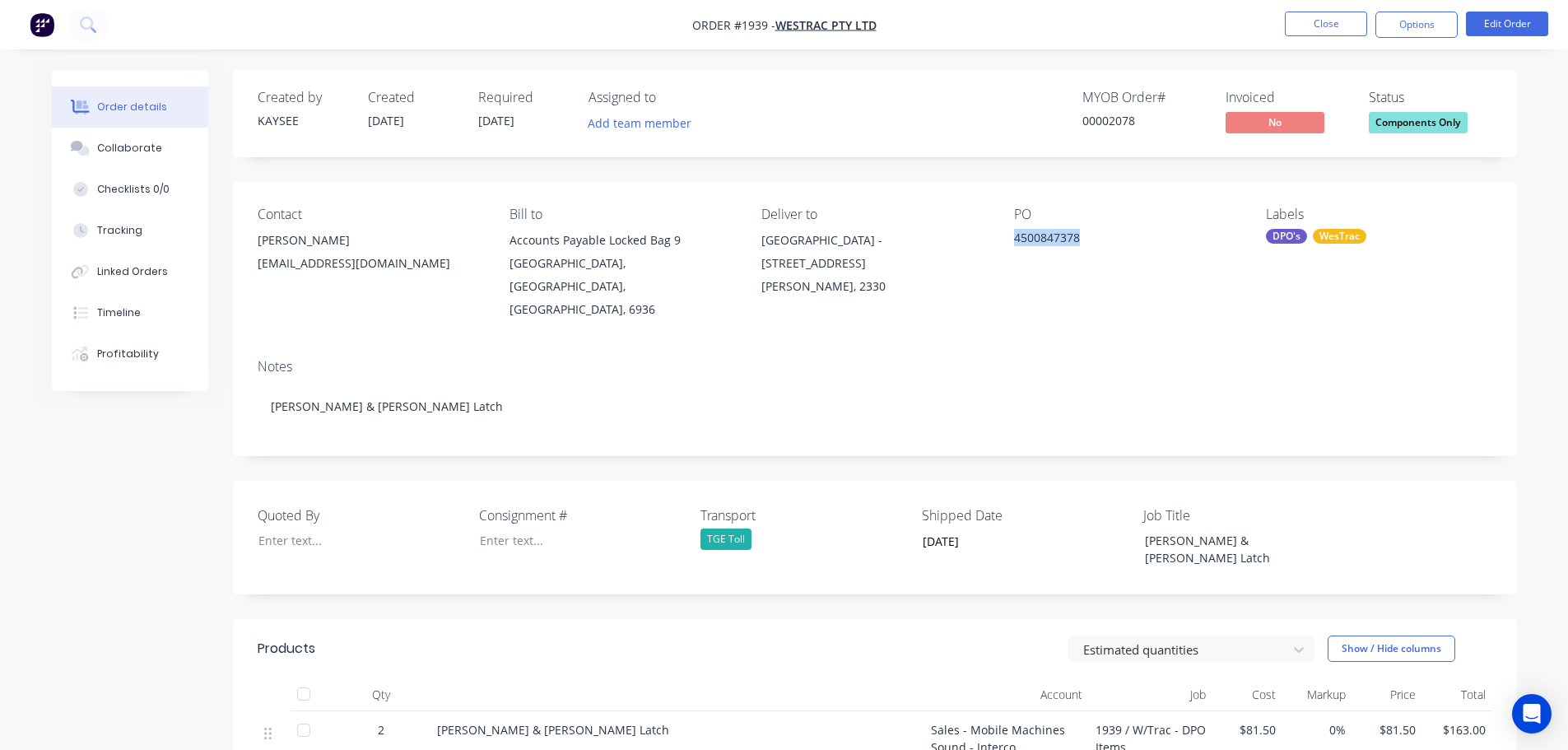
drag, startPoint x: 1080, startPoint y: 235, endPoint x: 1011, endPoint y: 230, distance: 69.2
click at [1011, 230] on div "Contact Jenn Welsh jenn.welsh@westrac.com.au Bill to Accounts Payable Locked Ba…" at bounding box center [875, 263] width 1284 height 164
copy div "4500847378"
click at [510, 529] on div at bounding box center [569, 541] width 205 height 24
paste div
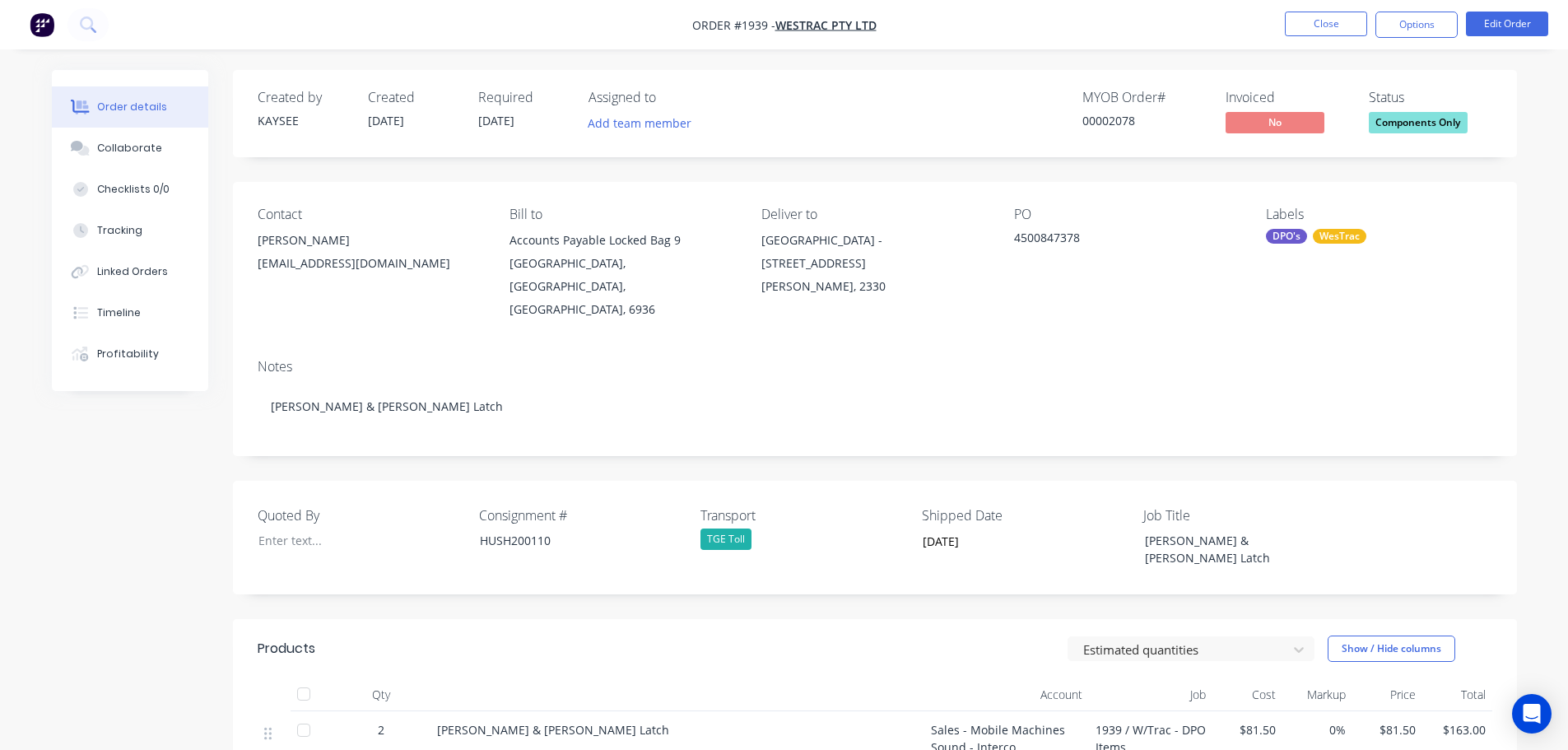
click at [707, 529] on div "TGE Toll" at bounding box center [726, 540] width 51 height 22
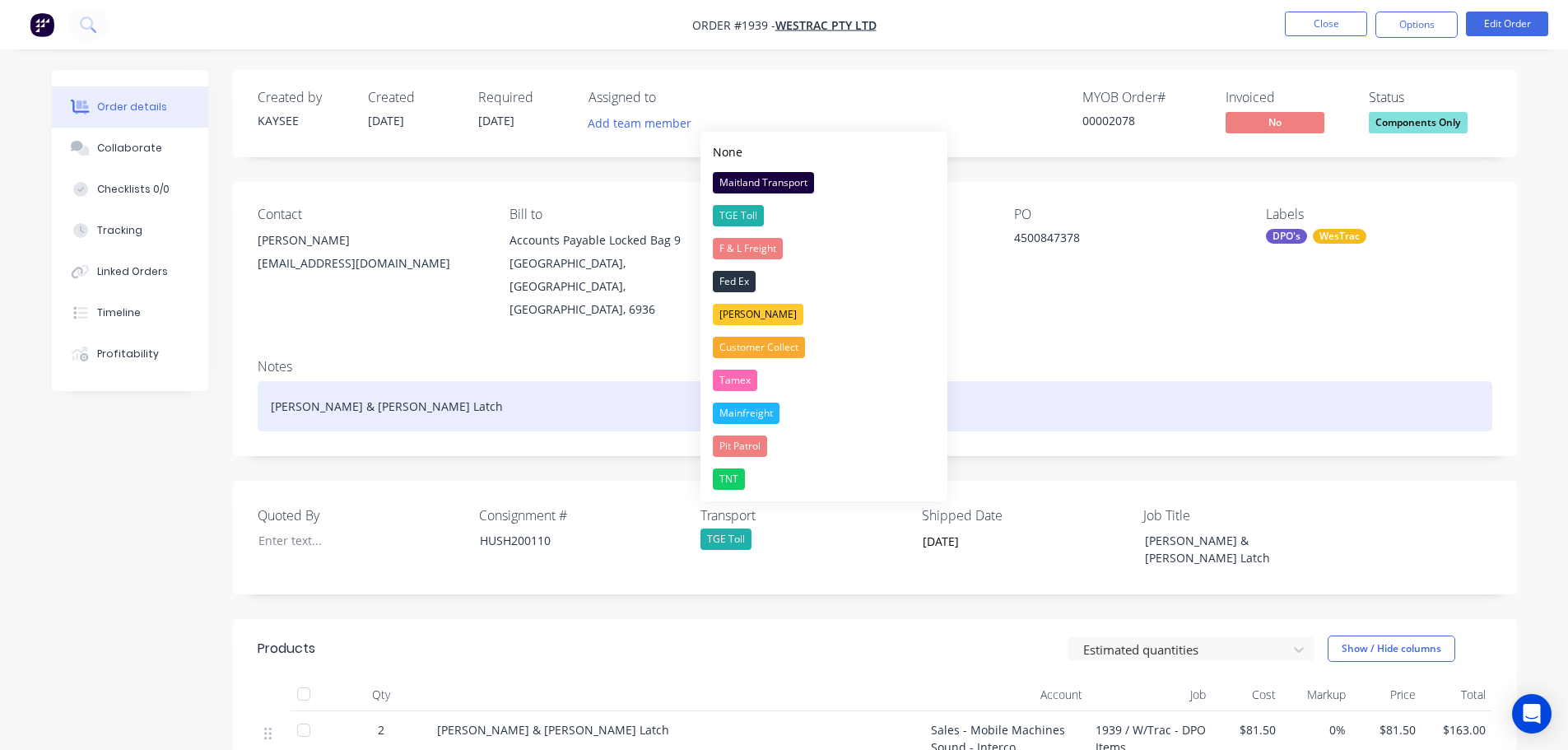
click at [748, 376] on div "Tamex" at bounding box center [734, 380] width 44 height 22
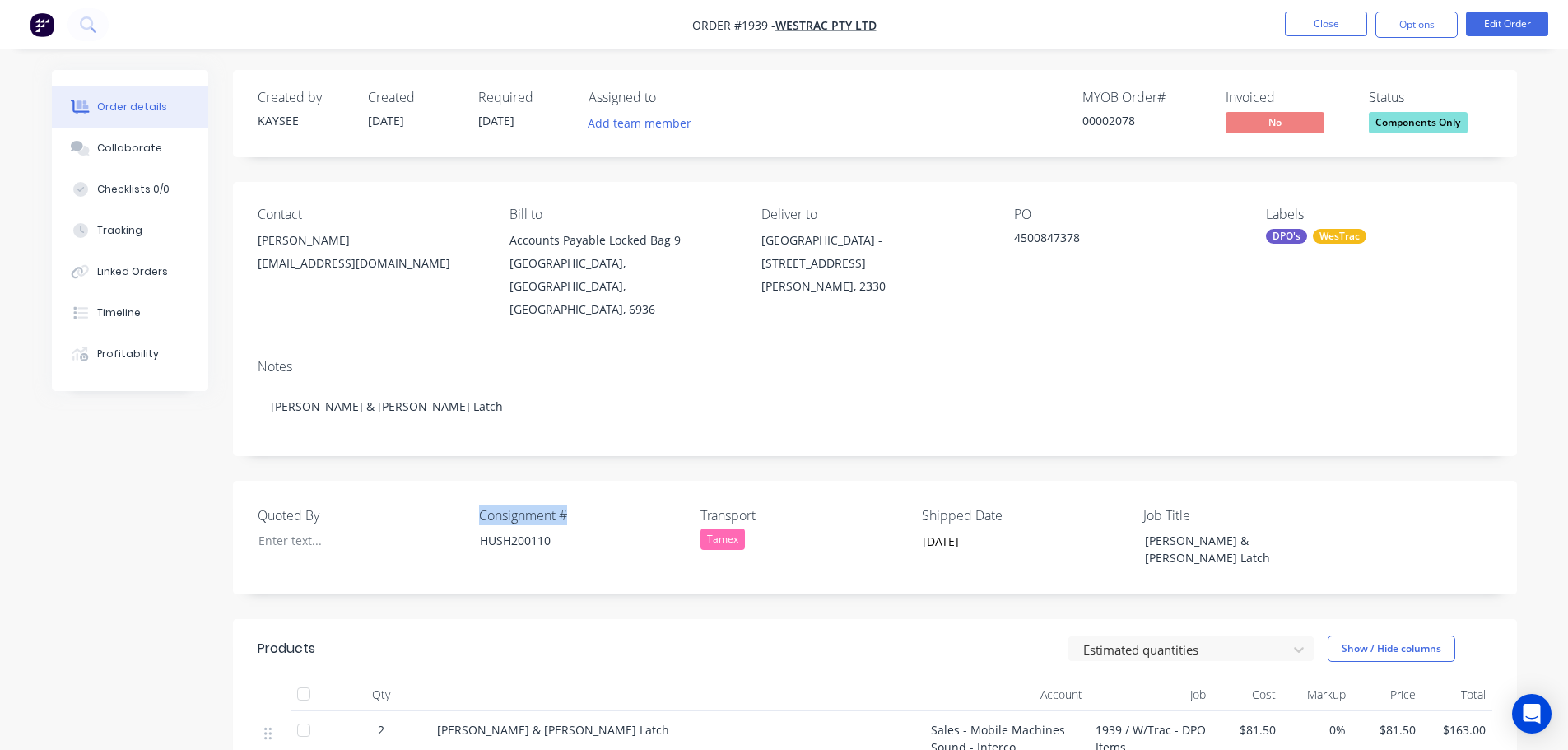
drag, startPoint x: 574, startPoint y: 495, endPoint x: 454, endPoint y: 493, distance: 120.0
click at [454, 493] on div "Quoted By Consignment # HUSH200110 Transport Tamex Shipped Date 14/10/2025 Job …" at bounding box center [875, 538] width 1284 height 114
copy div "Consignment #"
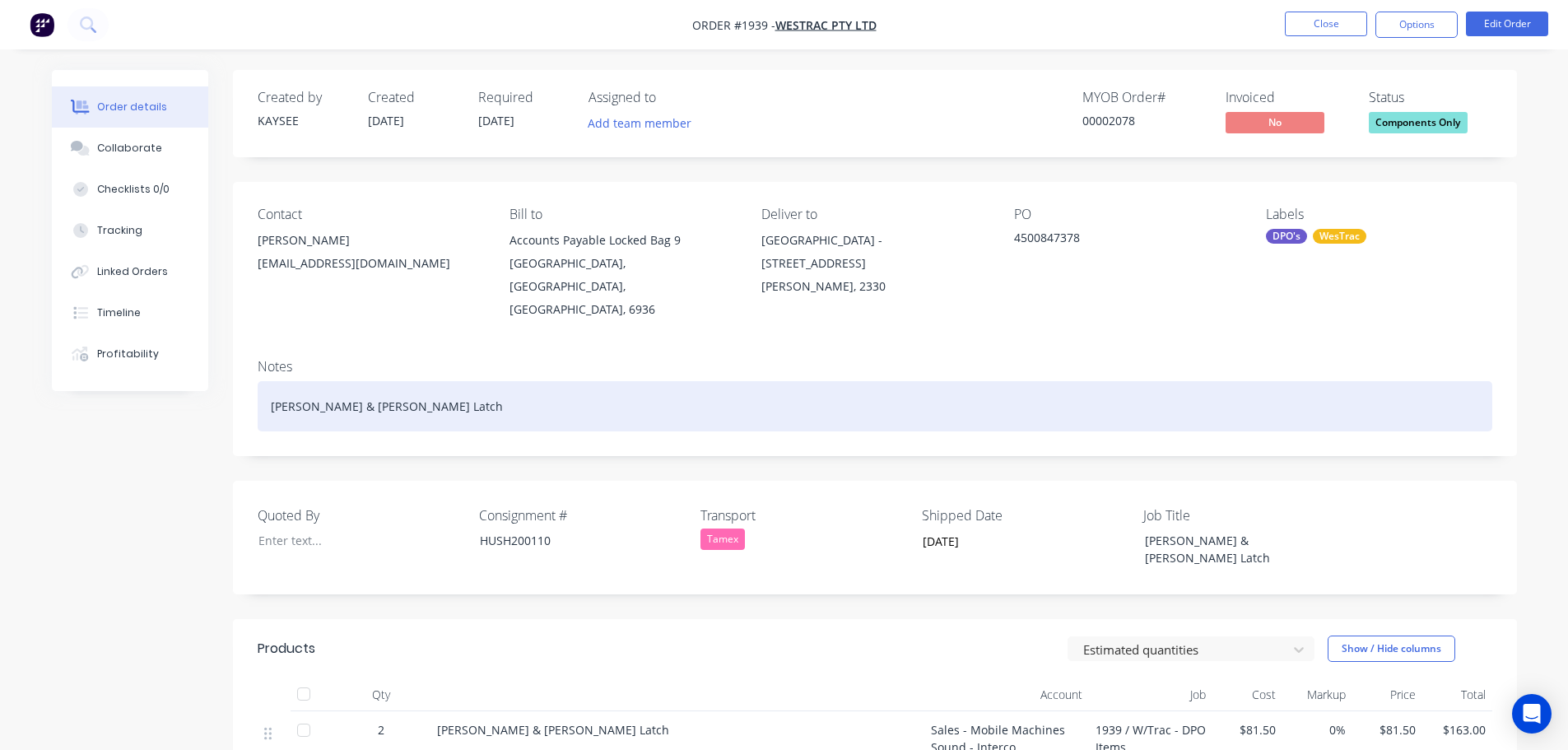
click at [423, 381] on div "Dunn & Watson Latch" at bounding box center [875, 406] width 1235 height 50
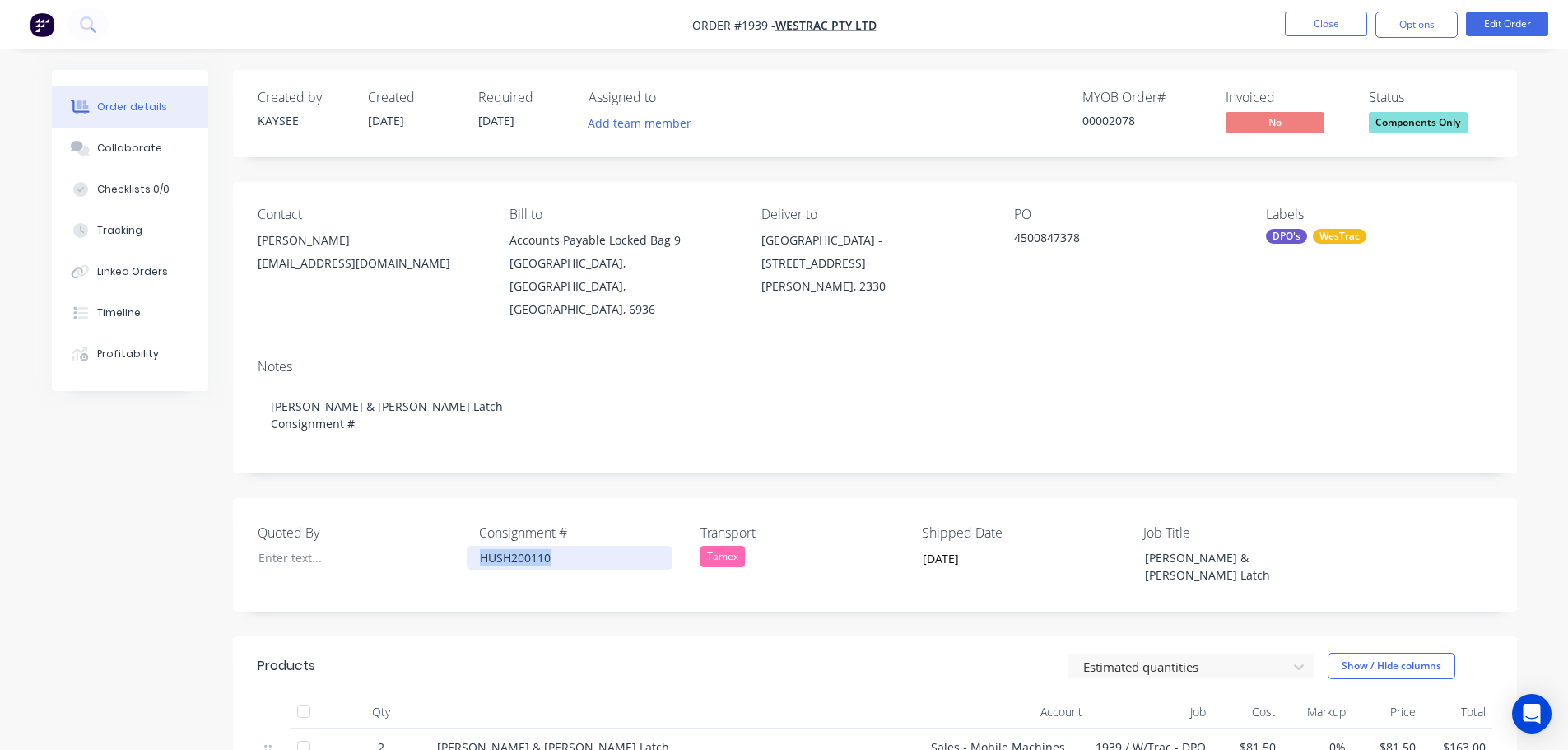
drag, startPoint x: 561, startPoint y: 534, endPoint x: 454, endPoint y: 535, distance: 107.0
click at [454, 535] on div "Quoted By Consignment # HUSH200110 Transport Tamex Shipped Date 14/10/2025 Job …" at bounding box center [875, 555] width 1284 height 114
copy div "HUSH200110"
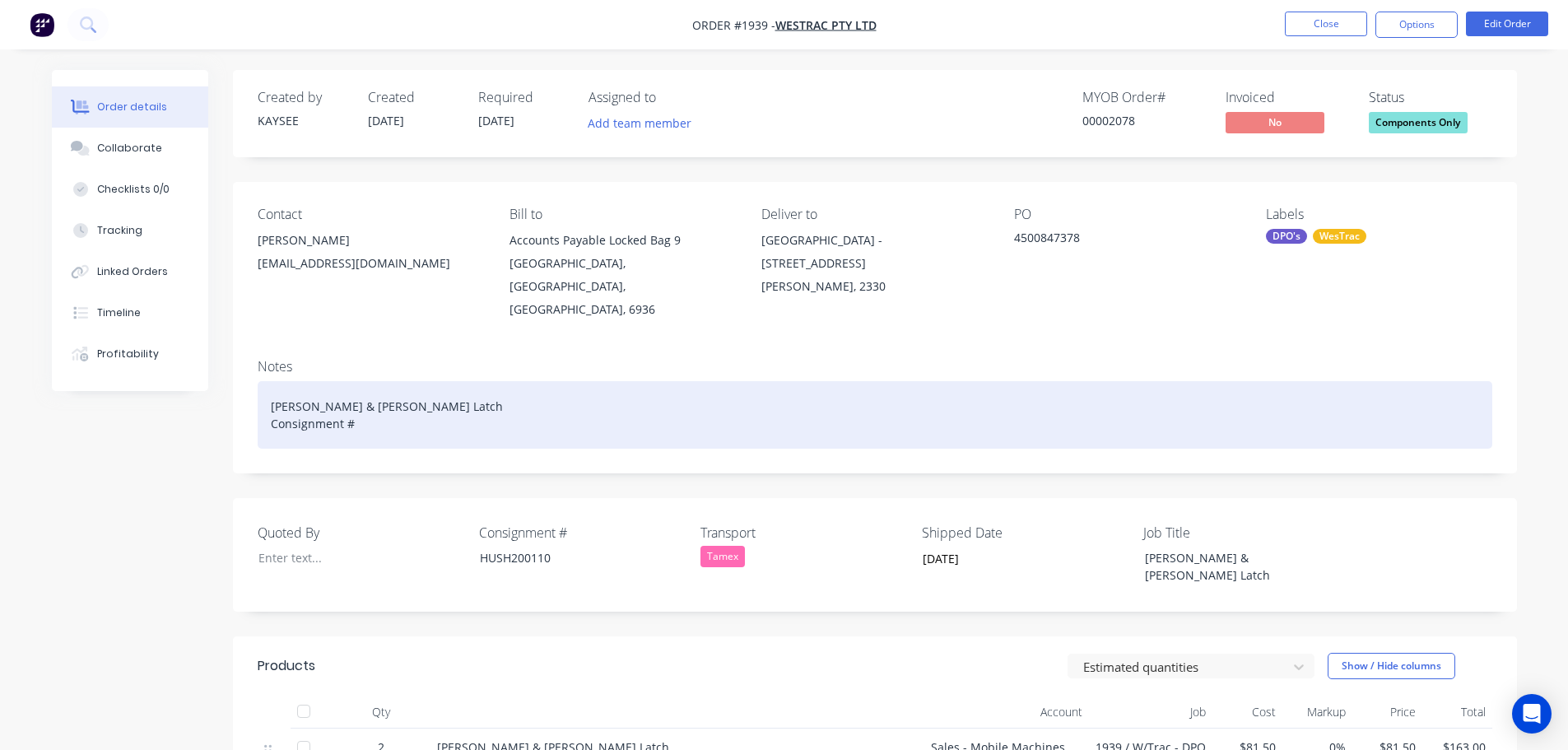
click at [364, 407] on div "Dunn & Watson Latch Consignment #" at bounding box center [875, 415] width 1235 height 68
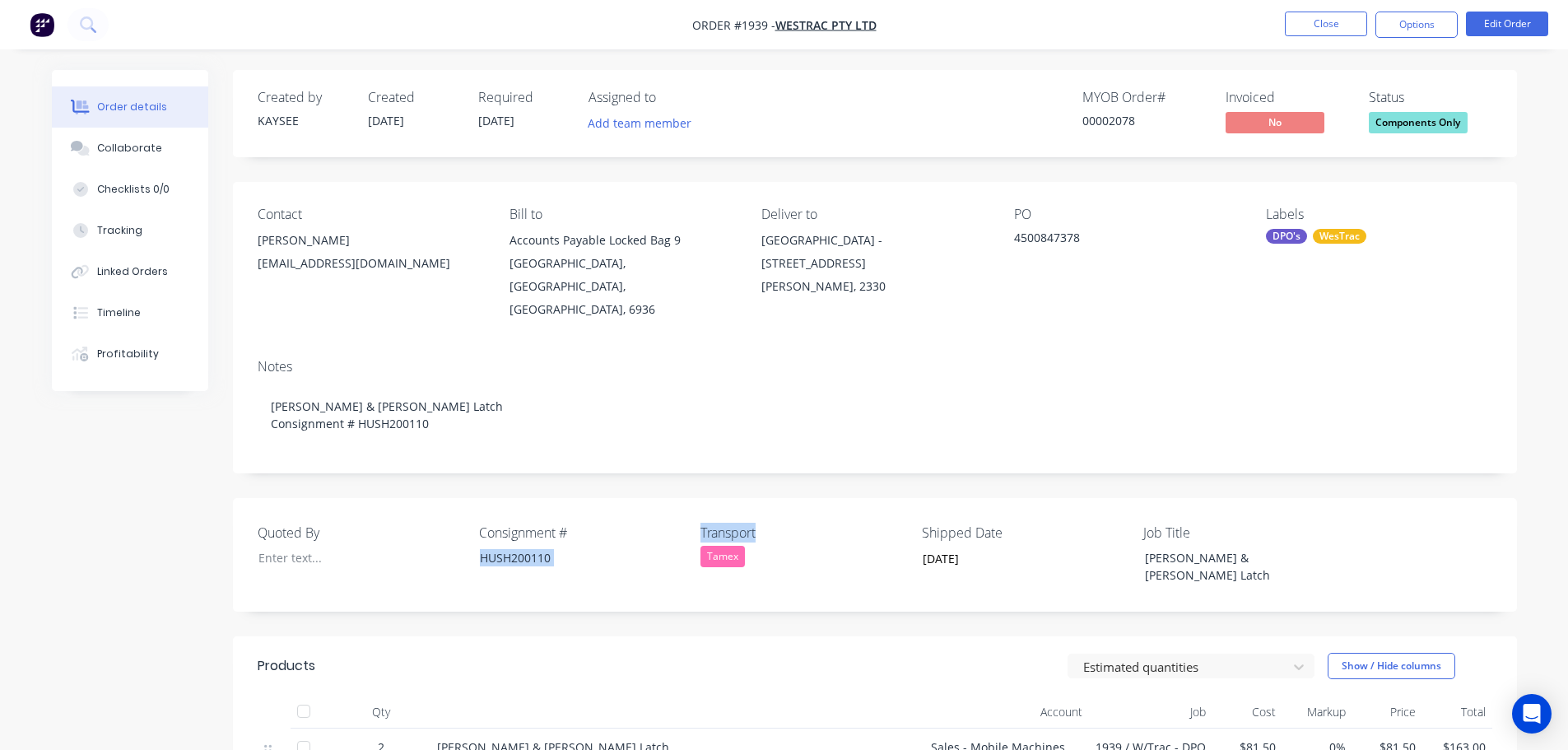
drag, startPoint x: 766, startPoint y: 503, endPoint x: 678, endPoint y: 511, distance: 88.4
click at [678, 511] on div "Quoted By Consignment # HUSH200110 Transport Tamex Shipped Date 14/10/2025 Job …" at bounding box center [875, 555] width 1284 height 114
click at [807, 523] on label "Transport" at bounding box center [803, 533] width 205 height 20
click at [776, 523] on label "Transport" at bounding box center [803, 533] width 205 height 20
click at [760, 549] on div "Quoted By Consignment # HUSH200110 Transport Tamex Shipped Date 14/10/2025 Job …" at bounding box center [875, 555] width 1284 height 114
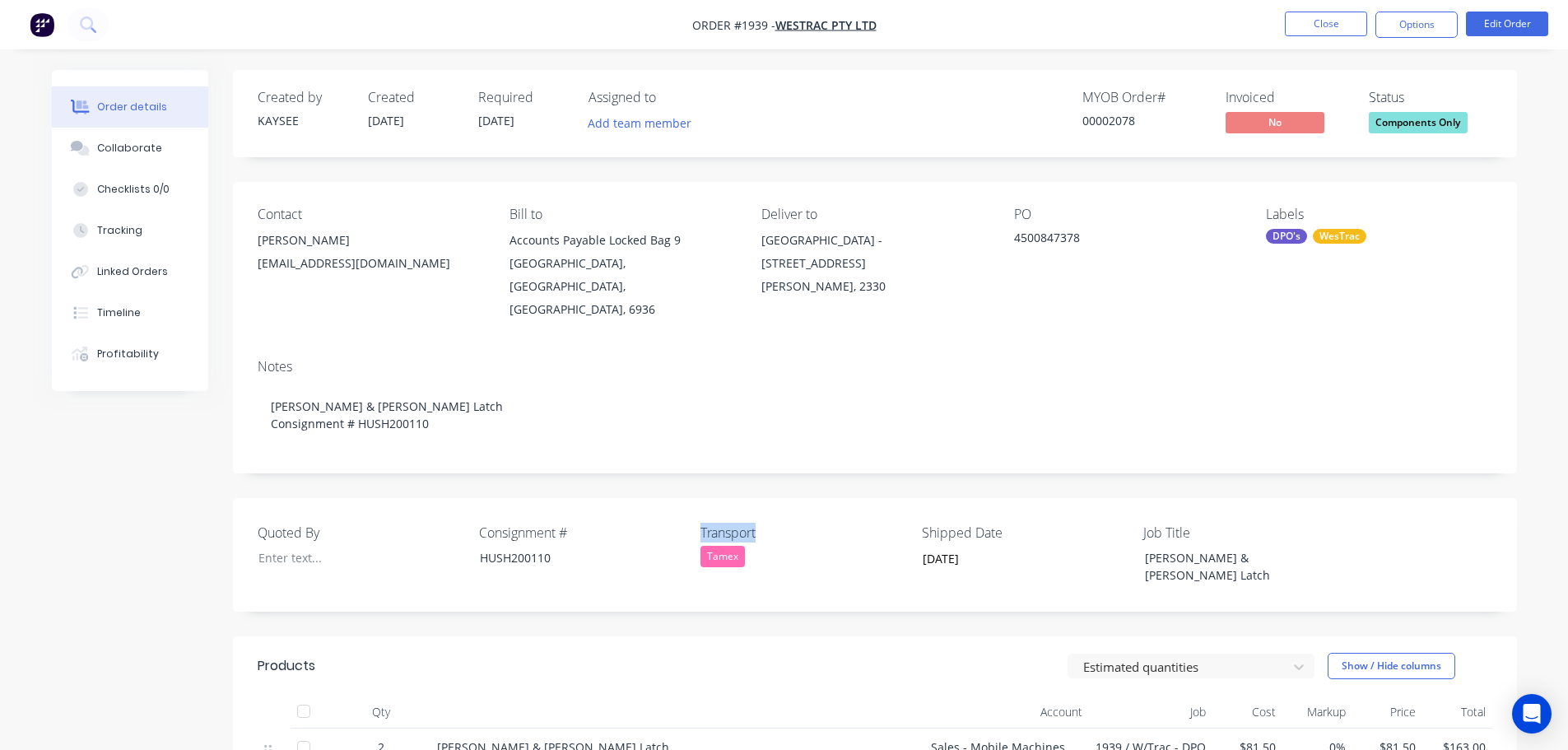
drag, startPoint x: 764, startPoint y: 508, endPoint x: 701, endPoint y: 508, distance: 63.0
click at [701, 523] on label "Transport" at bounding box center [803, 533] width 205 height 20
copy label "Transport"
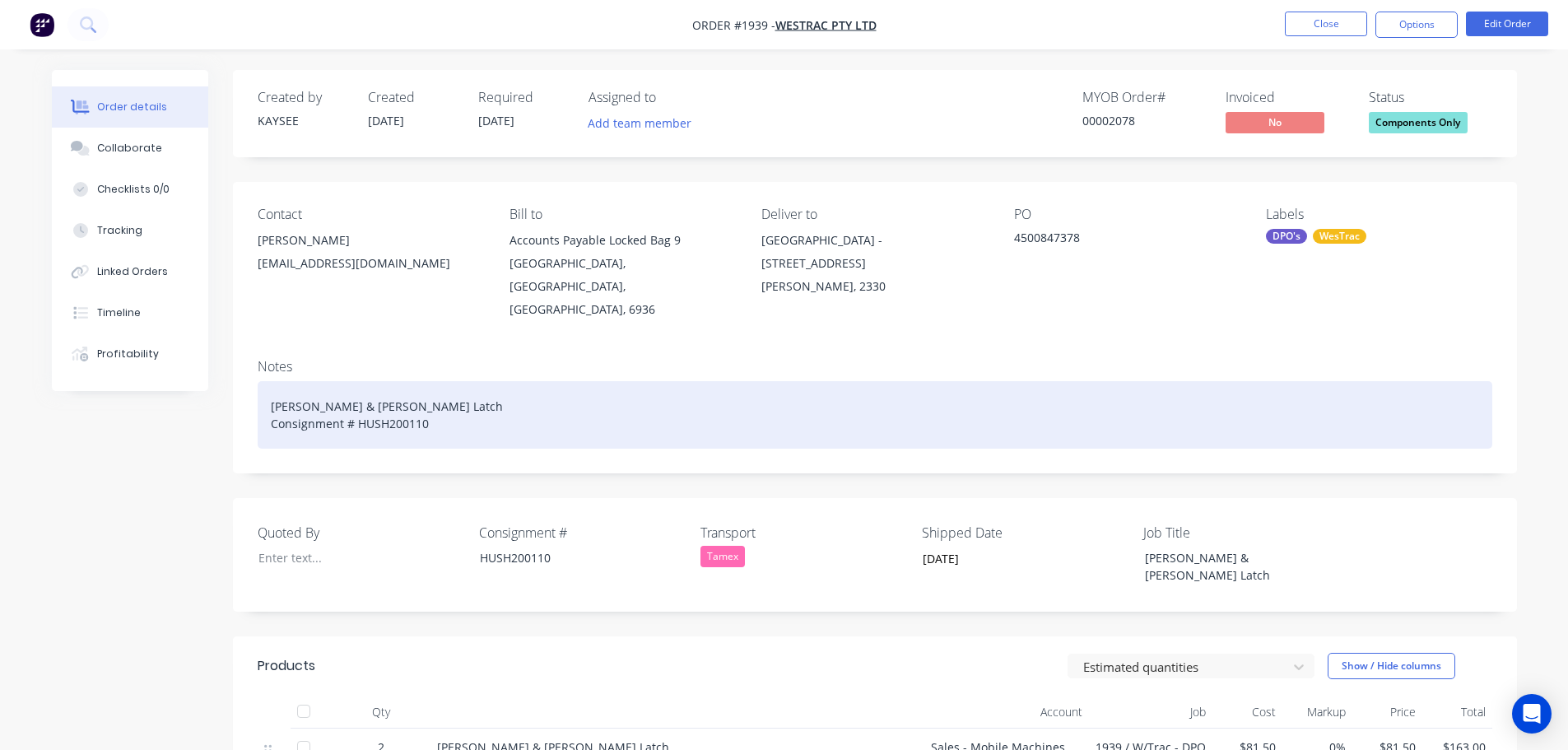
click at [443, 400] on div "Dunn & Watson Latch Consignment # HUSH200110" at bounding box center [875, 415] width 1235 height 68
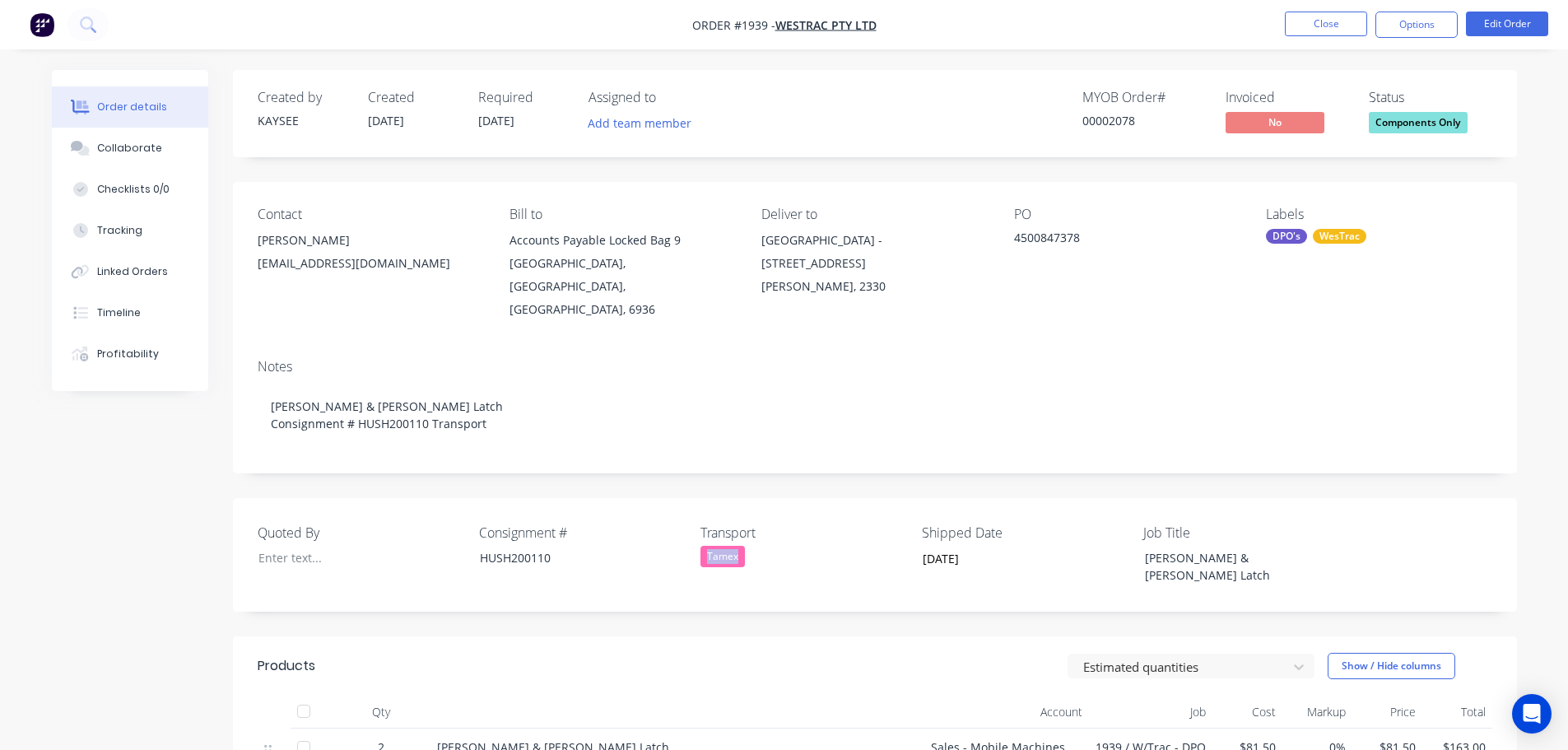
drag, startPoint x: 748, startPoint y: 536, endPoint x: 697, endPoint y: 534, distance: 51.0
click at [697, 534] on div "Quoted By Consignment # HUSH200110 Transport Tamex Shipped Date 14/10/2025 Job …" at bounding box center [875, 555] width 1284 height 114
copy div "Tamex"
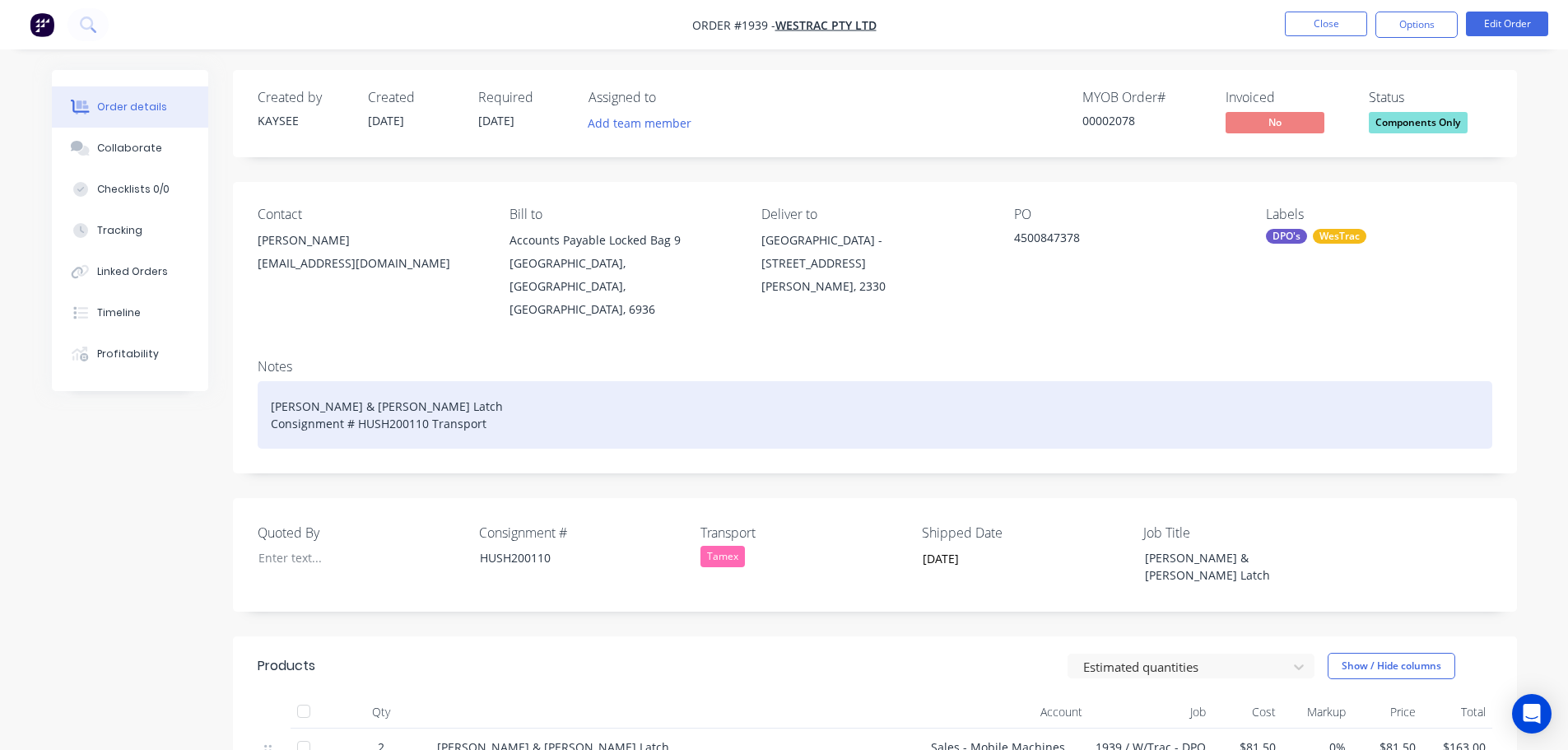
click at [494, 397] on div "Dunn & Watson Latch Consignment # HUSH200110 Transport" at bounding box center [875, 415] width 1235 height 68
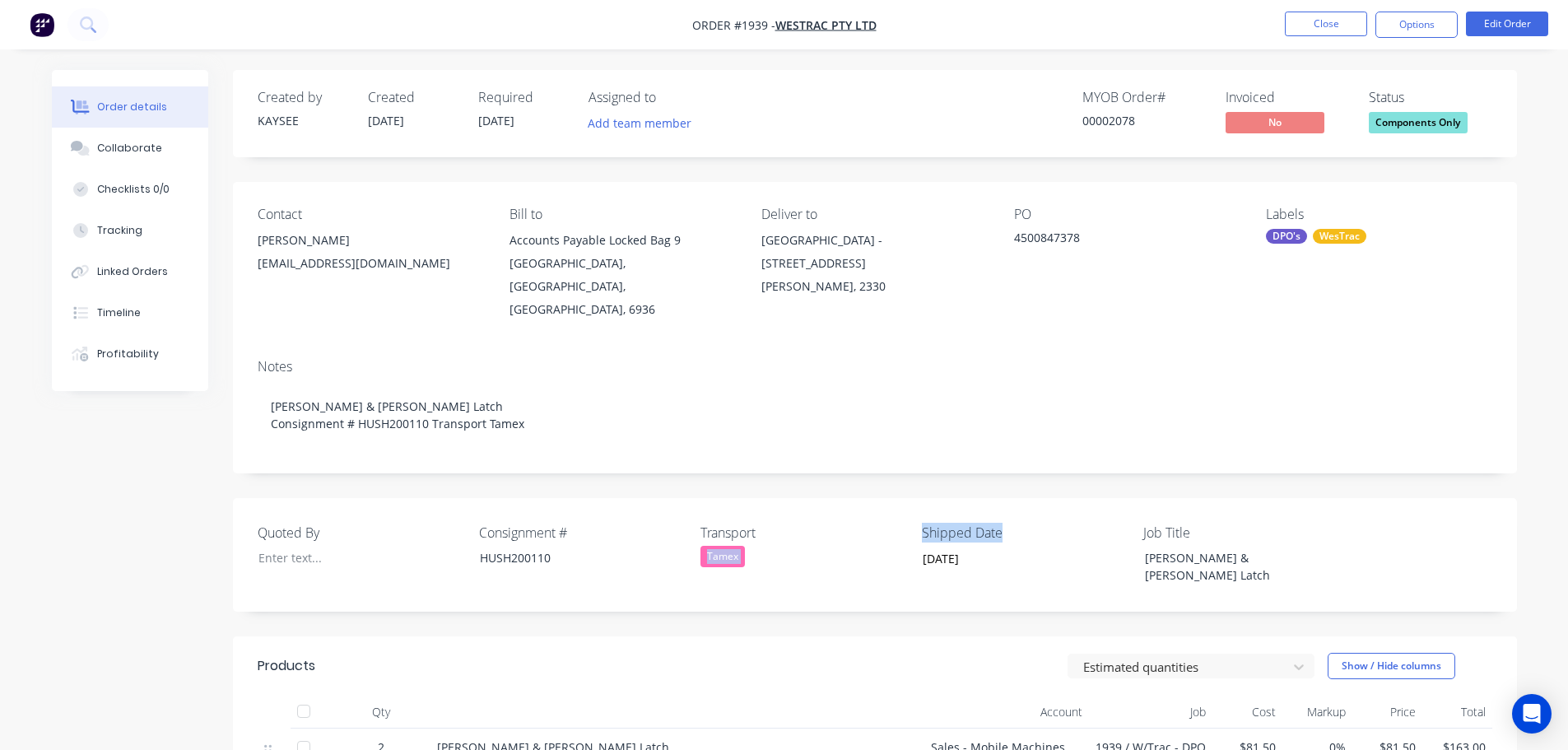
drag, startPoint x: 1005, startPoint y: 507, endPoint x: 911, endPoint y: 509, distance: 94.0
click at [911, 509] on div "Quoted By Consignment # HUSH200110 Transport Tamex Shipped Date 14/10/2025 Job …" at bounding box center [875, 555] width 1284 height 114
click at [913, 509] on div "Quoted By Consignment # HUSH200110 Transport Tamex Shipped Date 14/10/2025 Job …" at bounding box center [875, 555] width 1284 height 114
drag, startPoint x: 914, startPoint y: 509, endPoint x: 959, endPoint y: 508, distance: 45.0
click at [959, 508] on div "Quoted By Consignment # HUSH200110 Transport Tamex Shipped Date 14/10/2025 Job …" at bounding box center [875, 555] width 1284 height 114
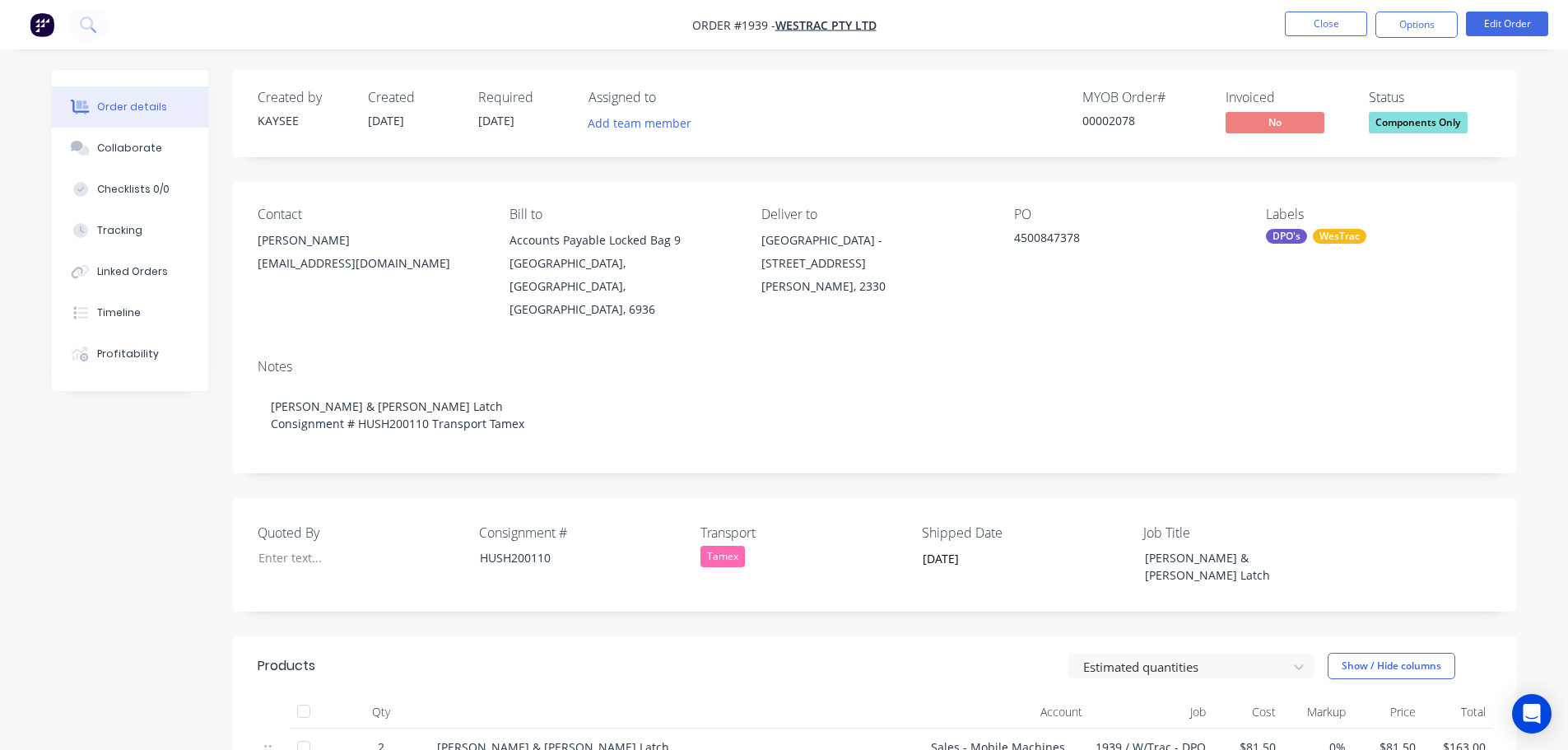
drag, startPoint x: 1023, startPoint y: 505, endPoint x: 1007, endPoint y: 505, distance: 16.0
click at [1018, 523] on label "Shipped Date" at bounding box center [1024, 533] width 205 height 20
drag, startPoint x: 1003, startPoint y: 505, endPoint x: 918, endPoint y: 511, distance: 85.2
click at [918, 511] on div "Quoted By Consignment # HUSH200110 Transport Tamex Shipped Date 14/10/2025 Job …" at bounding box center [875, 555] width 1284 height 114
copy label "Shipped Date"
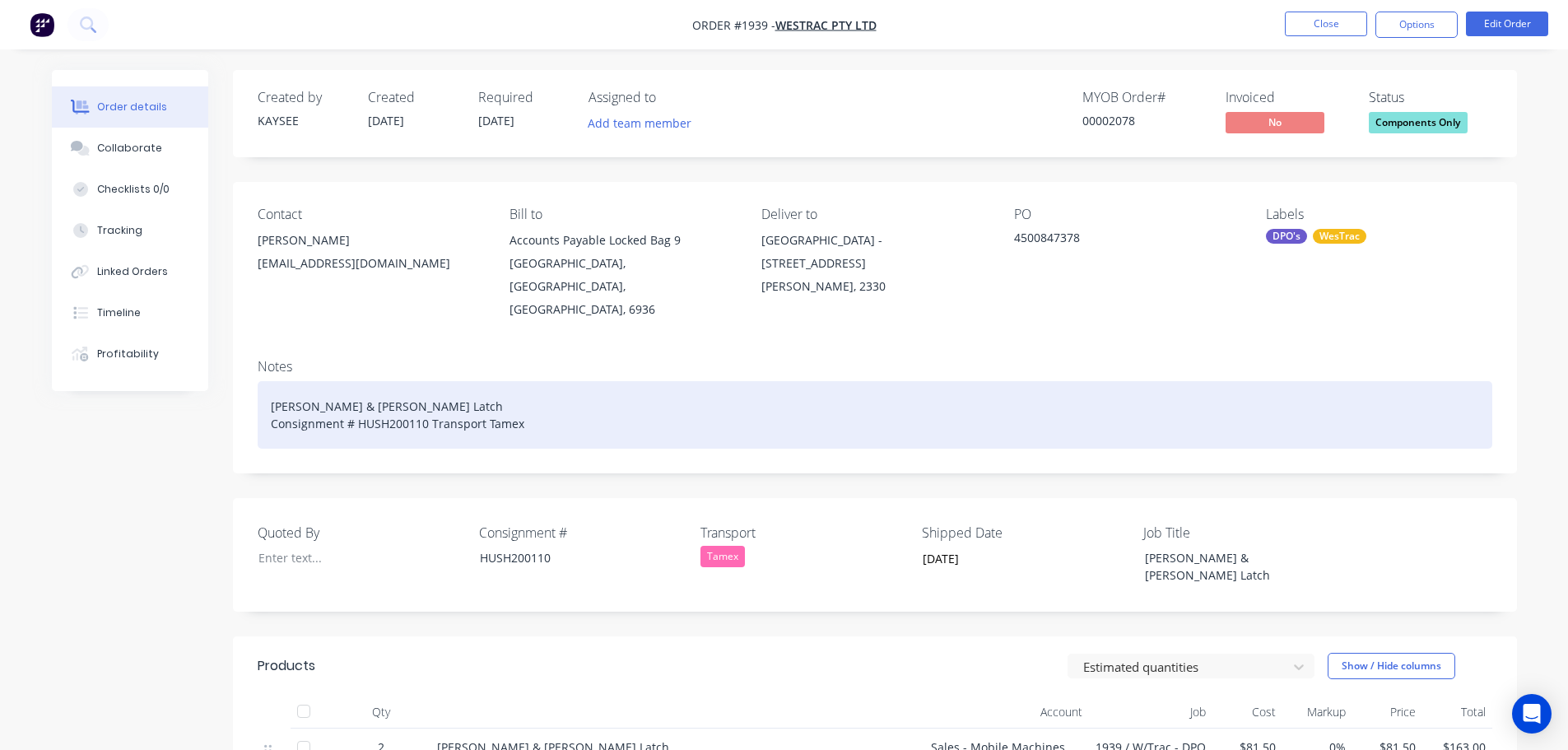
click at [559, 402] on div "Dunn & Watson Latch Consignment # HUSH200110 Transport Tamex" at bounding box center [875, 415] width 1235 height 68
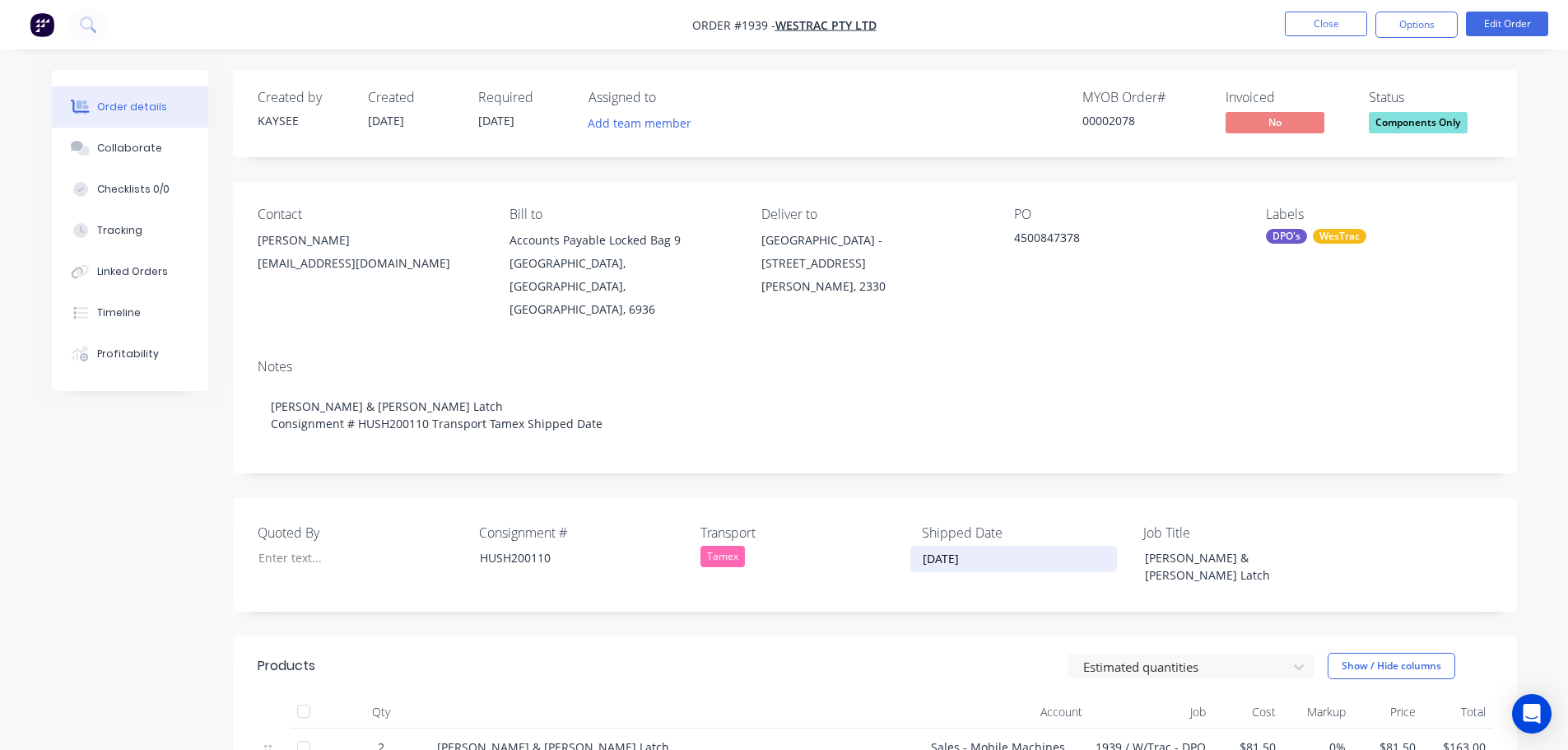
drag, startPoint x: 995, startPoint y: 537, endPoint x: 924, endPoint y: 539, distance: 71.0
click at [924, 547] on input "[DATE]" at bounding box center [1014, 558] width 205 height 25
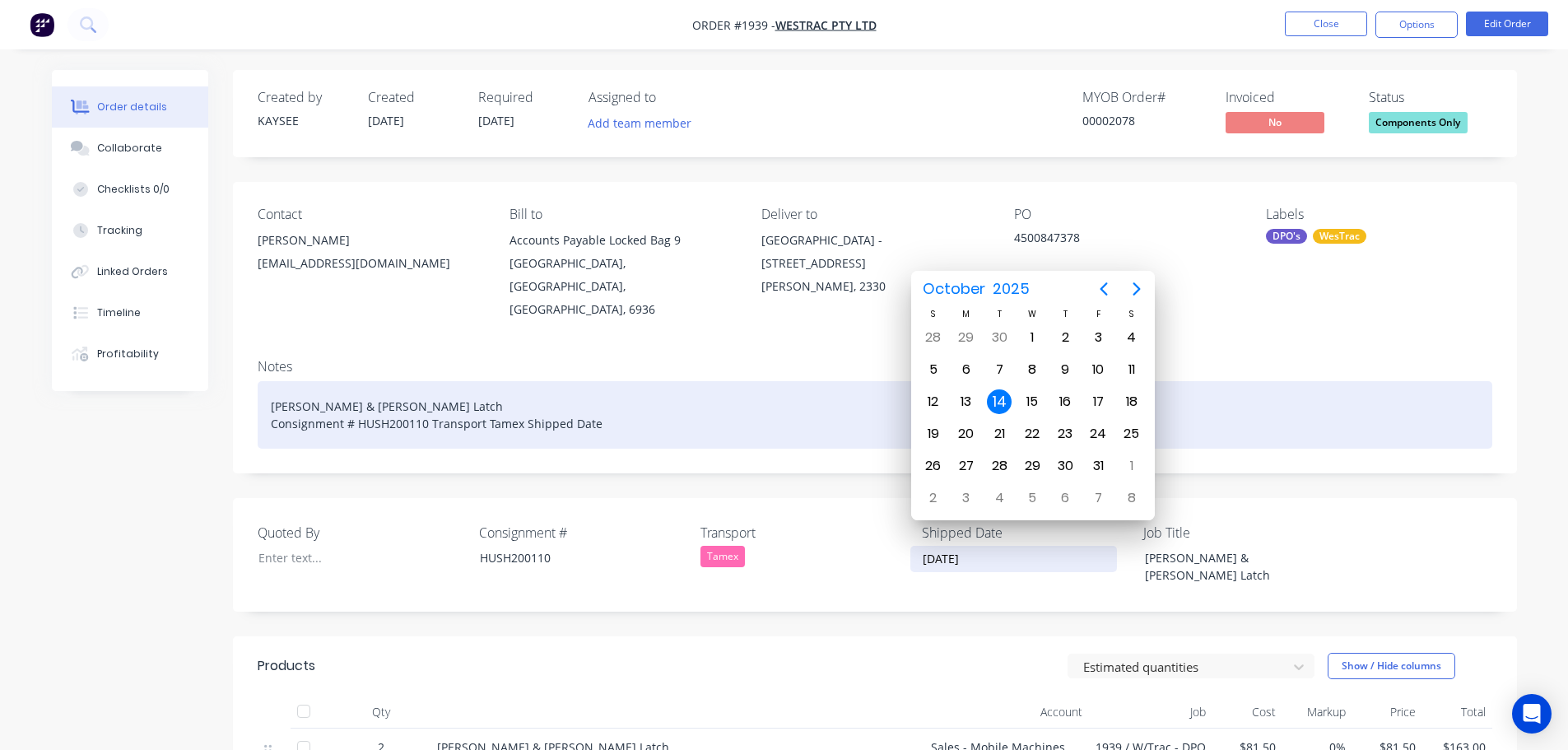
click at [630, 401] on div "Dunn & Watson Latch Consignment # HUSH200110 Transport Tamex Shipped Date" at bounding box center [875, 415] width 1235 height 68
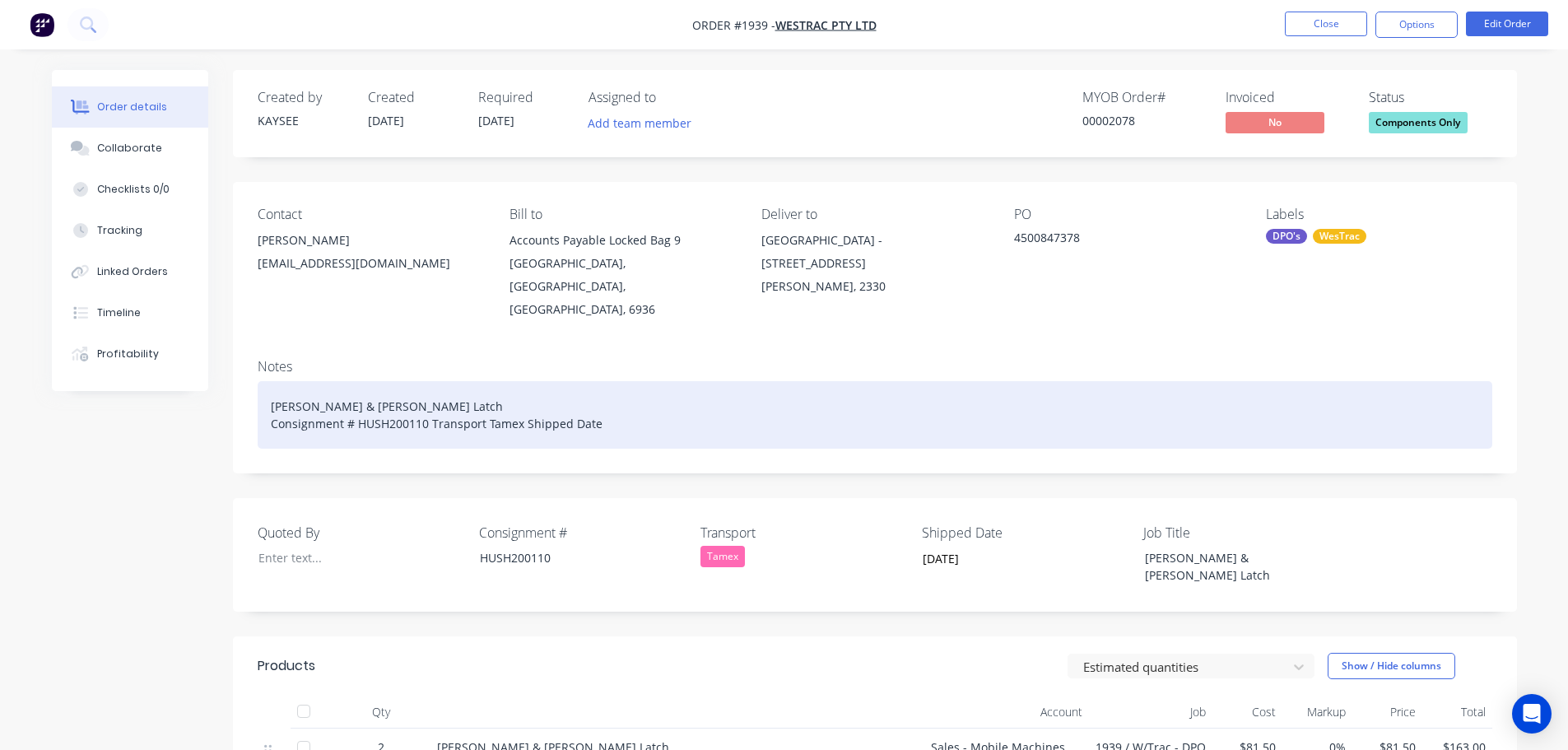
click at [629, 398] on div "Dunn & Watson Latch Consignment # HUSH200110 Transport Tamex Shipped Date" at bounding box center [875, 415] width 1235 height 68
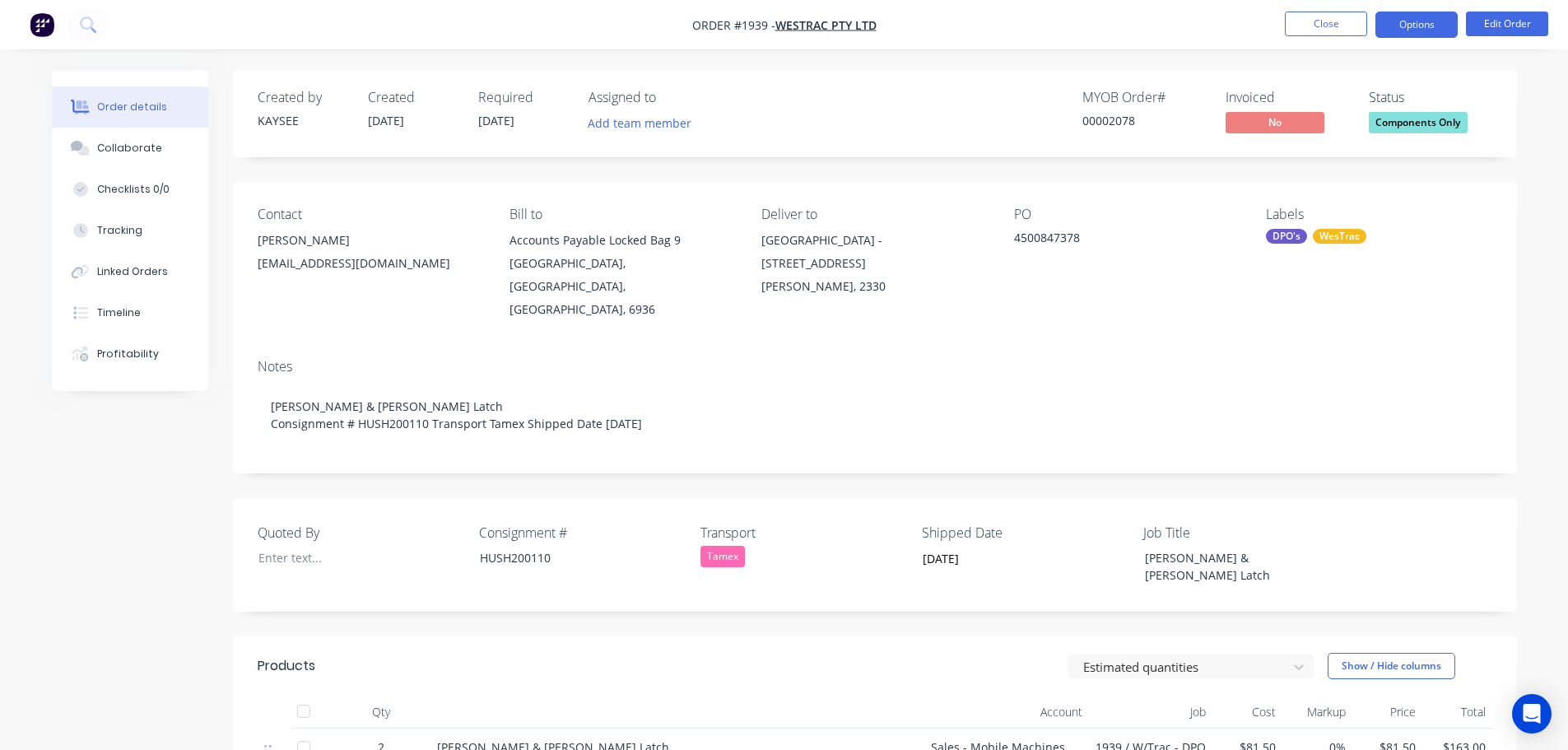
click at [1418, 29] on button "Options" at bounding box center [1417, 25] width 83 height 27
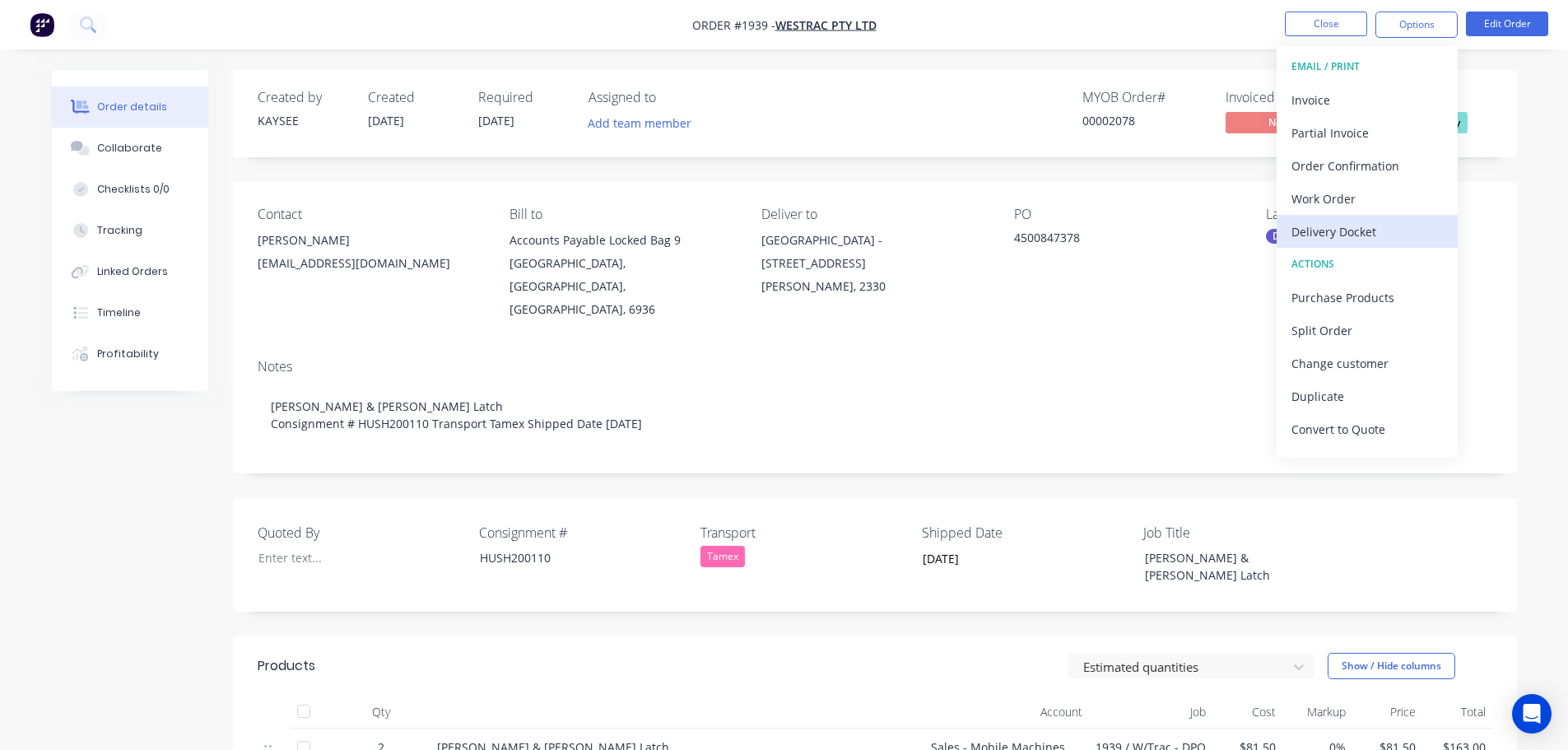
click at [1350, 235] on div "Delivery Docket" at bounding box center [1367, 232] width 151 height 24
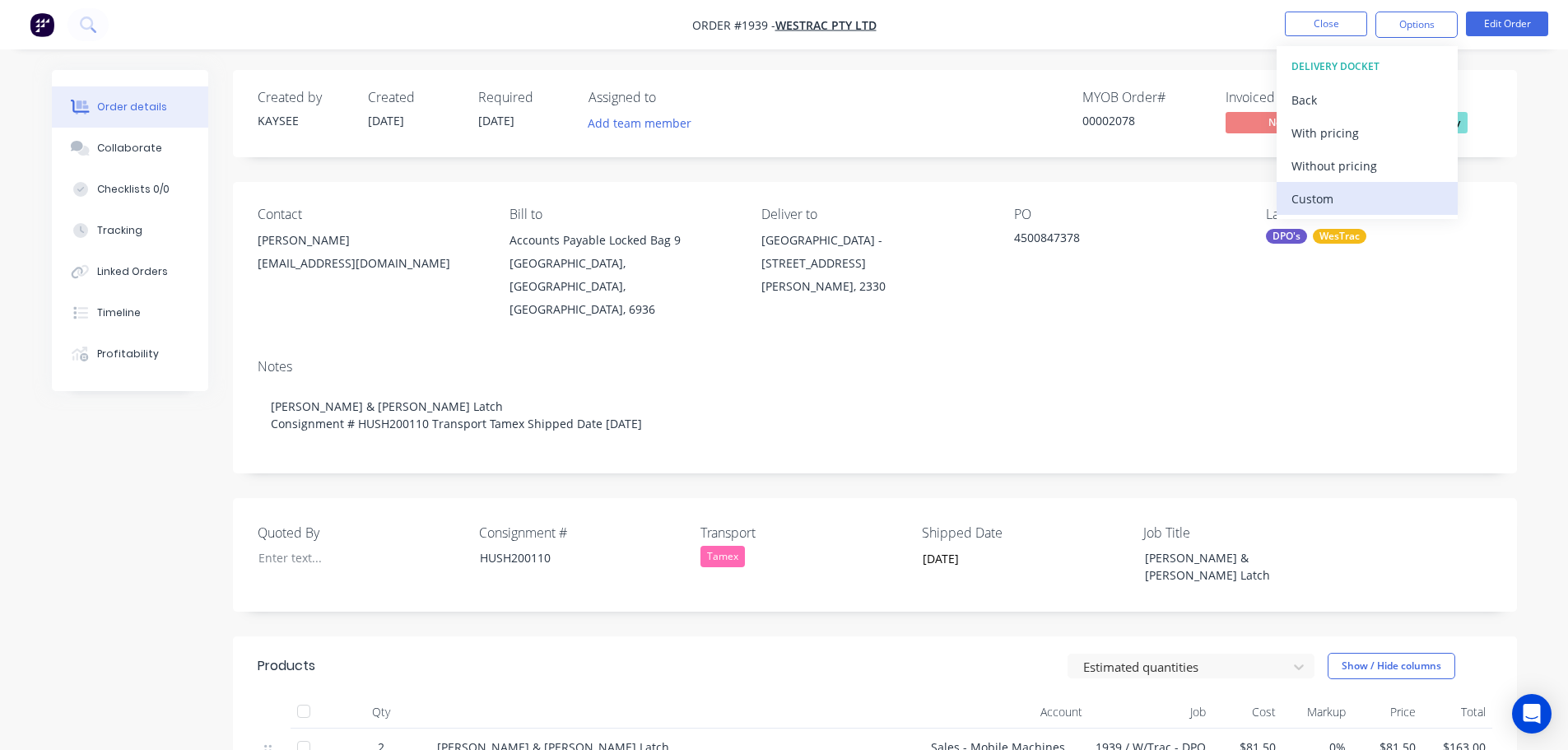
click at [1329, 200] on div "Custom" at bounding box center [1367, 199] width 151 height 24
click at [1337, 162] on div "Without pricing" at bounding box center [1367, 166] width 151 height 24
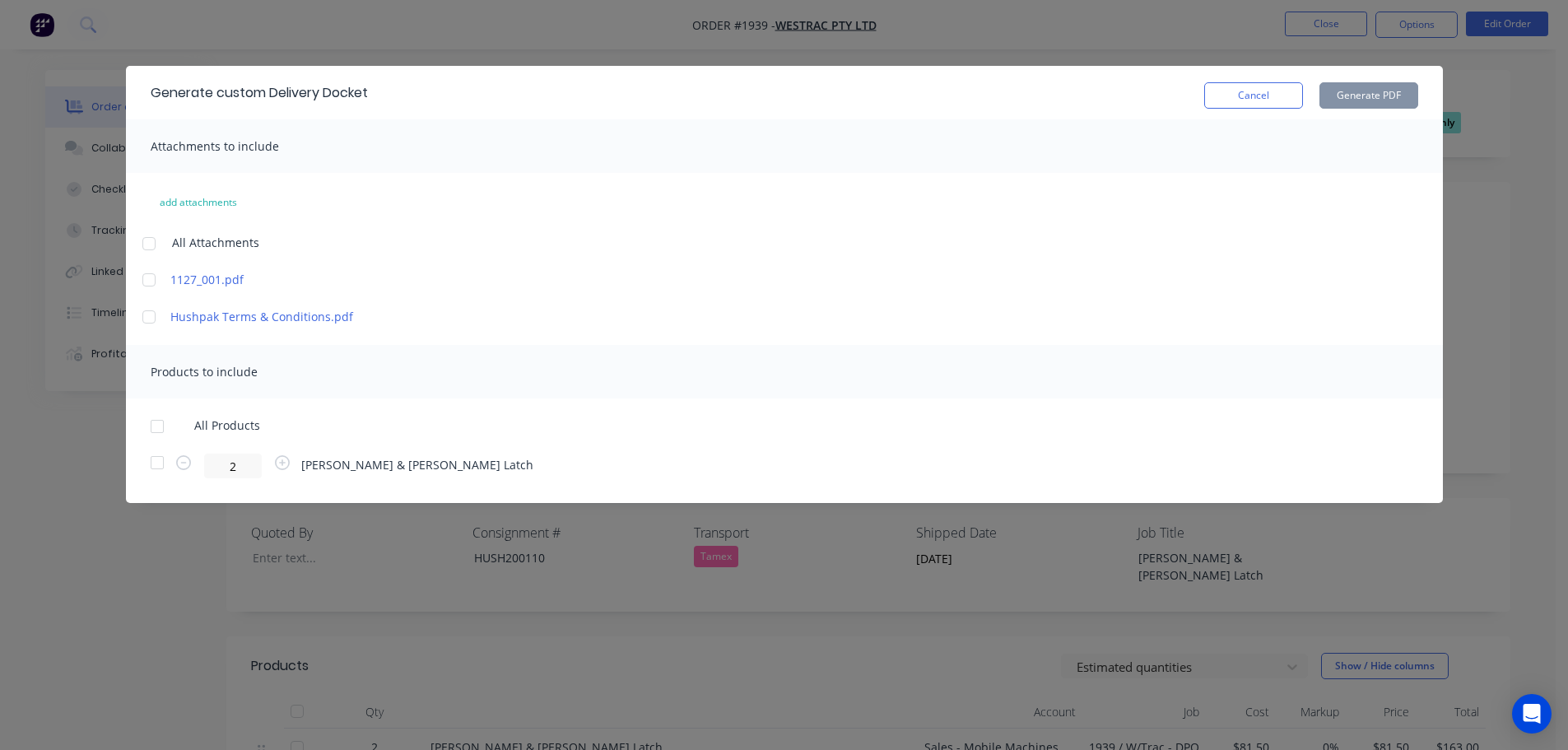
click at [159, 426] on div at bounding box center [156, 426] width 32 height 32
click at [1379, 92] on button "Generate PDF" at bounding box center [1368, 95] width 98 height 27
click at [1233, 104] on button "Cancel" at bounding box center [1253, 95] width 98 height 27
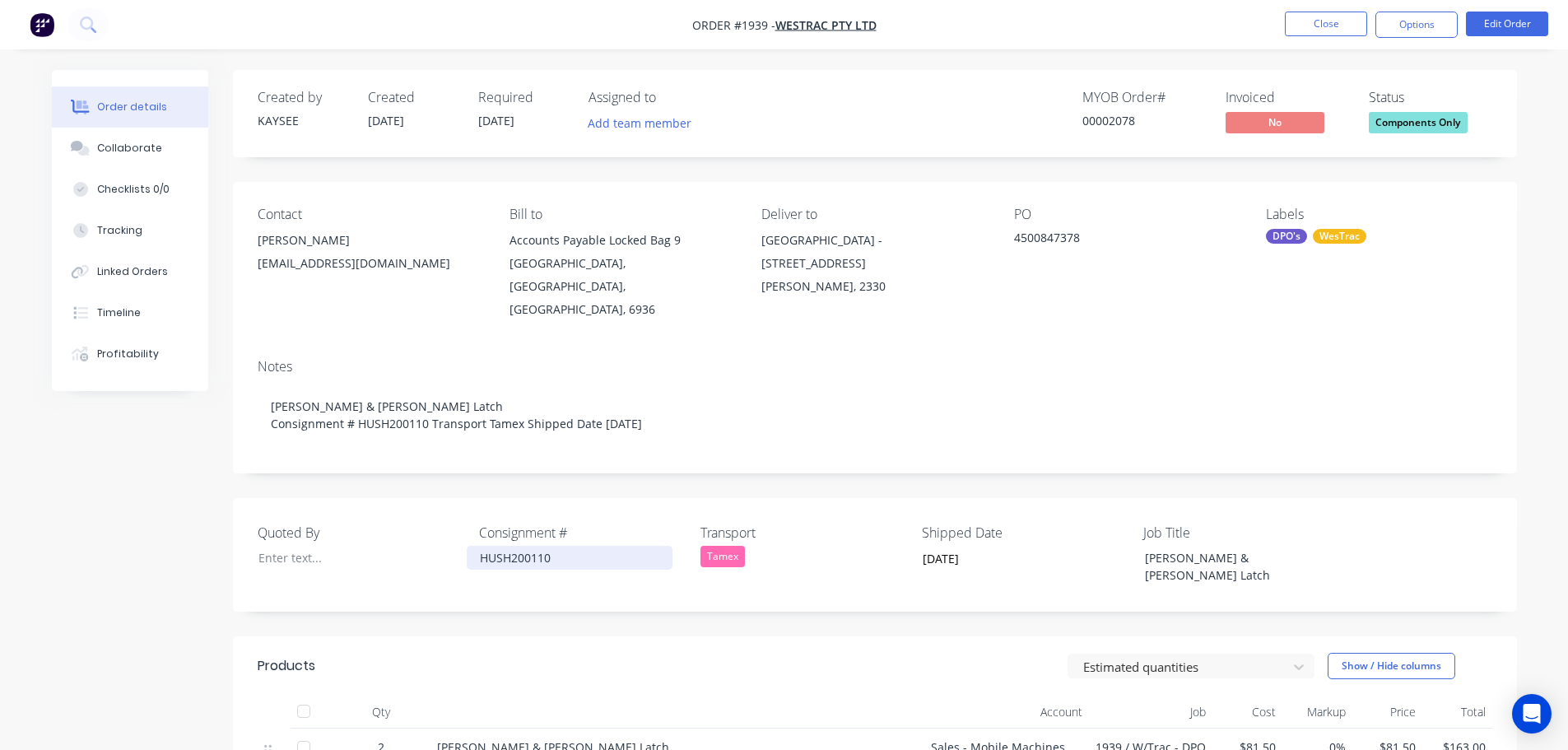
scroll to position [247, 0]
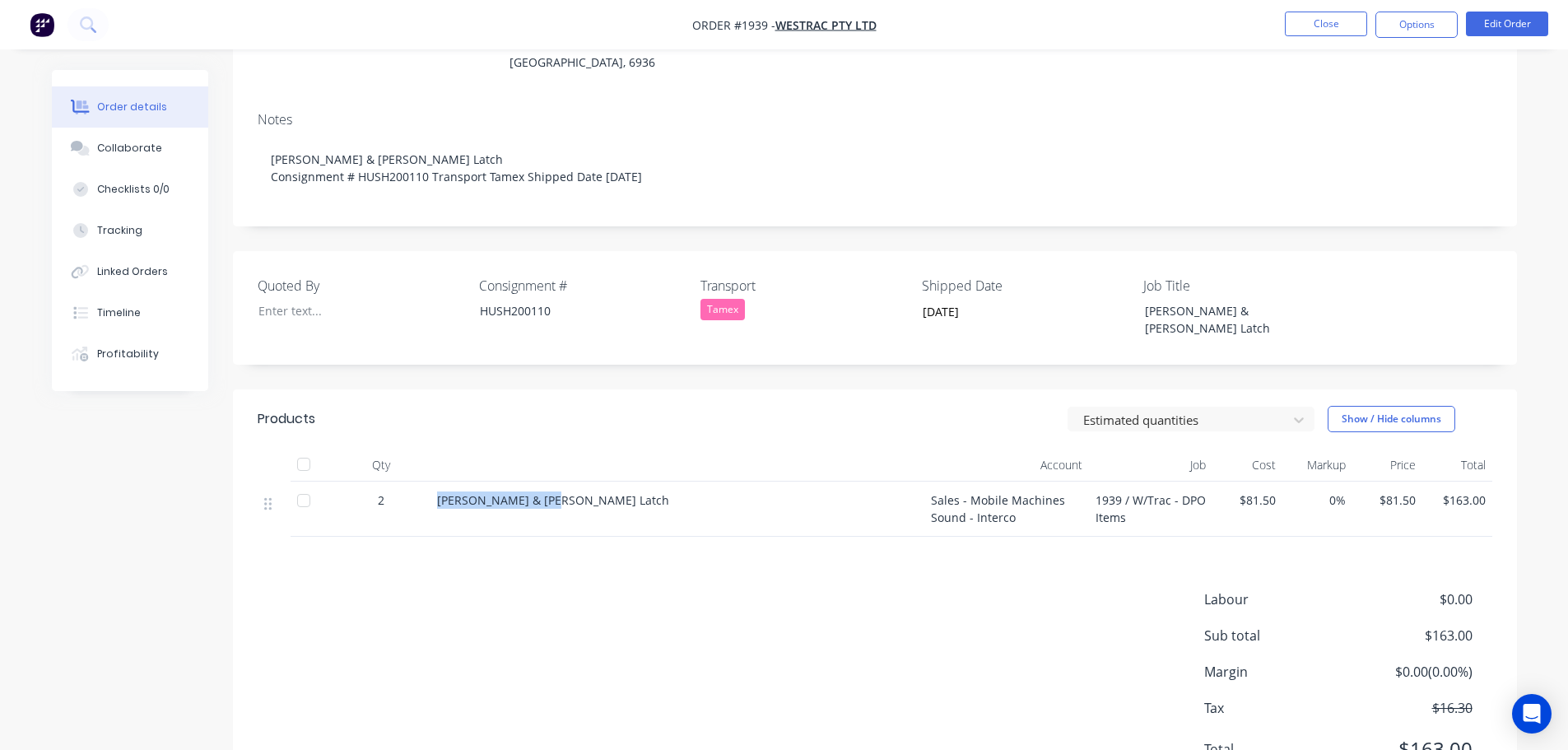
drag, startPoint x: 563, startPoint y: 466, endPoint x: 430, endPoint y: 461, distance: 133.1
click at [431, 482] on div "Dunn & Watson Latch" at bounding box center [677, 509] width 494 height 55
copy span "Dunn & Watson Latch"
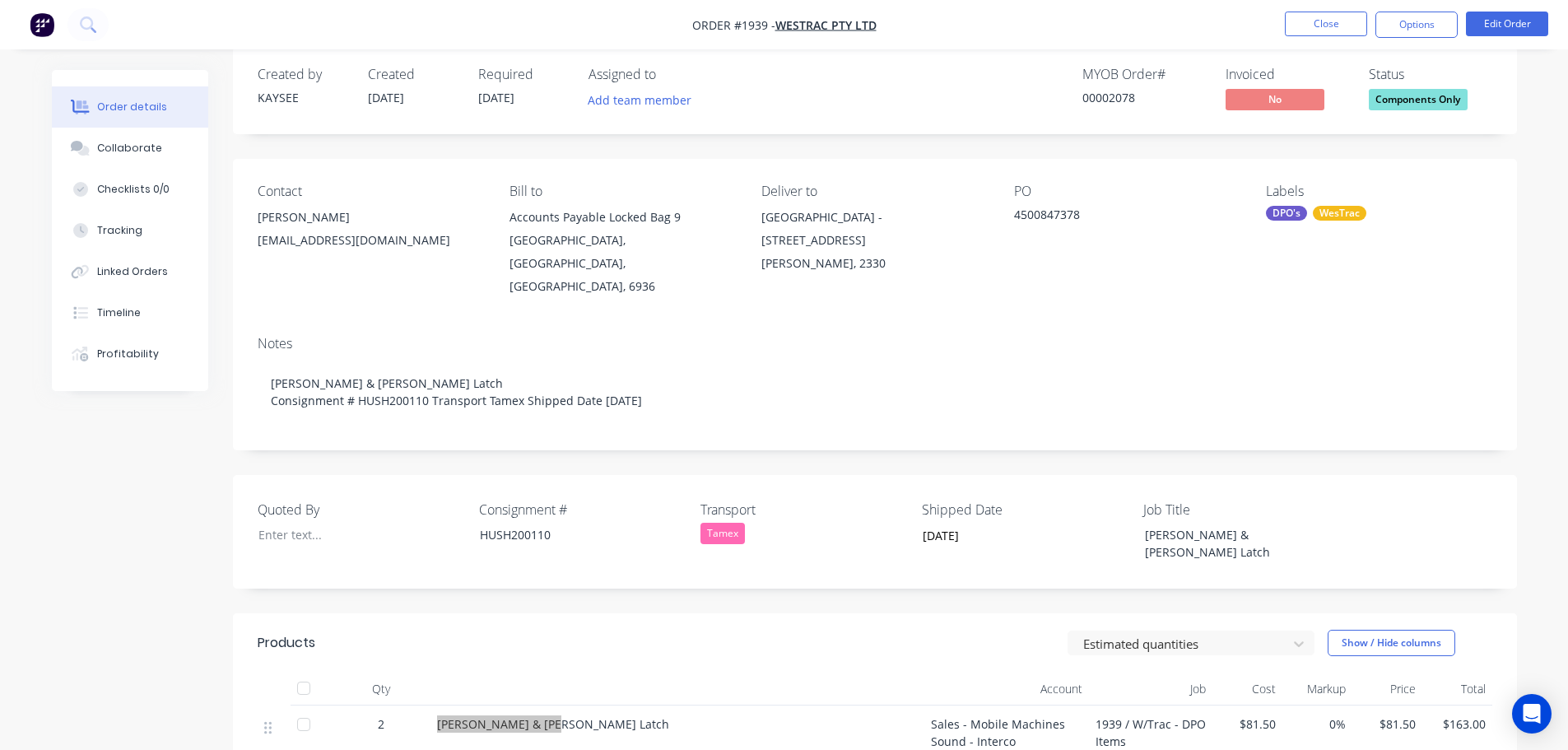
scroll to position [0, 0]
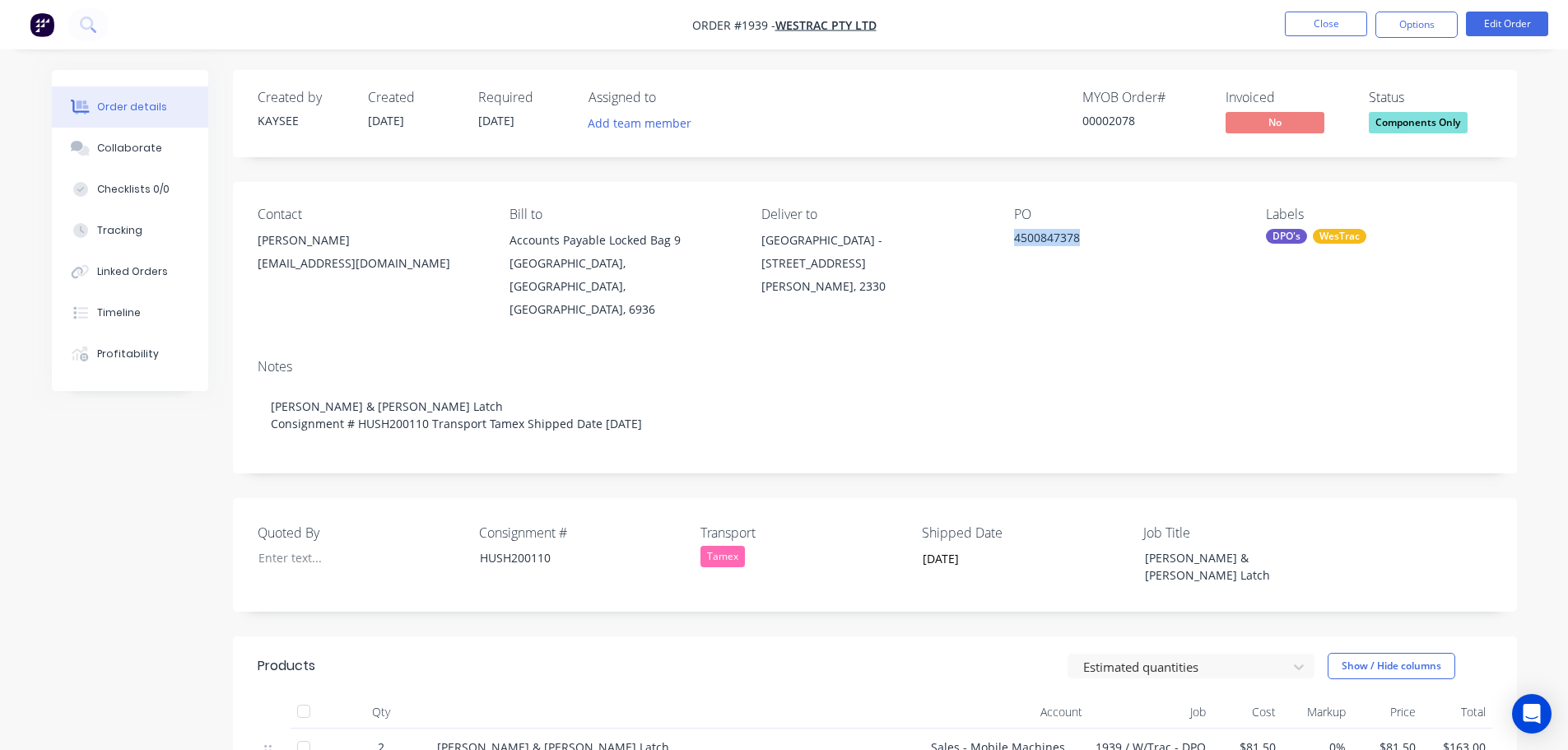
drag, startPoint x: 1090, startPoint y: 238, endPoint x: 1006, endPoint y: 237, distance: 84.0
click at [1006, 237] on div "Contact Jenn Welsh jenn.welsh@westrac.com.au Bill to Accounts Payable Locked Ba…" at bounding box center [875, 263] width 1284 height 164
copy div "4500847378"
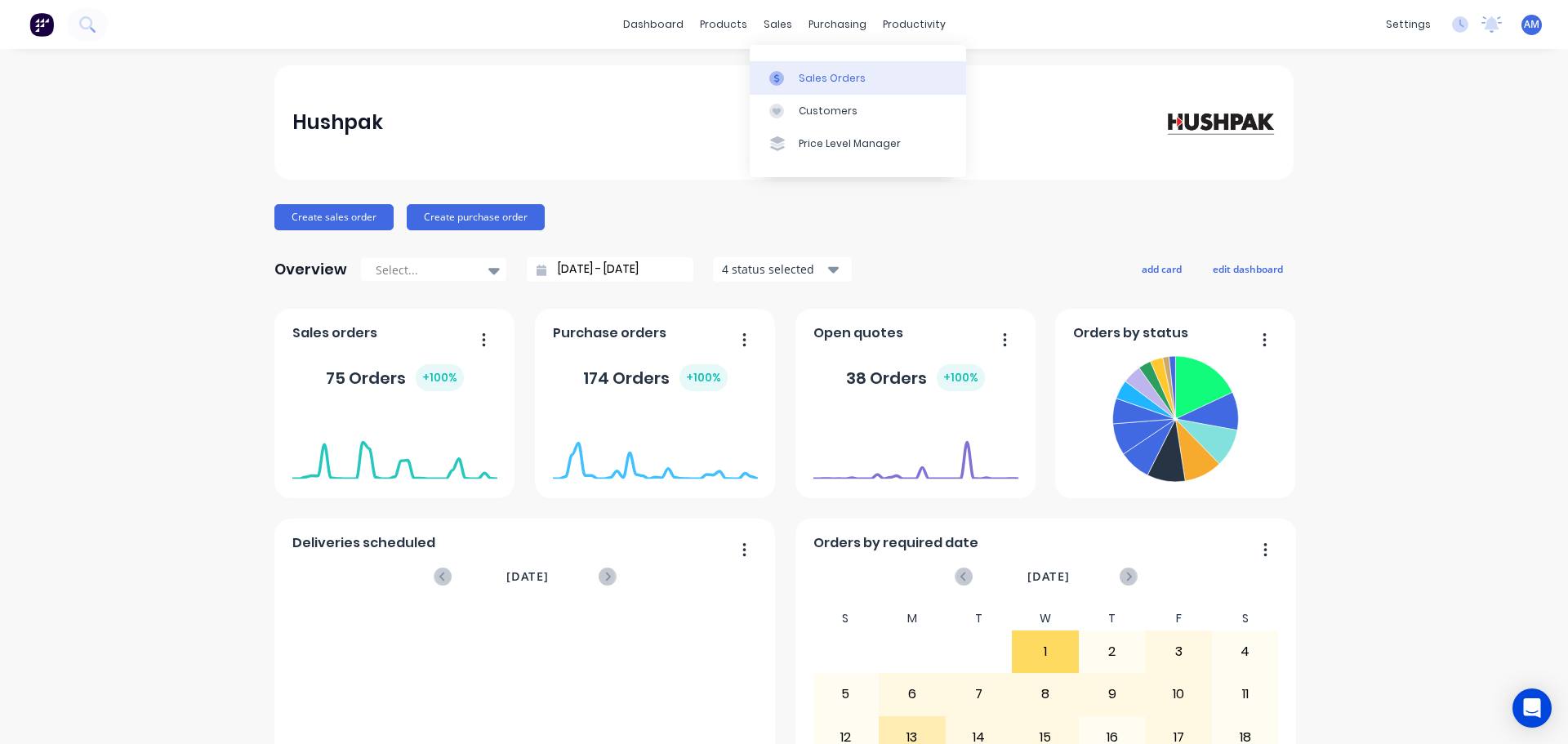
click at [807, 82] on div "Sales Orders" at bounding box center [832, 78] width 67 height 15
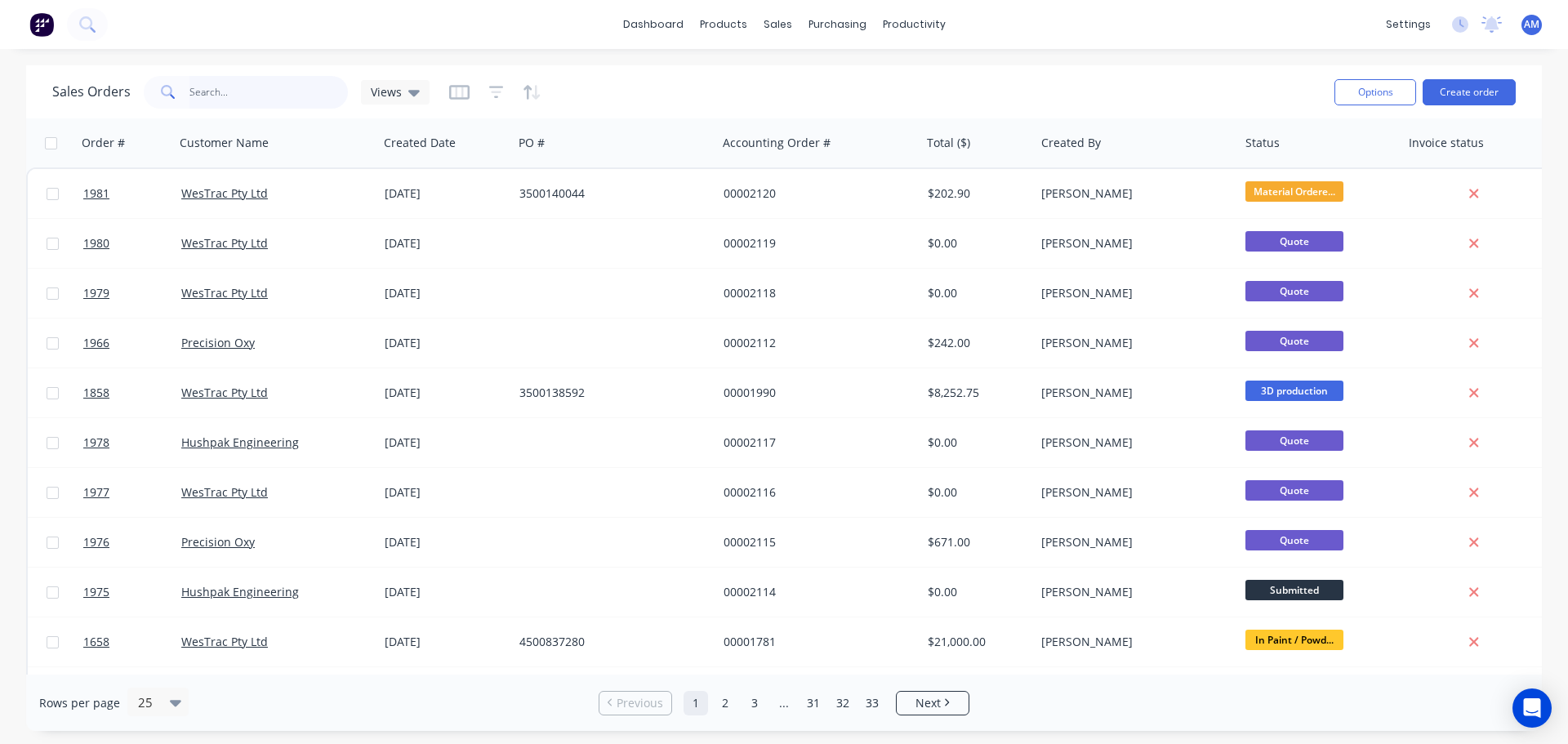
click at [263, 83] on input "text" at bounding box center [268, 92] width 159 height 32
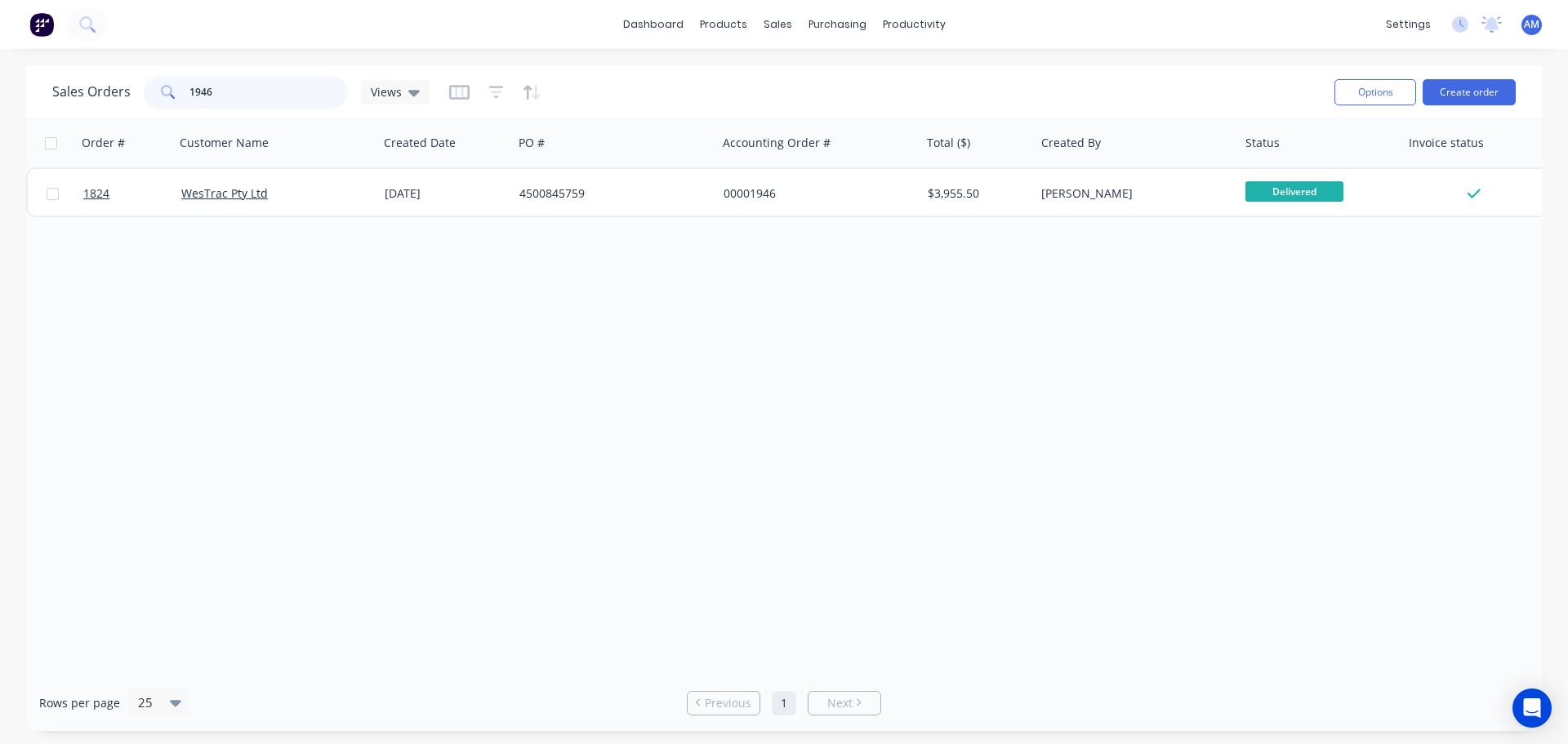
type input "1946"
